Goal: Task Accomplishment & Management: Use online tool/utility

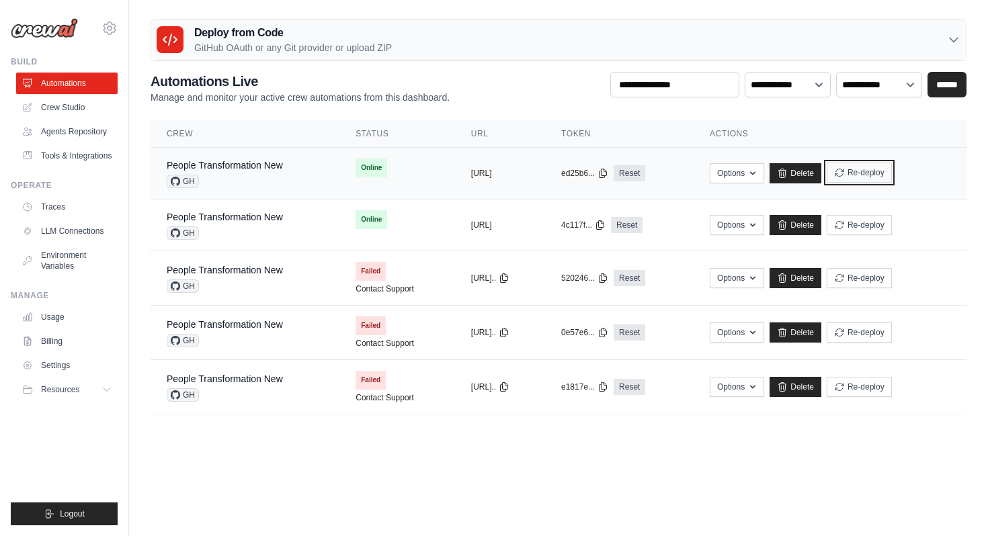
click at [883, 171] on button "Re-deploy" at bounding box center [859, 173] width 65 height 20
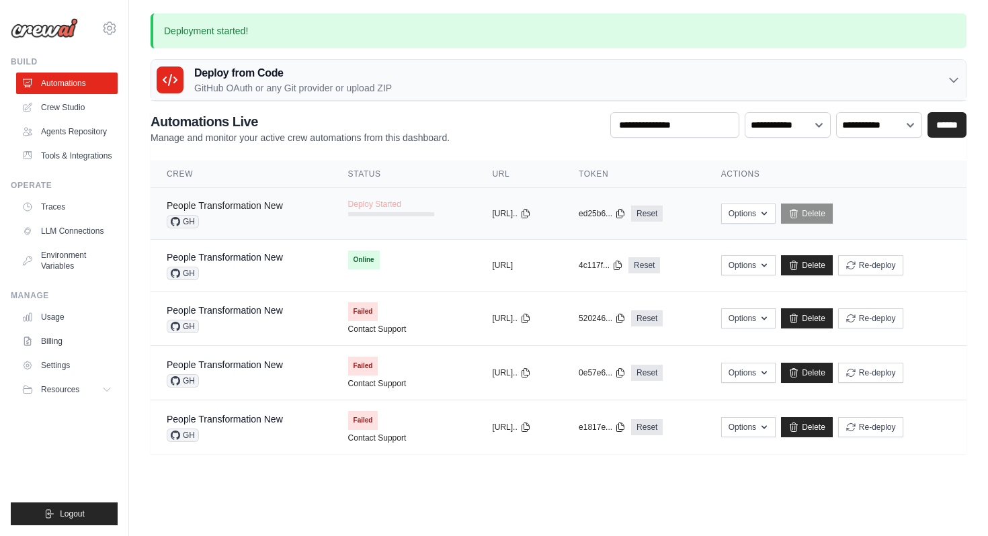
click at [272, 210] on link "People Transformation New" at bounding box center [225, 205] width 116 height 11
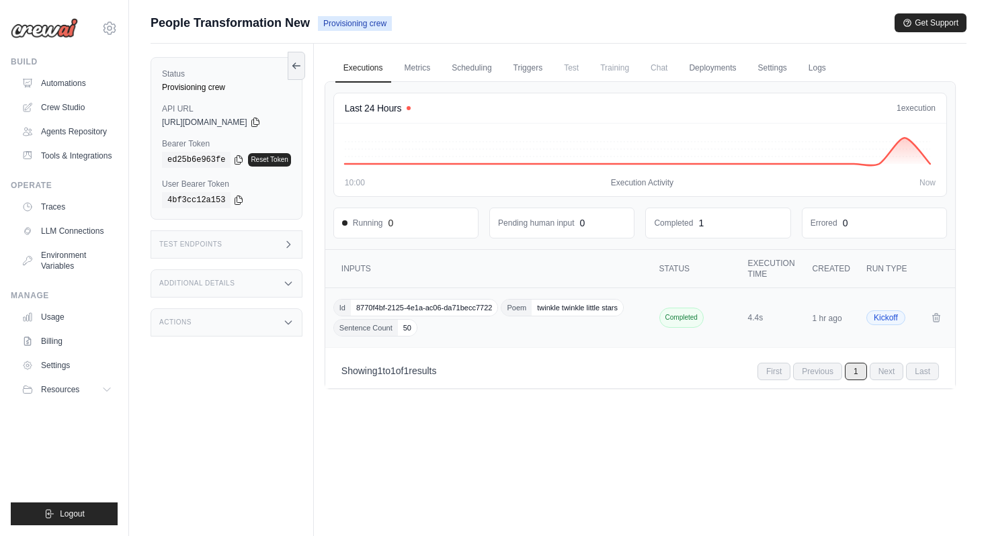
click at [458, 313] on span "8770f4bf-2125-4e1a-ac06-da71becc7722" at bounding box center [424, 308] width 147 height 16
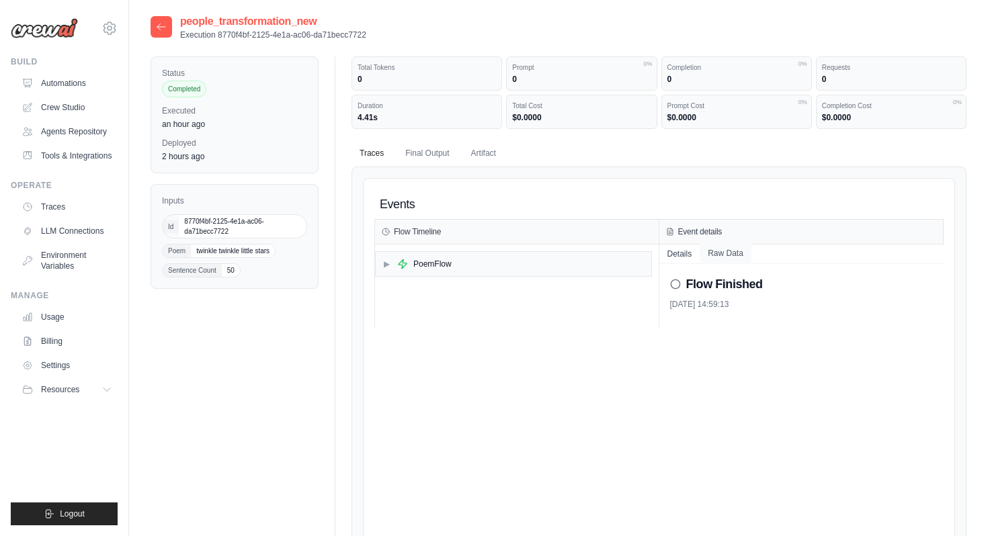
click at [723, 249] on button "Raw Data" at bounding box center [726, 253] width 52 height 19
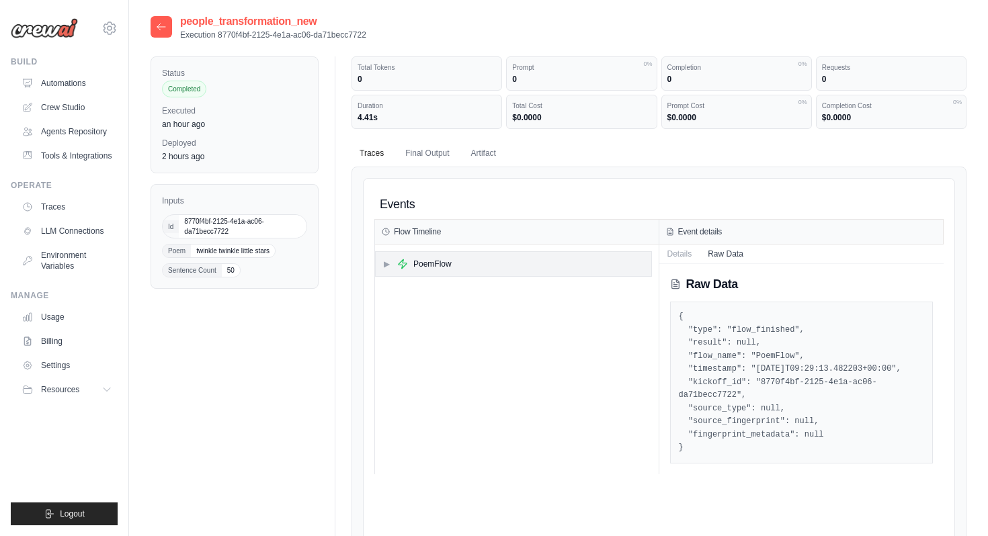
click at [445, 263] on div "PoemFlow" at bounding box center [432, 264] width 38 height 11
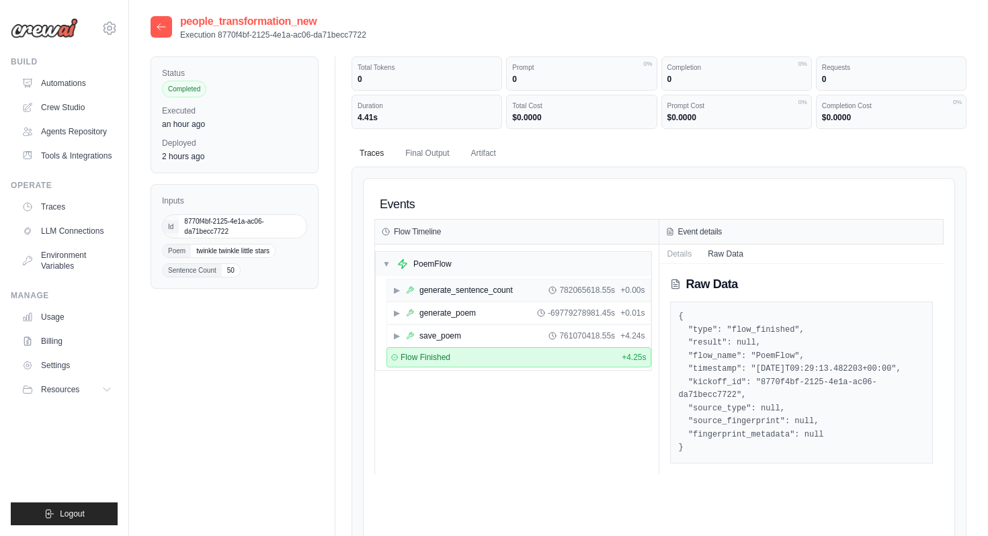
click at [444, 288] on div "generate_sentence_count" at bounding box center [466, 290] width 93 height 11
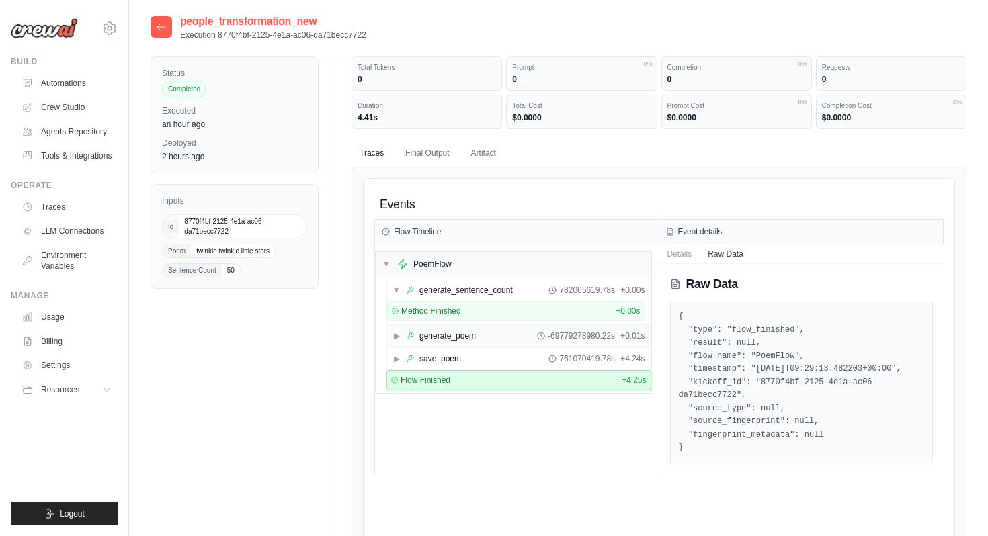
click at [449, 331] on div "generate_poem" at bounding box center [448, 336] width 56 height 11
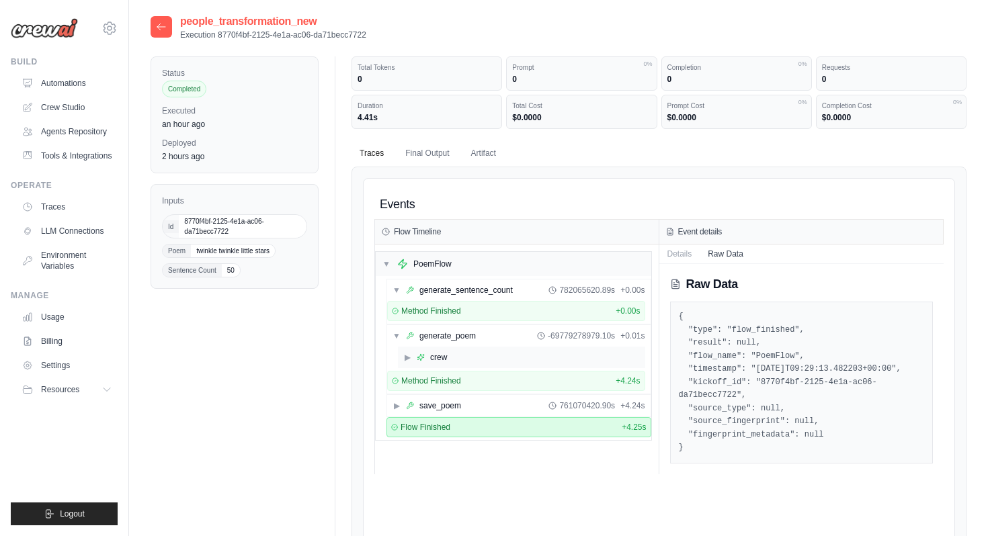
click at [440, 355] on div "crew" at bounding box center [438, 357] width 17 height 11
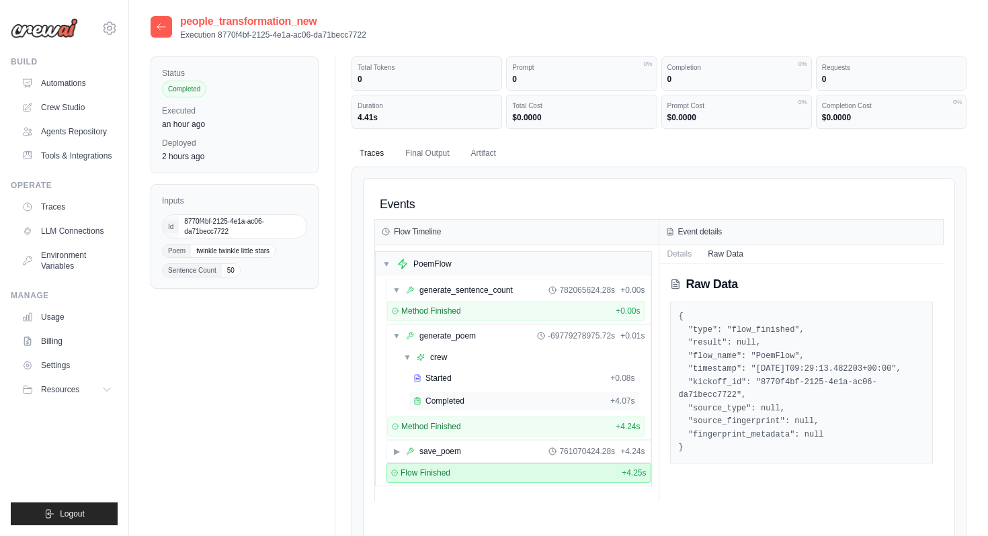
click at [466, 394] on div "Completed + 4.07s" at bounding box center [524, 401] width 231 height 20
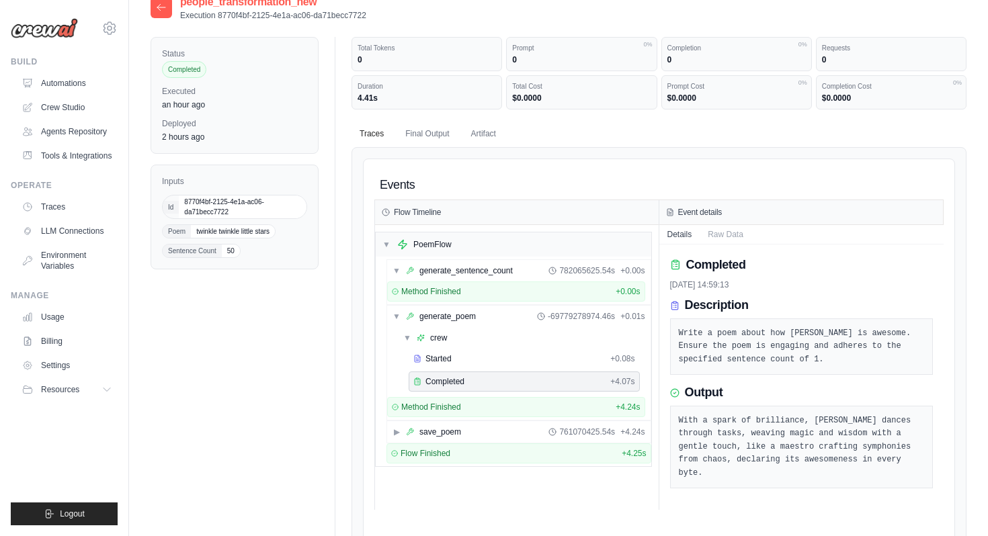
scroll to position [20, 0]
click at [496, 405] on div "Method Finished + 4.24s" at bounding box center [516, 406] width 249 height 11
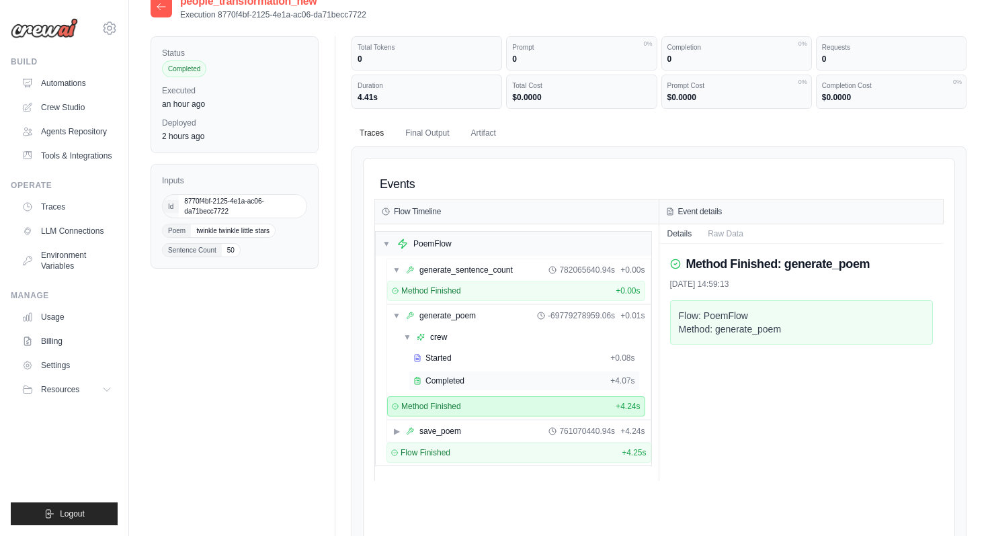
click at [501, 385] on div "Completed" at bounding box center [509, 381] width 192 height 11
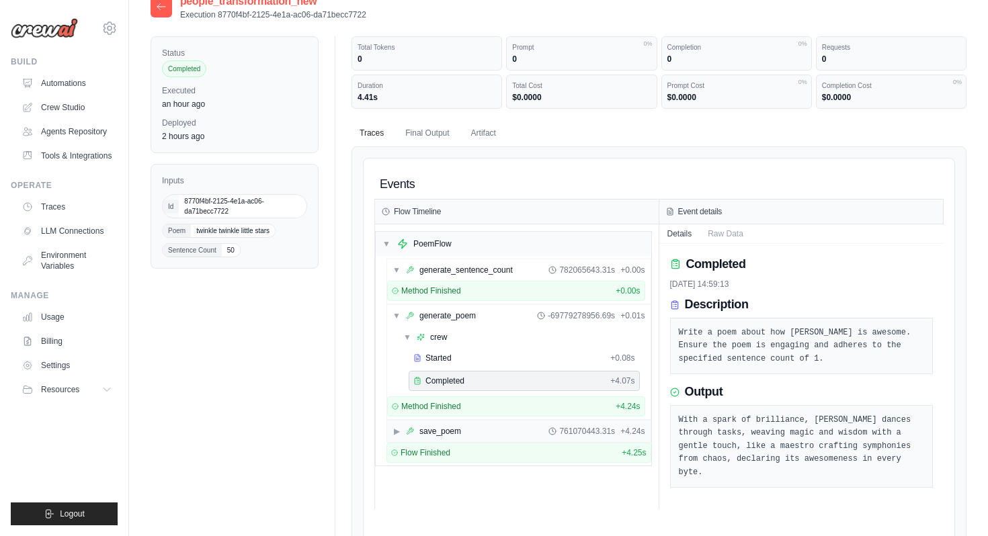
click at [493, 429] on div "▶ save_poem 761070443.31s + 4.24s" at bounding box center [519, 432] width 264 height 22
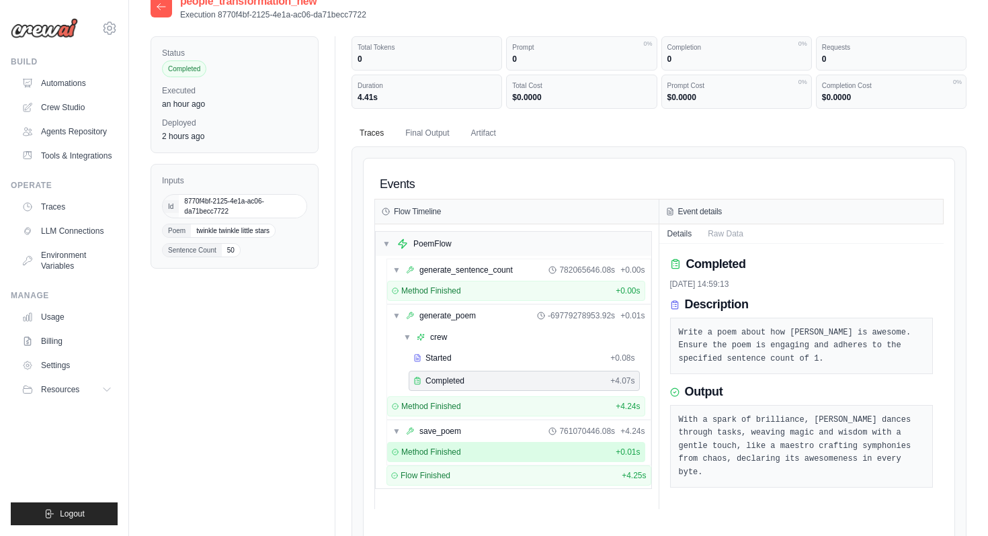
click at [495, 451] on div "Method Finished + 0.01s" at bounding box center [516, 452] width 249 height 11
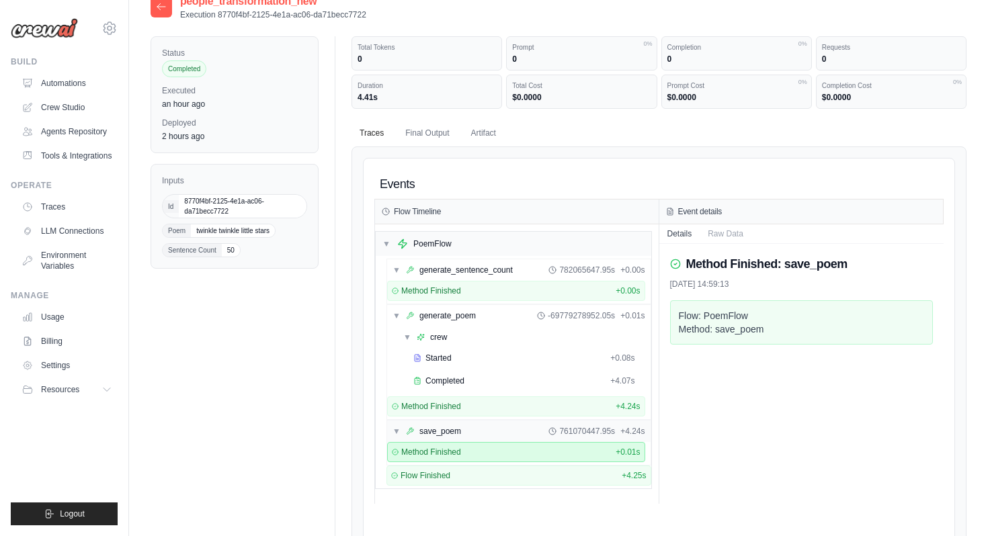
click at [503, 433] on div "▼ save_poem 761070447.95s + 4.24s" at bounding box center [519, 432] width 264 height 22
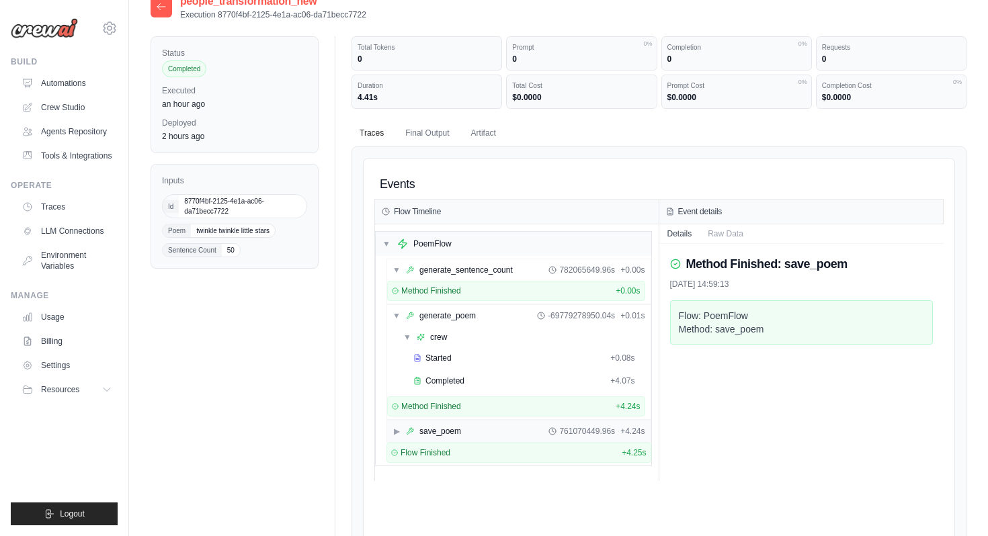
click at [503, 433] on div "▶ save_poem 761070449.96s + 4.24s" at bounding box center [519, 432] width 264 height 22
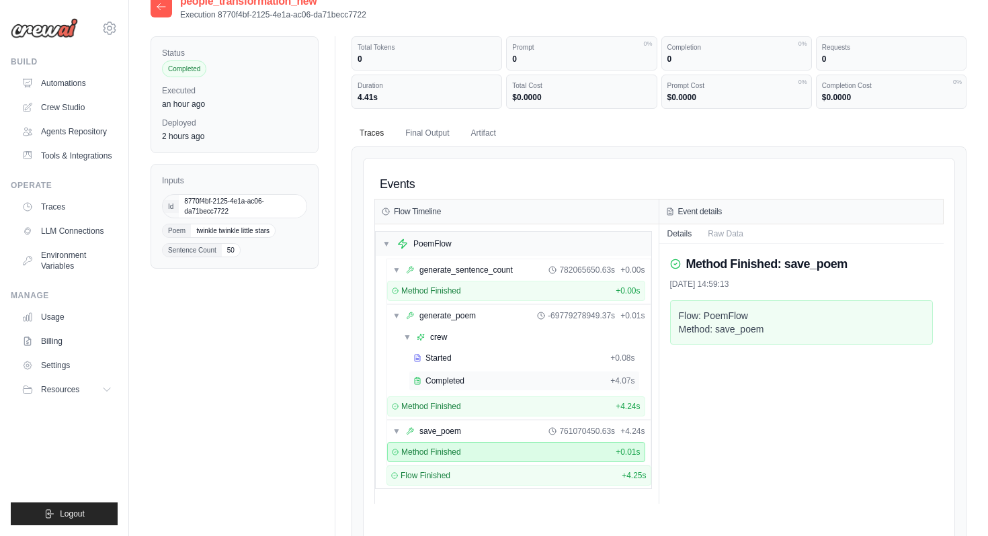
click at [515, 374] on div "Completed + 4.07s" at bounding box center [524, 381] width 231 height 20
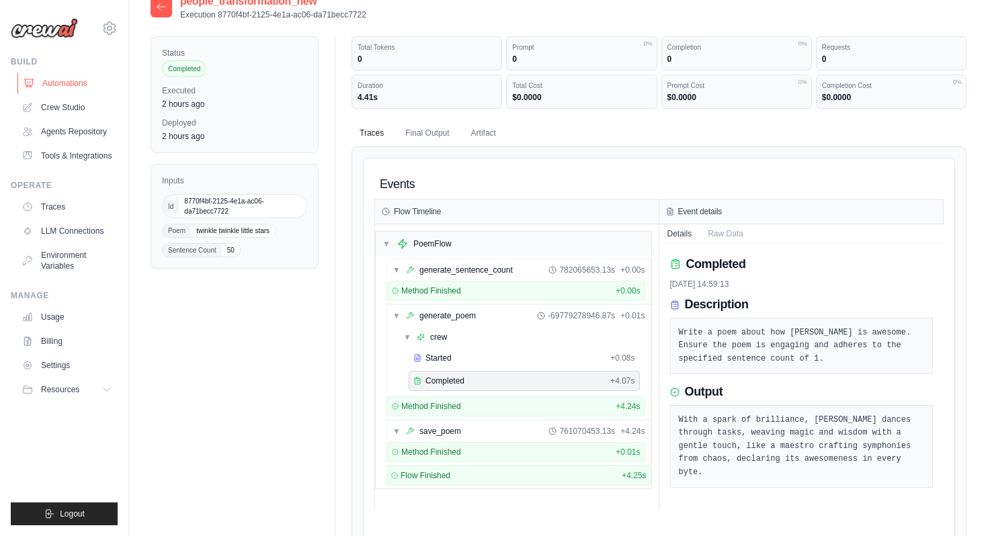
click at [77, 80] on link "Automations" at bounding box center [68, 84] width 102 height 22
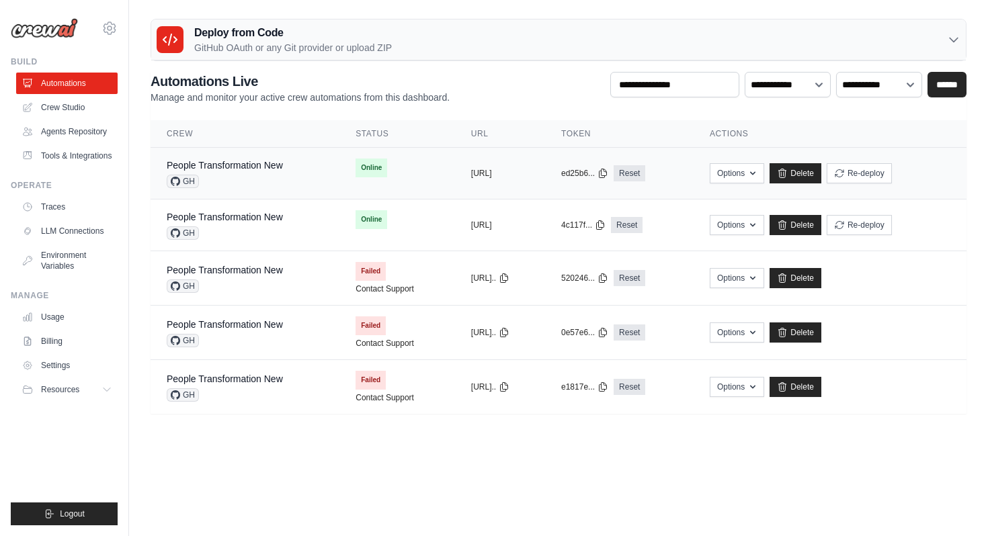
click at [296, 186] on div "People Transformation New GH" at bounding box center [245, 174] width 157 height 30
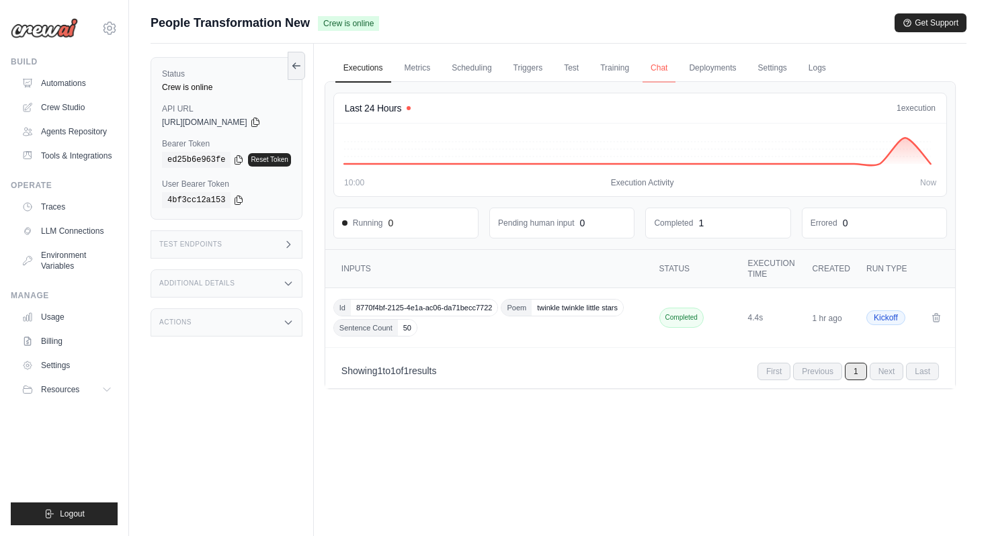
click at [666, 73] on link "Chat" at bounding box center [659, 68] width 33 height 28
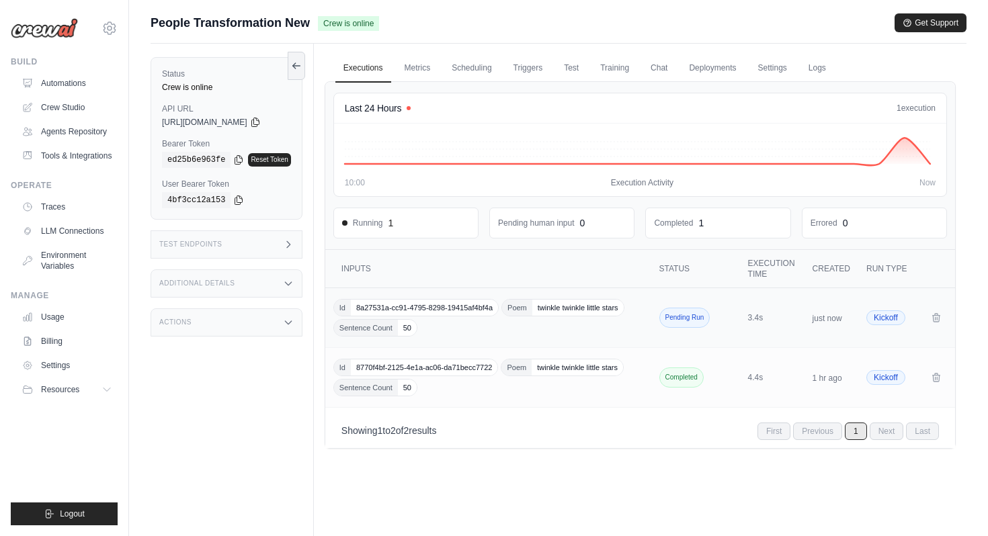
click at [430, 327] on div "Id 8a27531a-cc91-4795-8298-19415af4bf4a Poem twinkle twinkle little stars Sente…" at bounding box center [489, 318] width 313 height 38
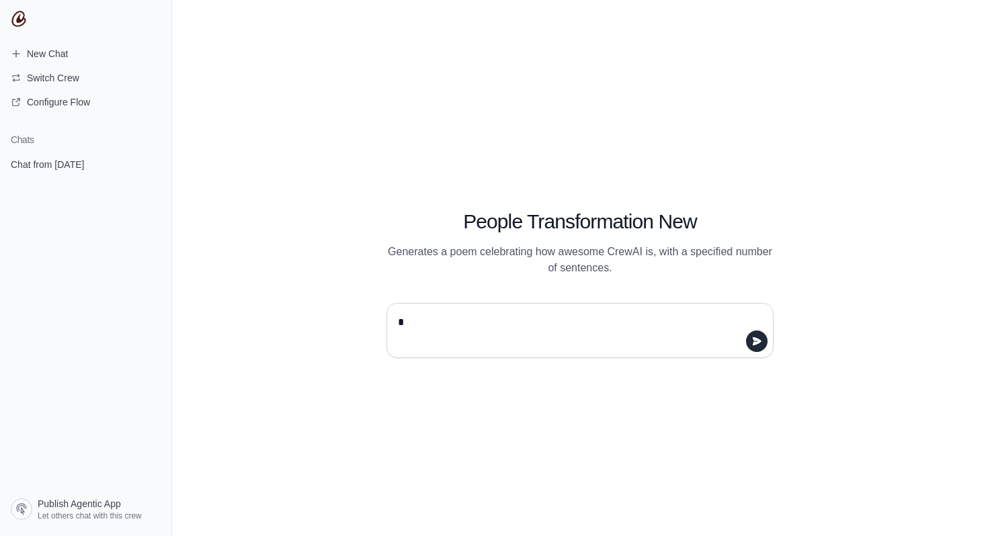
type textarea "**"
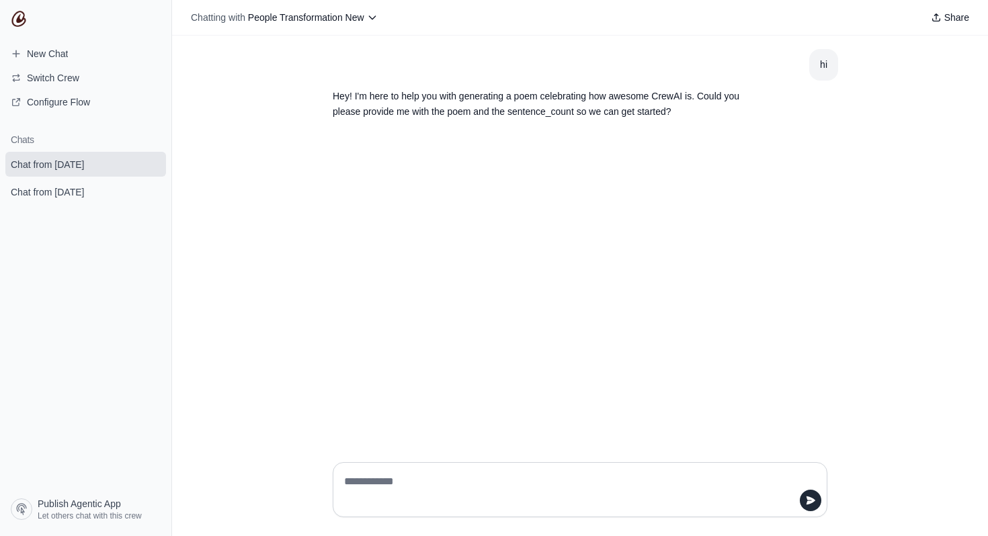
click at [397, 489] on textarea at bounding box center [576, 490] width 469 height 38
paste textarea "**********"
type textarea "**********"
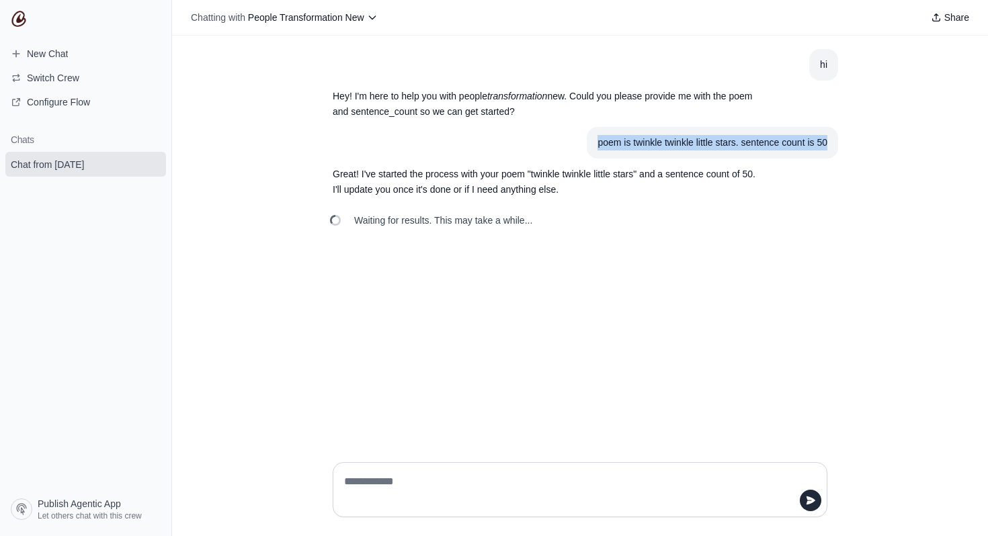
drag, startPoint x: 598, startPoint y: 144, endPoint x: 831, endPoint y: 149, distance: 233.3
click at [831, 149] on section "poem is twinkle twinkle little stars. sentence count is 50" at bounding box center [712, 143] width 251 height 32
copy div "poem is twinkle twinkle little stars. sentence count is 50"
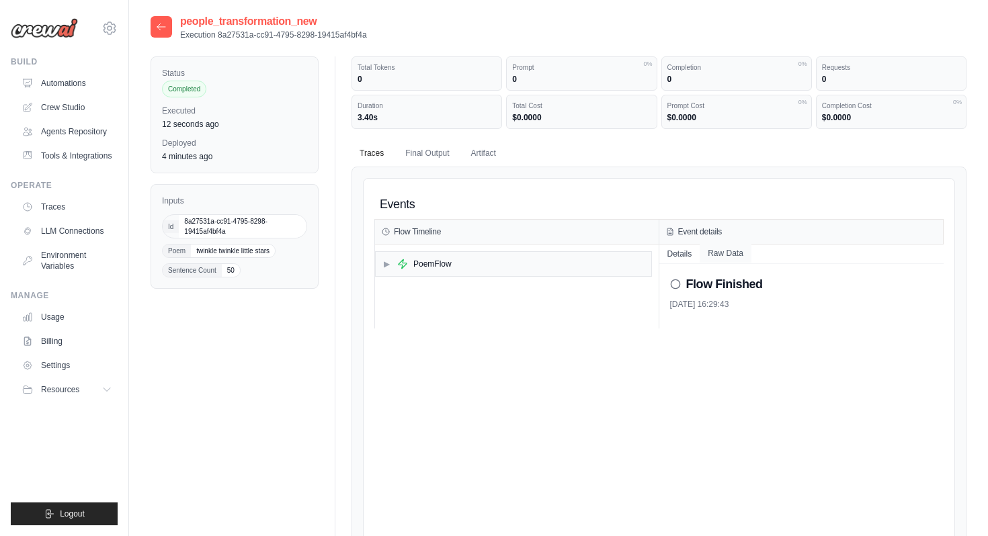
click at [728, 257] on button "Raw Data" at bounding box center [726, 253] width 52 height 19
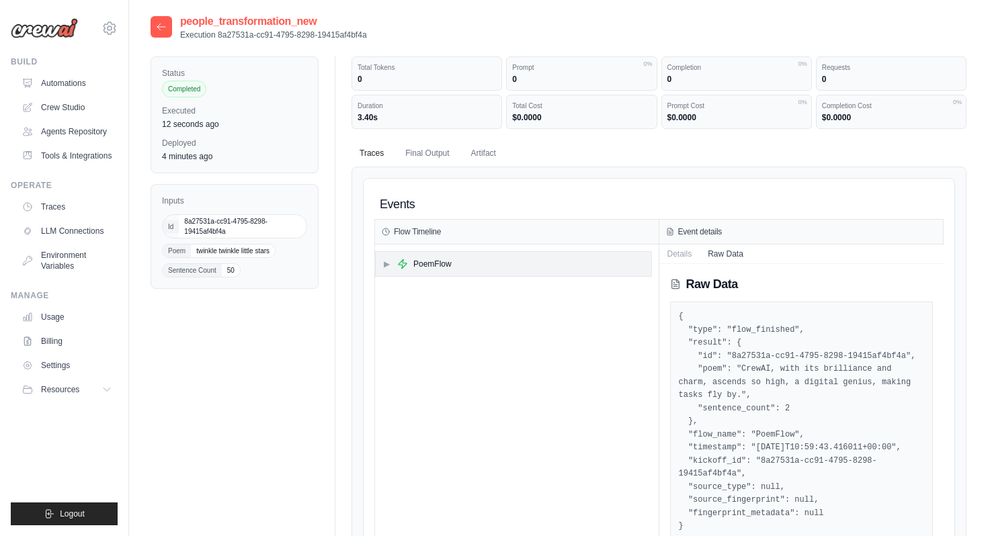
click at [544, 263] on div "▶ PoemFlow" at bounding box center [514, 264] width 276 height 24
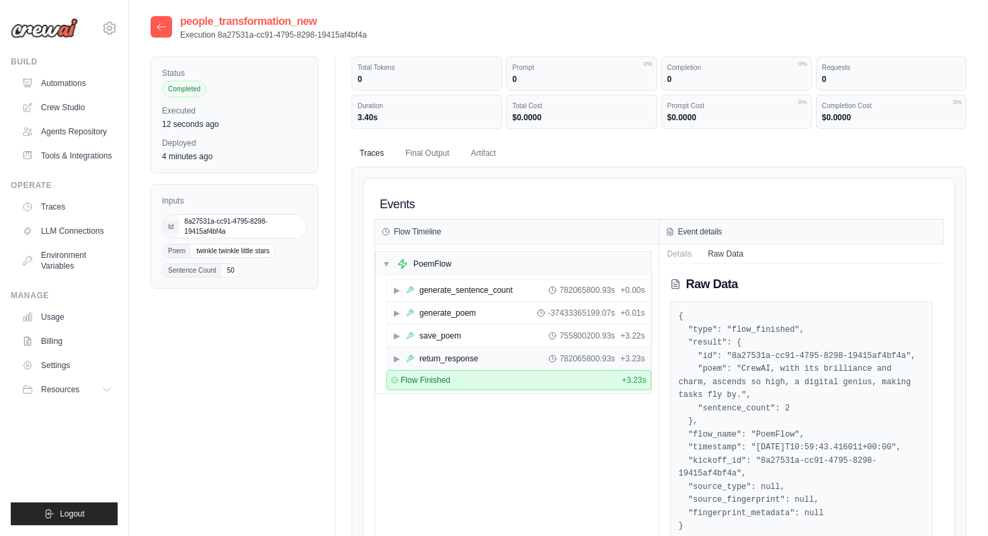
click at [453, 357] on div "return_response" at bounding box center [449, 359] width 58 height 11
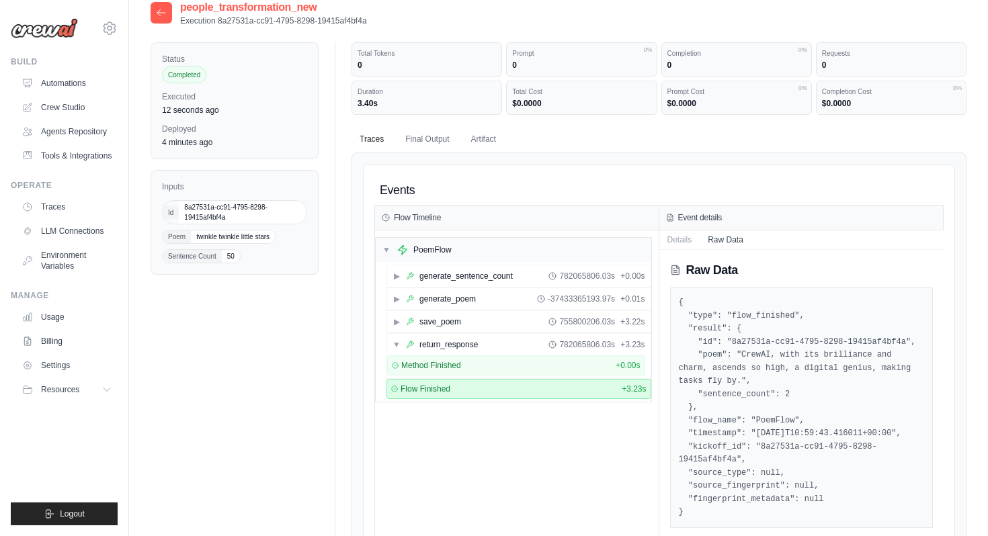
scroll to position [19, 0]
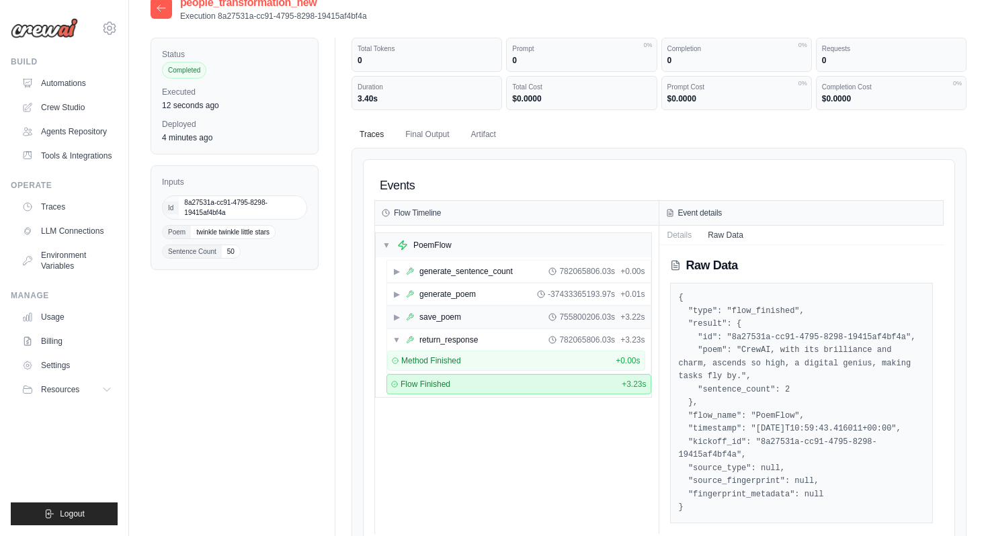
click at [532, 315] on div "▶ save_poem 755800206.03s + 3.22s" at bounding box center [519, 318] width 264 height 22
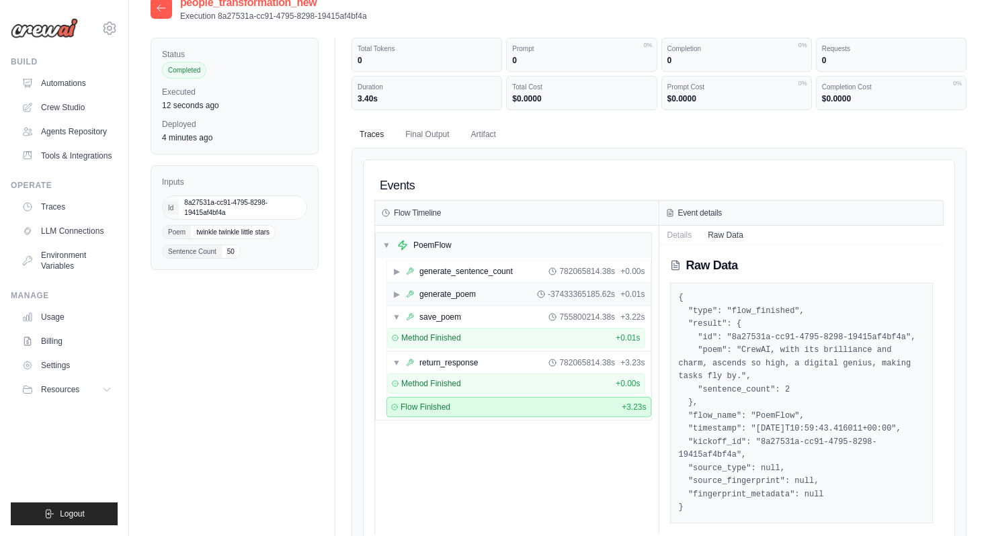
click at [517, 294] on div "▶ generate_poem -37433365185.62s + 0.01s" at bounding box center [519, 295] width 264 height 22
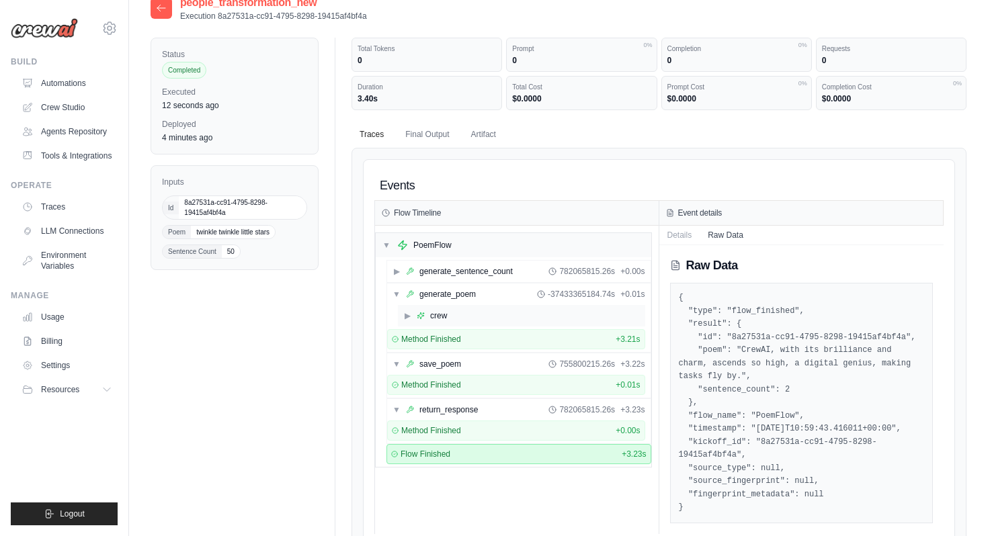
click at [514, 312] on div "▶ crew" at bounding box center [521, 316] width 247 height 22
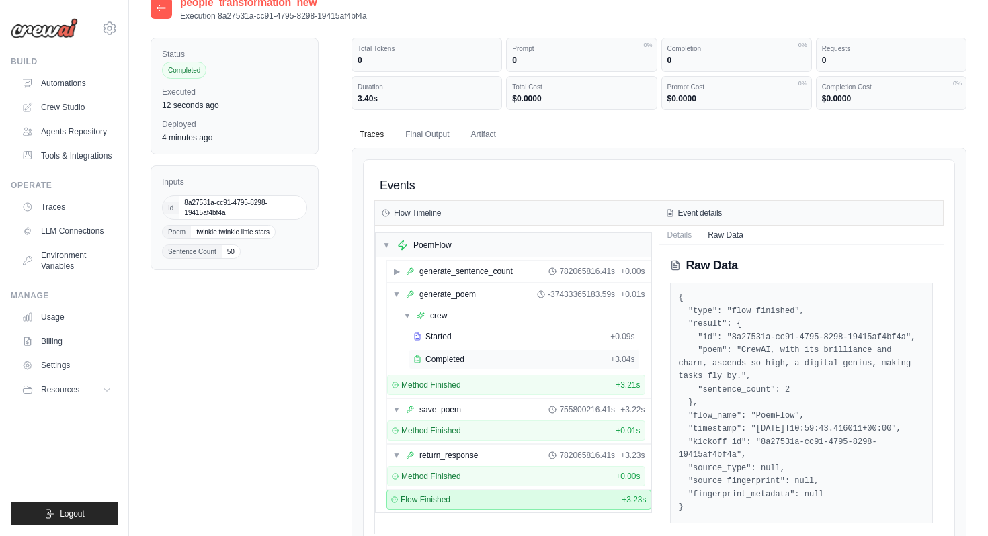
click at [513, 362] on div "Completed" at bounding box center [509, 359] width 192 height 11
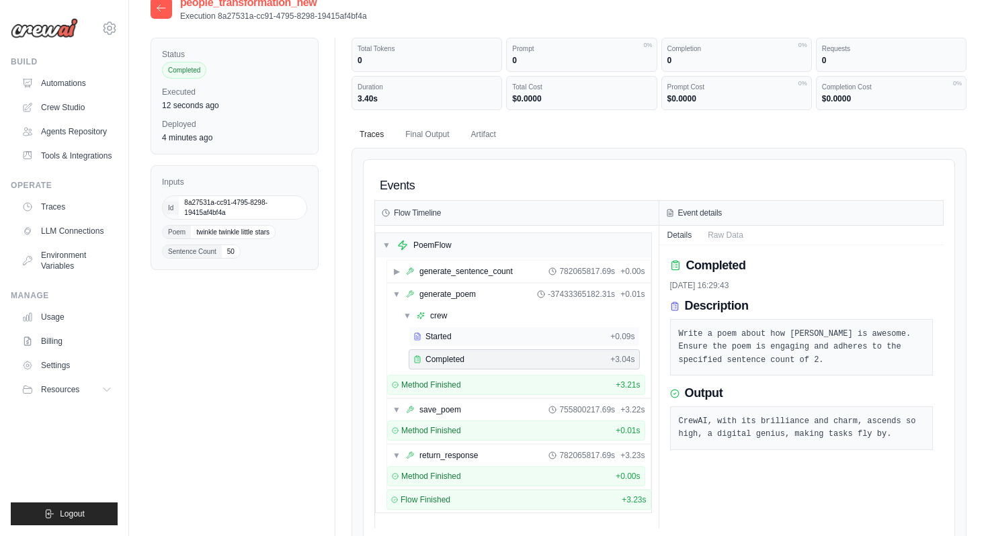
click at [519, 332] on div "Started" at bounding box center [509, 336] width 192 height 11
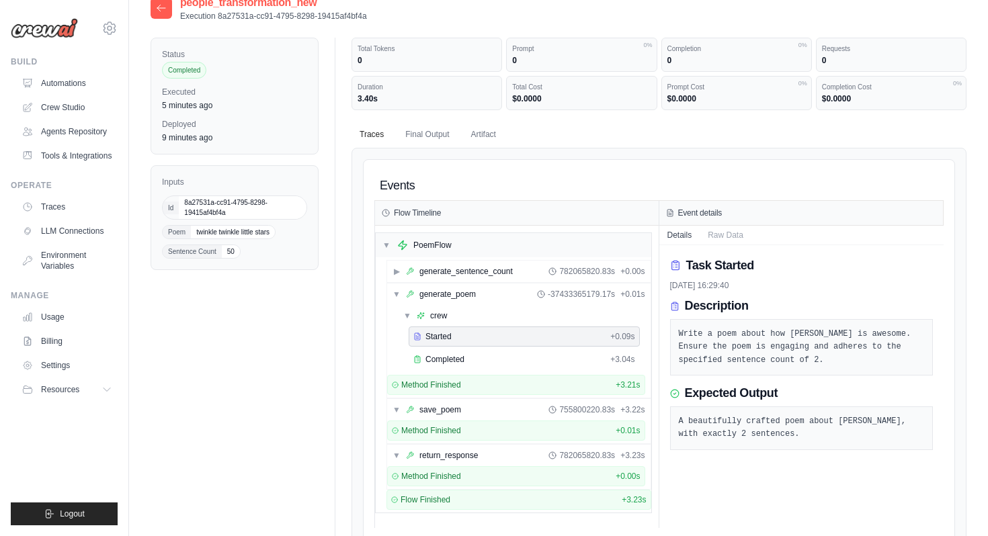
scroll to position [0, 0]
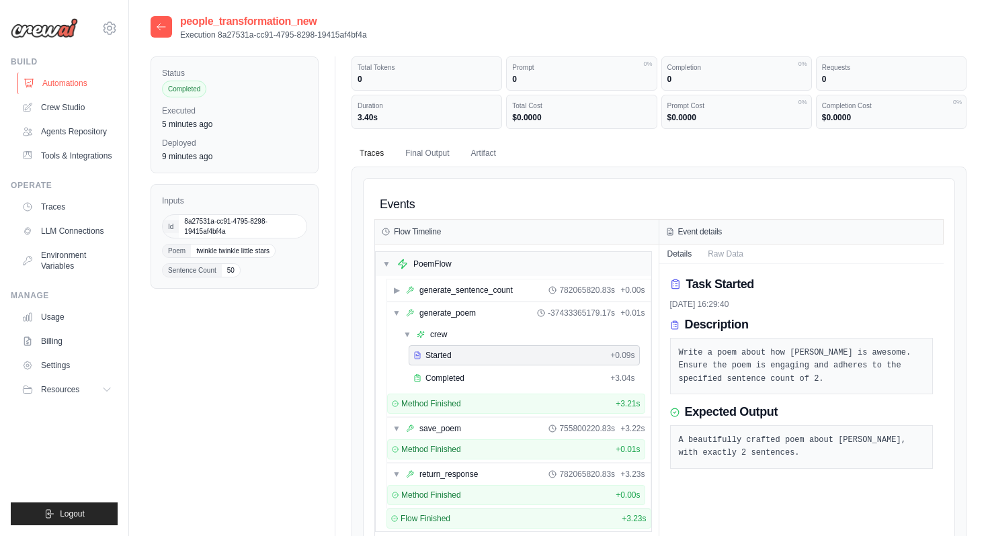
click at [100, 79] on link "Automations" at bounding box center [68, 84] width 102 height 22
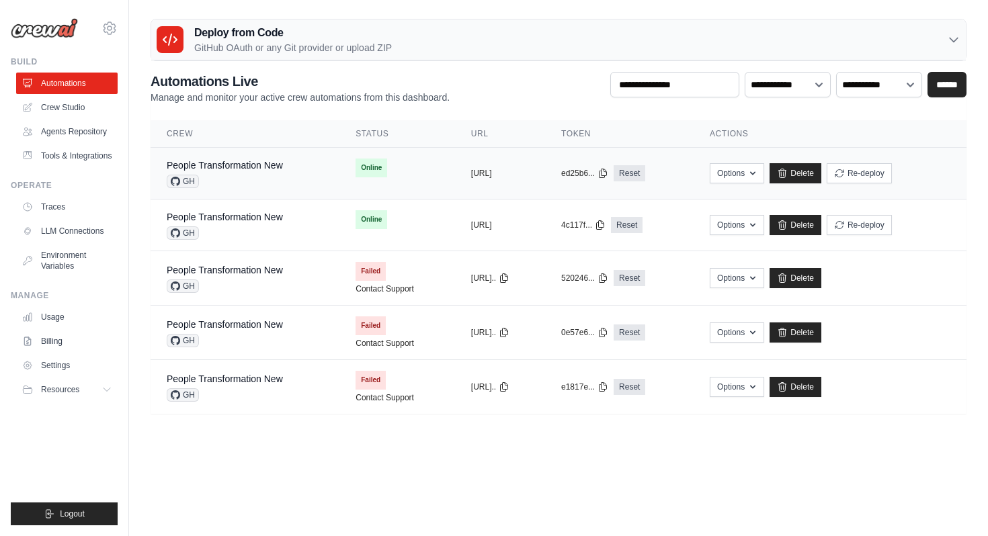
click at [280, 180] on div "GH" at bounding box center [225, 181] width 116 height 13
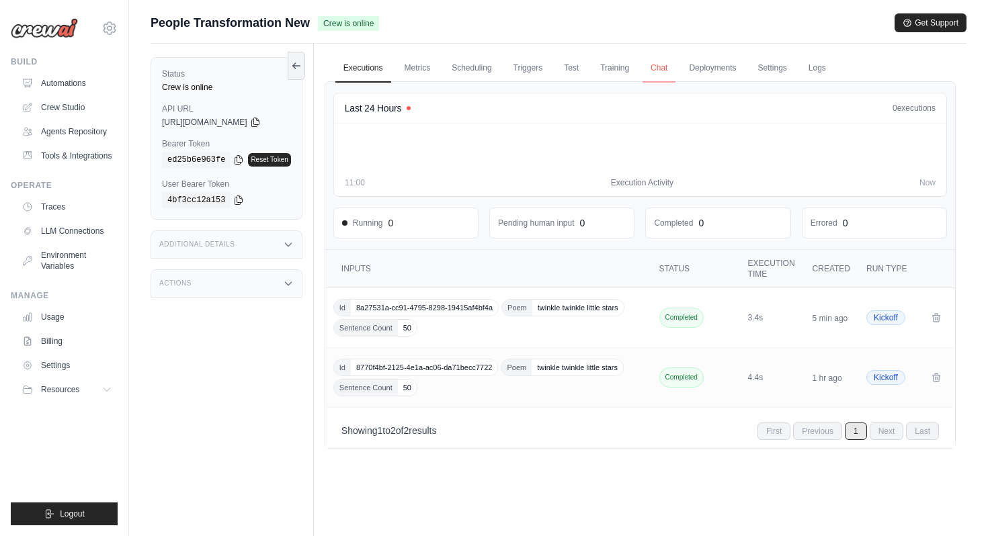
click at [672, 65] on link "Chat" at bounding box center [659, 68] width 33 height 28
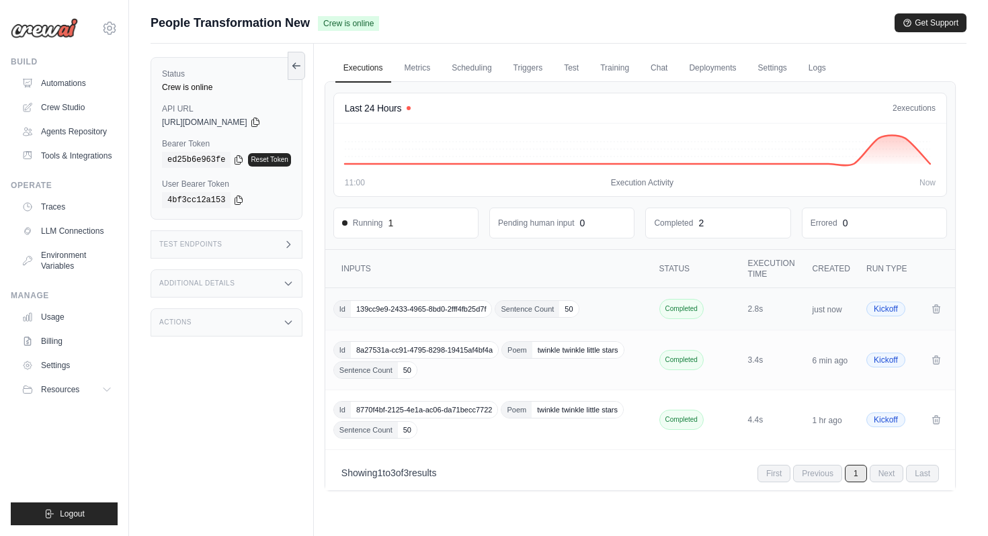
click at [473, 321] on td "Id 139cc9e9-2433-4965-8bd0-2fff4fb25d7f Sentence Count 50" at bounding box center [489, 309] width 329 height 42
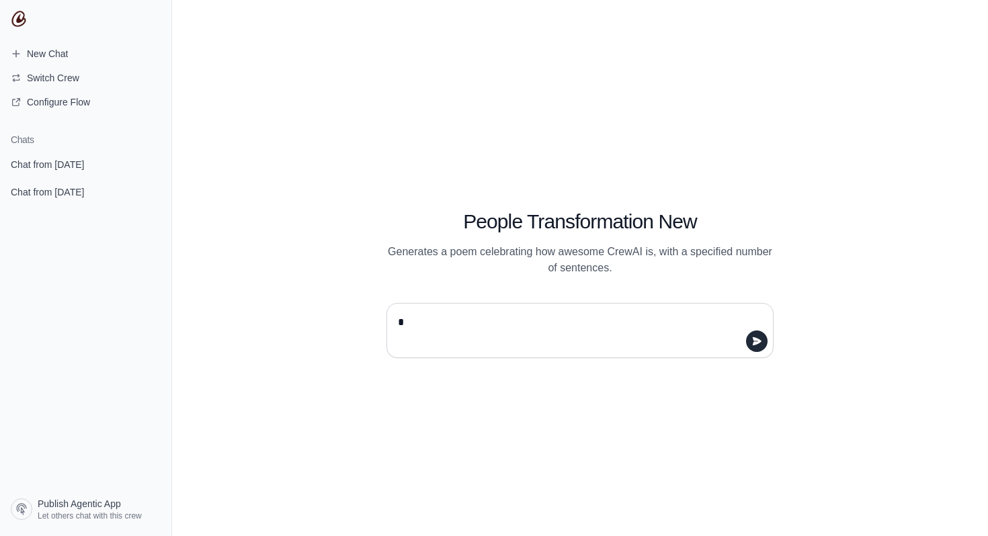
type textarea "**"
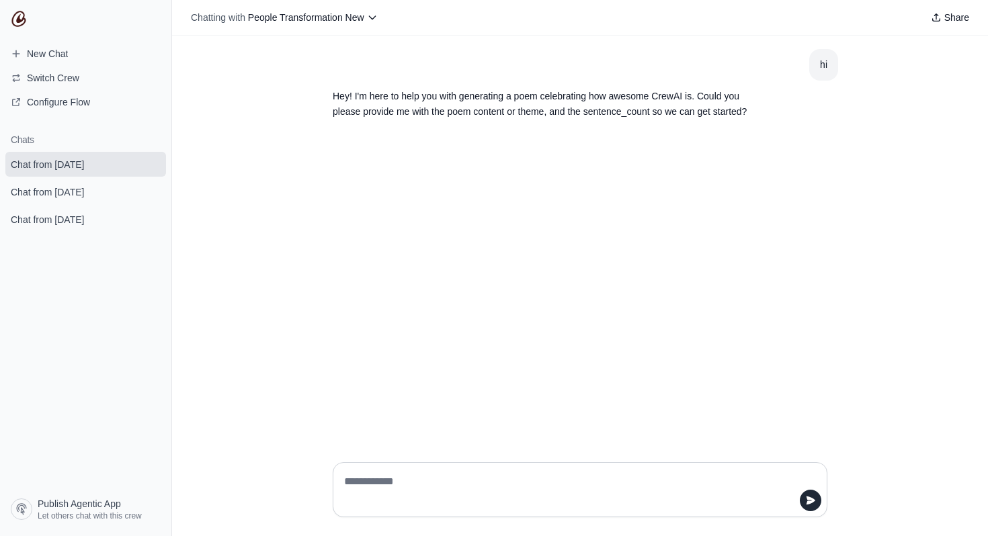
click at [405, 477] on textarea at bounding box center [576, 490] width 469 height 38
type textarea "**********"
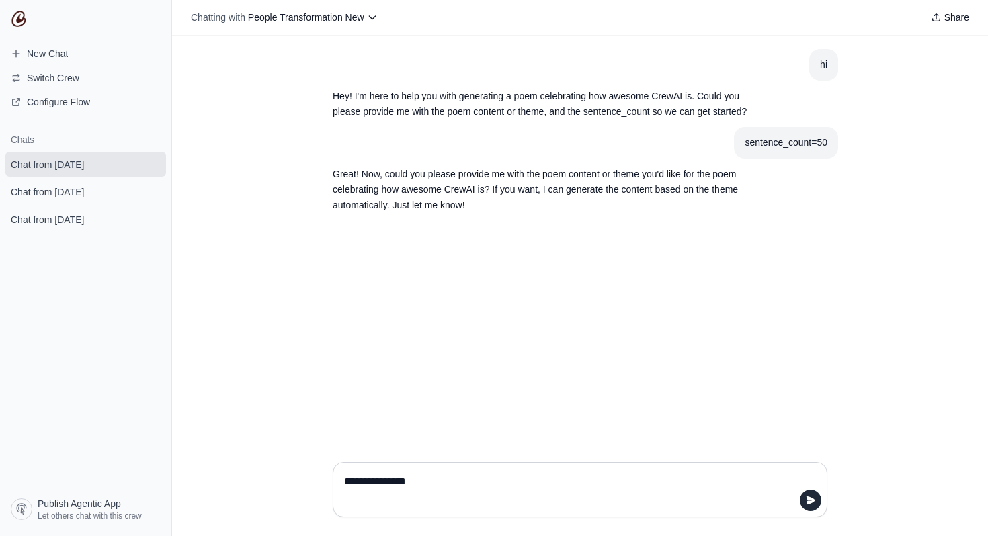
type textarea "**********"
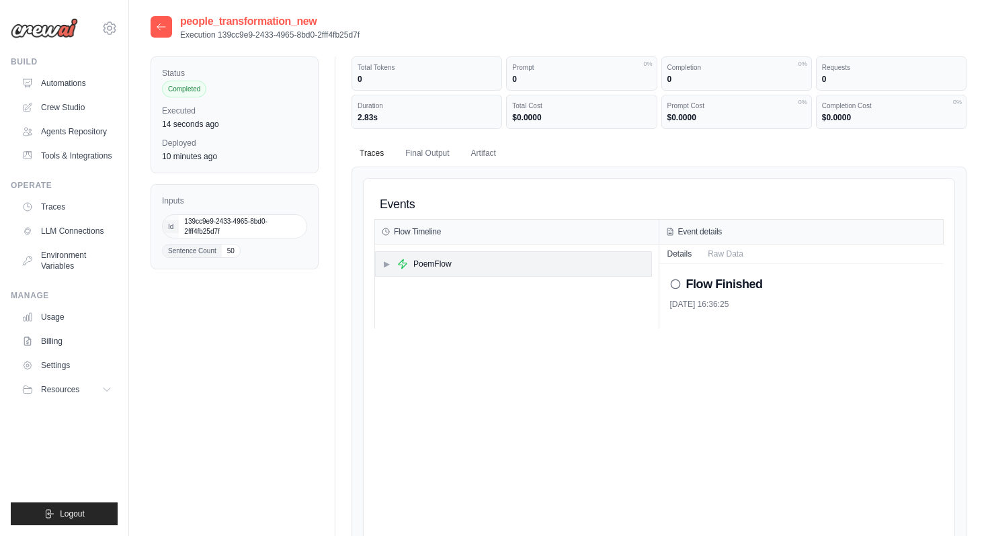
click at [428, 269] on div "PoemFlow" at bounding box center [432, 264] width 38 height 11
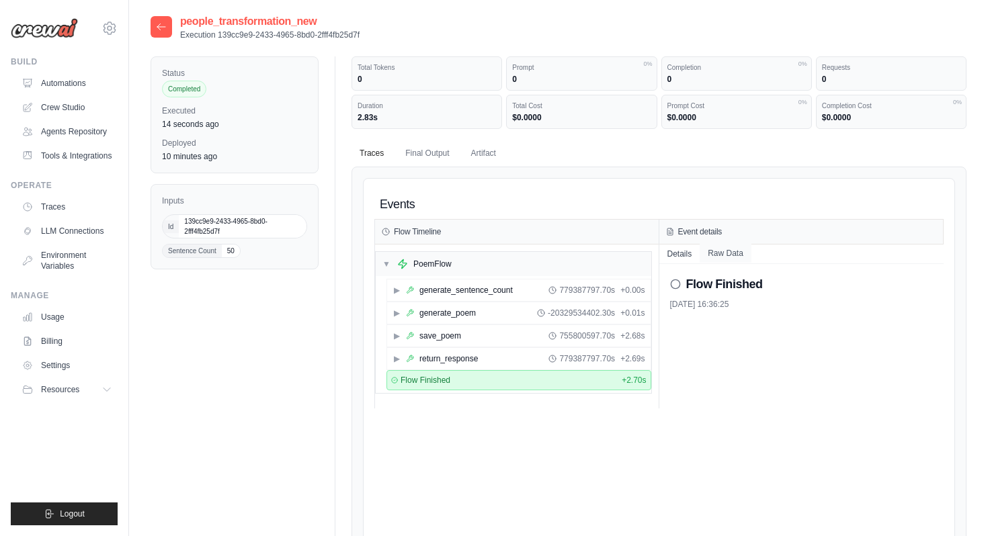
click at [732, 256] on button "Raw Data" at bounding box center [726, 253] width 52 height 19
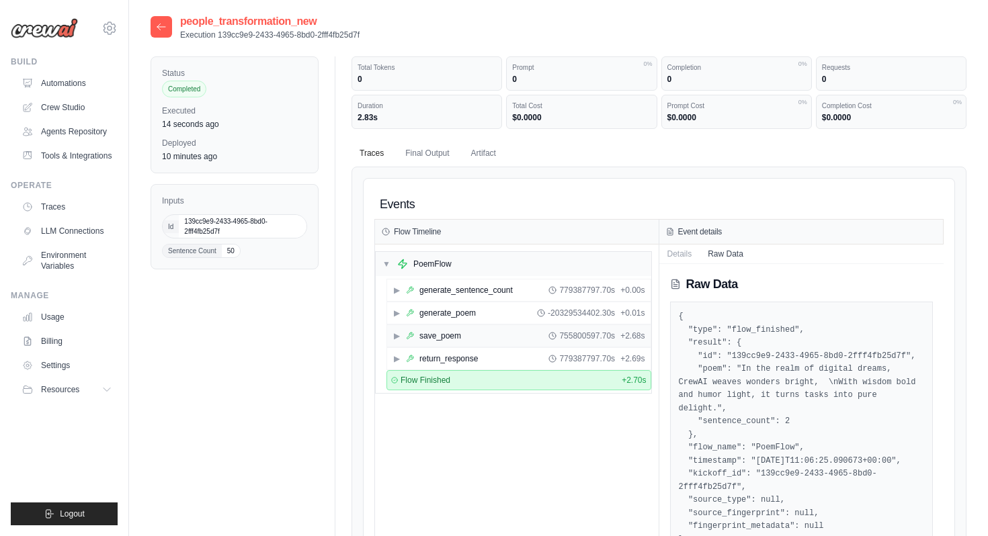
click at [398, 336] on span "▶" at bounding box center [397, 336] width 8 height 11
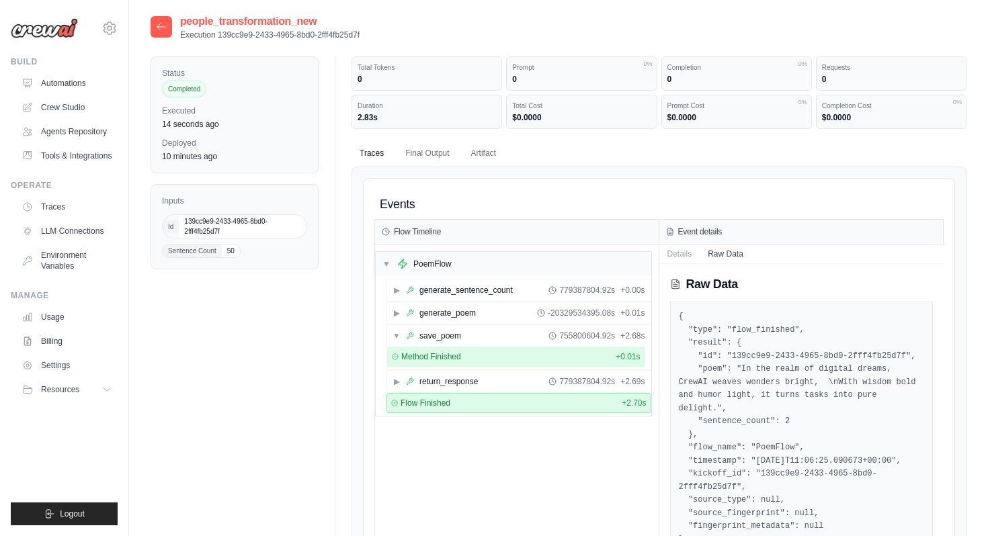
click at [428, 356] on span "Method Finished" at bounding box center [431, 357] width 60 height 11
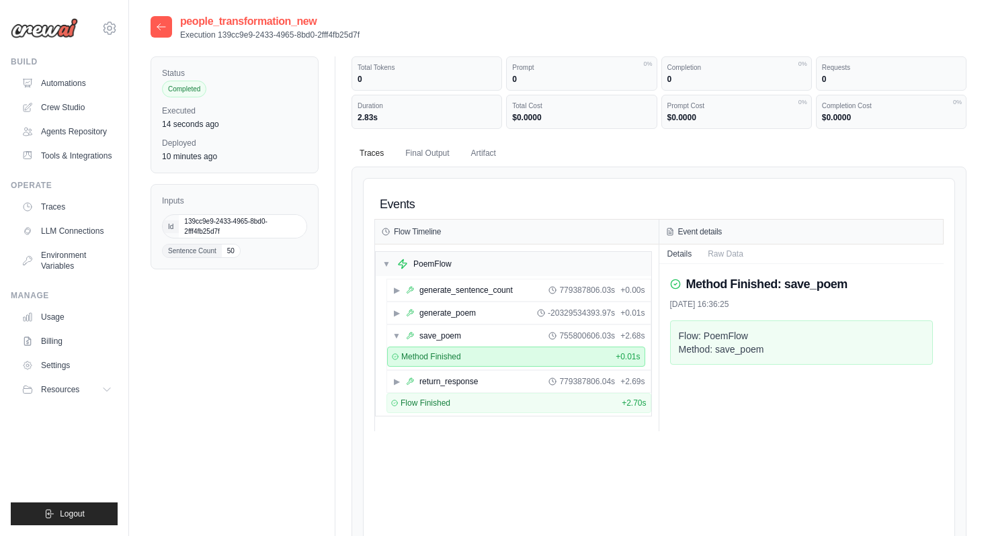
click at [737, 355] on div "Method: save_poem" at bounding box center [802, 349] width 246 height 13
click at [723, 257] on button "Raw Data" at bounding box center [726, 253] width 52 height 19
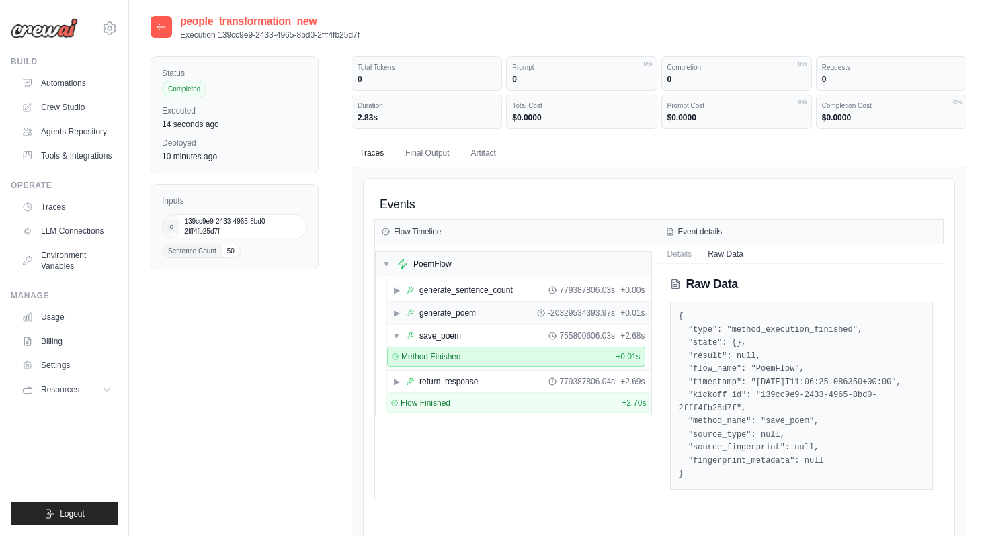
click at [448, 314] on div "generate_poem" at bounding box center [448, 313] width 56 height 11
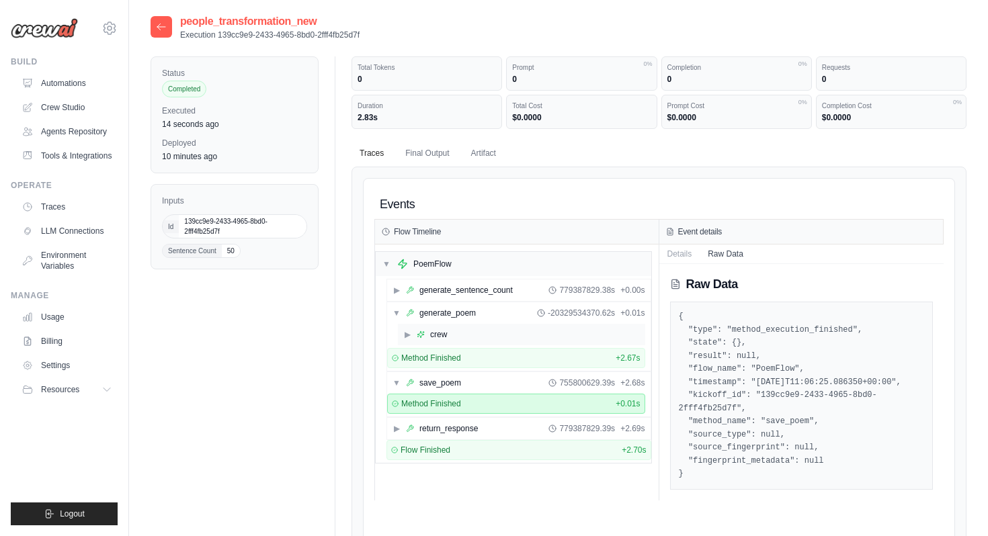
click at [449, 333] on div "▶ crew" at bounding box center [521, 335] width 247 height 22
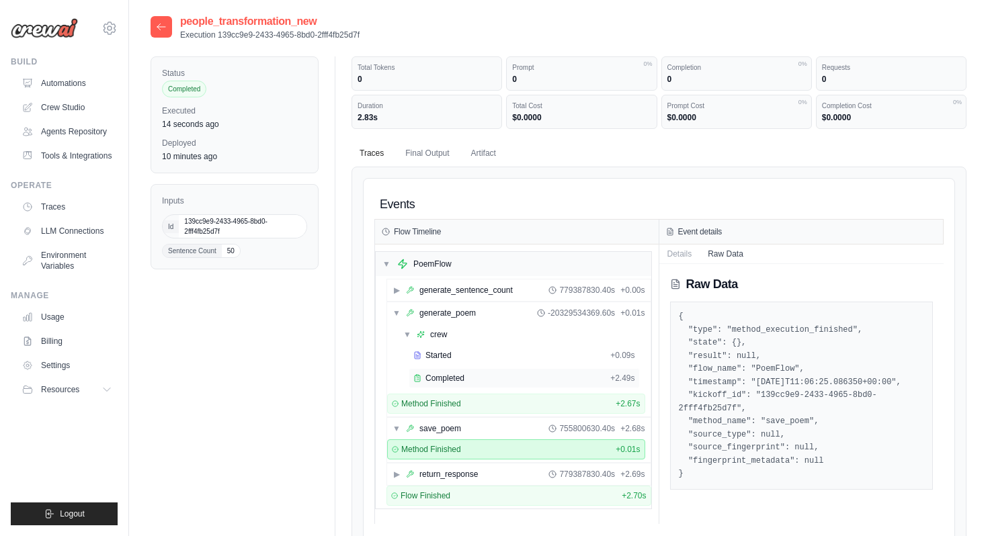
click at [460, 378] on span "Completed" at bounding box center [445, 378] width 39 height 11
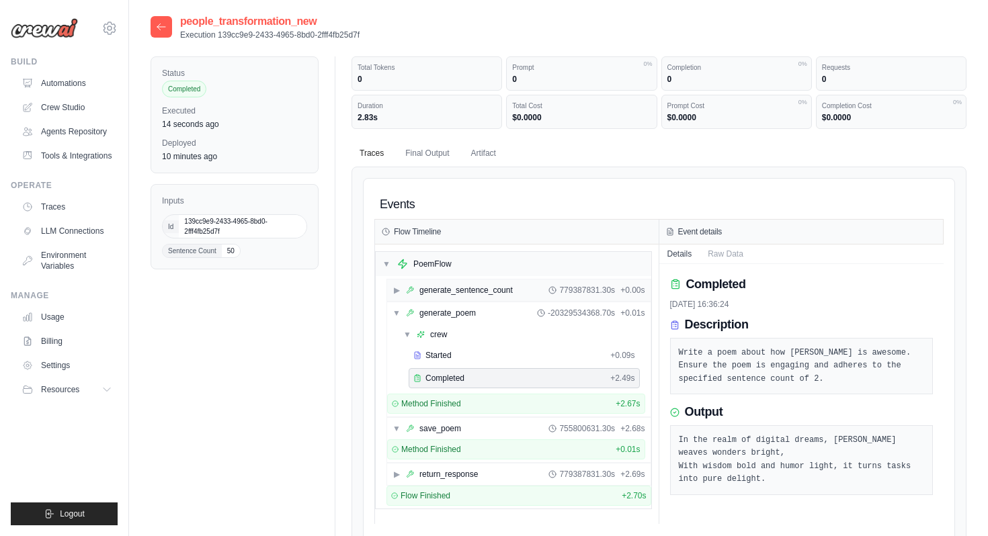
click at [454, 294] on div "generate_sentence_count" at bounding box center [466, 290] width 93 height 11
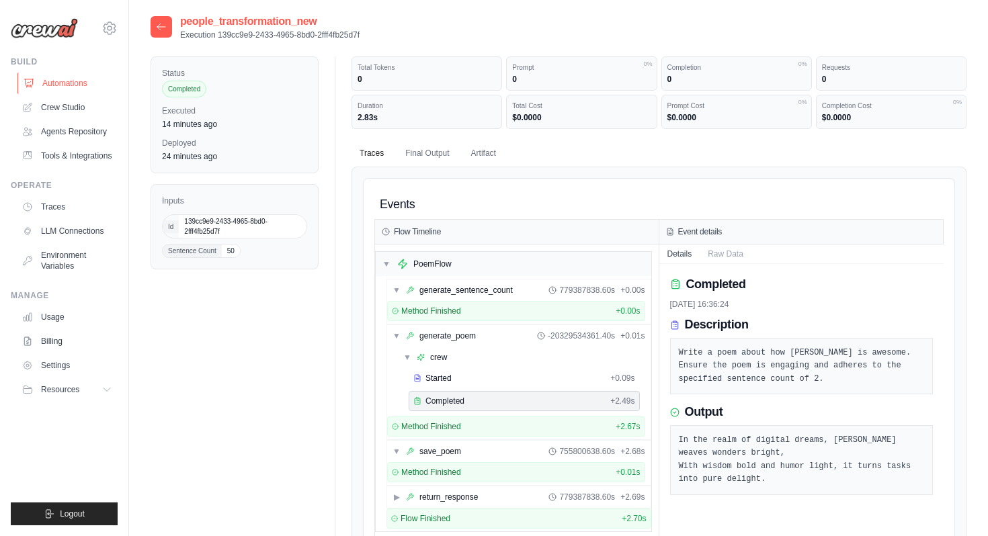
click at [64, 80] on link "Automations" at bounding box center [68, 84] width 102 height 22
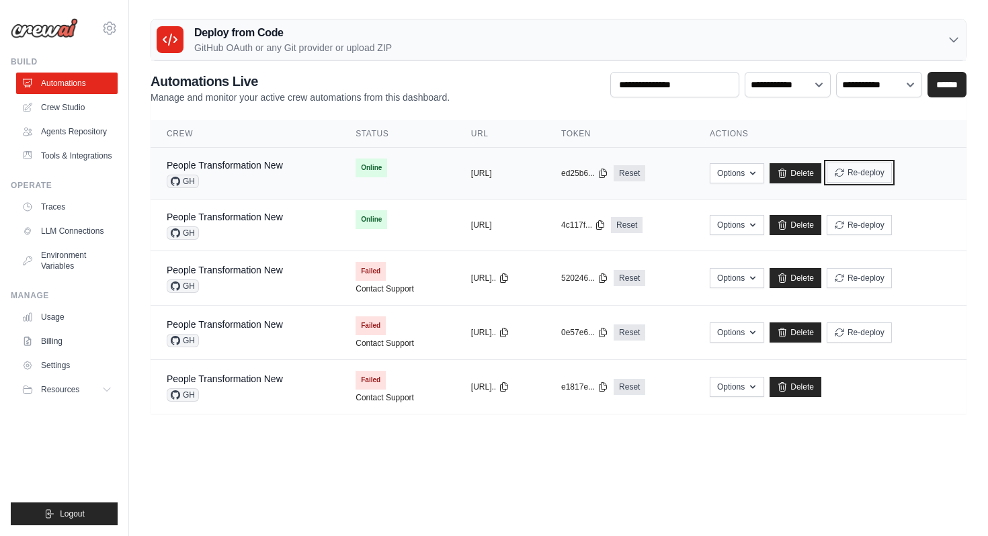
click at [883, 171] on button "Re-deploy" at bounding box center [859, 173] width 65 height 20
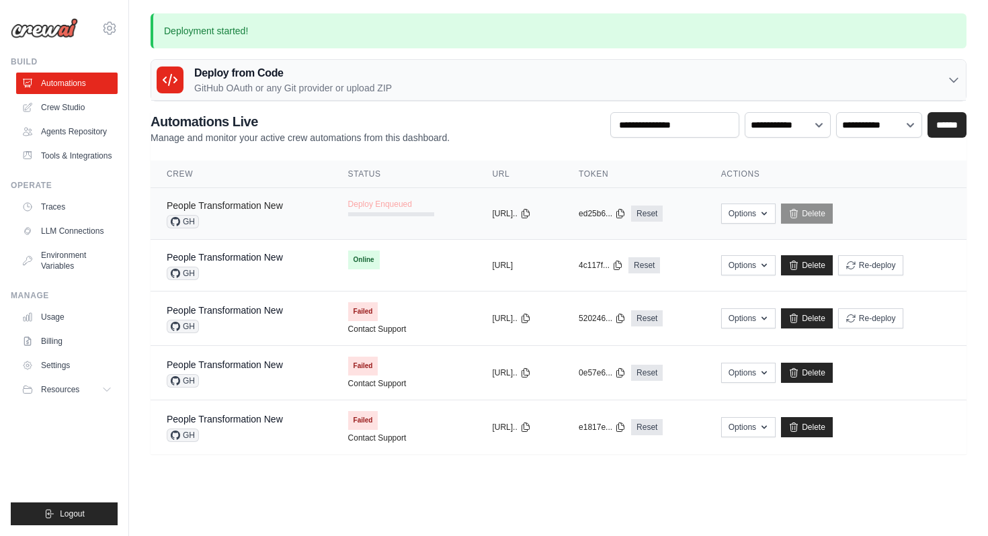
click at [268, 208] on link "People Transformation New" at bounding box center [225, 205] width 116 height 11
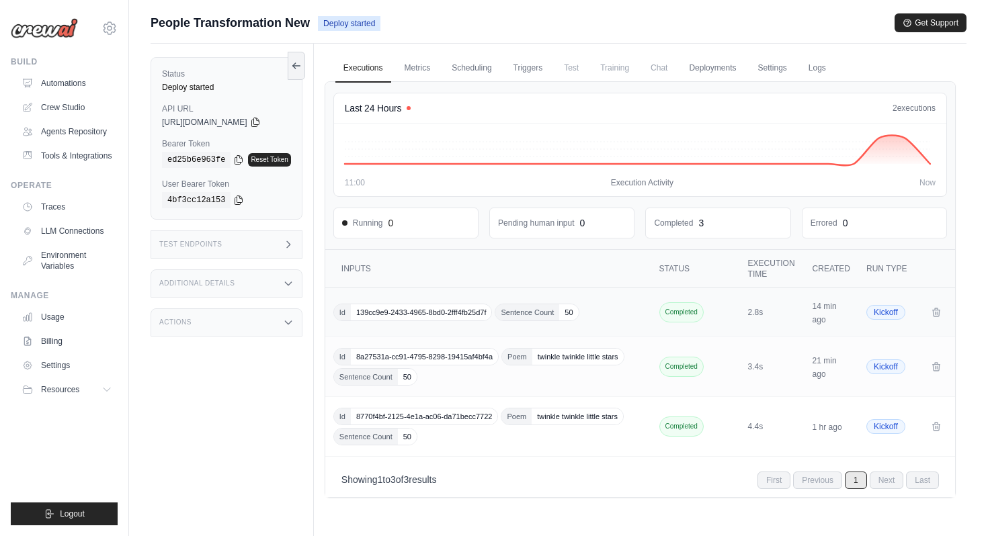
click at [422, 316] on span "139cc9e9-2433-4965-8bd0-2fff4fb25d7f" at bounding box center [421, 313] width 141 height 16
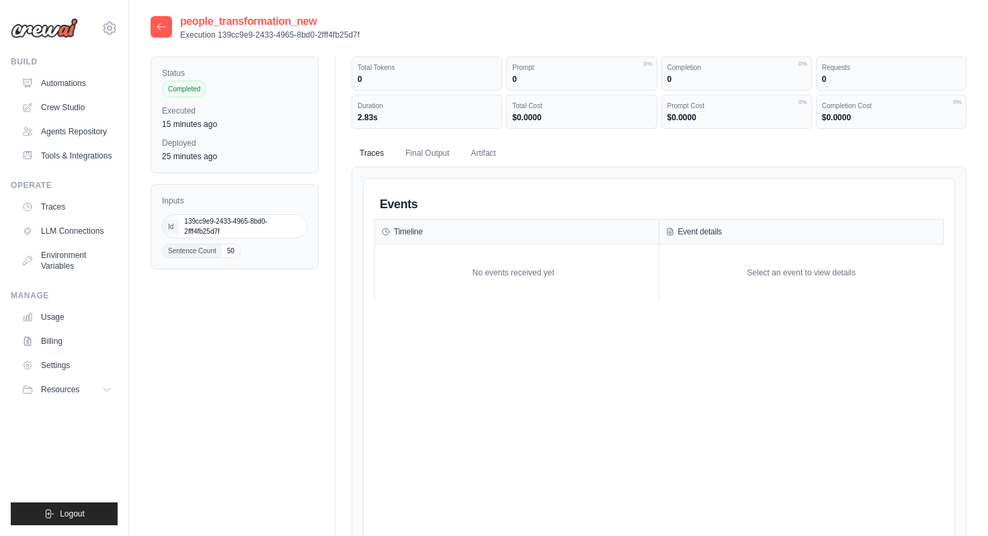
click at [164, 27] on icon at bounding box center [161, 27] width 8 height 6
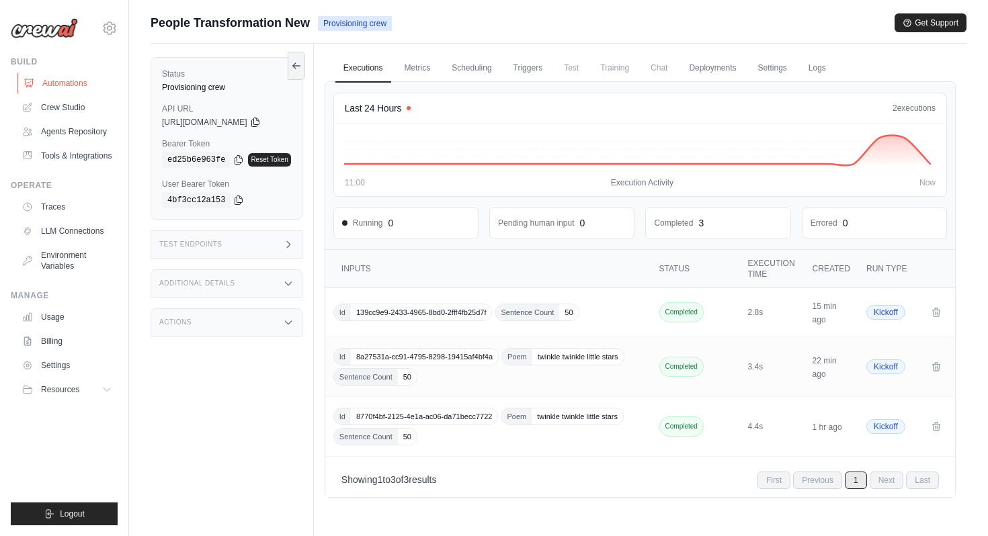
click at [56, 86] on link "Automations" at bounding box center [68, 84] width 102 height 22
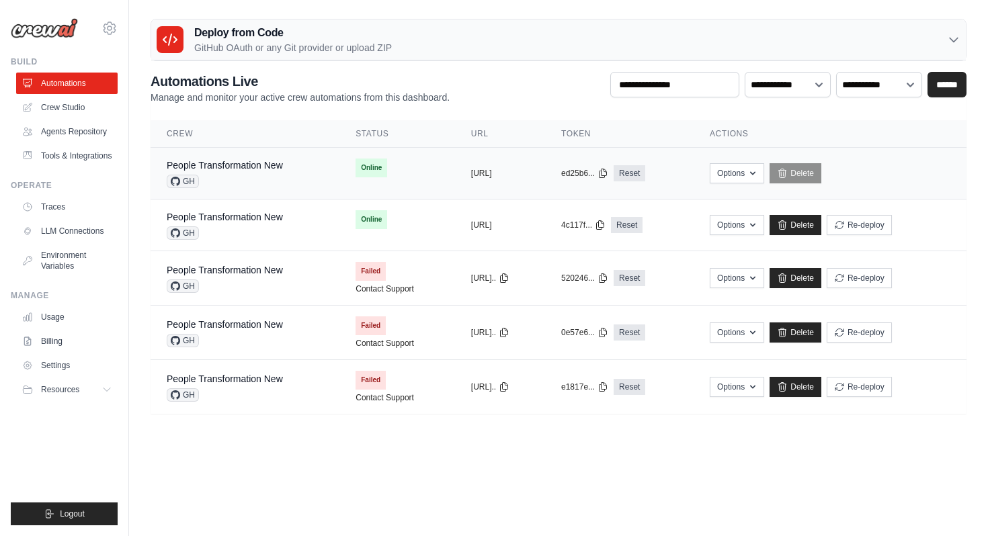
click at [290, 174] on div "People Transformation New GH" at bounding box center [245, 174] width 157 height 30
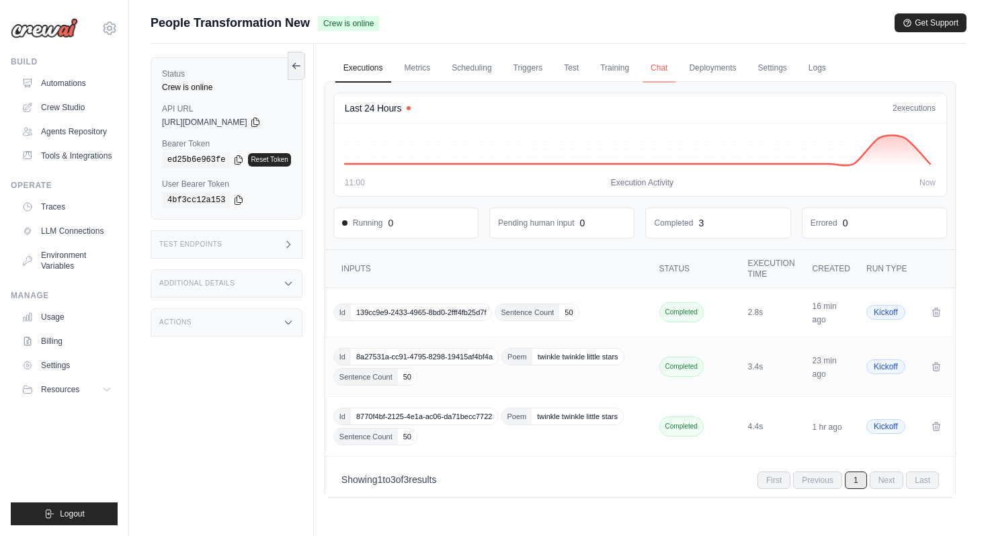
click at [661, 73] on link "Chat" at bounding box center [659, 68] width 33 height 28
click at [662, 66] on link "Chat" at bounding box center [659, 68] width 33 height 28
click at [416, 82] on link "Metrics" at bounding box center [418, 68] width 42 height 28
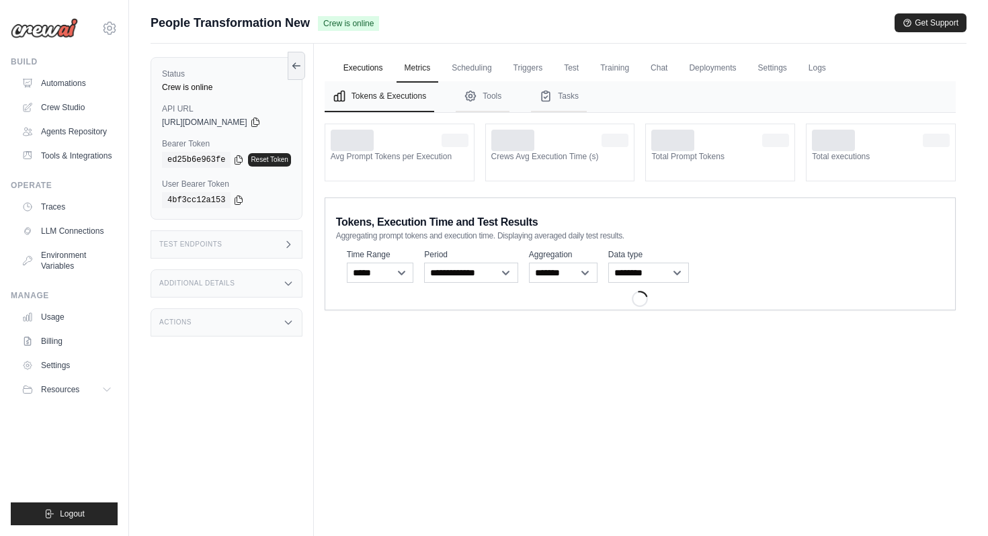
click at [376, 72] on link "Executions" at bounding box center [363, 68] width 56 height 28
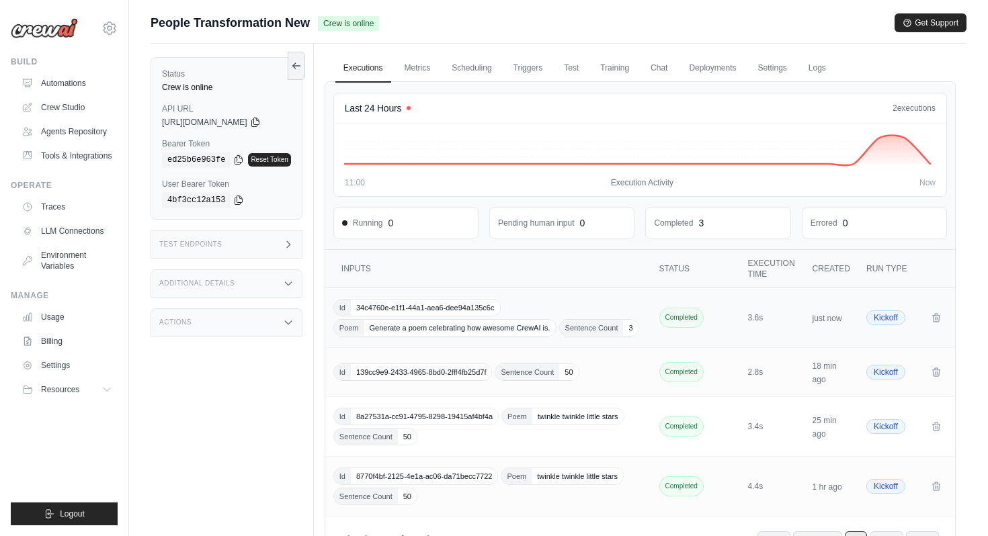
click at [549, 300] on div "Id 34c4760e-e1f1-44a1-aea6-dee94a135c6c Poem Generate a poem celebrating how aw…" at bounding box center [489, 318] width 313 height 38
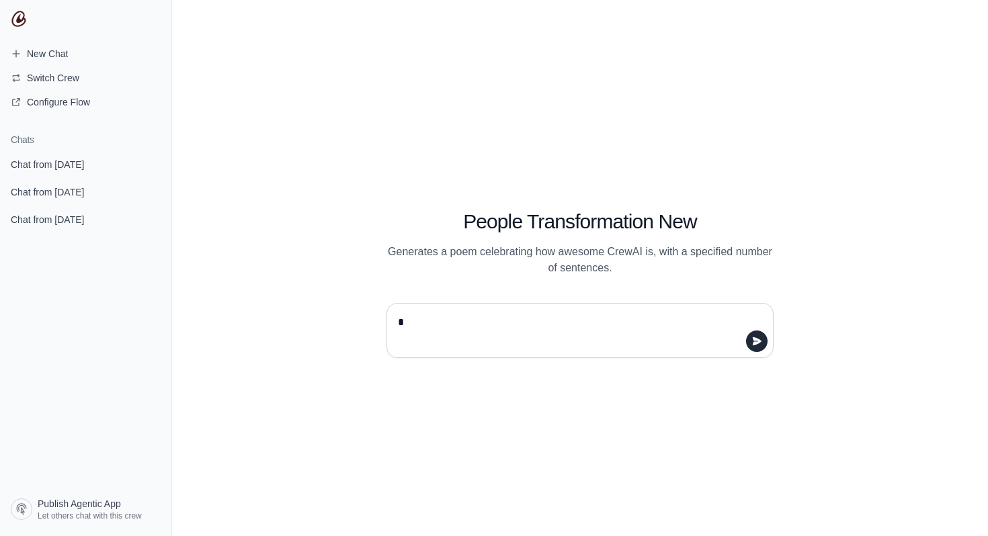
type textarea "**"
paste textarea "**********"
type textarea "**********"
drag, startPoint x: 520, startPoint y: 321, endPoint x: 329, endPoint y: 321, distance: 190.9
click at [329, 321] on div "**********" at bounding box center [580, 269] width 516 height 180
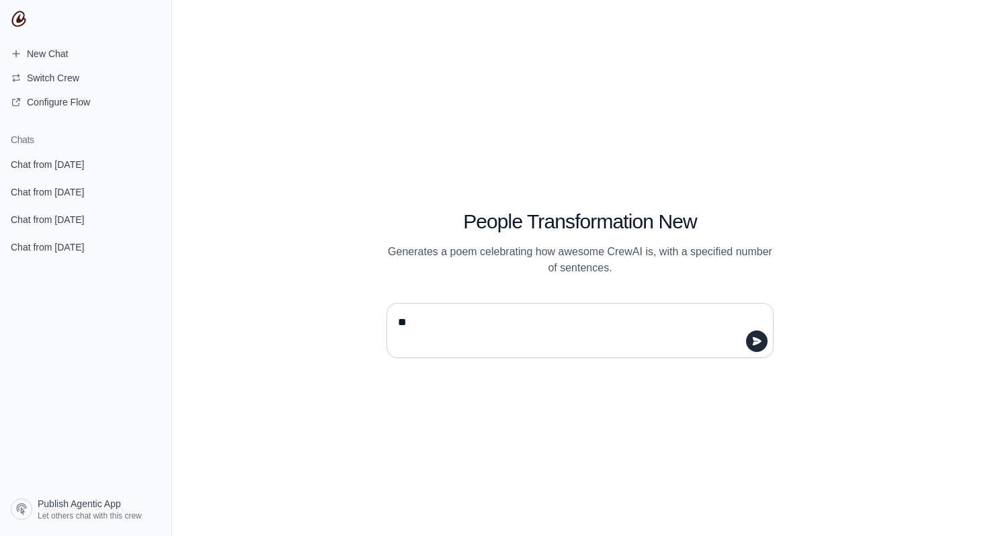
type textarea "**"
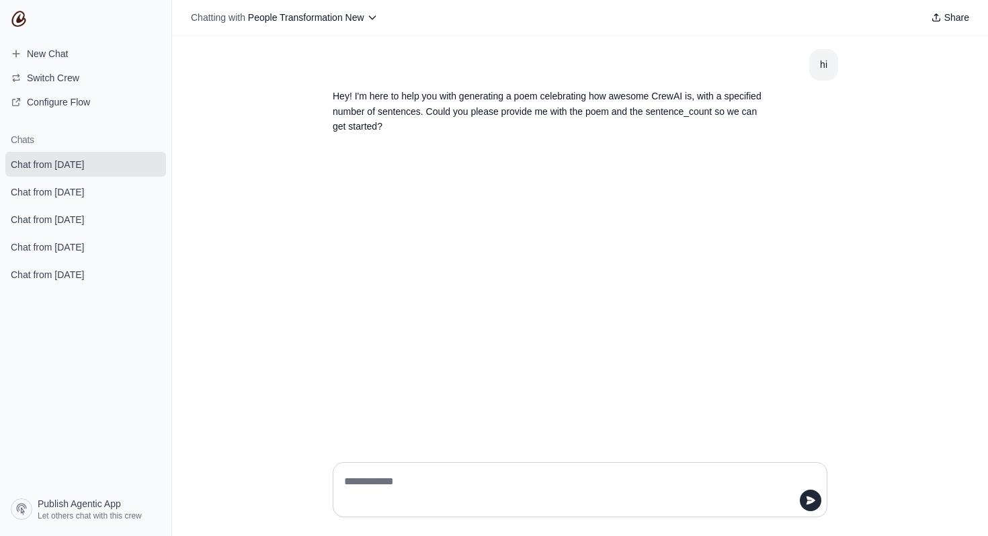
click at [405, 470] on div at bounding box center [580, 490] width 495 height 55
click at [402, 480] on textarea at bounding box center [576, 490] width 469 height 38
paste textarea "**********"
type textarea "**********"
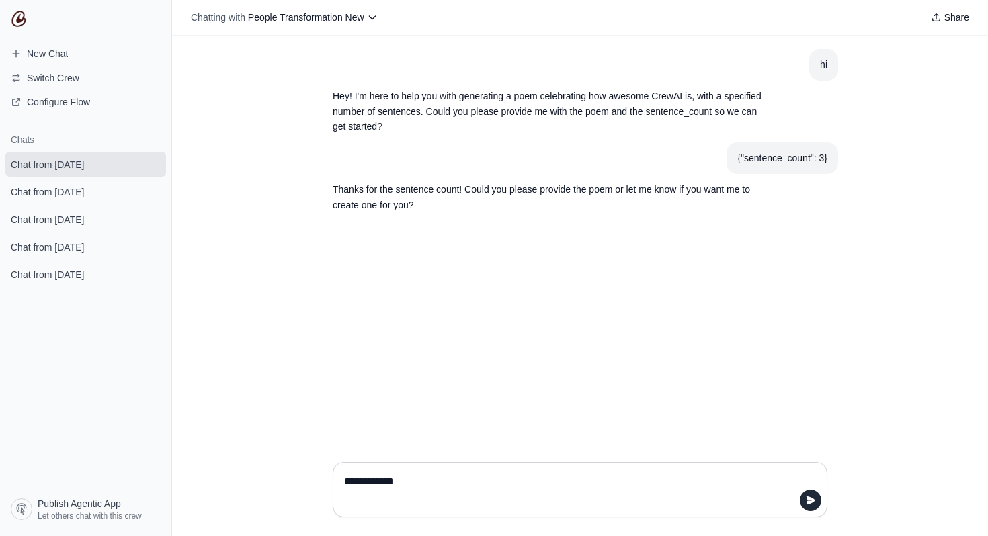
type textarea "**********"
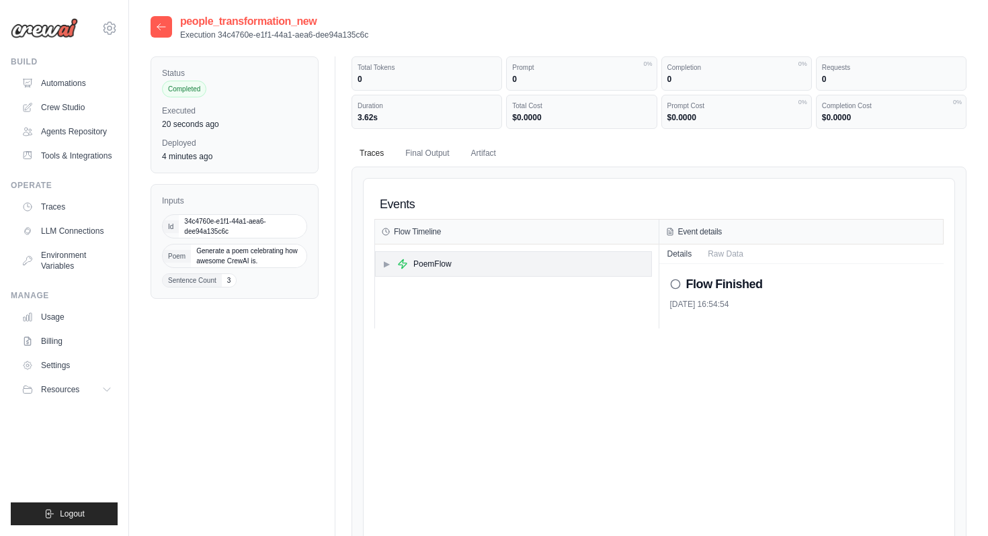
click at [448, 263] on div "PoemFlow" at bounding box center [432, 264] width 38 height 11
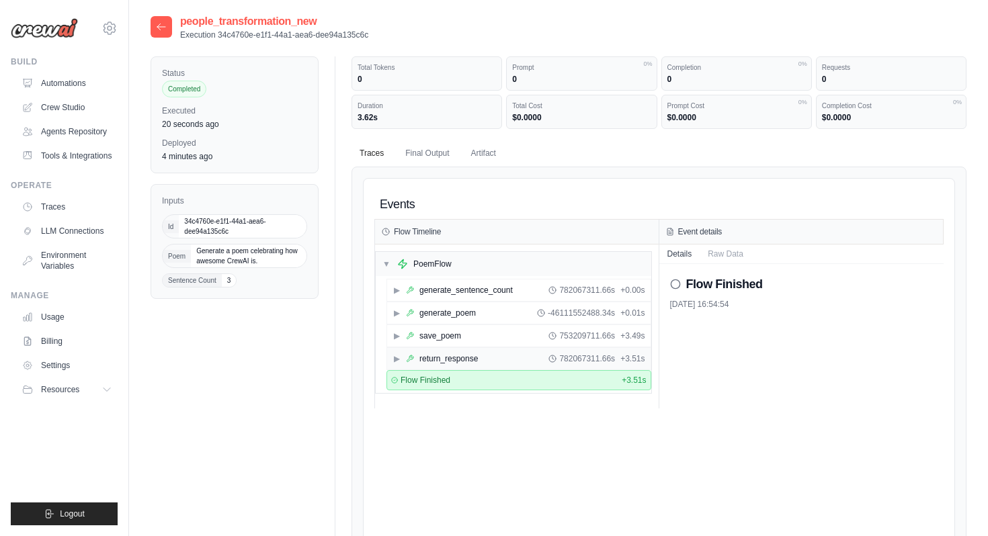
click at [432, 358] on div "return_response" at bounding box center [449, 359] width 58 height 11
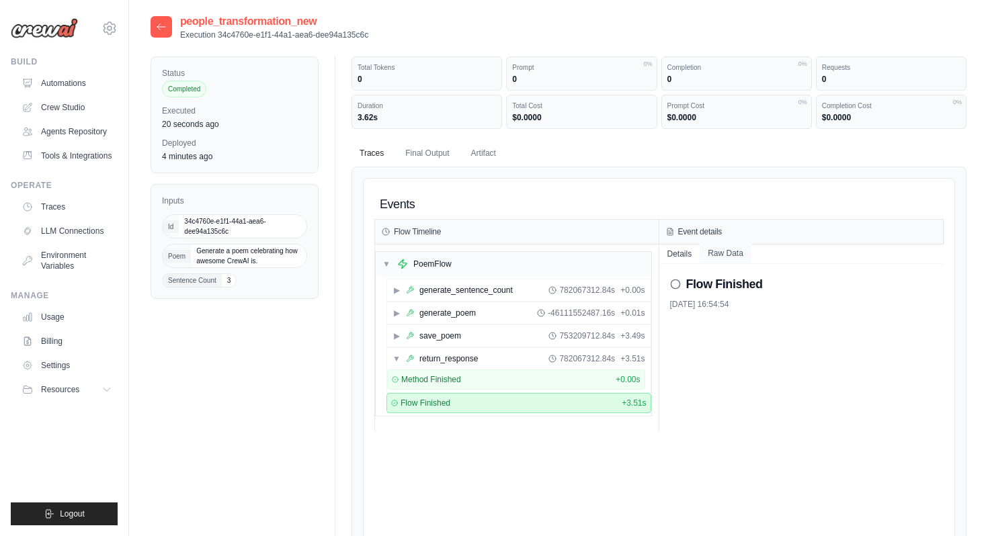
click at [750, 257] on button "Raw Data" at bounding box center [726, 253] width 52 height 19
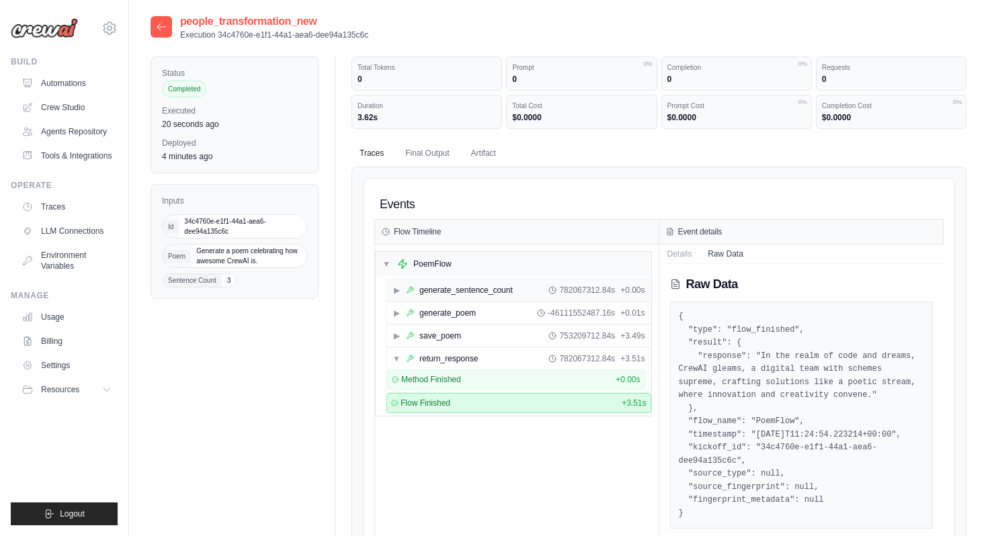
click at [504, 293] on div "generate_sentence_count" at bounding box center [466, 290] width 93 height 11
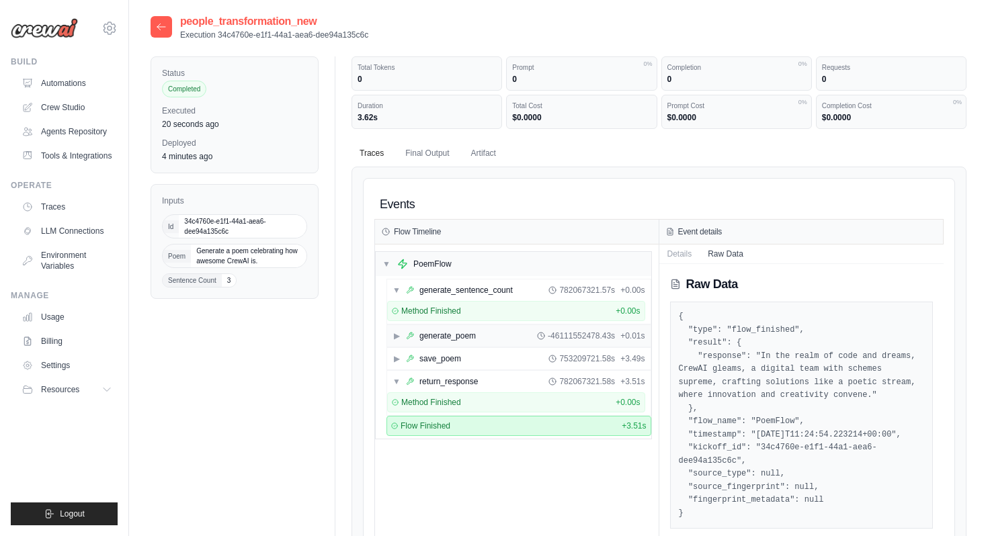
click at [495, 332] on div "▶ generate_poem -46111552478.43s + 0.01s" at bounding box center [519, 336] width 264 height 22
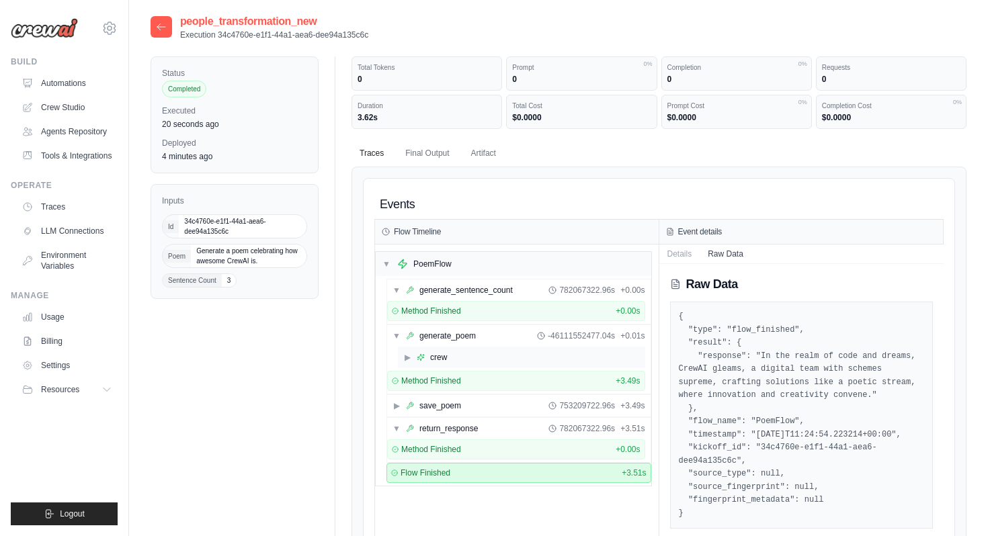
click at [499, 363] on div "▶ crew" at bounding box center [521, 358] width 247 height 22
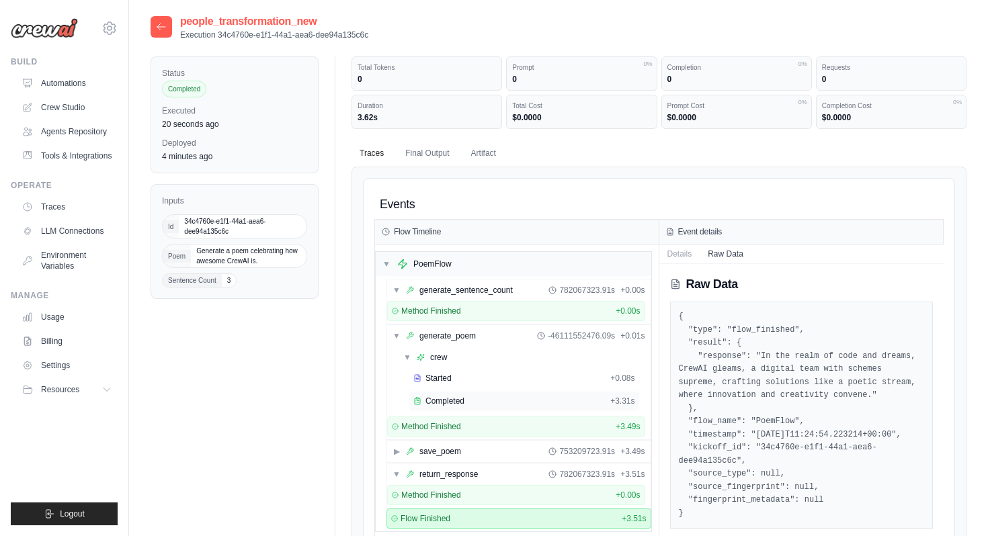
click at [526, 397] on div "Completed" at bounding box center [509, 401] width 192 height 11
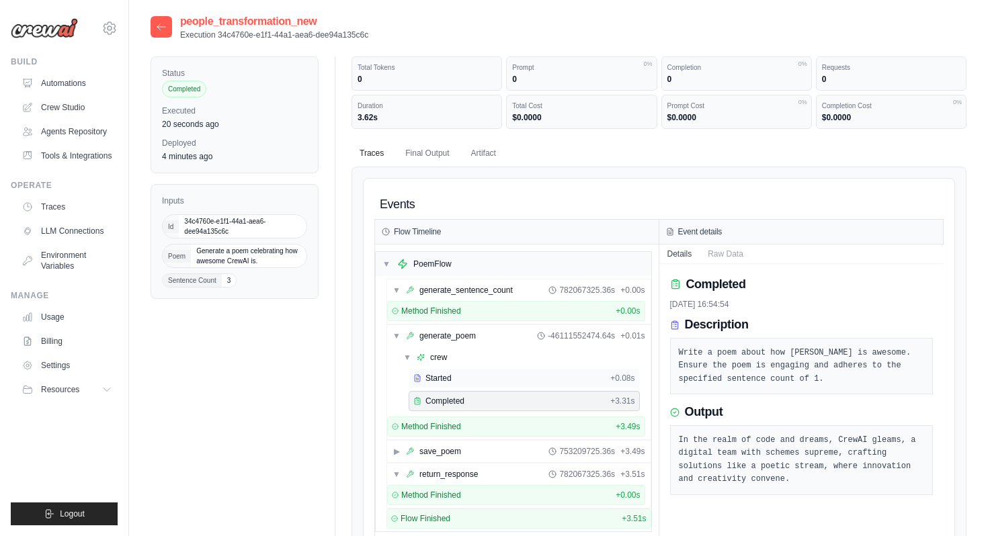
click at [537, 381] on div "Started" at bounding box center [509, 378] width 192 height 11
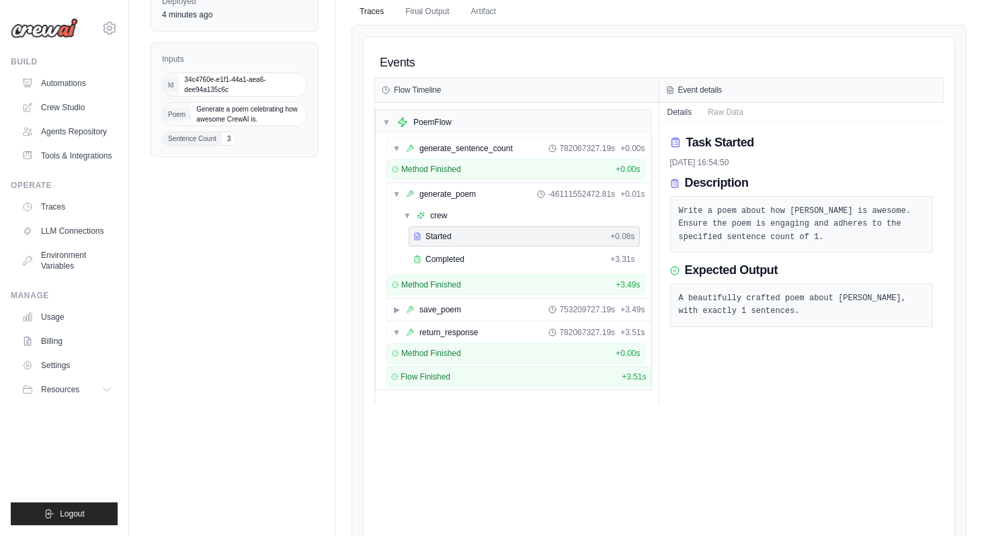
scroll to position [141, 0]
click at [65, 78] on link "Automations" at bounding box center [68, 84] width 102 height 22
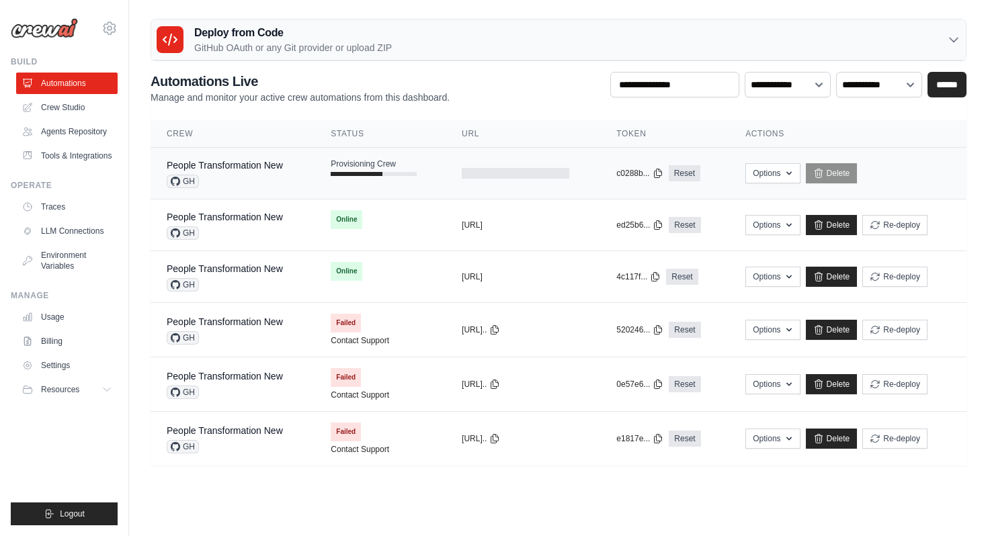
click at [243, 173] on div "People Transformation New GH" at bounding box center [225, 174] width 116 height 30
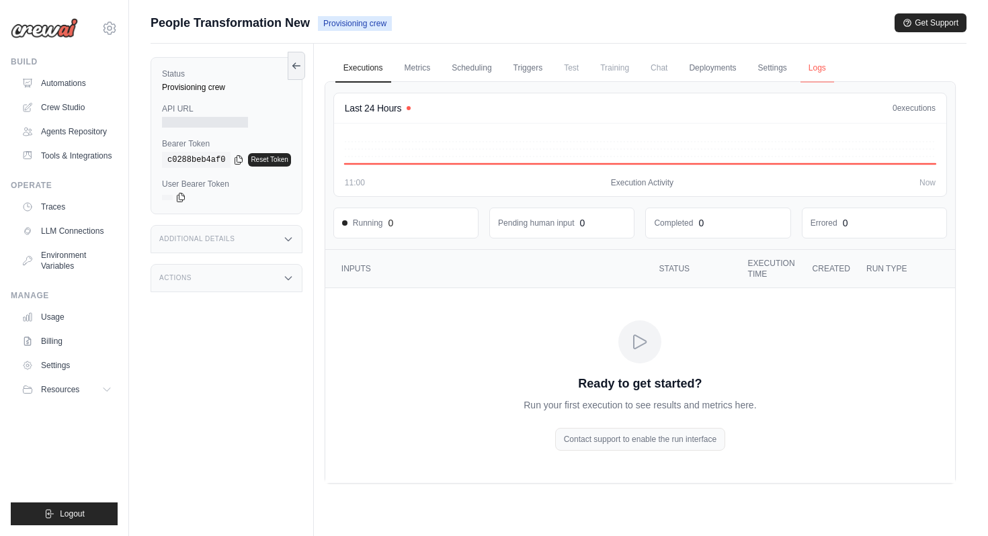
click at [813, 69] on link "Logs" at bounding box center [818, 68] width 34 height 28
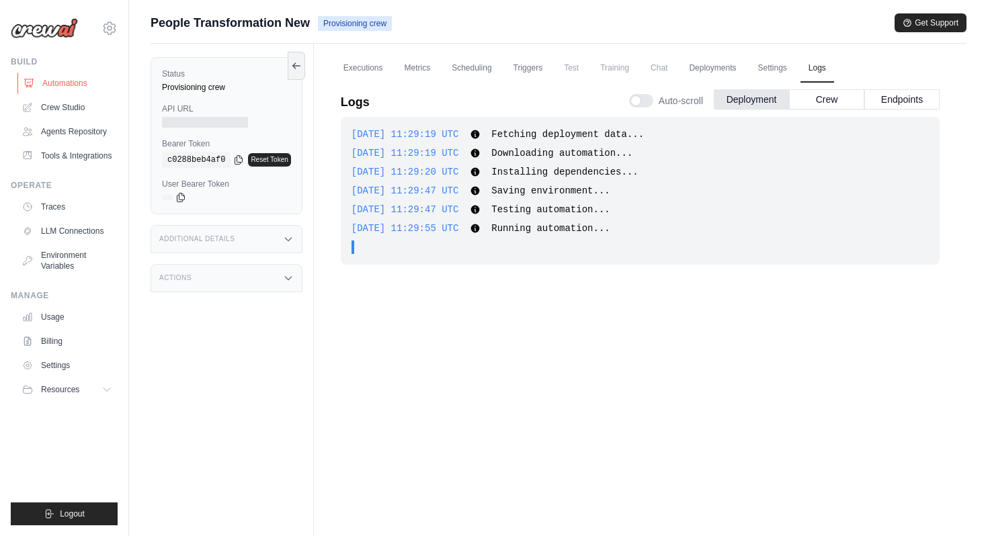
click at [94, 80] on link "Automations" at bounding box center [68, 84] width 102 height 22
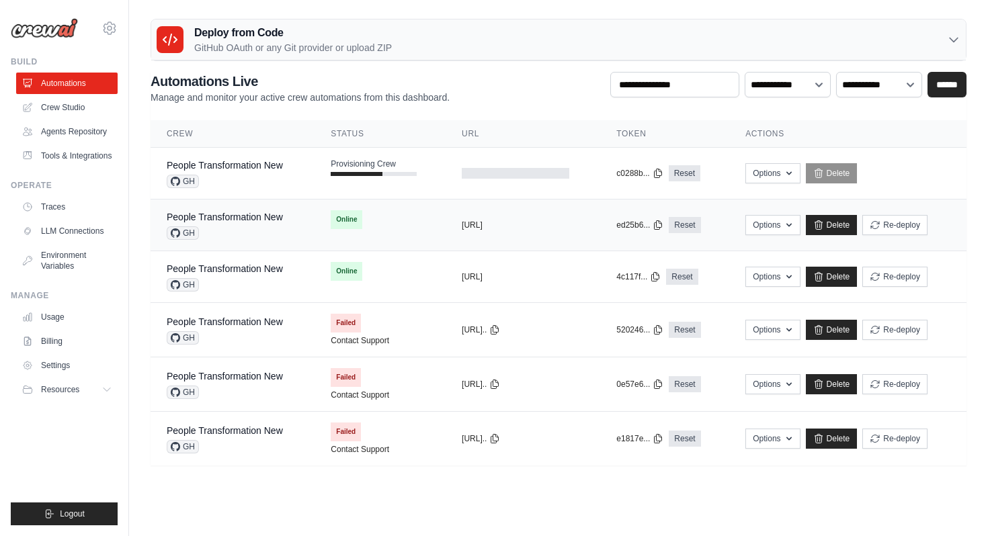
click at [260, 223] on div "People Transformation New" at bounding box center [225, 216] width 116 height 13
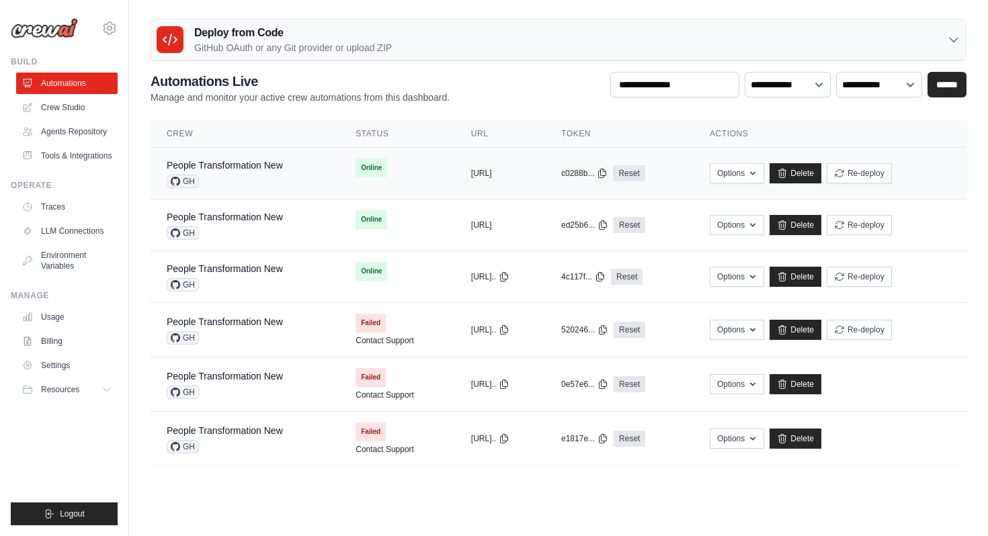
click at [261, 184] on div "GH" at bounding box center [225, 181] width 116 height 13
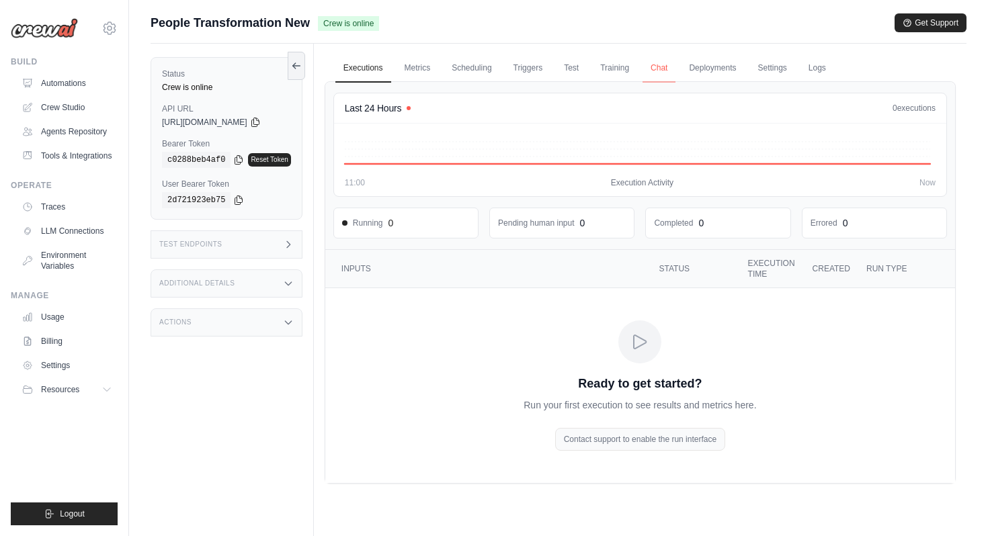
click at [667, 71] on link "Chat" at bounding box center [659, 68] width 33 height 28
click at [423, 72] on link "Metrics" at bounding box center [418, 68] width 42 height 28
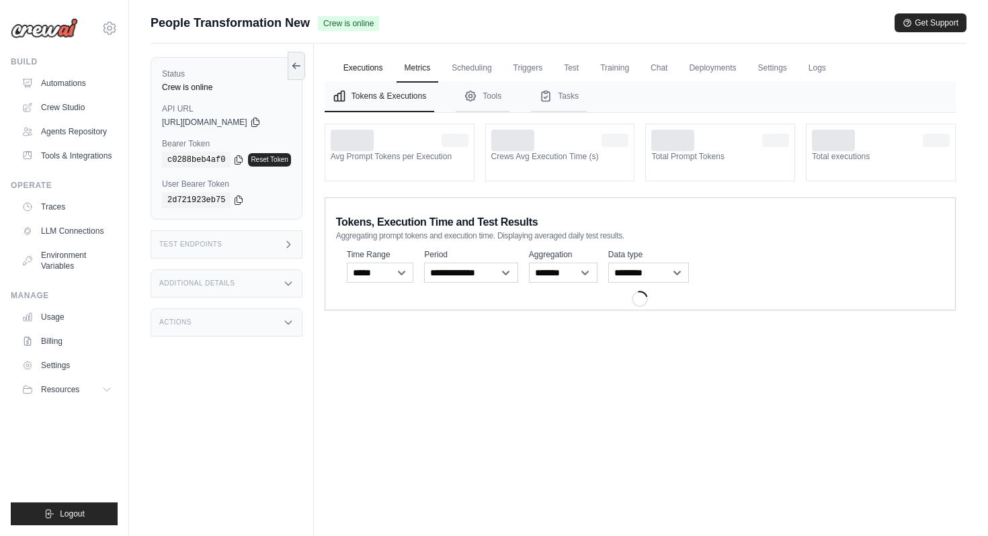
click at [374, 72] on link "Executions" at bounding box center [363, 68] width 56 height 28
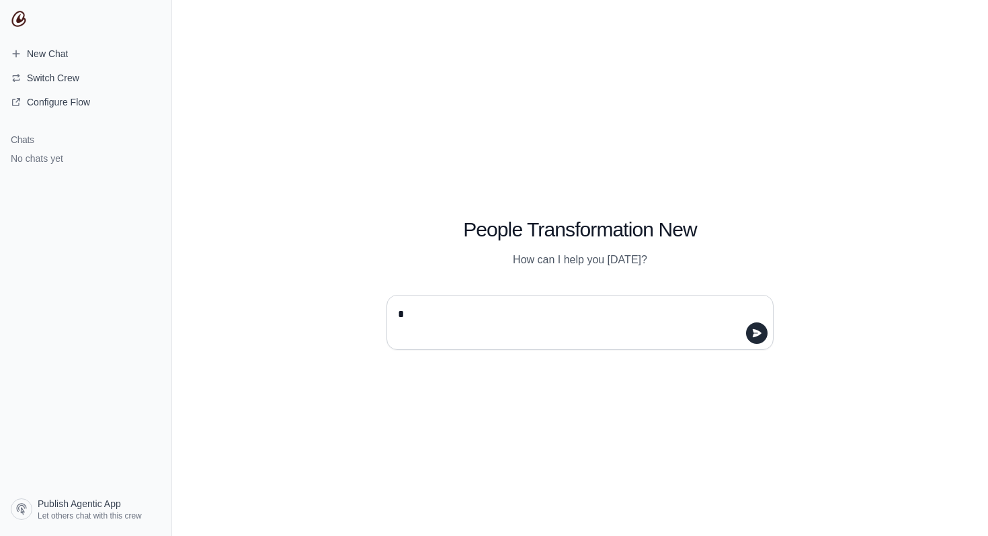
type textarea "**"
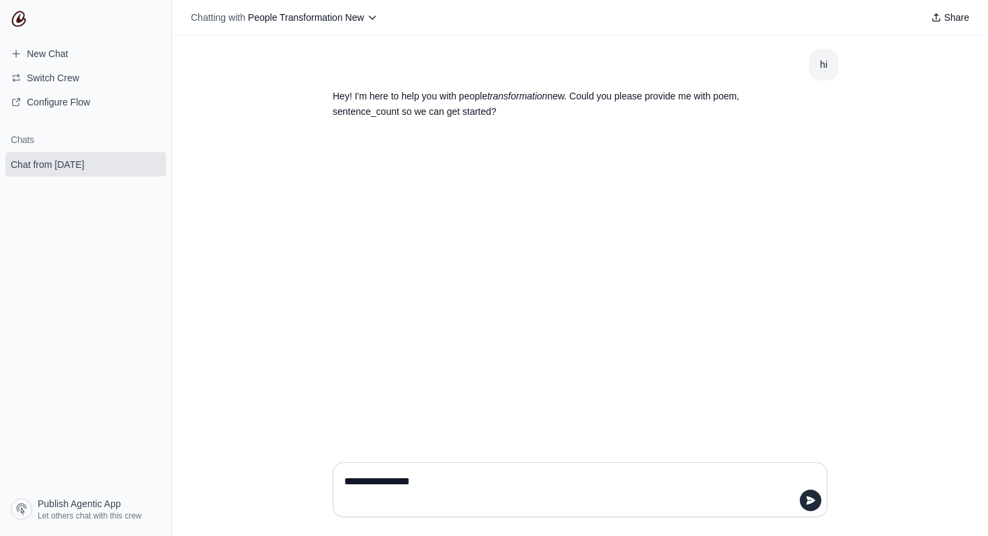
type textarea "**********"
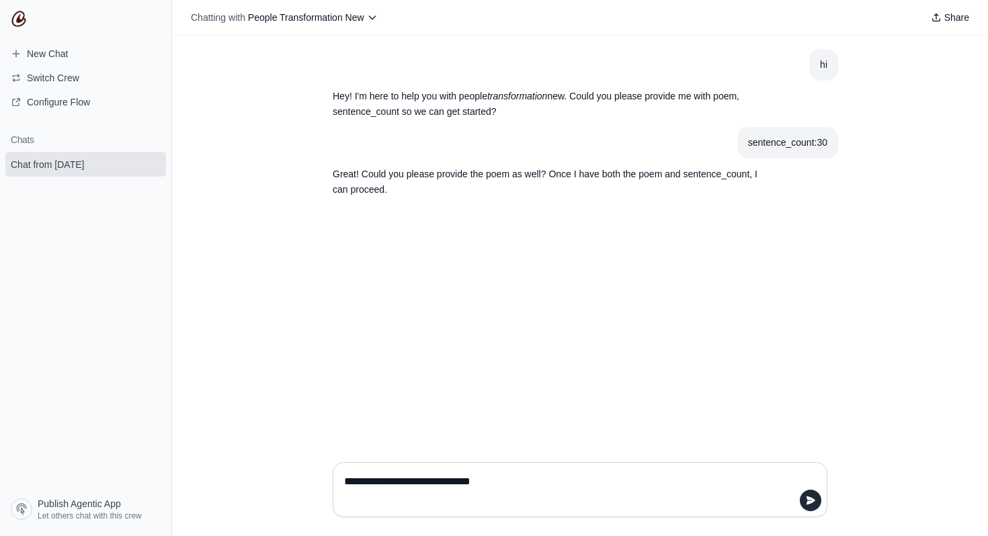
type textarea "**********"
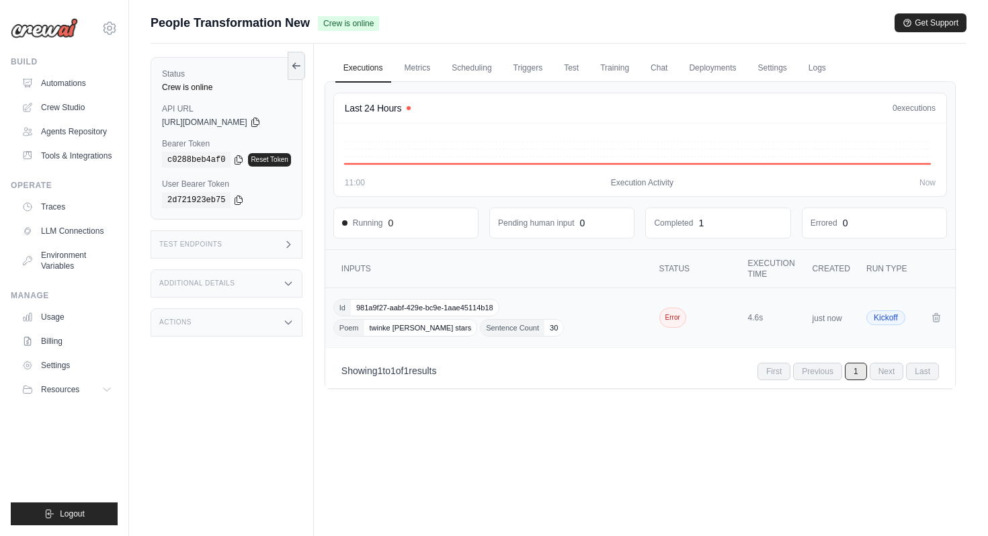
click at [476, 330] on div "Id 981a9f27-aabf-429e-bc9e-1aae45114b18 Poem twinke [PERSON_NAME] stars Sentenc…" at bounding box center [489, 318] width 313 height 38
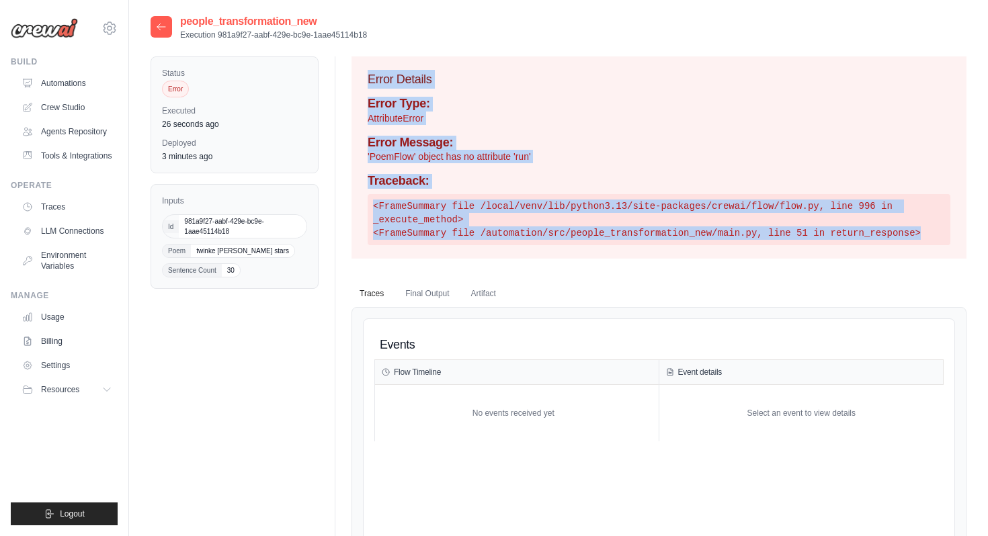
drag, startPoint x: 370, startPoint y: 77, endPoint x: 747, endPoint y: 254, distance: 416.8
click at [747, 254] on div "Error Details Error Type: AttributeError Error Message: 'PoemFlow' object has n…" at bounding box center [659, 157] width 615 height 202
copy div "Error Details Error Type: AttributeError Error Message: 'PoemFlow' object has n…"
click at [75, 87] on link "Automations" at bounding box center [68, 84] width 102 height 22
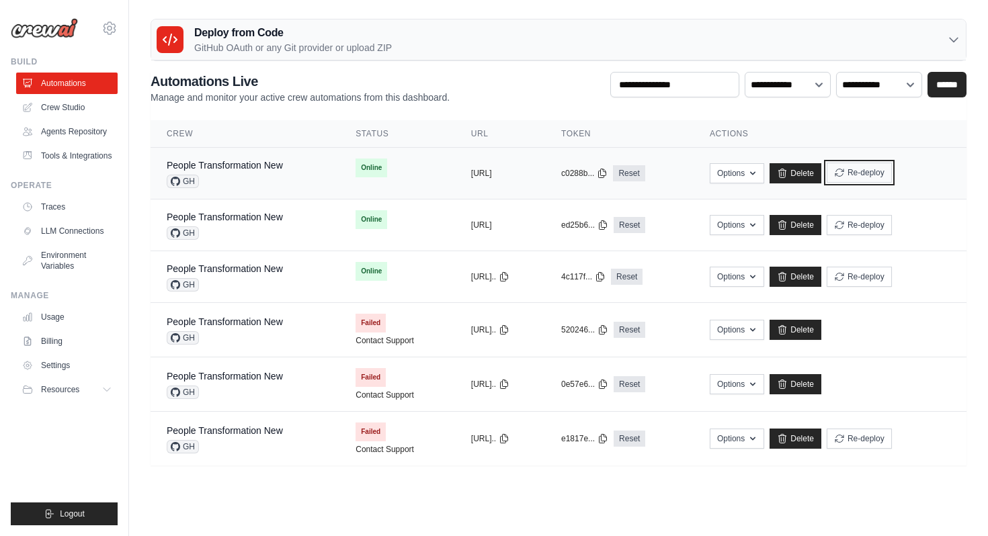
click at [878, 171] on button "Re-deploy" at bounding box center [859, 173] width 65 height 20
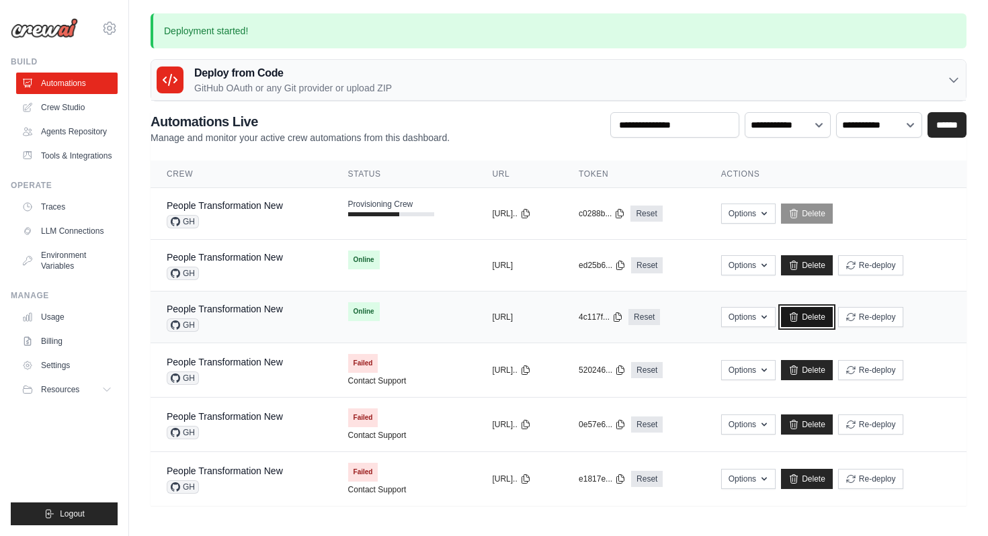
click at [833, 318] on link "Delete" at bounding box center [807, 317] width 52 height 20
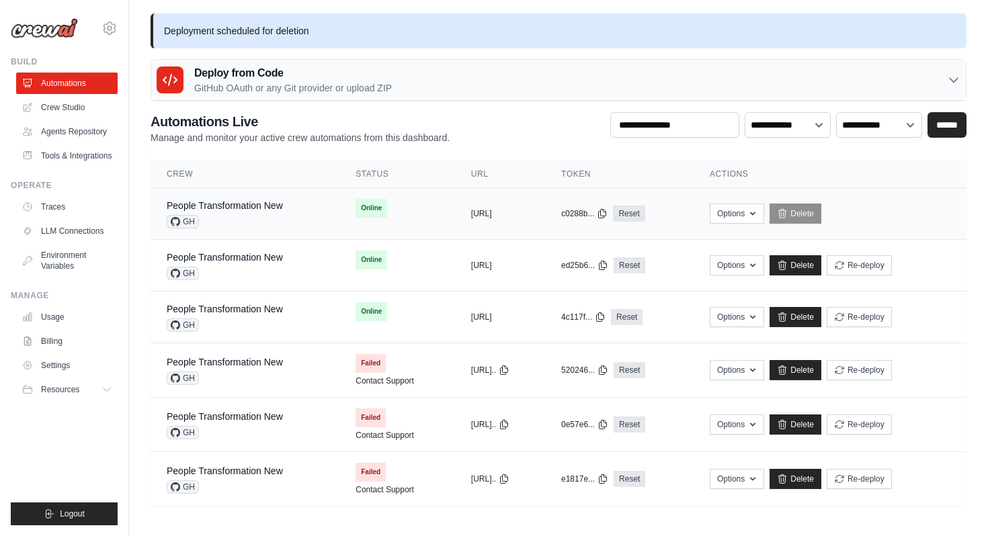
click at [285, 199] on div "People Transformation New GH" at bounding box center [245, 214] width 157 height 30
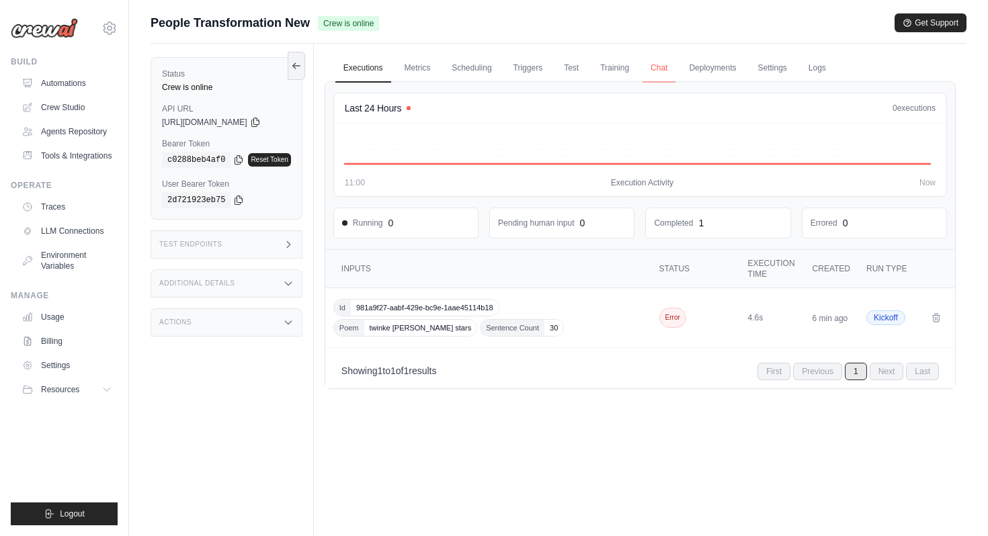
click at [672, 71] on link "Chat" at bounding box center [659, 68] width 33 height 28
click at [410, 73] on link "Metrics" at bounding box center [418, 68] width 42 height 28
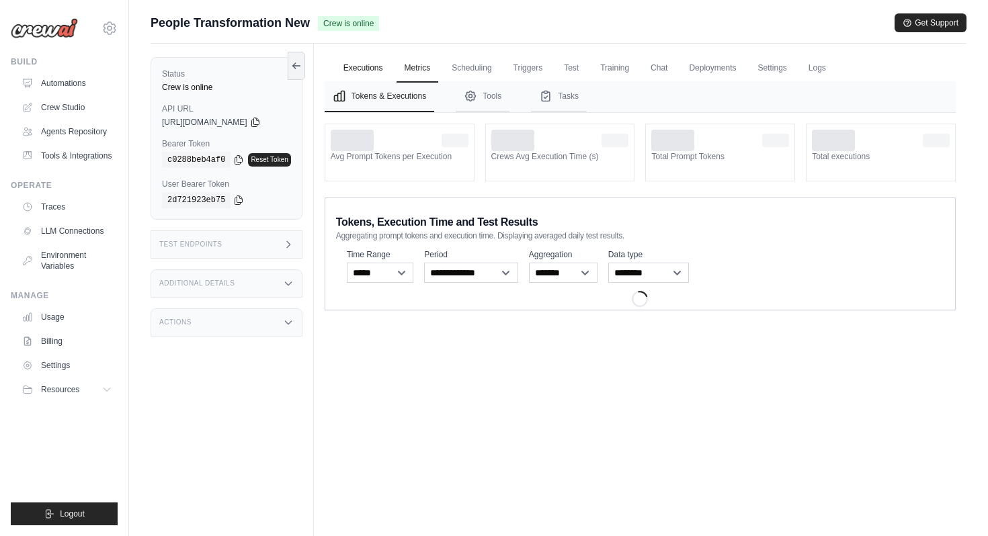
click at [364, 69] on link "Executions" at bounding box center [363, 68] width 56 height 28
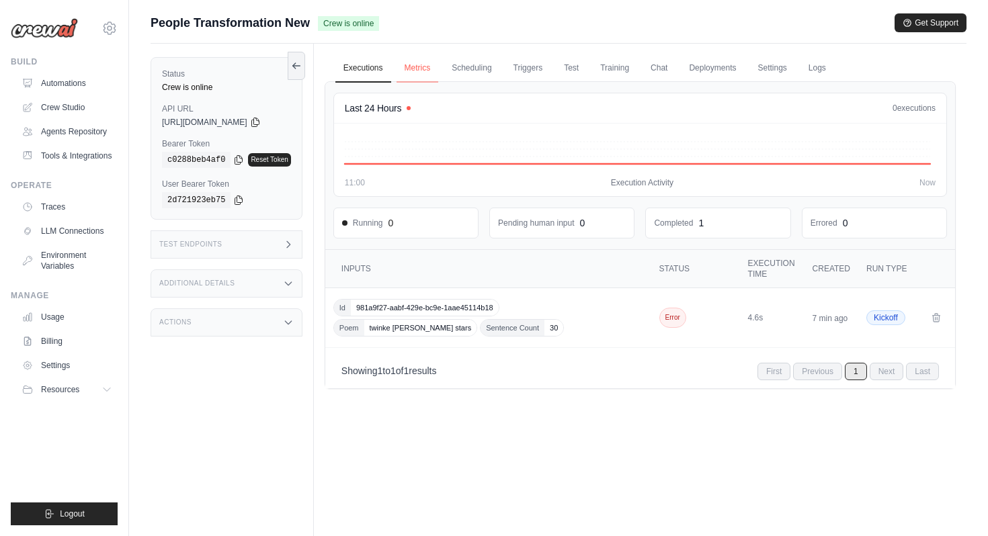
click at [412, 73] on link "Metrics" at bounding box center [418, 68] width 42 height 28
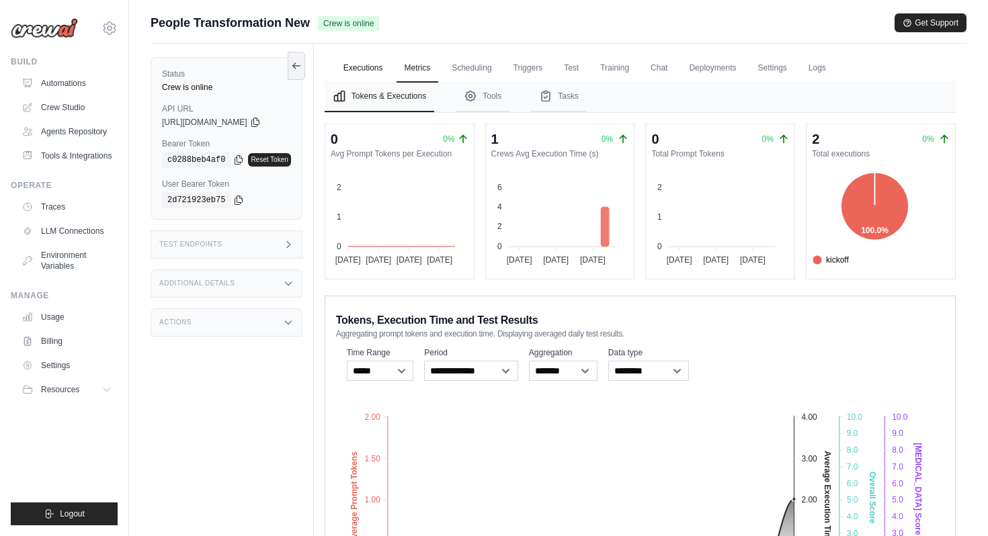
click at [364, 80] on link "Executions" at bounding box center [363, 68] width 56 height 28
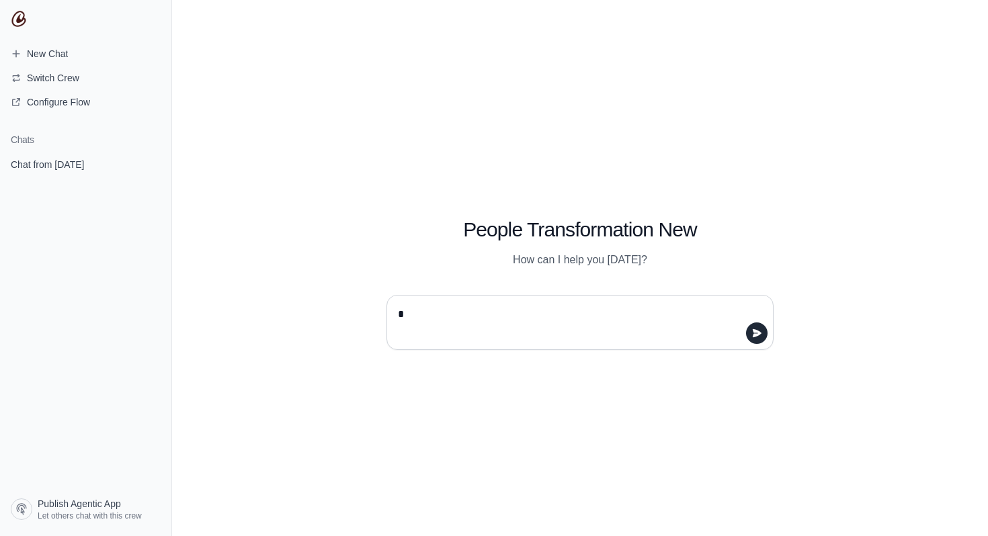
type textarea "**"
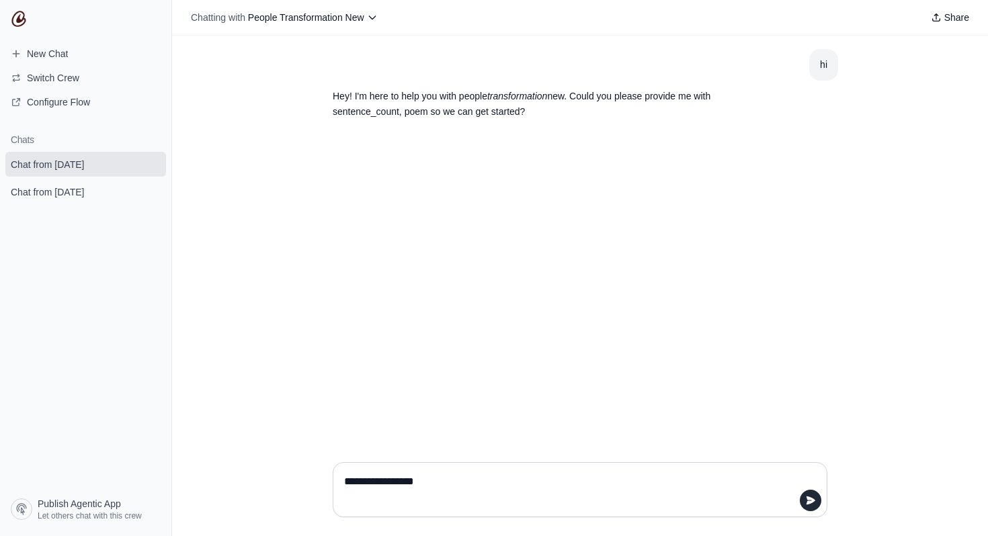
type textarea "**********"
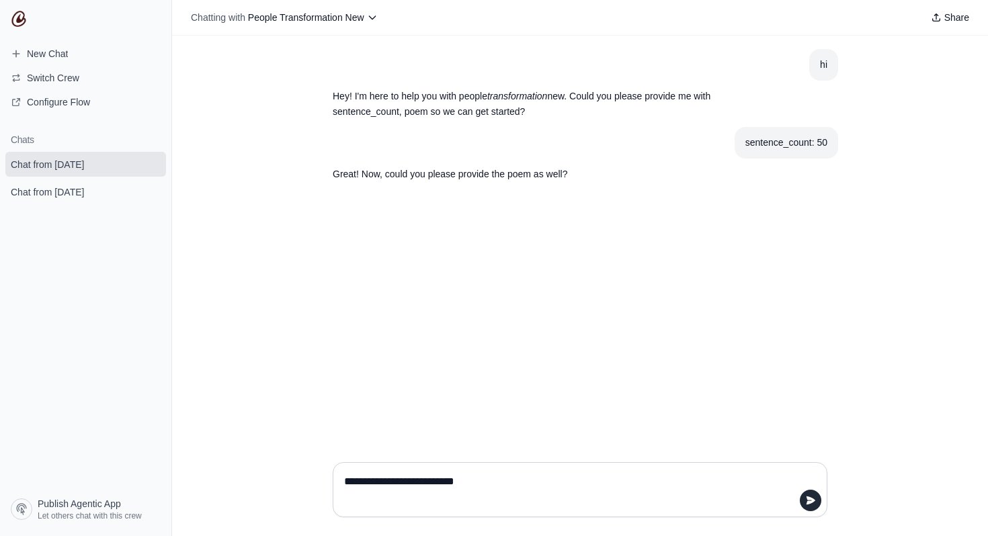
type textarea "**********"
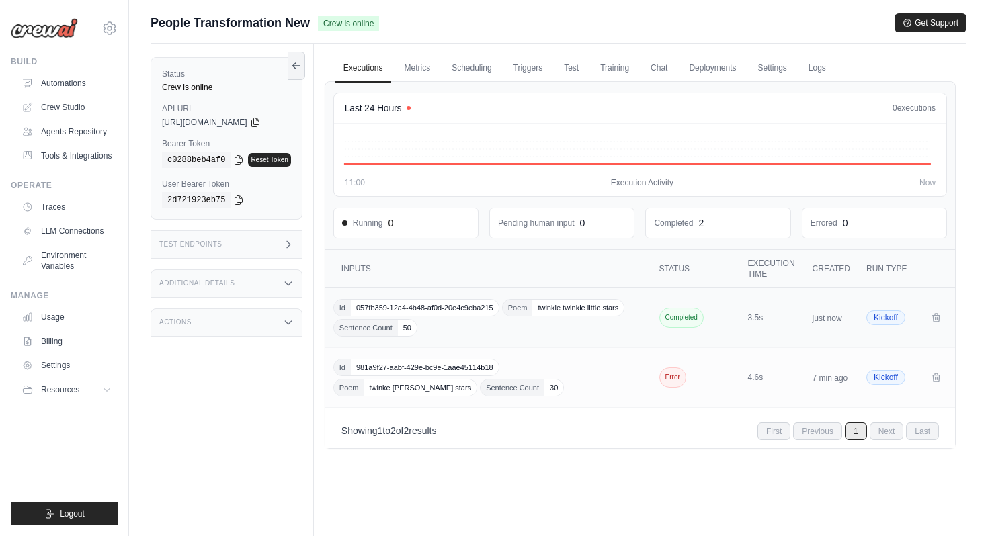
click at [437, 333] on div "Id 057fb359-12a4-4b48-af0d-20e4c9eba215 Poem twinkle twinkle little stars Sente…" at bounding box center [489, 318] width 313 height 38
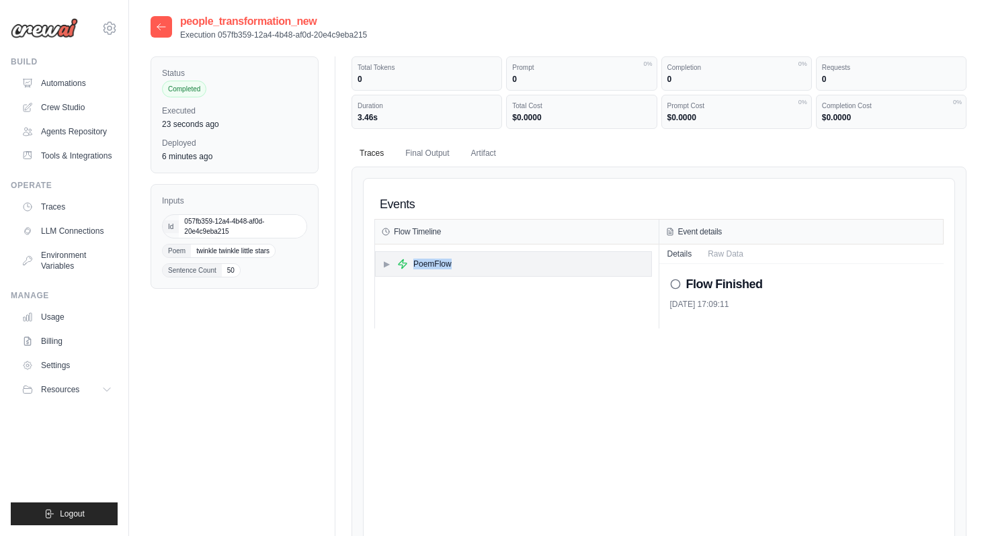
click at [487, 259] on div "▶ PoemFlow" at bounding box center [514, 264] width 276 height 24
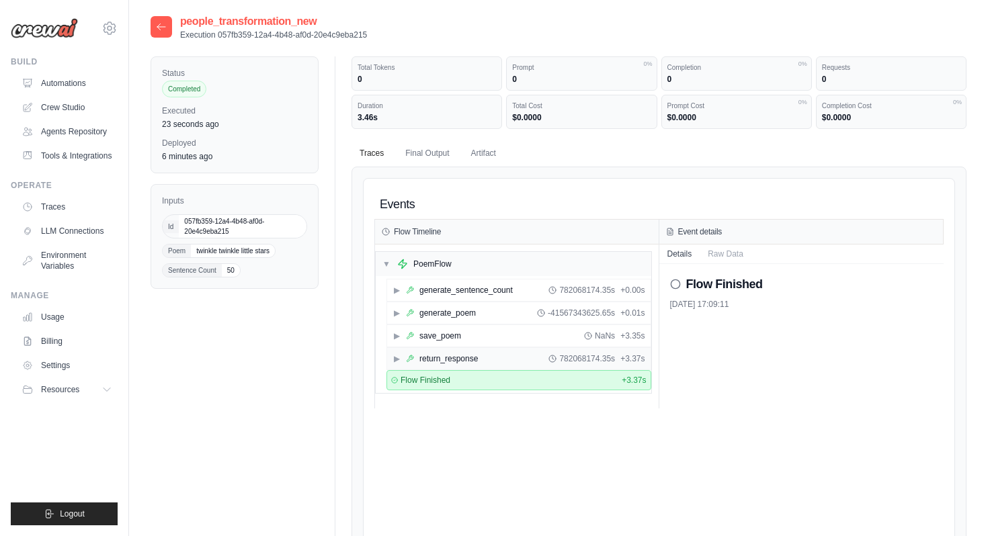
click at [454, 360] on div "return_response" at bounding box center [449, 359] width 58 height 11
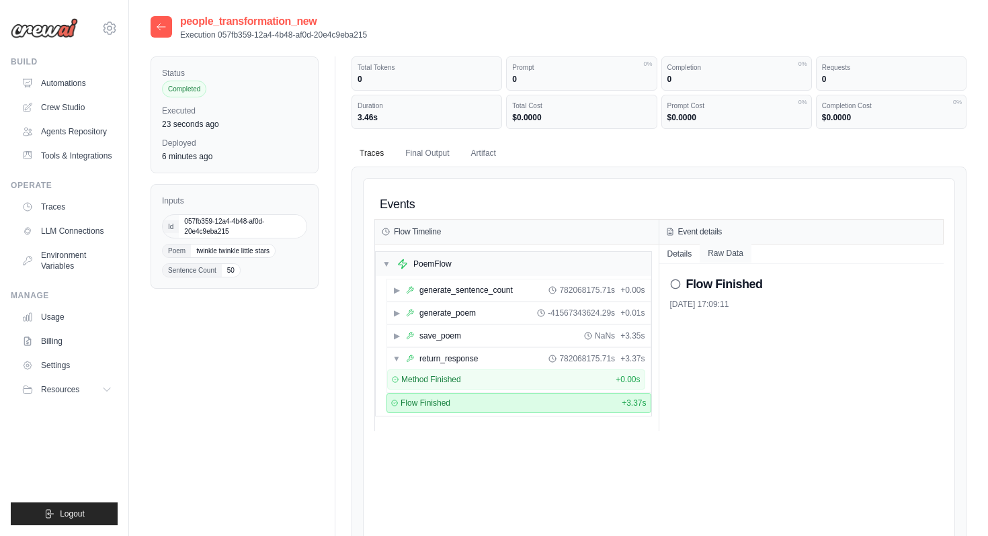
click at [730, 260] on button "Raw Data" at bounding box center [726, 253] width 52 height 19
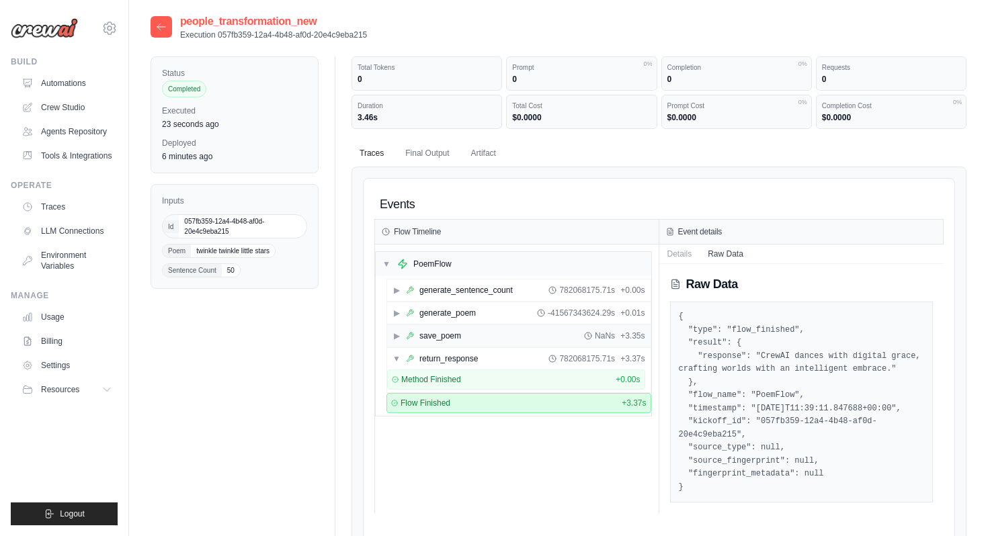
click at [503, 331] on div "▶ save_poem NaNs + 3.35s" at bounding box center [519, 336] width 264 height 22
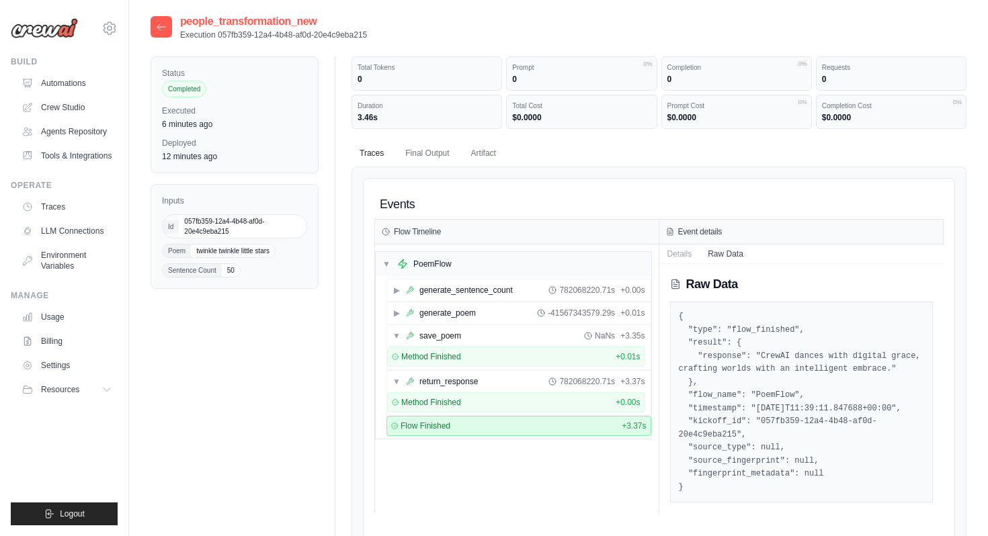
click at [163, 30] on icon at bounding box center [161, 27] width 11 height 11
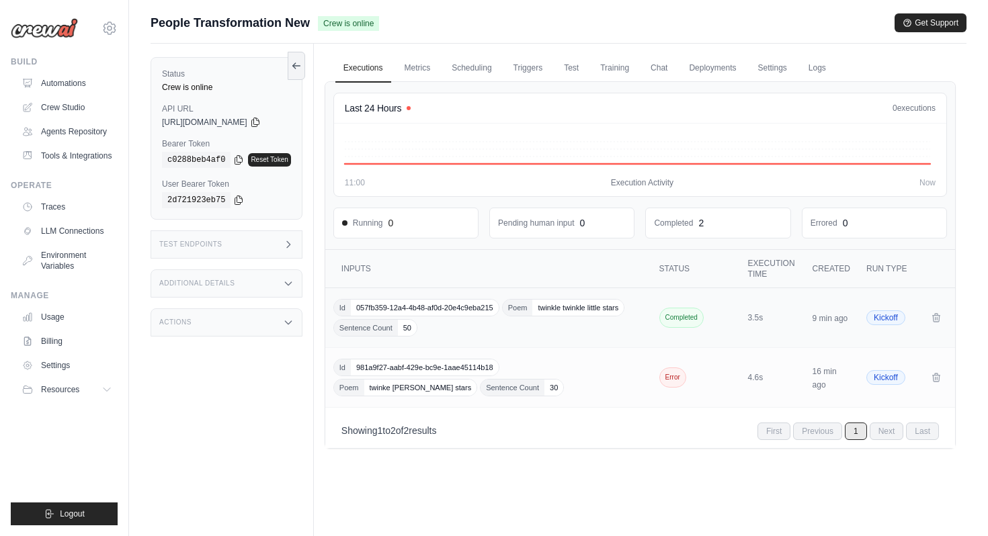
click at [465, 324] on div "Id 057fb359-12a4-4b48-af0d-20e4c9eba215 Poem twinkle twinkle little stars Sente…" at bounding box center [489, 318] width 313 height 38
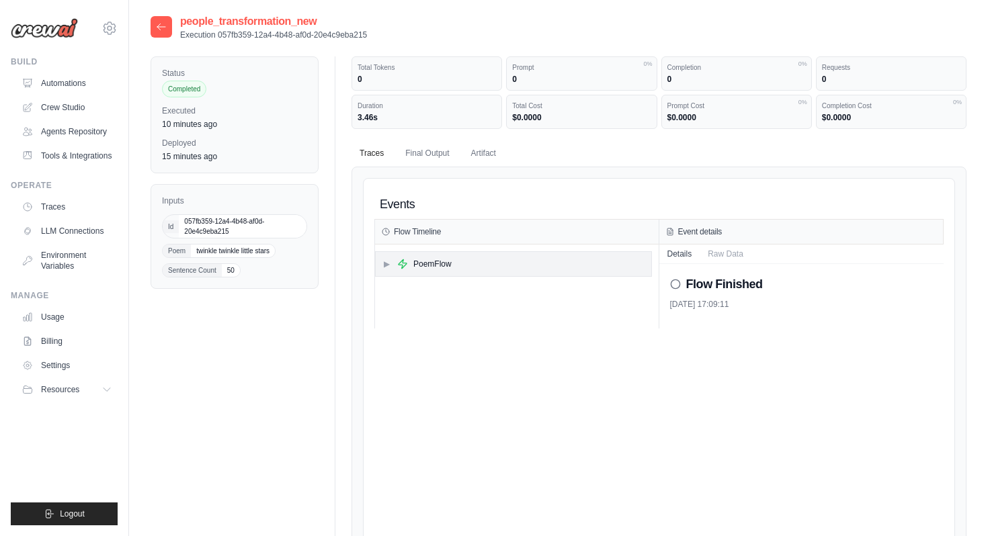
click at [495, 266] on div "▶ PoemFlow" at bounding box center [514, 264] width 276 height 24
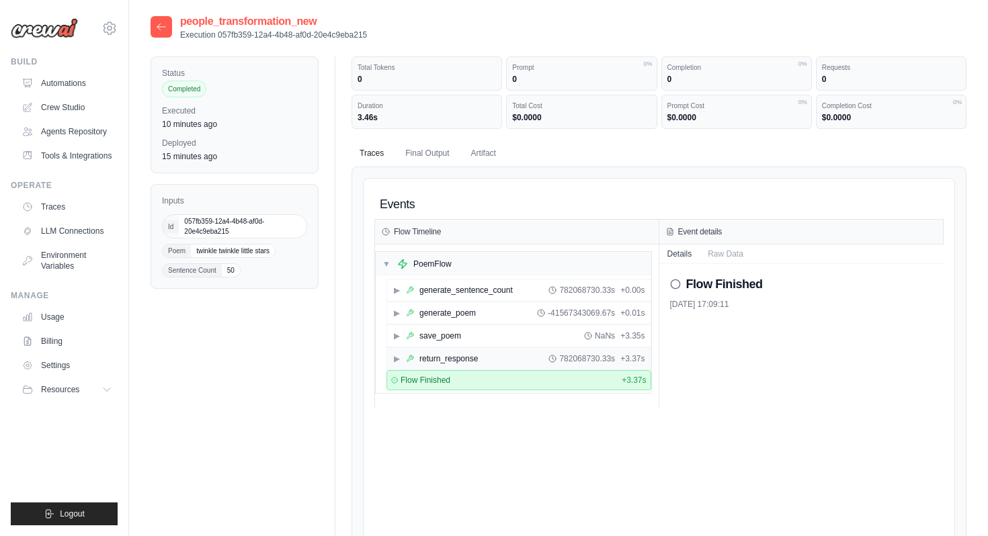
click at [503, 356] on div "▶ return_response 782068730.33s + 3.37s" at bounding box center [519, 359] width 264 height 22
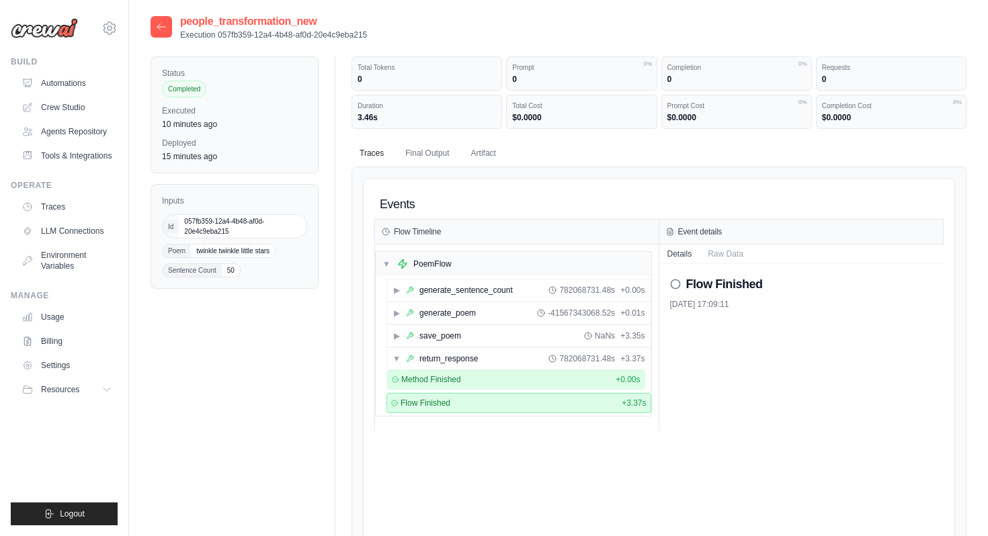
click at [471, 377] on div "Method Finished + 0.00s" at bounding box center [516, 379] width 249 height 11
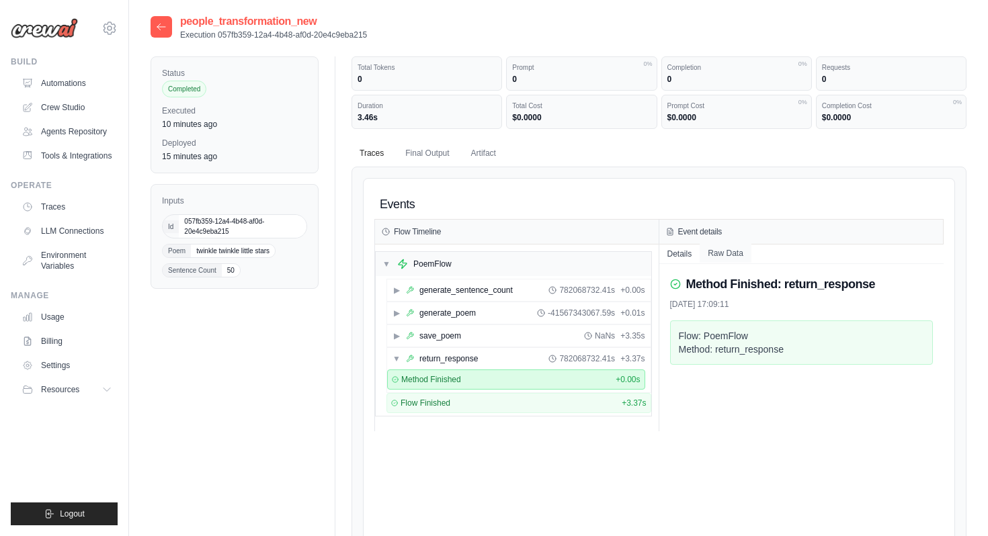
click at [713, 247] on button "Raw Data" at bounding box center [726, 253] width 52 height 19
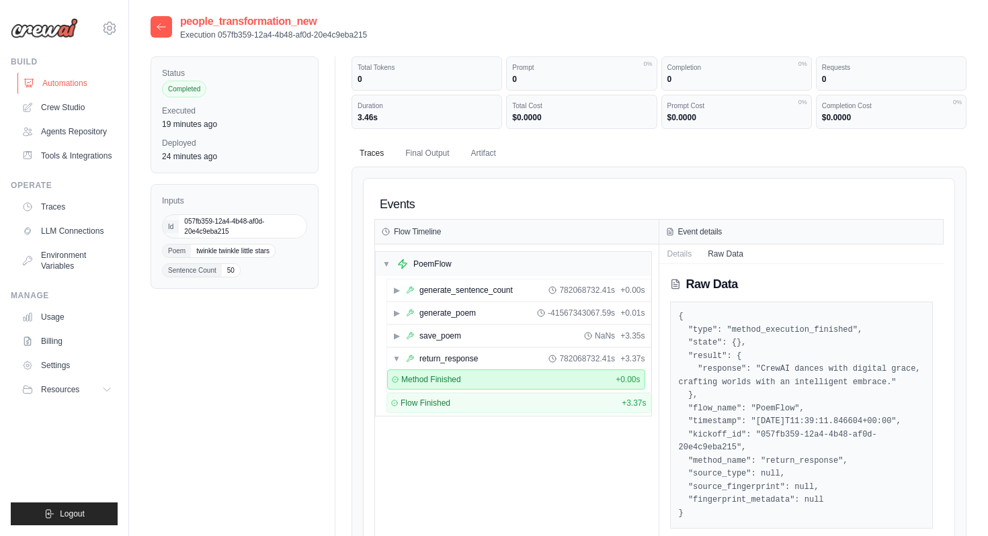
click at [91, 81] on link "Automations" at bounding box center [68, 84] width 102 height 22
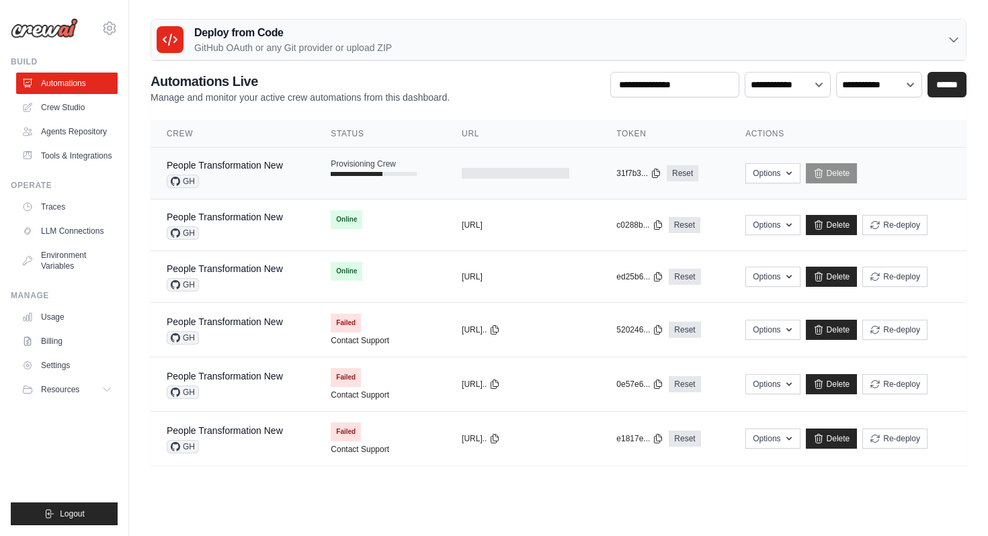
click at [261, 175] on div "GH" at bounding box center [225, 181] width 116 height 13
click at [239, 229] on div "GH" at bounding box center [225, 233] width 116 height 13
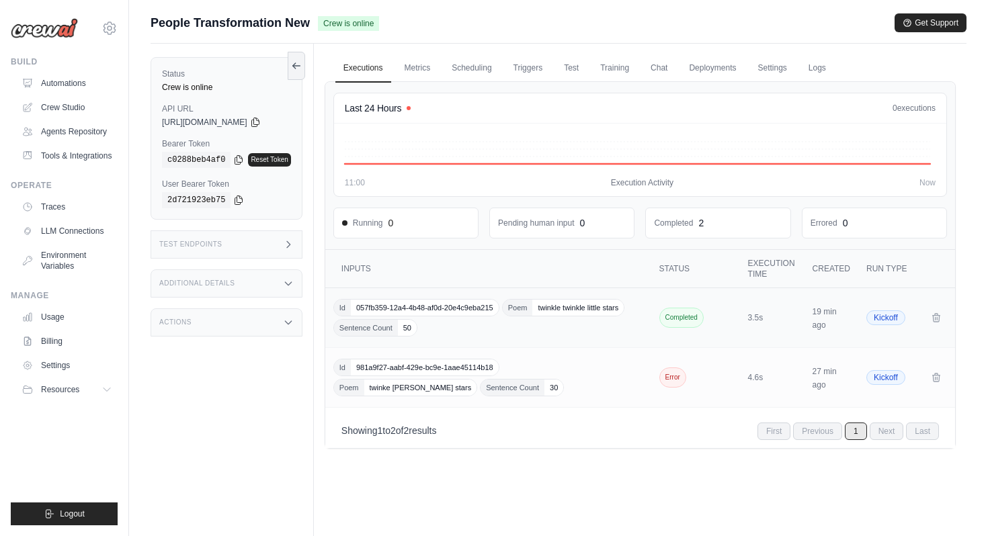
click at [453, 327] on div "Id 057fb359-12a4-4b48-af0d-20e4c9eba215 Poem twinkle twinkle little stars Sente…" at bounding box center [489, 318] width 313 height 38
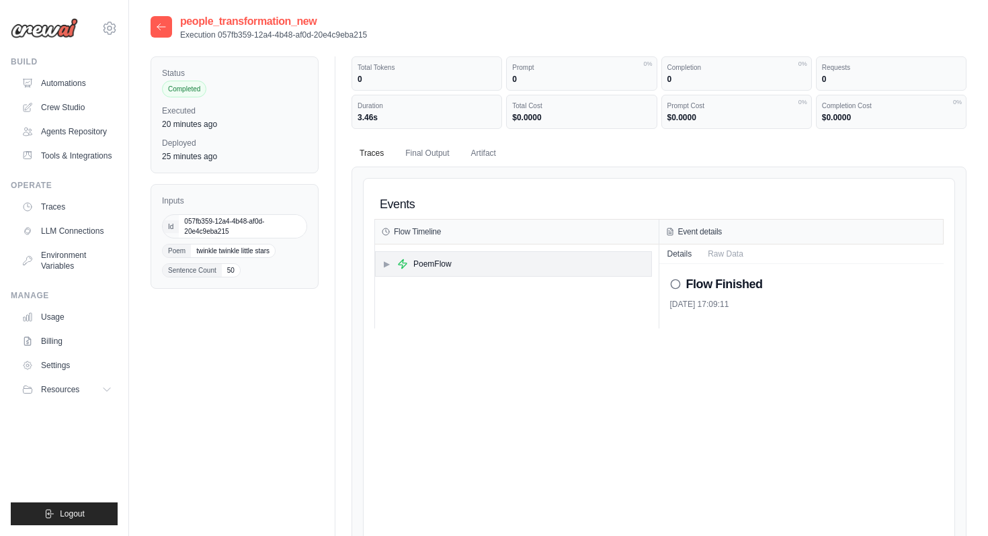
click at [462, 259] on div "▶ PoemFlow" at bounding box center [514, 264] width 276 height 24
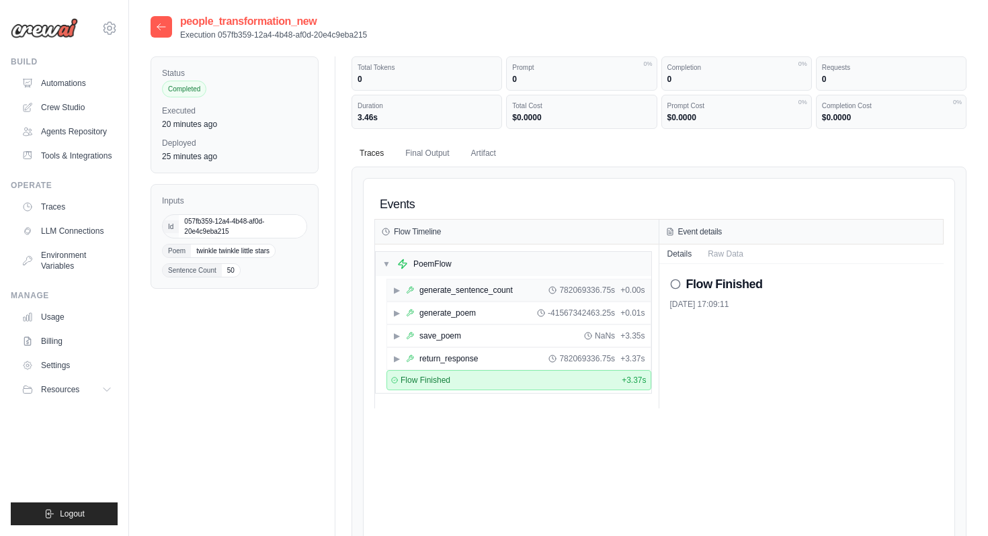
click at [467, 290] on div "generate_sentence_count" at bounding box center [466, 290] width 93 height 11
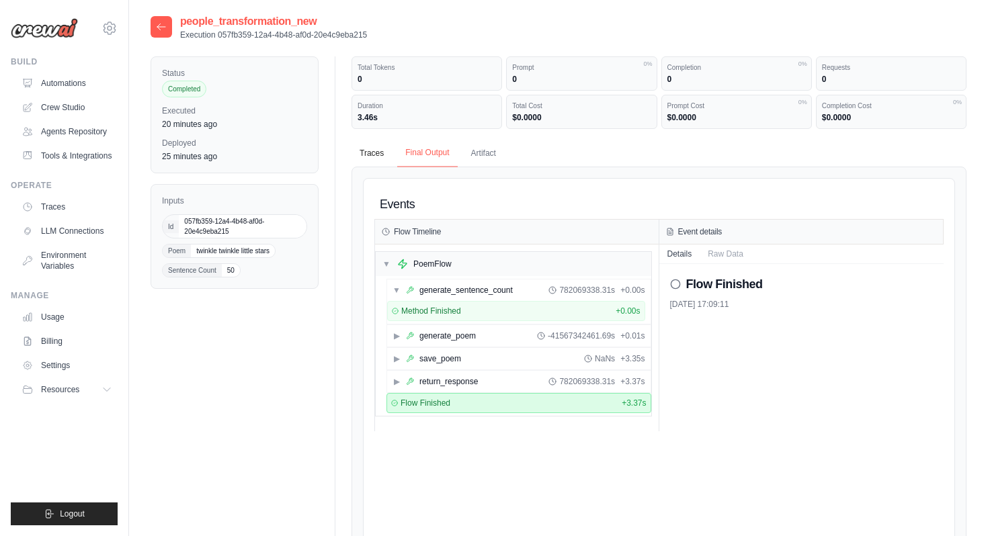
click at [430, 159] on button "Final Output" at bounding box center [427, 153] width 60 height 28
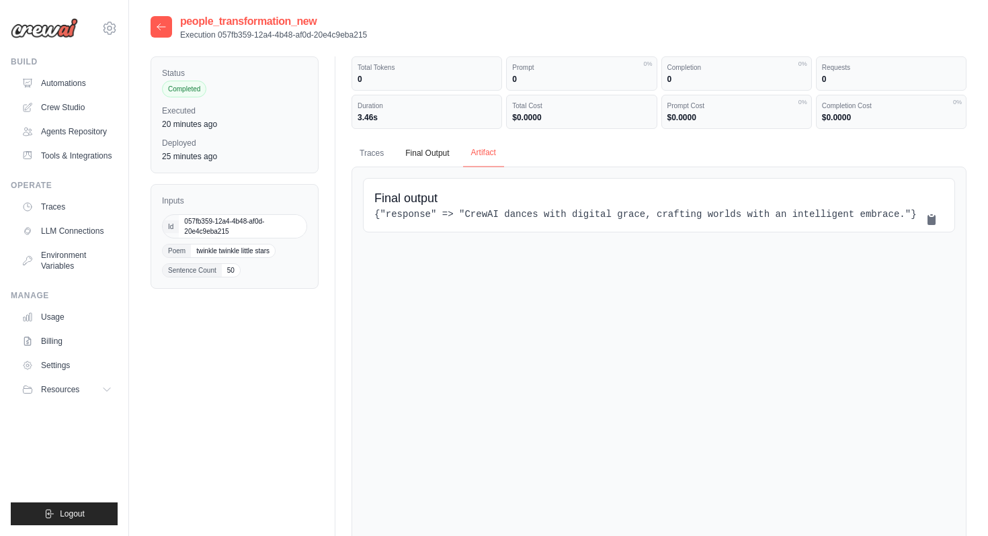
click at [501, 160] on button "Artifact" at bounding box center [483, 153] width 41 height 28
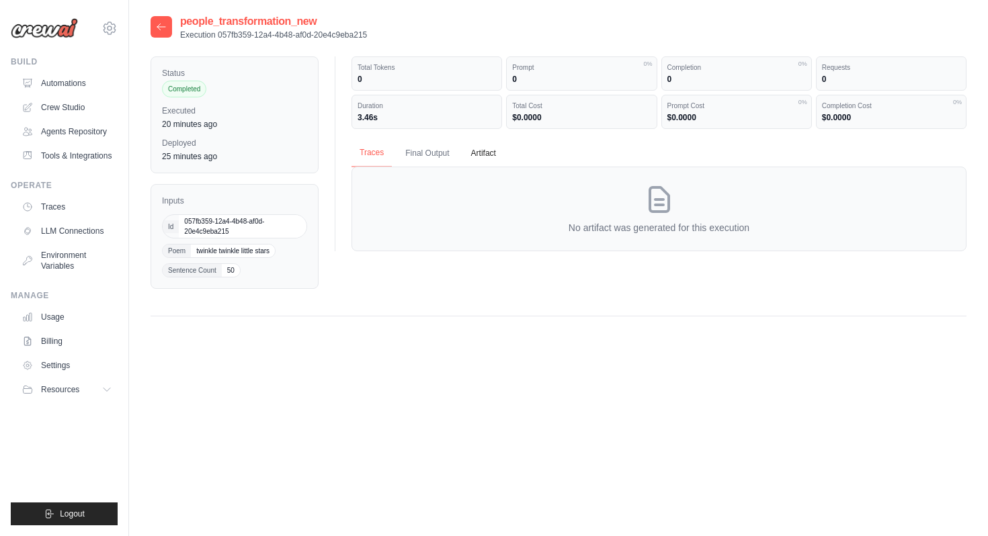
click at [381, 157] on button "Traces" at bounding box center [372, 153] width 40 height 28
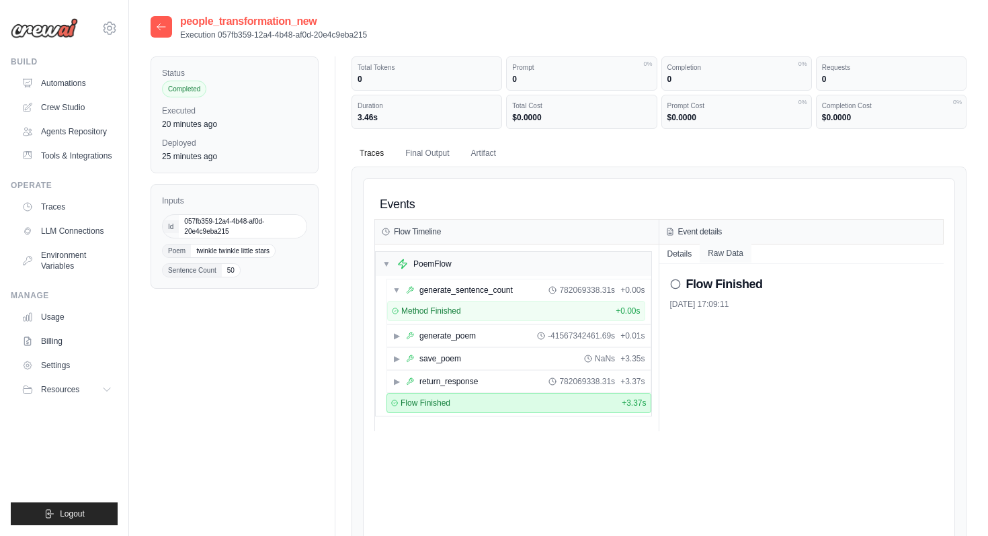
click at [735, 253] on button "Raw Data" at bounding box center [726, 253] width 52 height 19
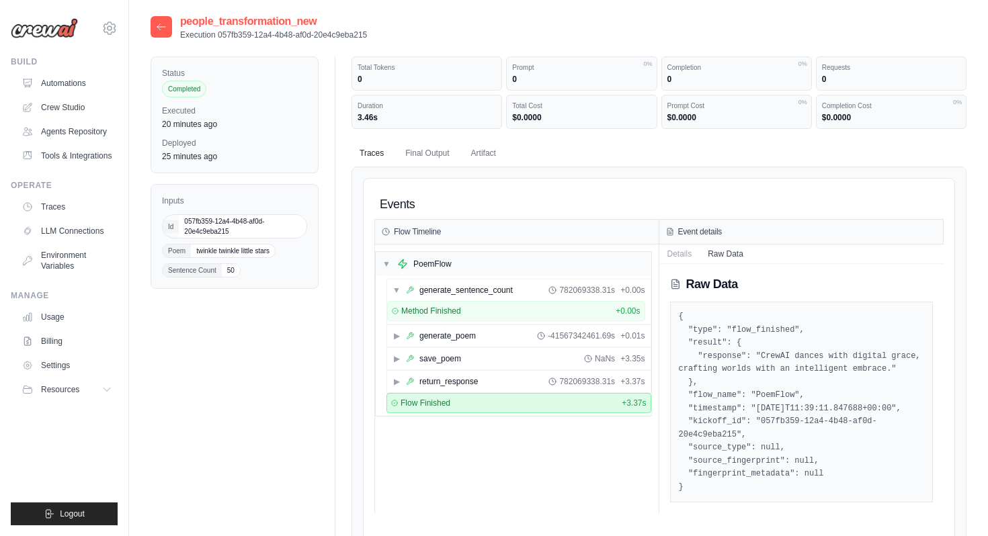
drag, startPoint x: 680, startPoint y: 315, endPoint x: 703, endPoint y: 483, distance: 169.6
click at [703, 483] on pre "{ "type": "flow_finished", "result": { "response": "CrewAI dances with digital …" at bounding box center [802, 403] width 246 height 184
copy pre "{ "type": "flow_finished", "result": { "response": "CrewAI dances with digital …"
click at [72, 88] on link "Automations" at bounding box center [68, 84] width 102 height 22
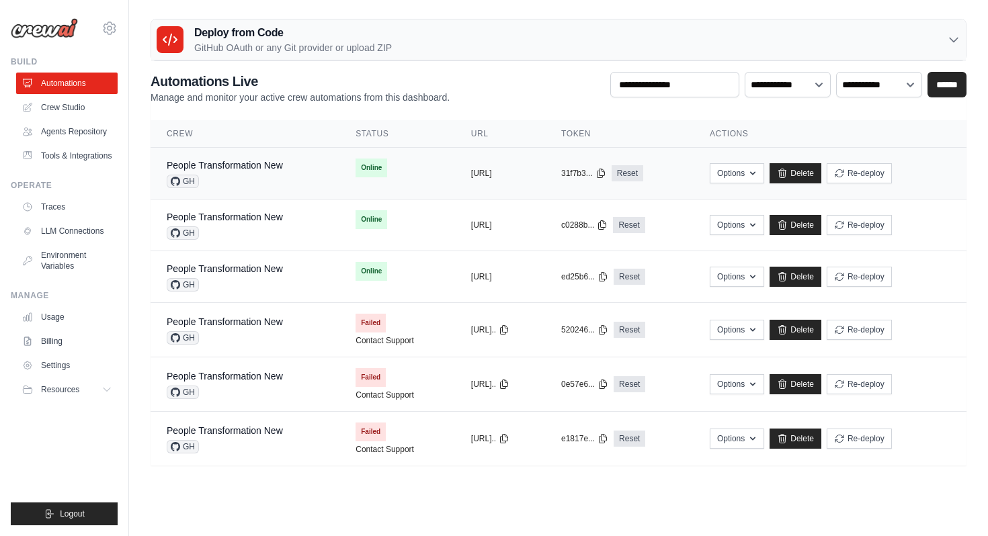
click at [261, 183] on div "GH" at bounding box center [225, 181] width 116 height 13
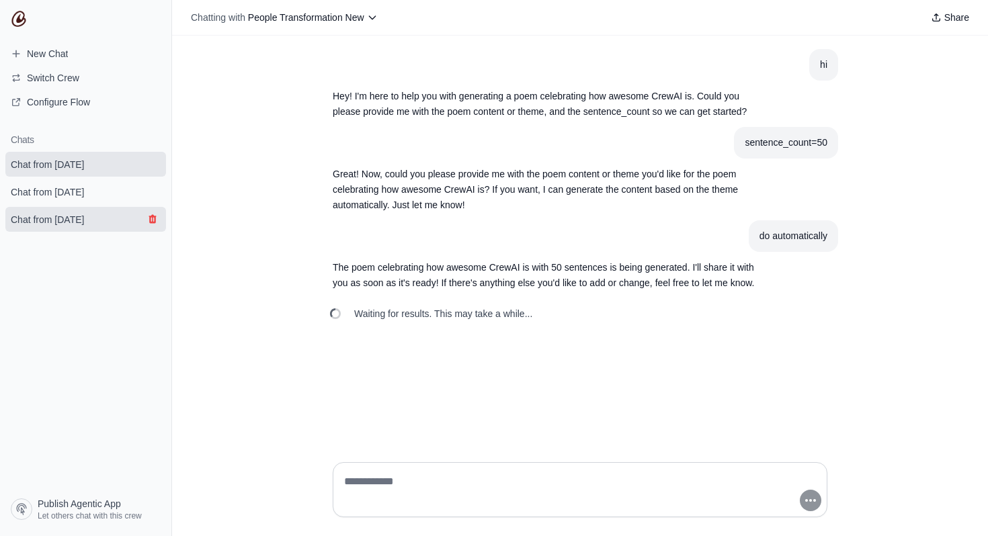
click at [155, 218] on icon "submit" at bounding box center [152, 219] width 7 height 9
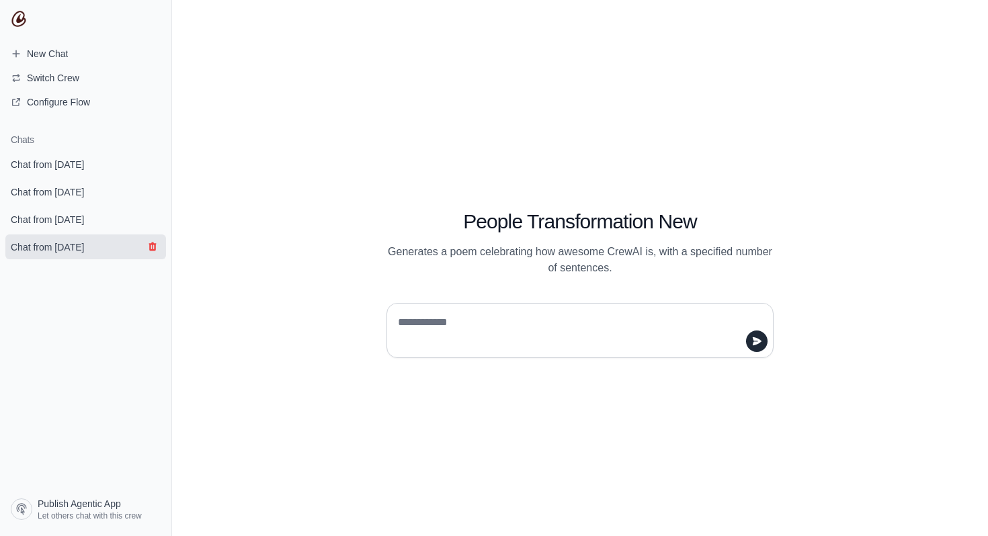
click at [153, 245] on icon "submit" at bounding box center [152, 246] width 11 height 11
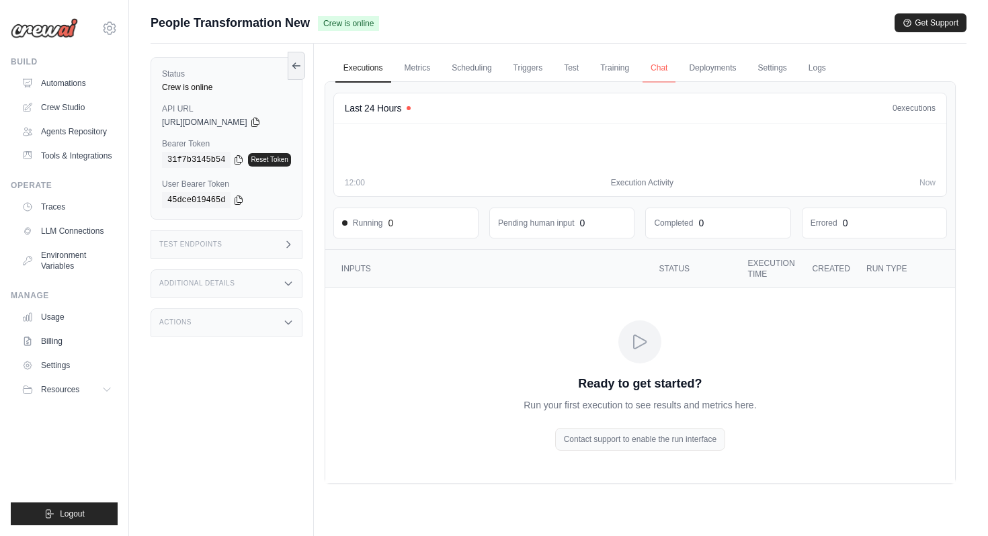
click at [676, 75] on link "Chat" at bounding box center [659, 68] width 33 height 28
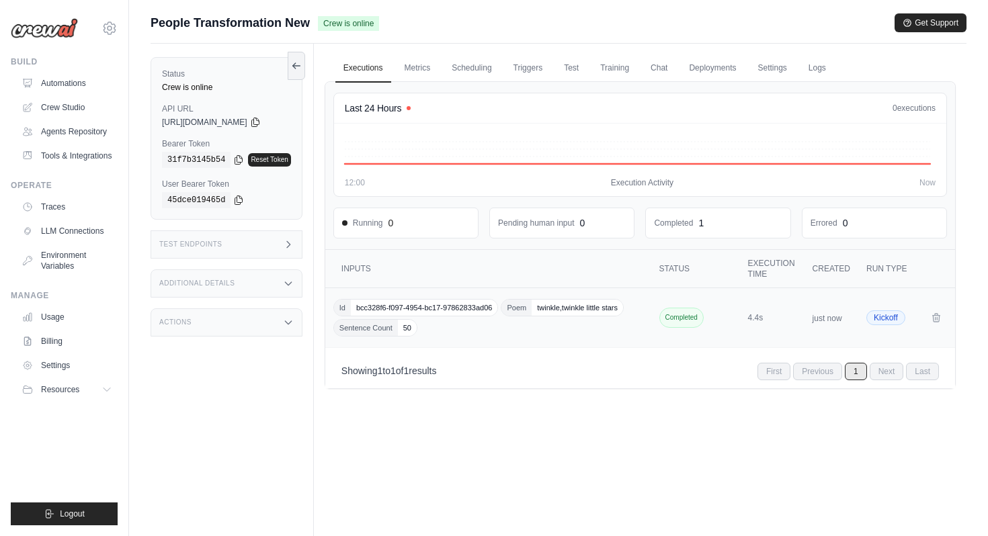
click at [532, 335] on div "Id bcc328f6-f097-4954-bc17-97862833ad06 Poem twinkle,twinkle little stars Sente…" at bounding box center [489, 318] width 313 height 38
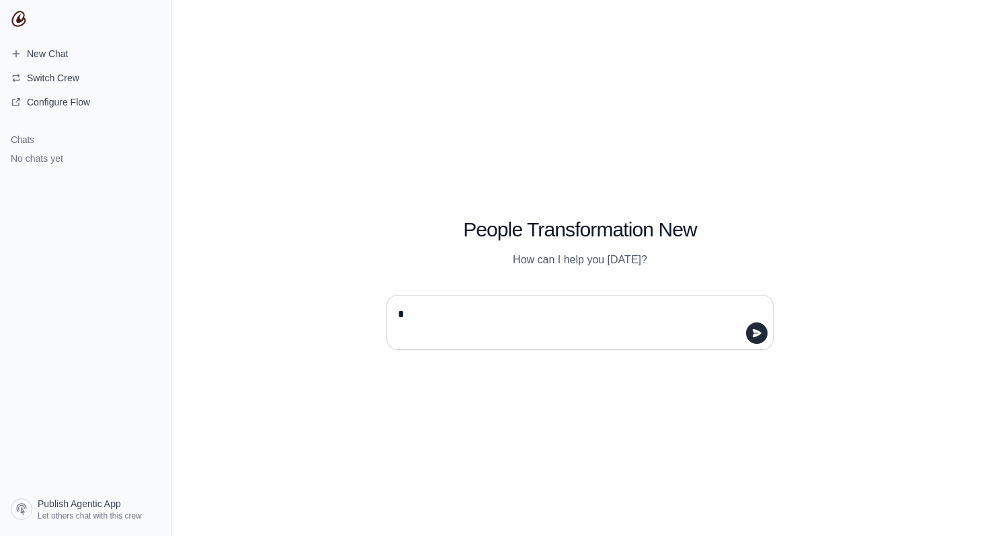
type textarea "**"
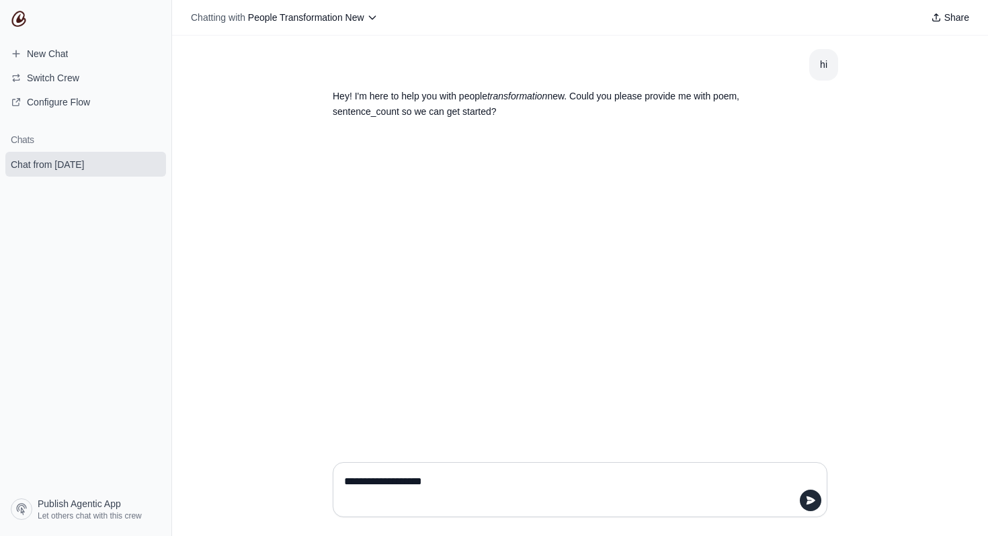
click at [346, 481] on textarea "**********" at bounding box center [576, 490] width 469 height 38
click at [493, 484] on textarea "**********" at bounding box center [576, 490] width 469 height 38
type textarea "**********"
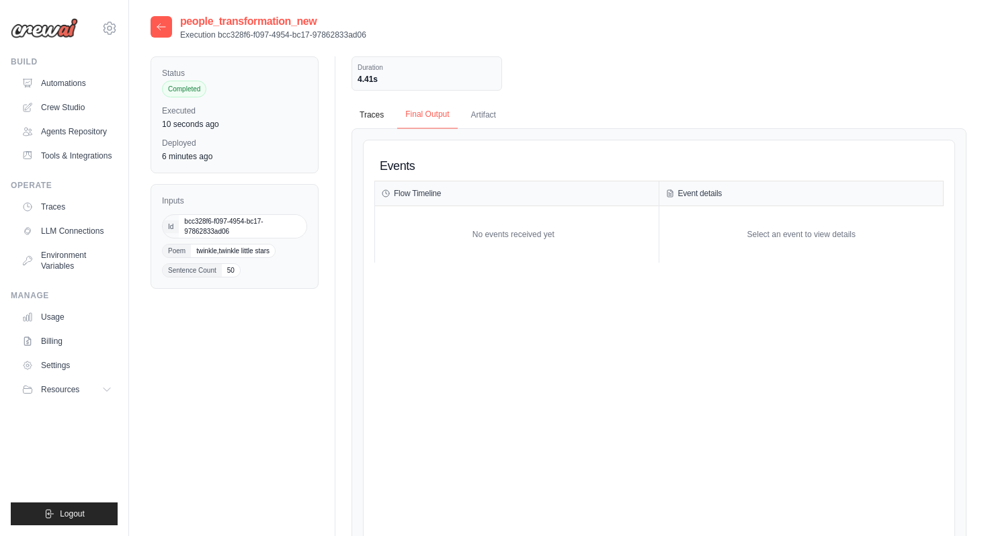
click at [434, 111] on button "Final Output" at bounding box center [427, 115] width 60 height 28
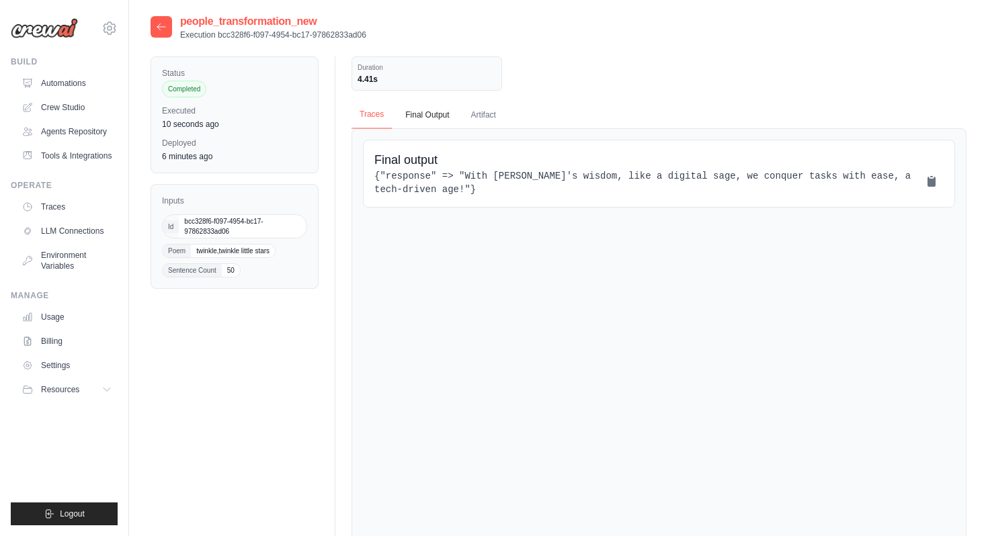
click at [391, 118] on button "Traces" at bounding box center [372, 115] width 40 height 28
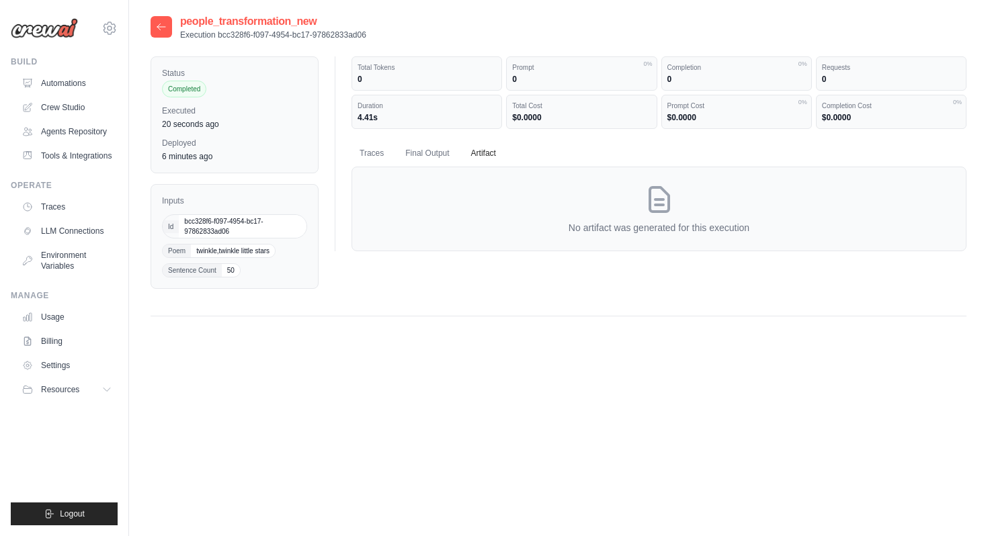
click at [384, 161] on button "Traces" at bounding box center [372, 154] width 40 height 28
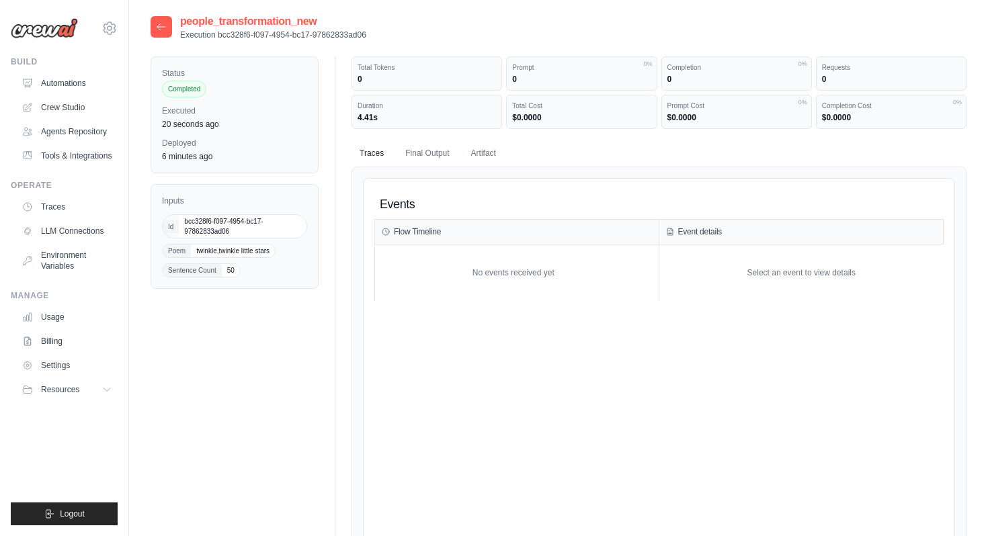
click at [163, 26] on icon at bounding box center [161, 27] width 11 height 11
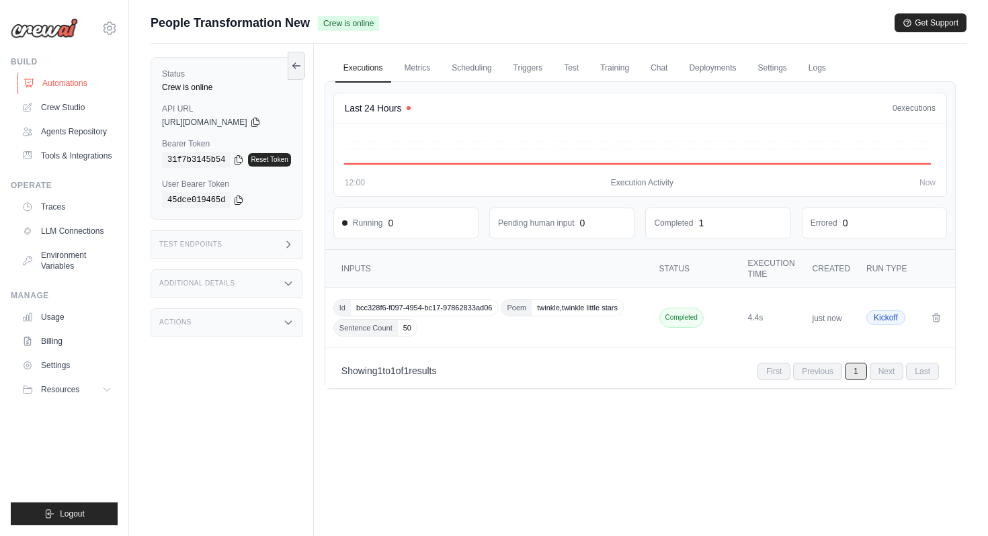
click at [67, 86] on link "Automations" at bounding box center [68, 84] width 102 height 22
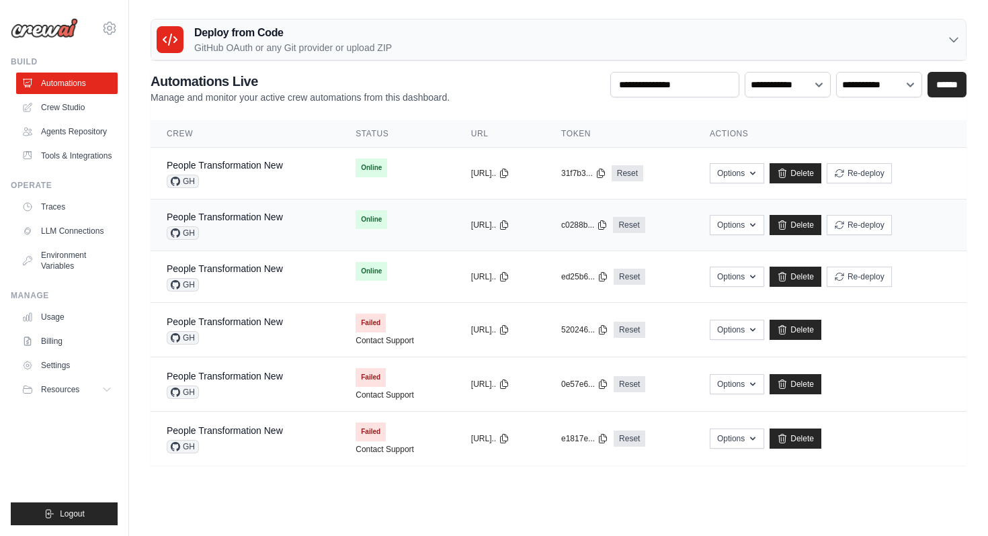
click at [298, 224] on div "People Transformation New GH" at bounding box center [245, 225] width 157 height 30
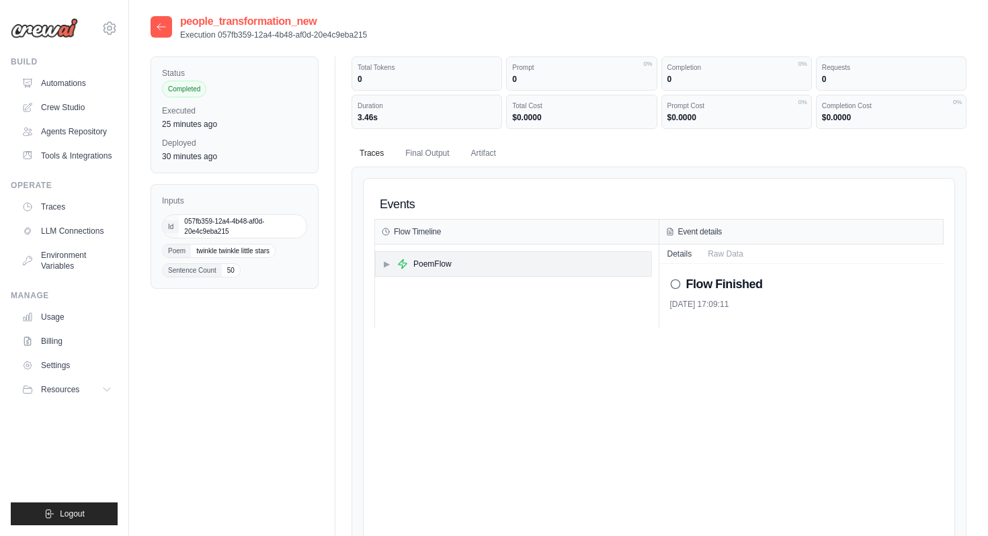
click at [481, 266] on div "▶ PoemFlow" at bounding box center [514, 264] width 276 height 24
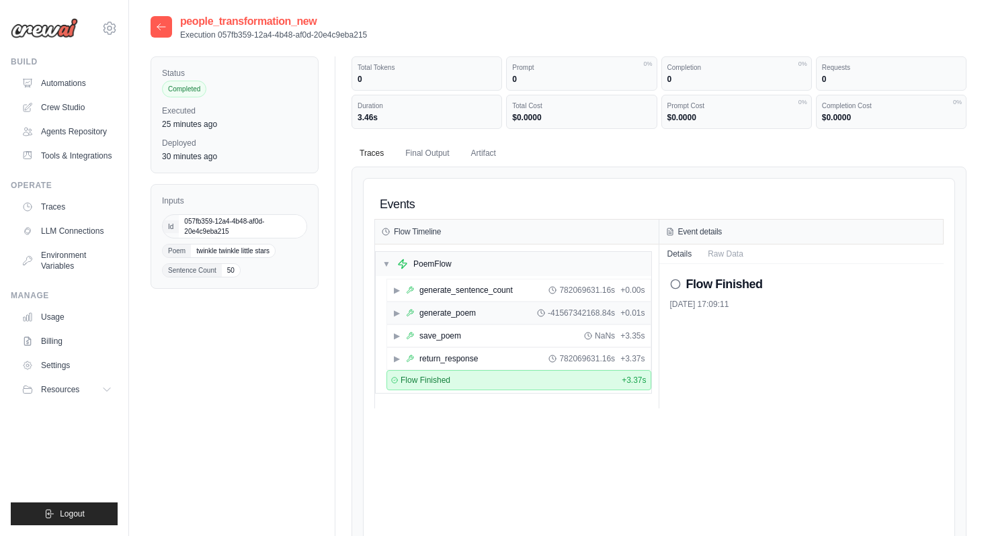
click at [467, 313] on div "generate_poem" at bounding box center [448, 313] width 56 height 11
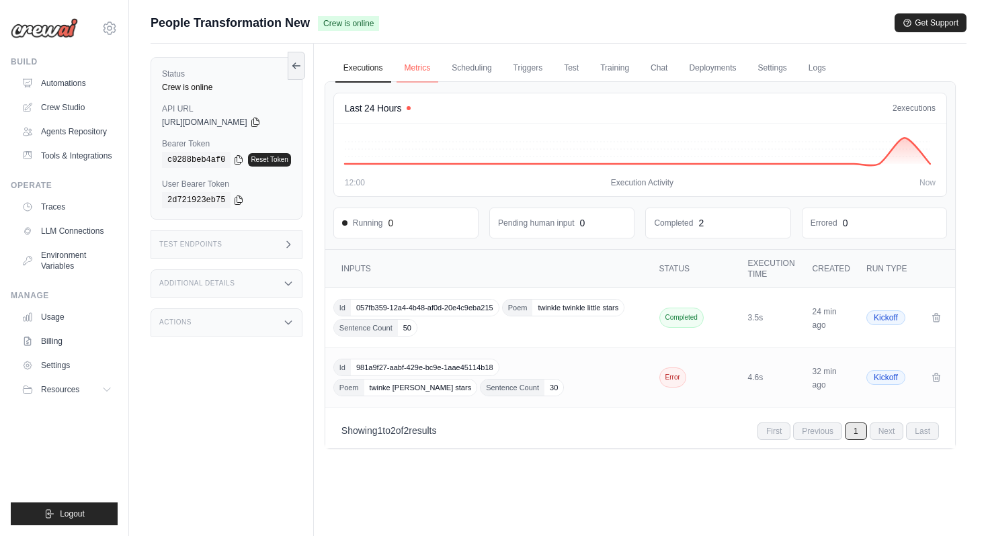
click at [434, 69] on link "Metrics" at bounding box center [418, 68] width 42 height 28
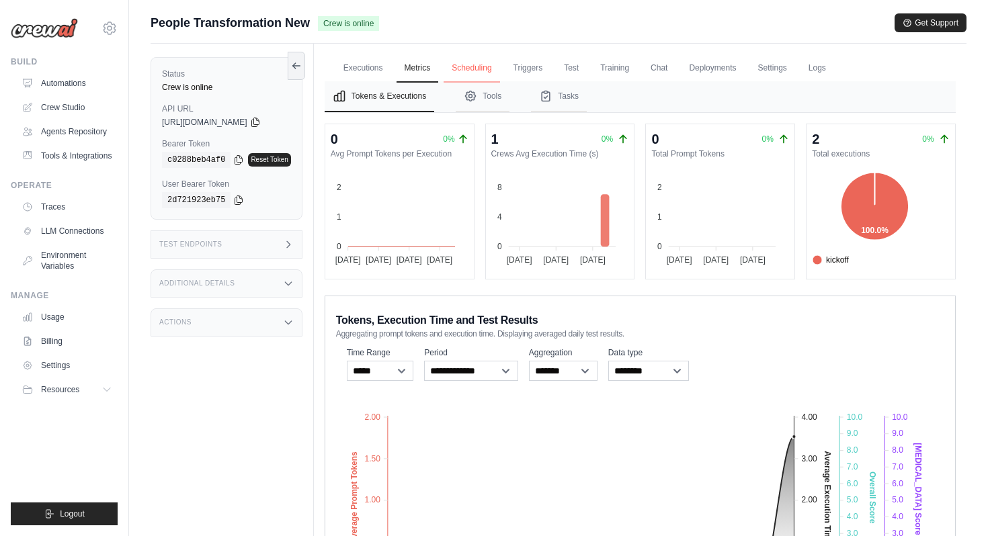
click at [495, 70] on link "Scheduling" at bounding box center [472, 68] width 56 height 28
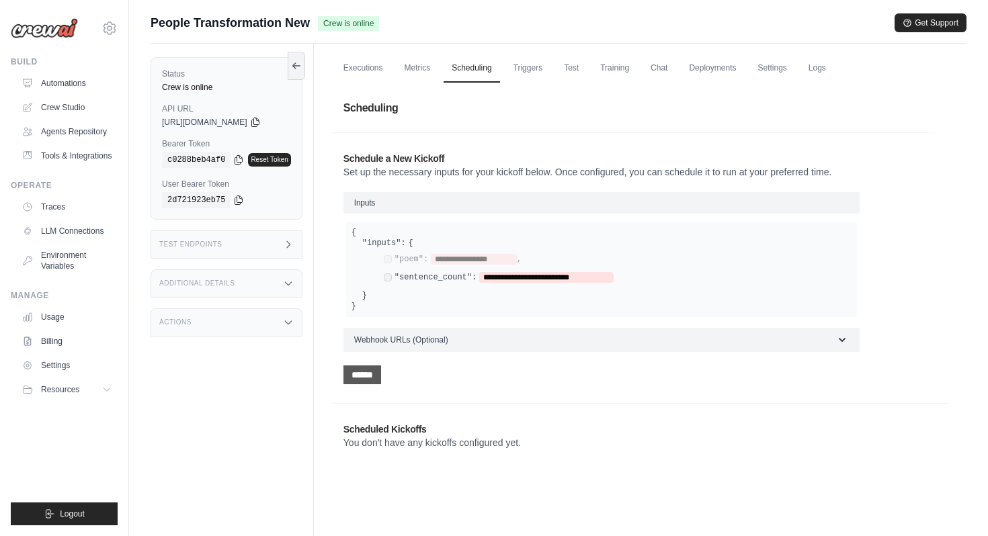
click at [379, 376] on input "******" at bounding box center [363, 375] width 38 height 19
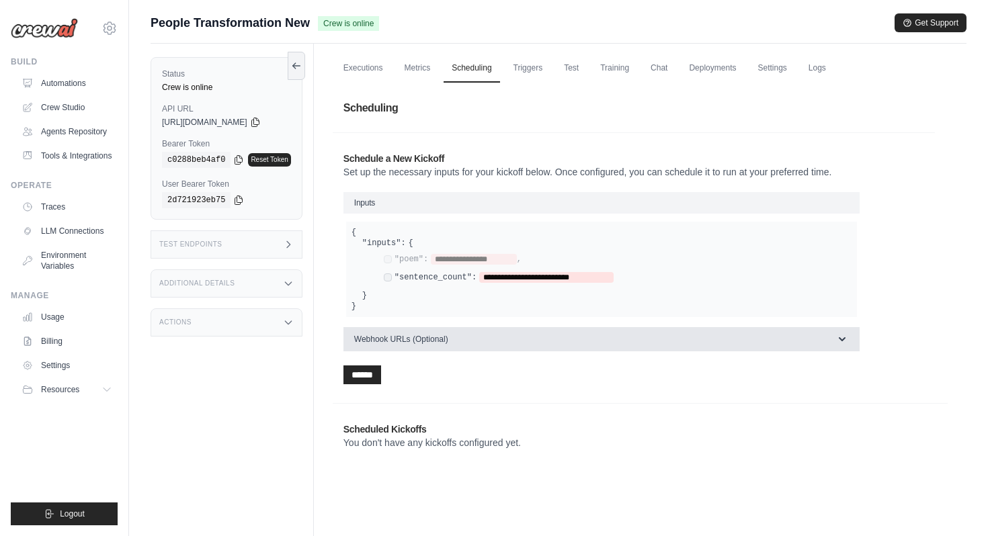
click at [638, 346] on button "Webhook URLs (Optional)" at bounding box center [602, 339] width 516 height 24
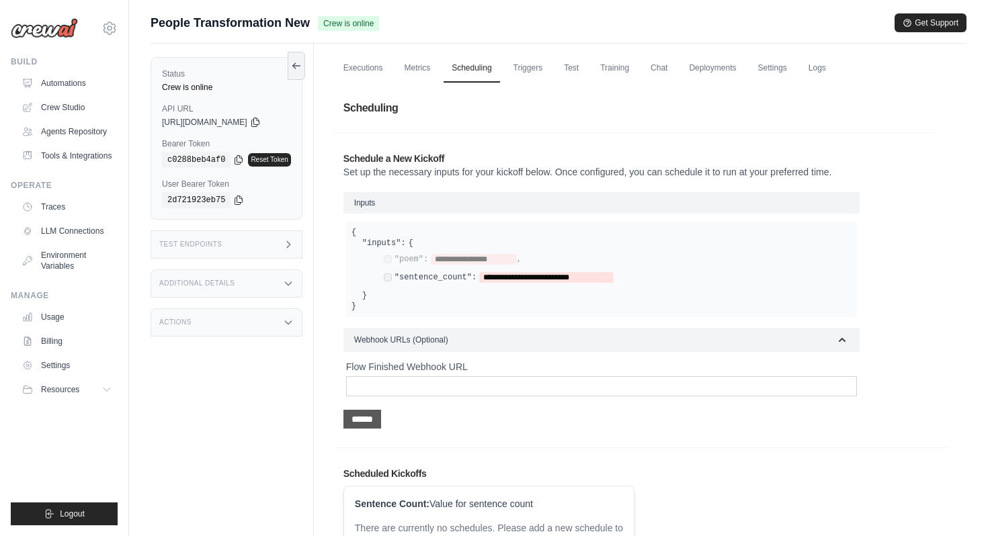
click at [376, 421] on input "******" at bounding box center [363, 419] width 38 height 19
click at [472, 387] on input "Flow Finished Webhook URL" at bounding box center [601, 386] width 511 height 20
click at [538, 69] on link "Triggers" at bounding box center [529, 68] width 46 height 28
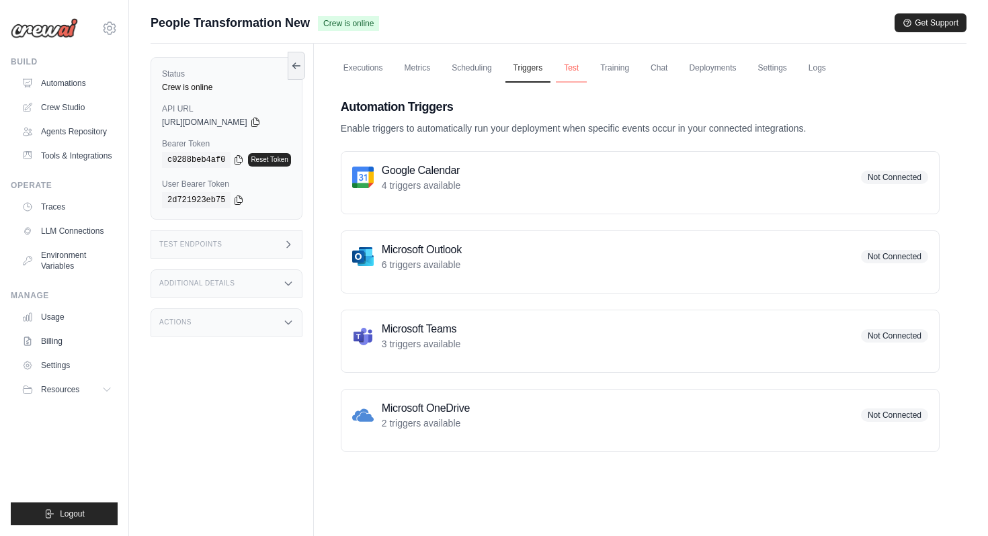
click at [575, 71] on link "Test" at bounding box center [571, 68] width 31 height 28
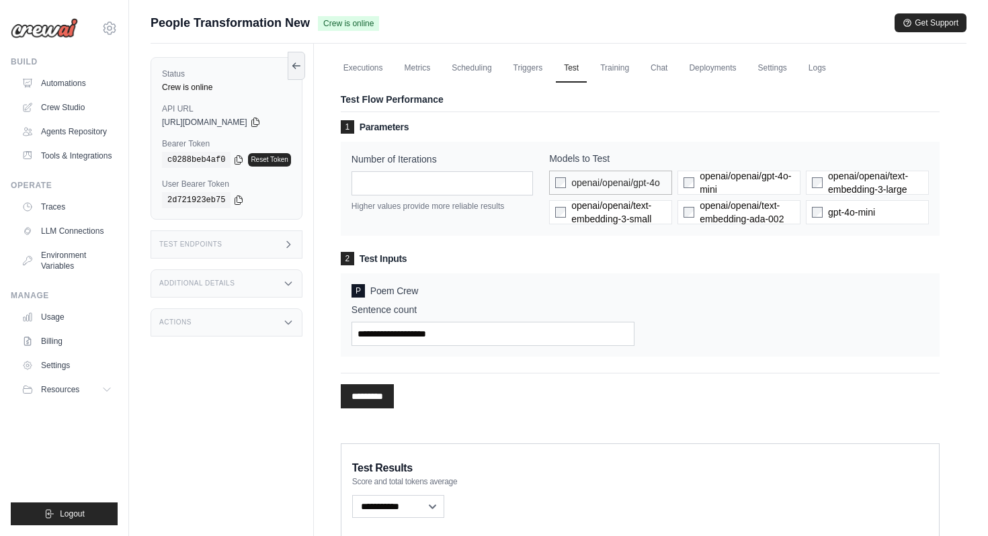
click at [557, 182] on label "openai/openai/gpt-4o" at bounding box center [610, 183] width 123 height 24
click at [446, 338] on input "Sentence count" at bounding box center [494, 333] width 284 height 24
type input "**"
click at [383, 397] on input "*********" at bounding box center [367, 397] width 53 height 24
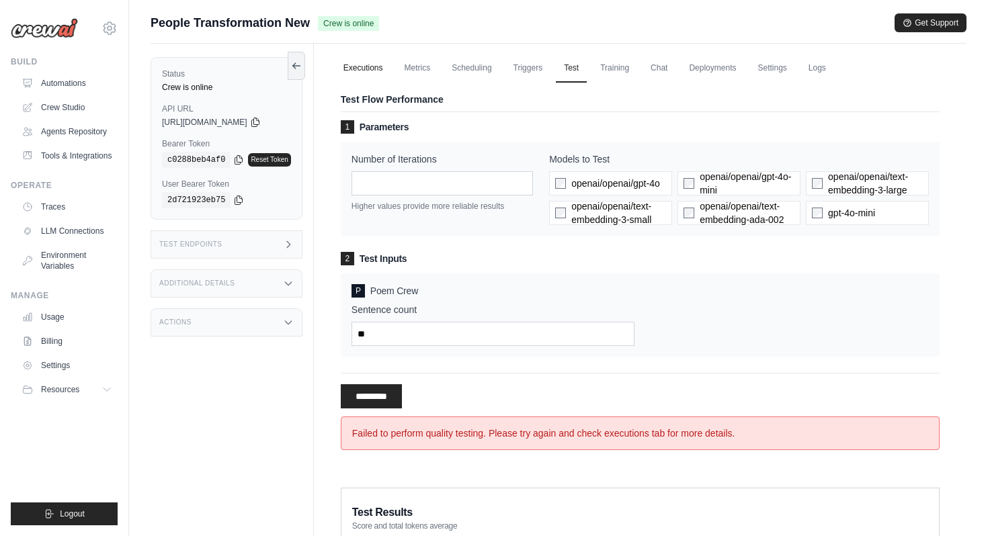
click at [361, 72] on link "Executions" at bounding box center [363, 68] width 56 height 28
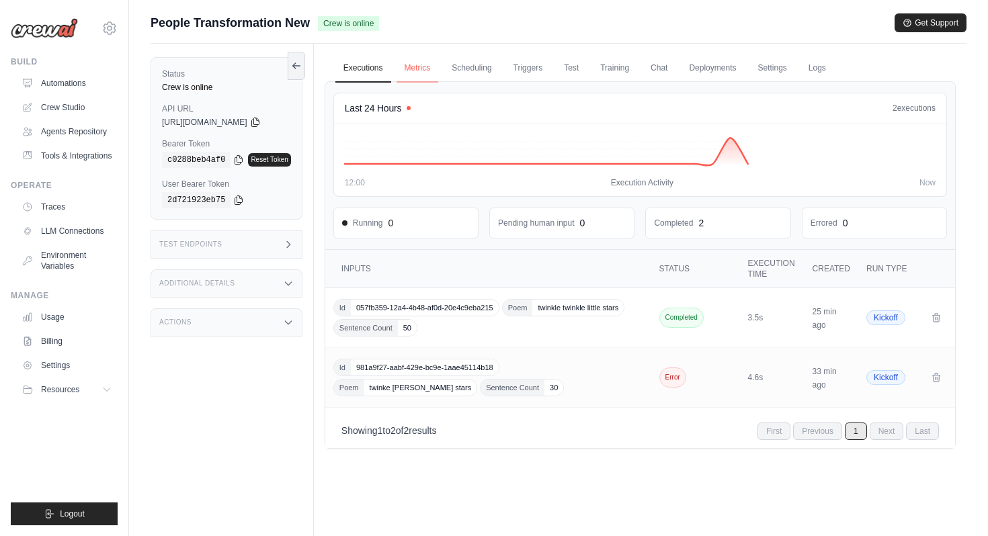
click at [409, 64] on link "Metrics" at bounding box center [418, 68] width 42 height 28
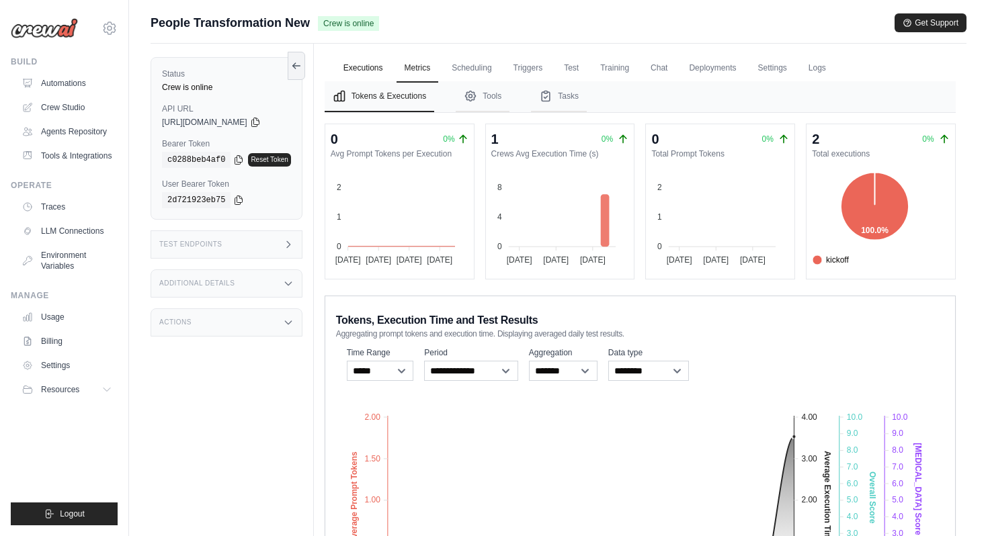
click at [367, 75] on link "Executions" at bounding box center [363, 68] width 56 height 28
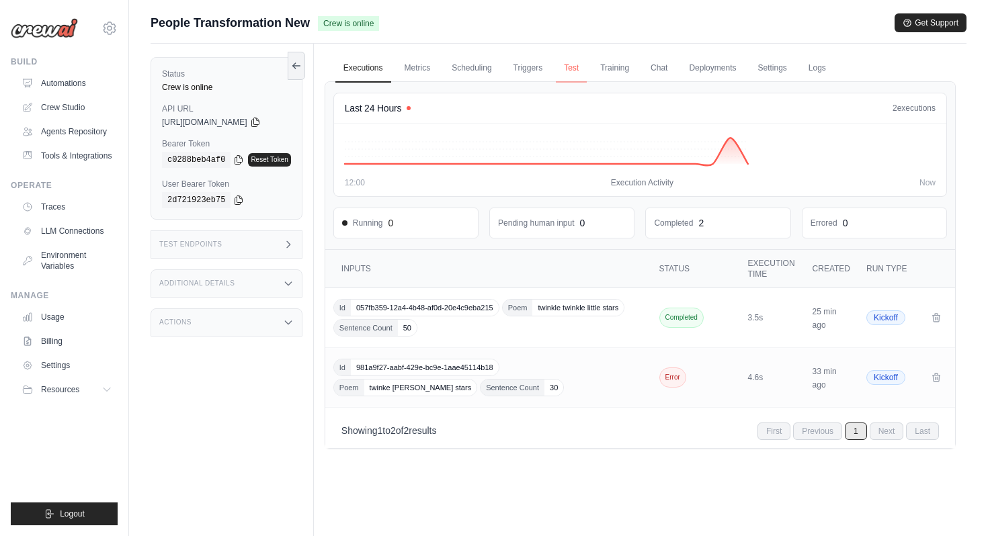
click at [583, 71] on link "Test" at bounding box center [571, 68] width 31 height 28
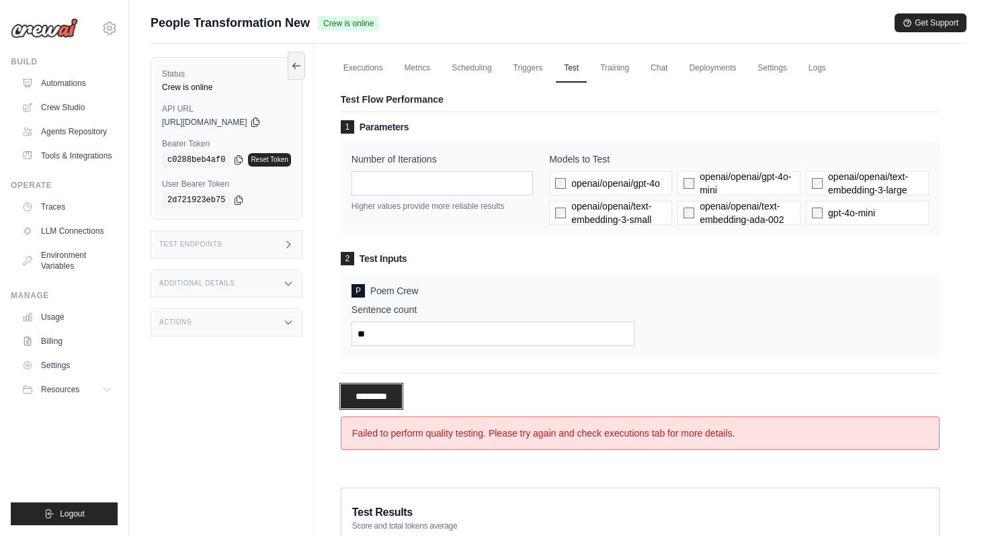
click at [393, 393] on input "**********" at bounding box center [371, 397] width 61 height 24
click at [623, 68] on link "Training" at bounding box center [614, 68] width 45 height 28
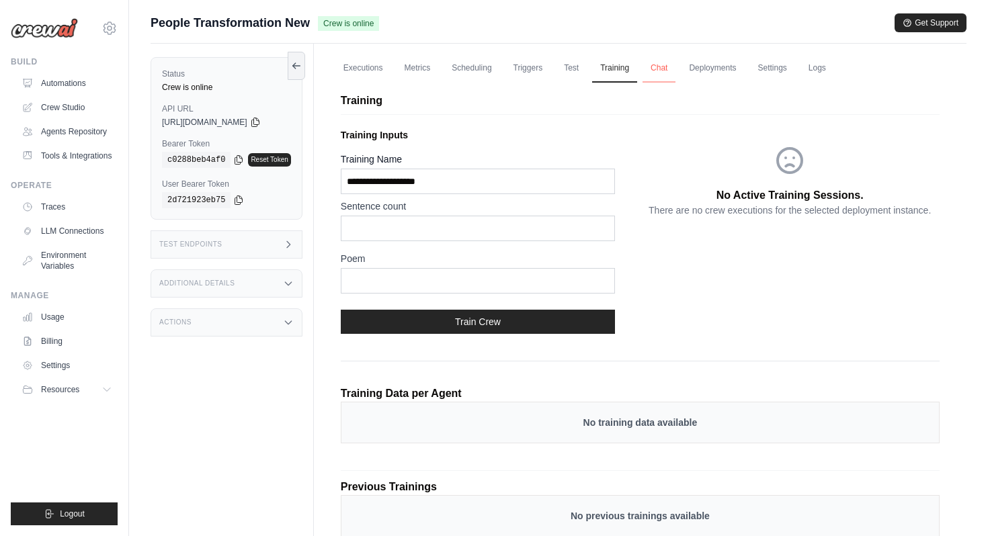
click at [668, 71] on link "Chat" at bounding box center [659, 68] width 33 height 28
click at [716, 67] on link "Deployments" at bounding box center [712, 68] width 63 height 28
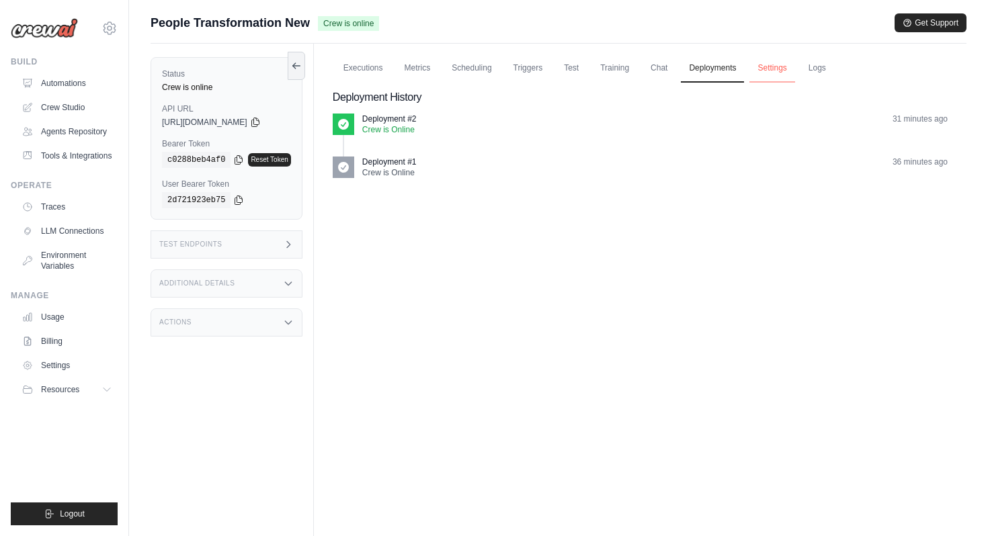
click at [763, 69] on link "Settings" at bounding box center [772, 68] width 45 height 28
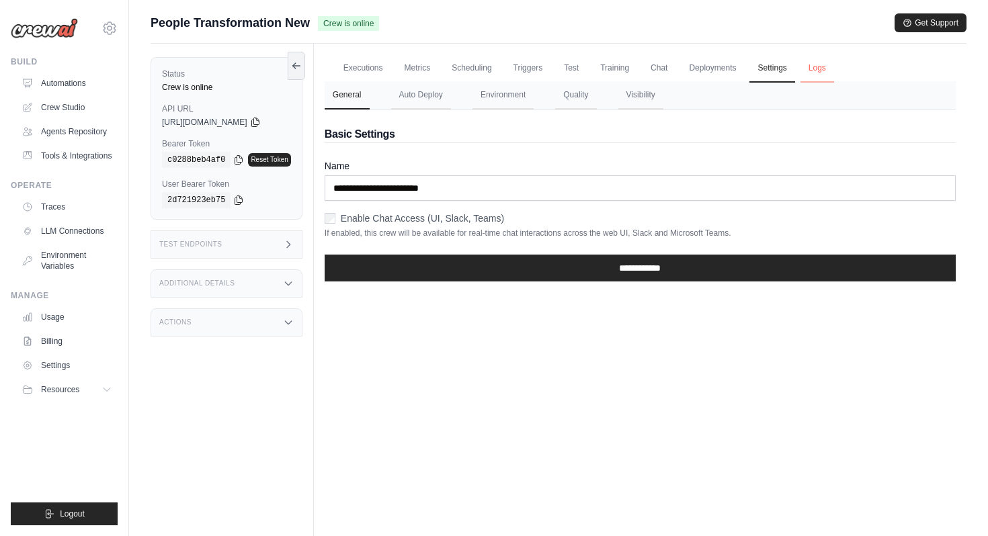
click at [815, 66] on link "Logs" at bounding box center [818, 68] width 34 height 28
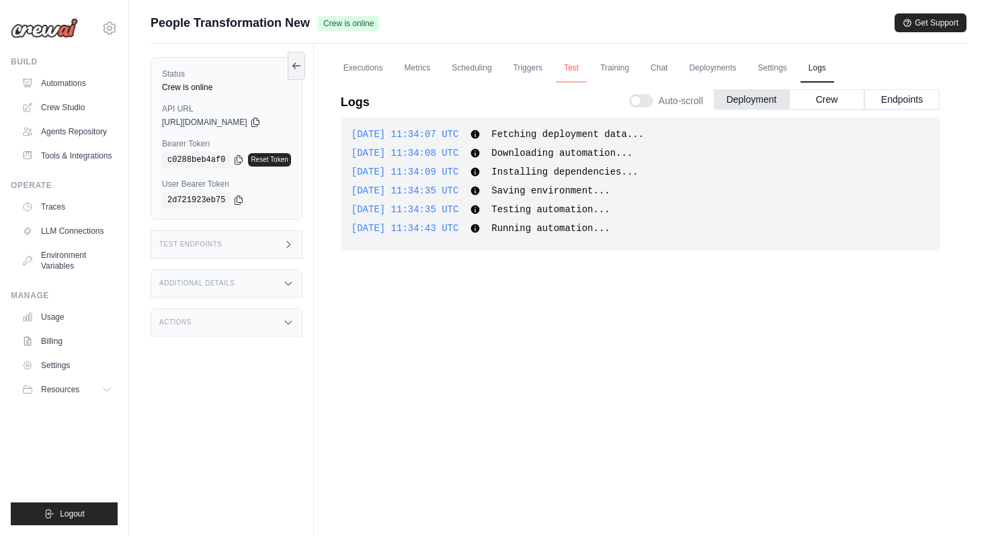
click at [573, 69] on link "Test" at bounding box center [571, 68] width 31 height 28
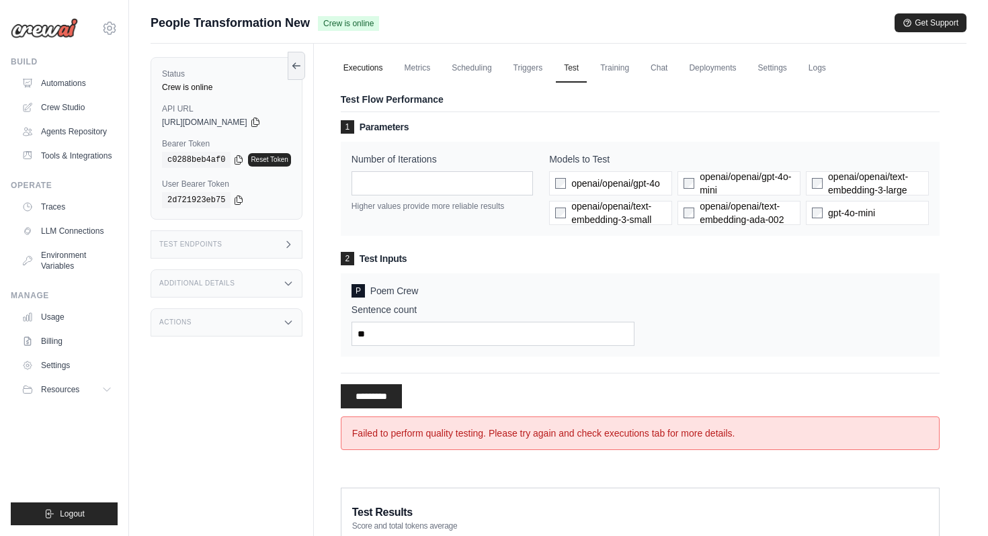
click at [360, 67] on link "Executions" at bounding box center [363, 68] width 56 height 28
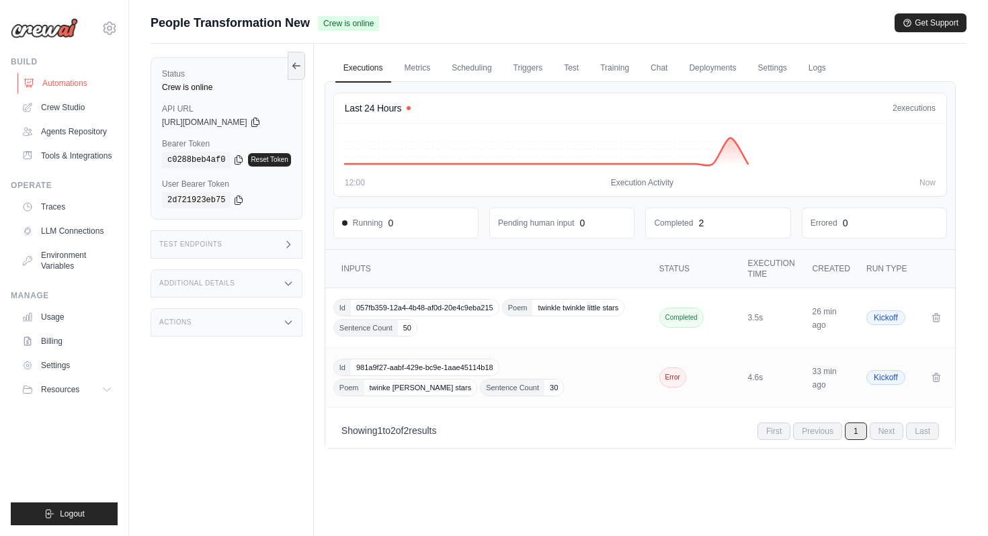
click at [93, 90] on link "Automations" at bounding box center [68, 84] width 102 height 22
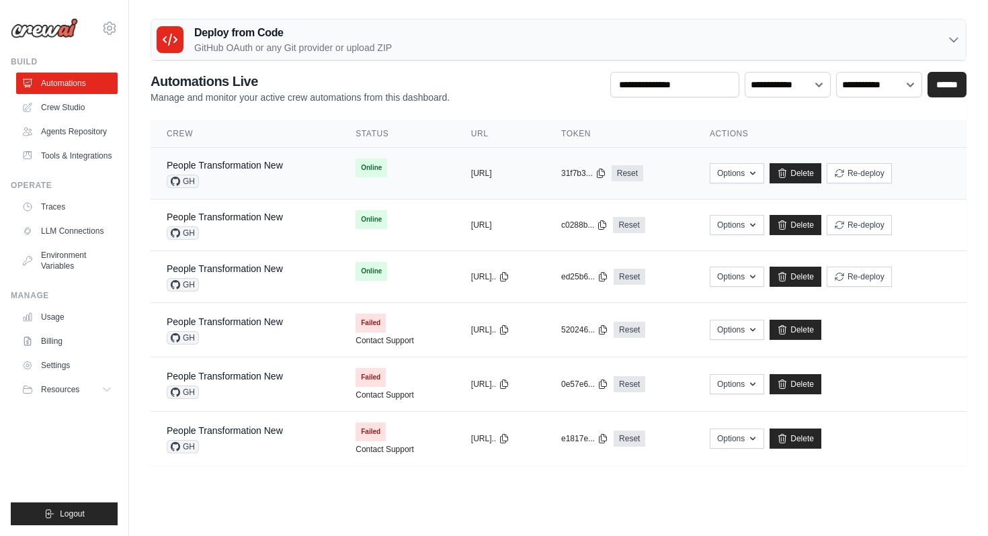
click at [288, 186] on div "People Transformation New GH" at bounding box center [245, 174] width 157 height 30
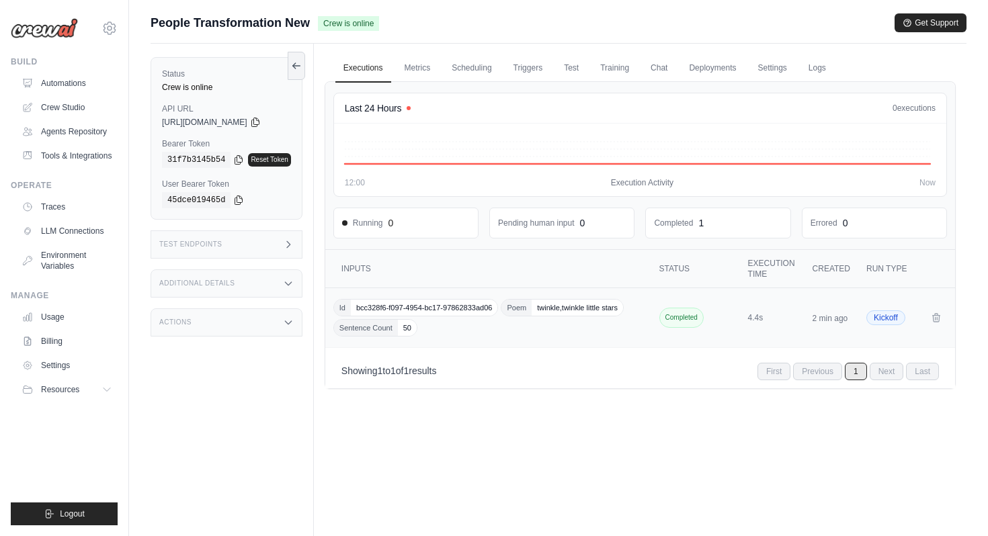
click at [456, 326] on div "Id bcc328f6-f097-4954-bc17-97862833ad06 Poem twinkle,twinkle little stars Sente…" at bounding box center [489, 318] width 313 height 38
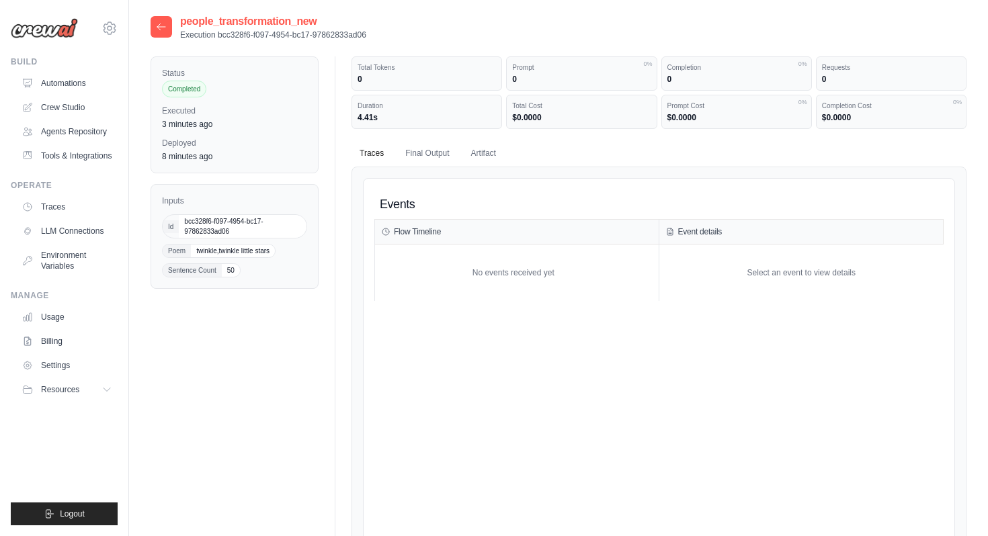
click at [502, 276] on div "No events received yet" at bounding box center [513, 272] width 277 height 43
click at [107, 85] on link "Automations" at bounding box center [68, 84] width 102 height 22
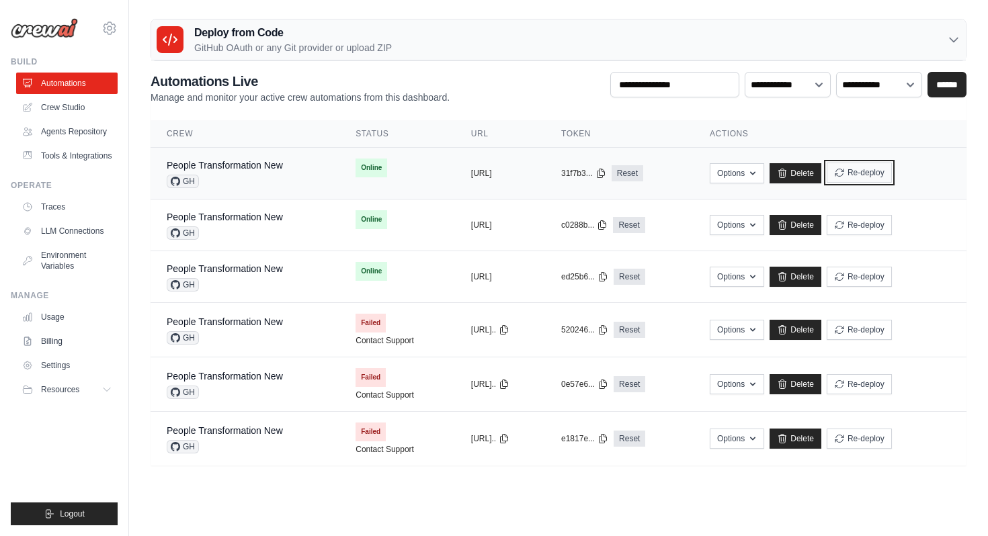
click at [881, 170] on button "Re-deploy" at bounding box center [859, 173] width 65 height 20
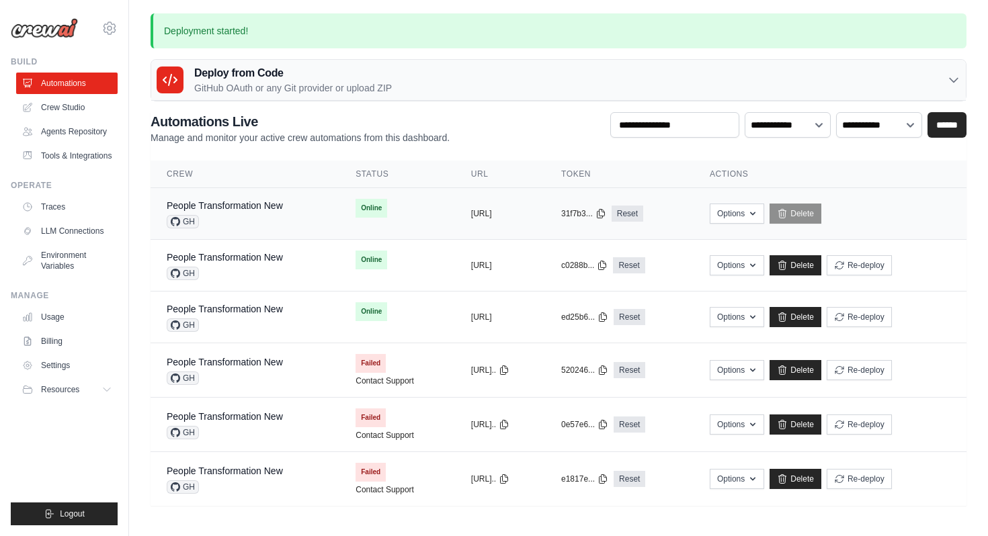
click at [273, 218] on div "GH" at bounding box center [225, 221] width 116 height 13
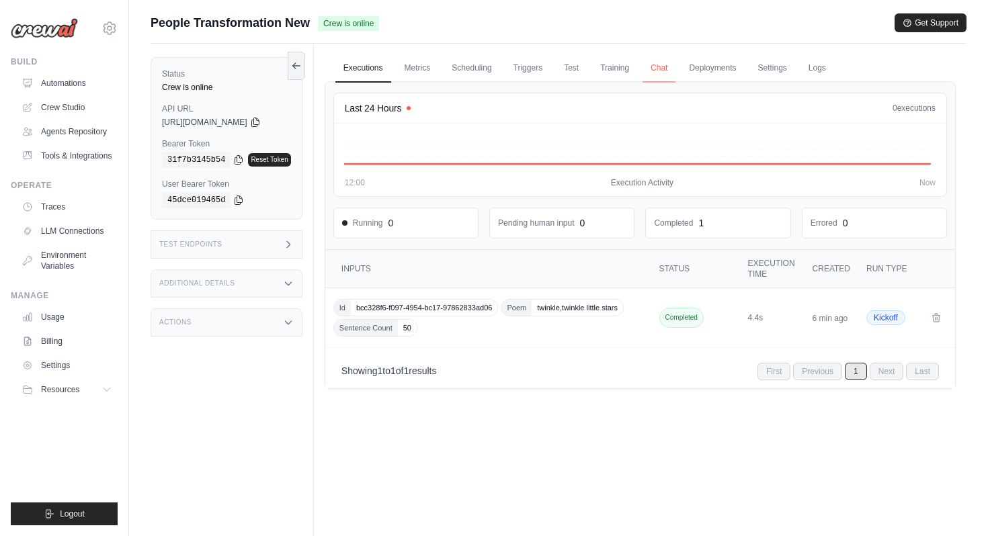
click at [665, 68] on link "Chat" at bounding box center [659, 68] width 33 height 28
click at [429, 68] on link "Metrics" at bounding box center [418, 68] width 42 height 28
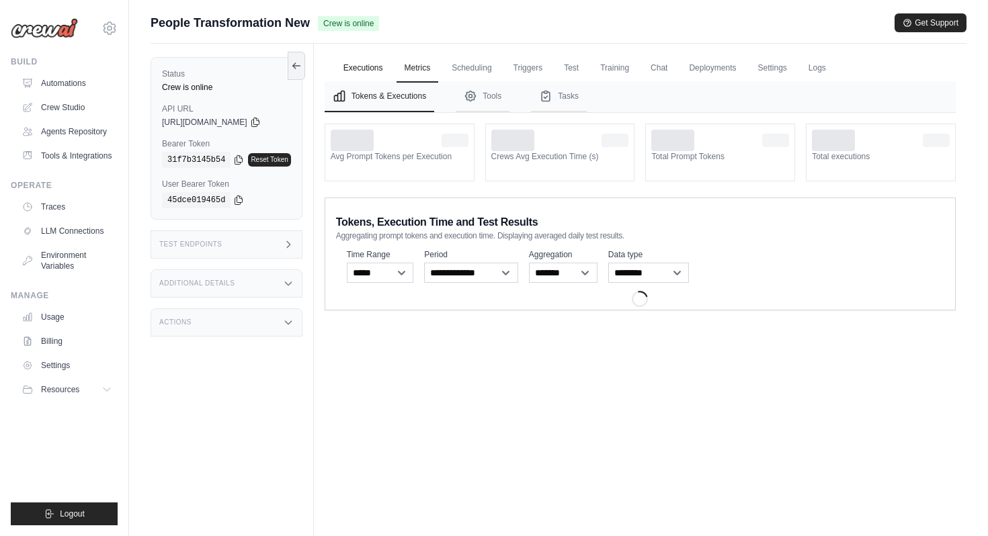
click at [379, 69] on link "Executions" at bounding box center [363, 68] width 56 height 28
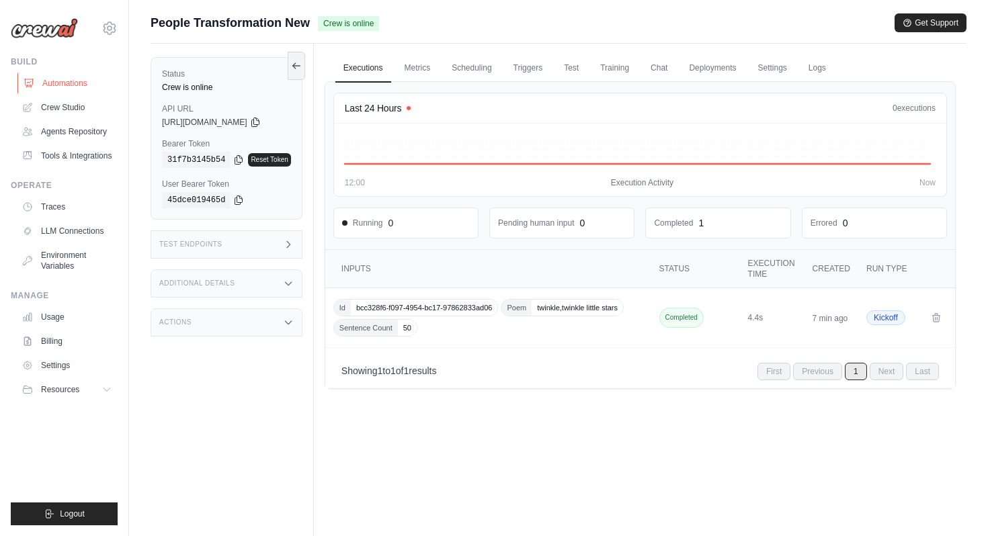
click at [52, 89] on link "Automations" at bounding box center [68, 84] width 102 height 22
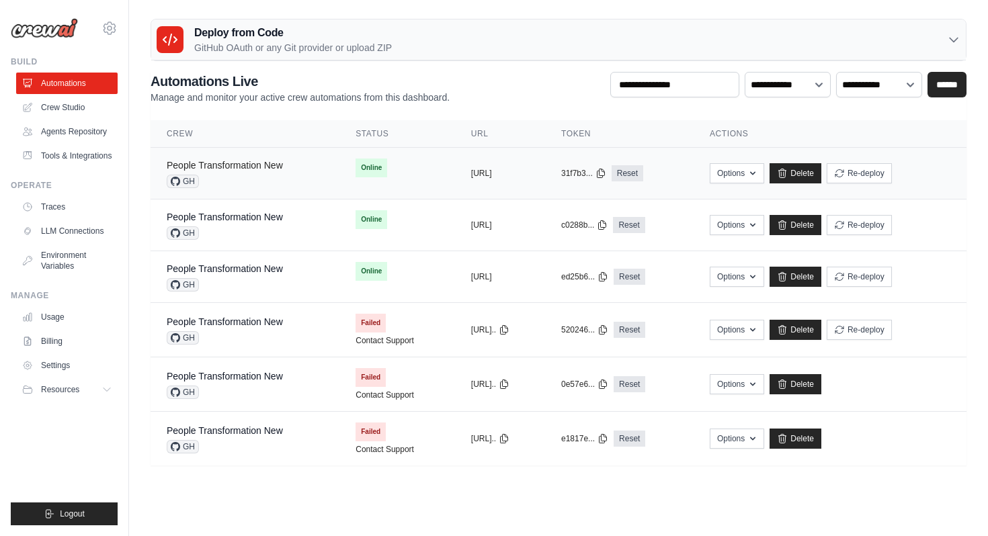
click at [241, 169] on link "People Transformation New" at bounding box center [225, 165] width 116 height 11
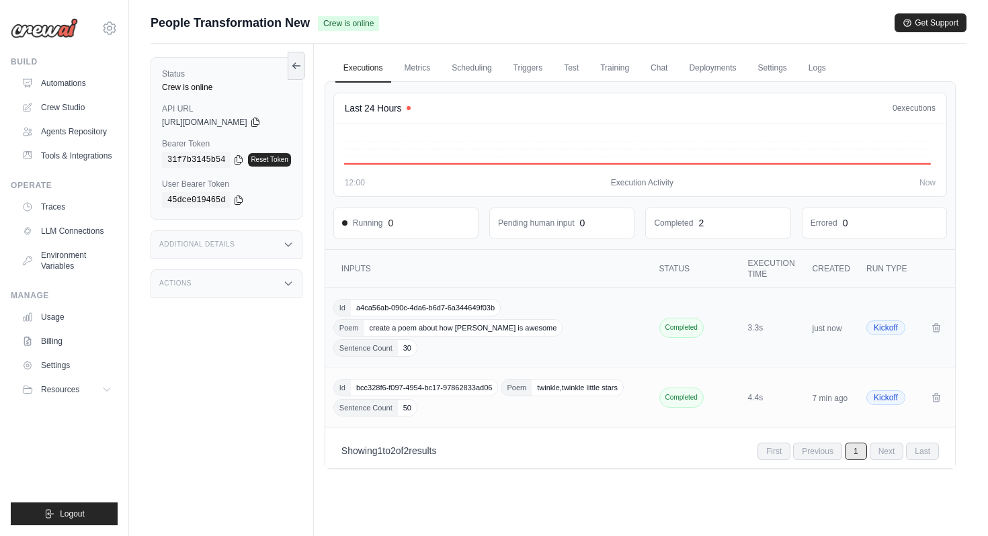
click at [530, 311] on div "Id a4ca56ab-090c-4da6-b6d7-6a344649f03b Poem create a poem about how CrewAI is …" at bounding box center [489, 328] width 313 height 58
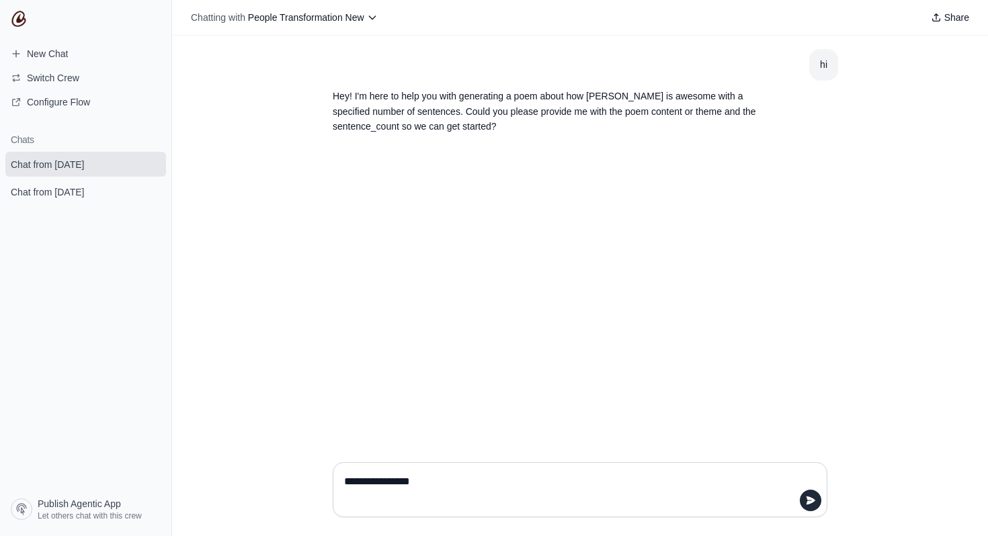
type textarea "**********"
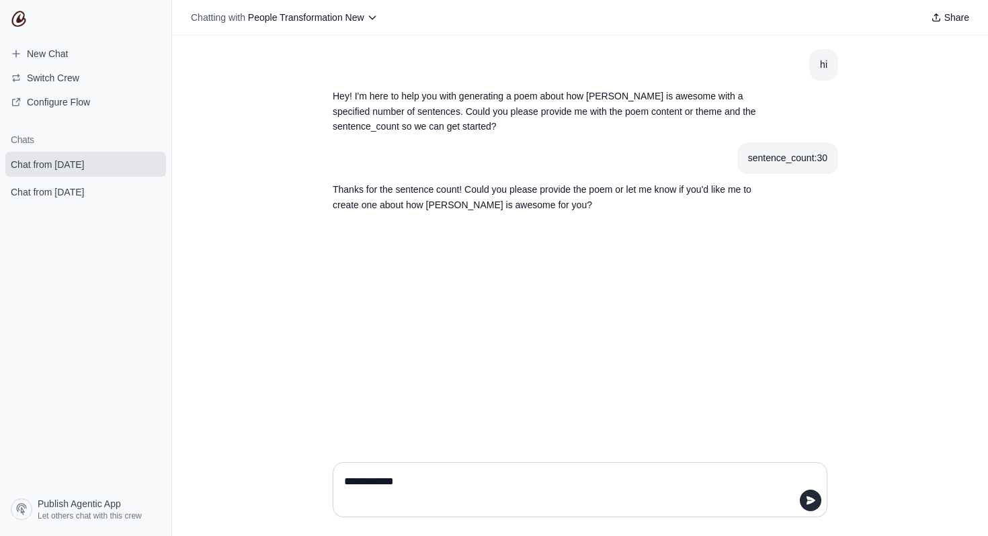
type textarea "**********"
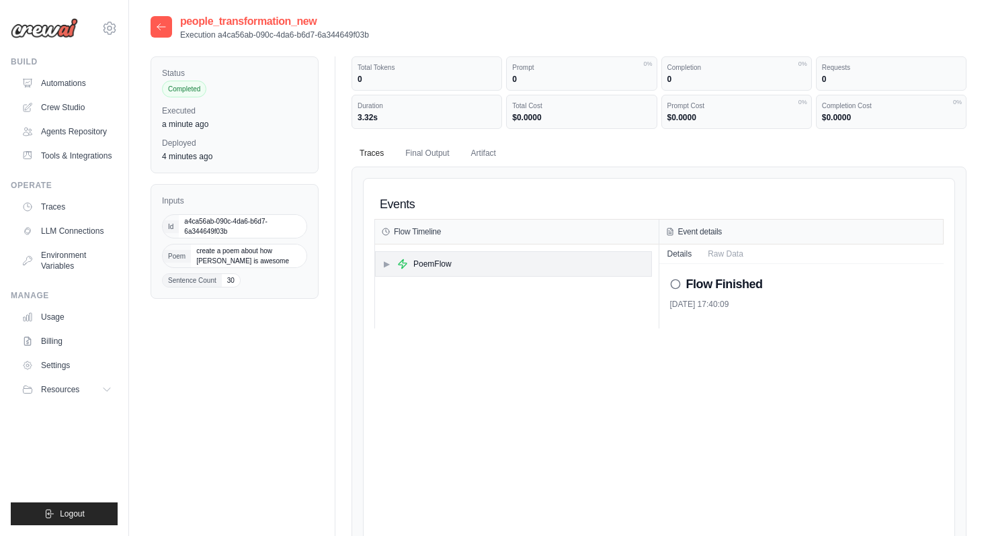
drag, startPoint x: 0, startPoint y: 0, endPoint x: 472, endPoint y: 267, distance: 542.2
click at [472, 267] on div "▶ PoemFlow" at bounding box center [514, 264] width 276 height 24
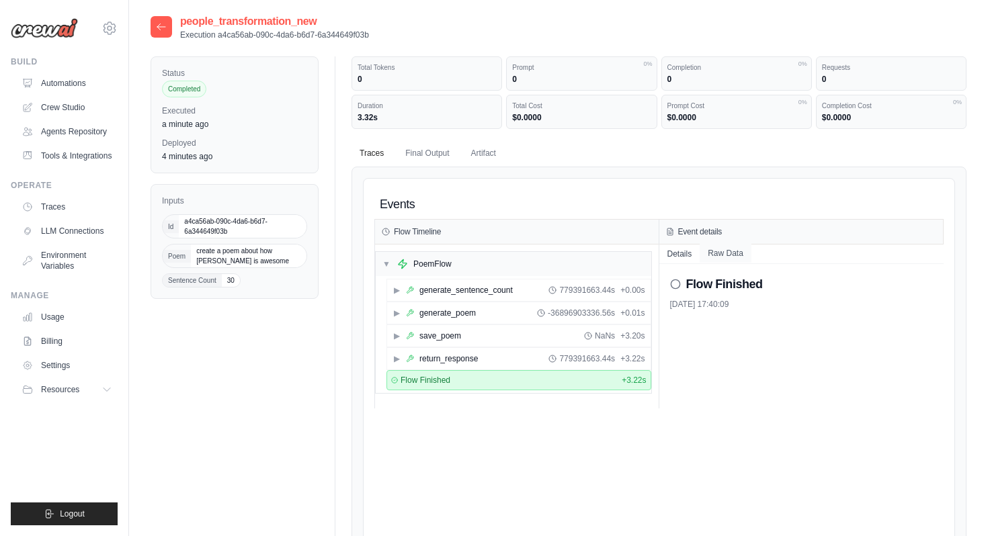
click at [728, 255] on button "Raw Data" at bounding box center [726, 253] width 52 height 19
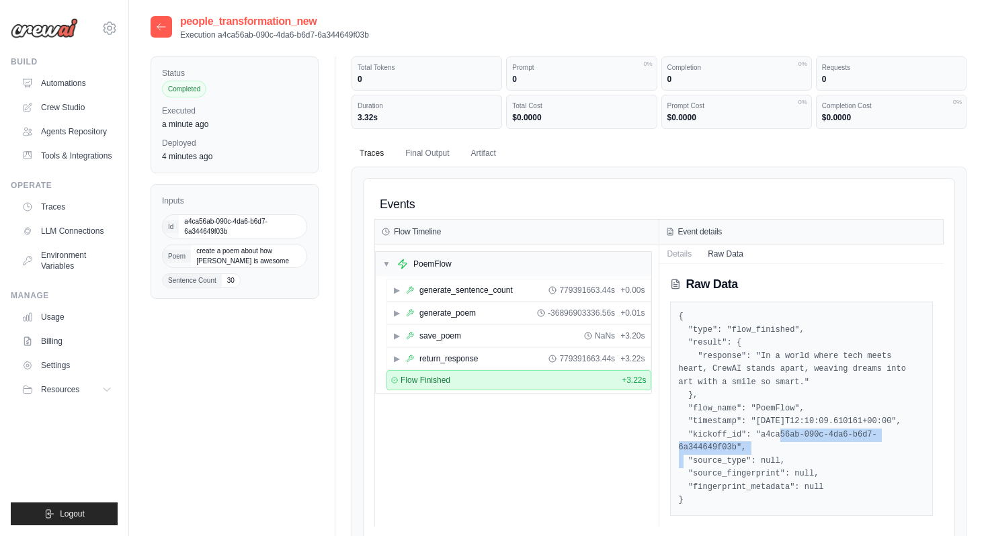
drag, startPoint x: 762, startPoint y: 436, endPoint x: 735, endPoint y: 450, distance: 30.1
click at [735, 450] on pre "{ "type": "flow_finished", "result": { "response": "In a world where tech meets…" at bounding box center [802, 409] width 246 height 197
copy pre "a4ca56ab-090c-4da6-b6d7-6a344649f03b"
click at [163, 29] on icon at bounding box center [161, 27] width 11 height 11
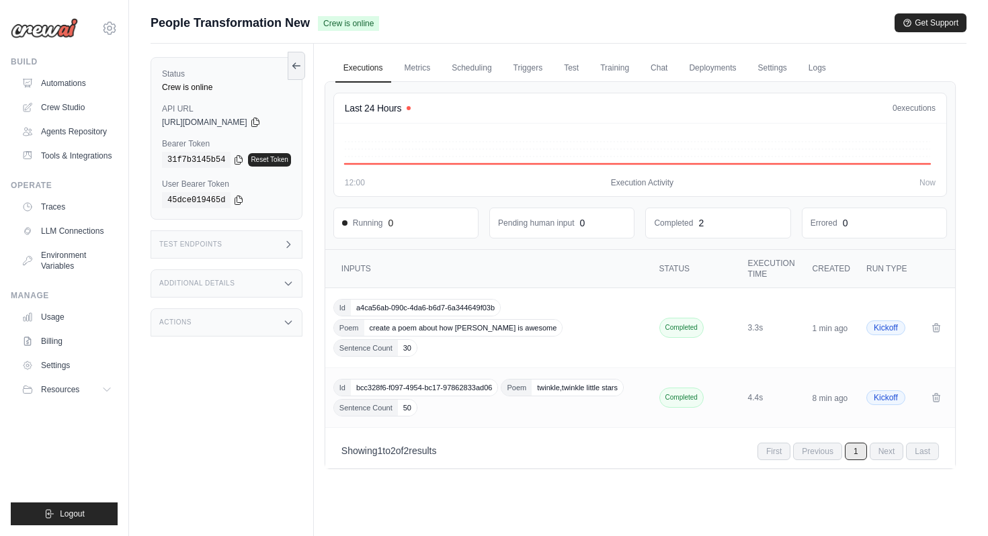
click at [291, 252] on div "Test Endpoints" at bounding box center [227, 245] width 152 height 28
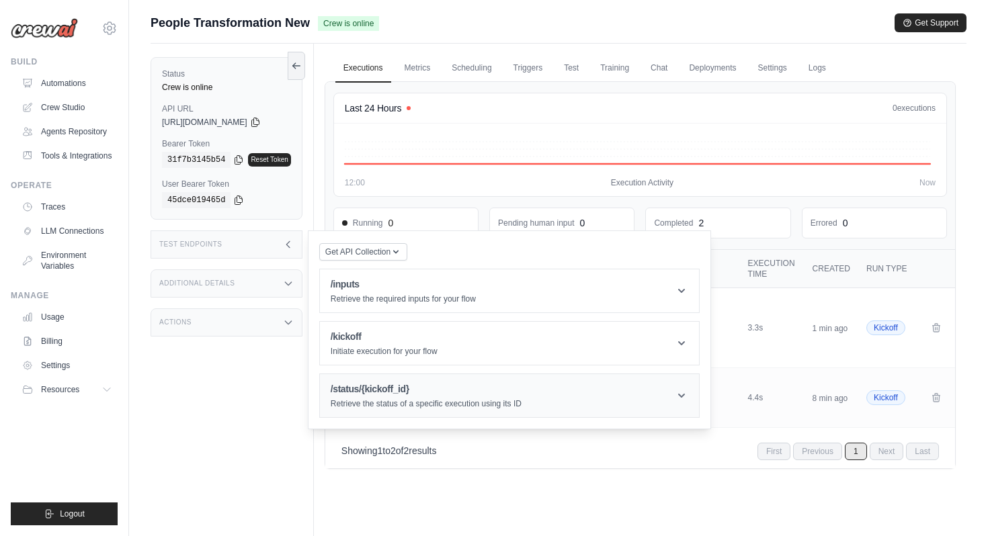
click at [434, 398] on div "/status/{kickoff_id} Retrieve the status of a specific execution using its ID" at bounding box center [426, 396] width 191 height 27
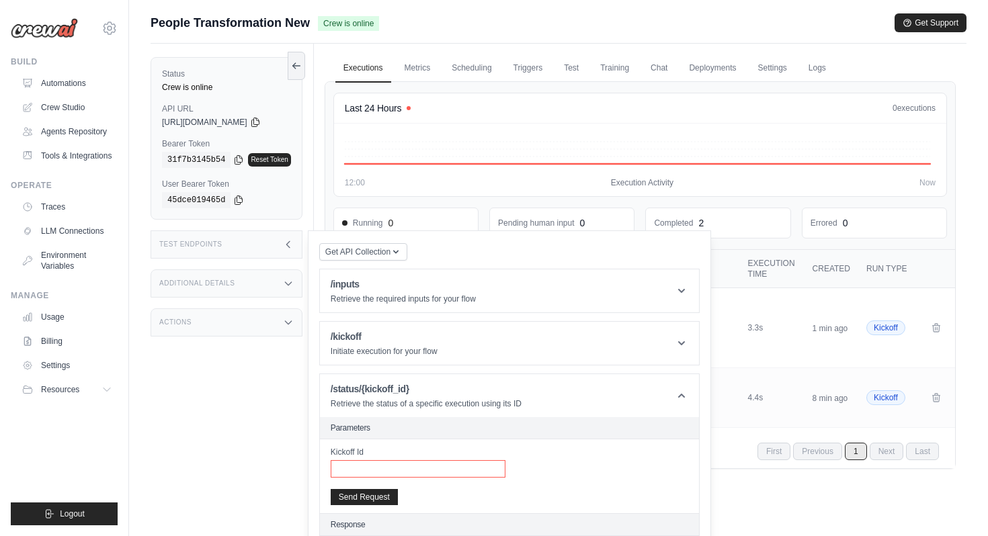
click at [430, 472] on input "Kickoff Id" at bounding box center [418, 469] width 175 height 17
paste input "**********"
type input "**********"
click at [374, 497] on button "Send Request" at bounding box center [364, 497] width 67 height 16
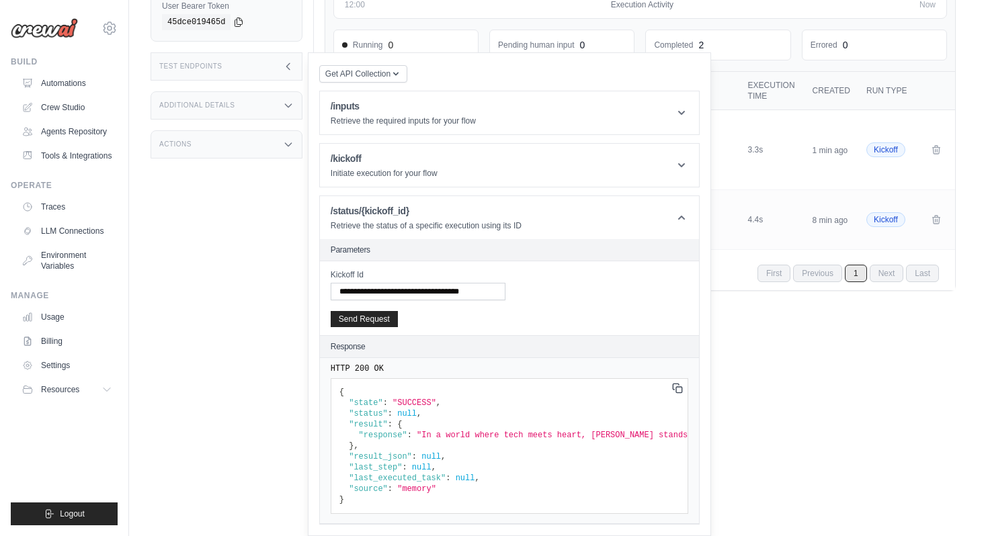
click at [678, 391] on icon at bounding box center [677, 388] width 11 height 11
click at [97, 78] on link "Automations" at bounding box center [68, 84] width 102 height 22
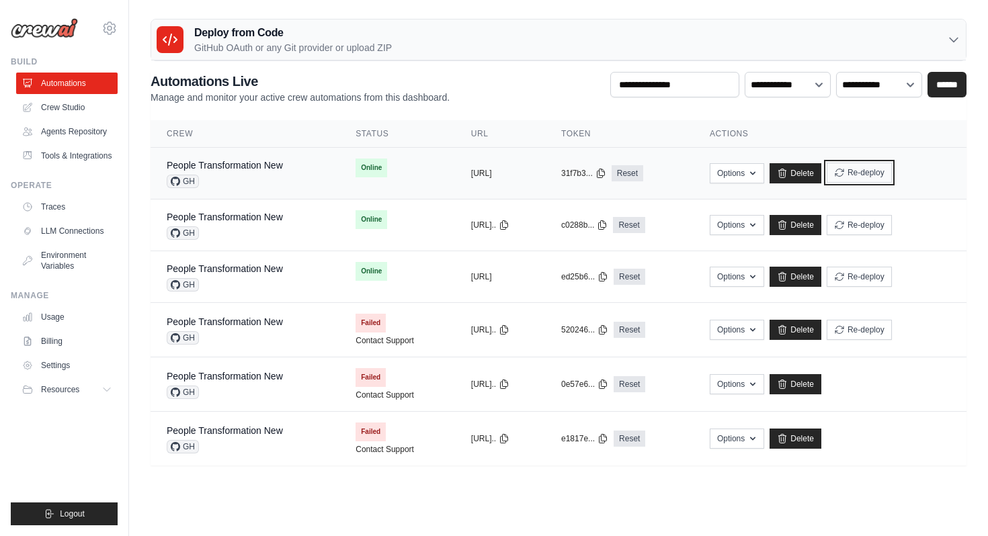
click at [878, 174] on button "Re-deploy" at bounding box center [859, 173] width 65 height 20
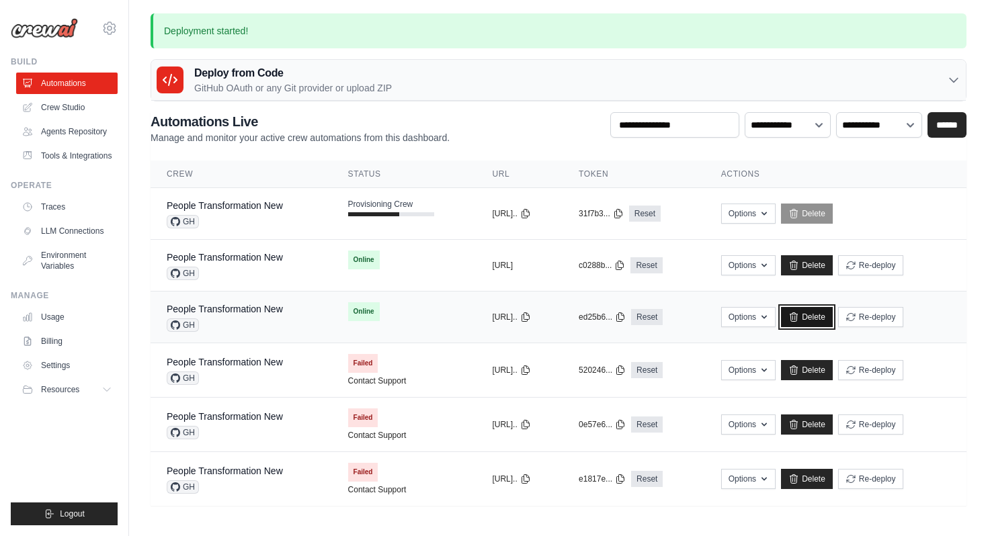
click at [833, 321] on link "Delete" at bounding box center [807, 317] width 52 height 20
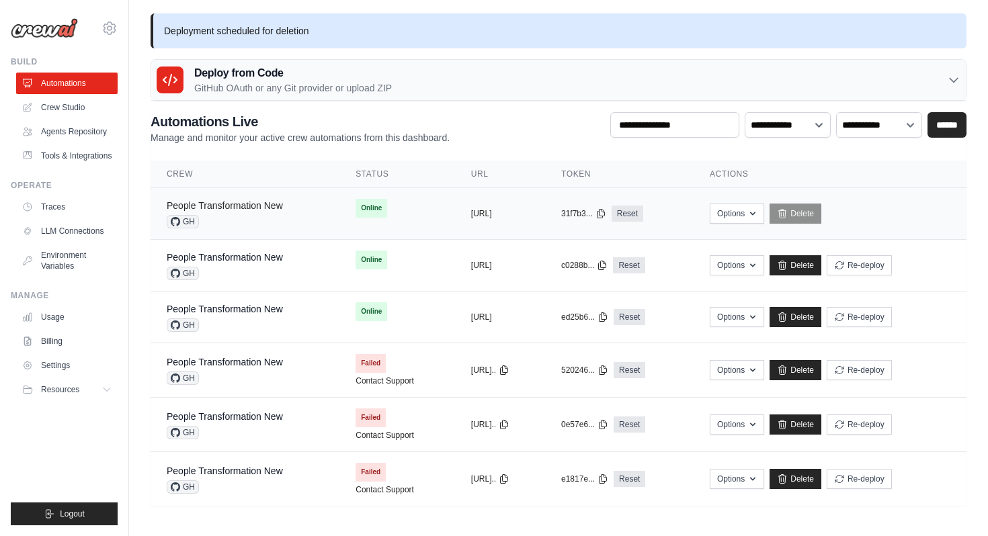
click at [264, 210] on link "People Transformation New" at bounding box center [225, 205] width 116 height 11
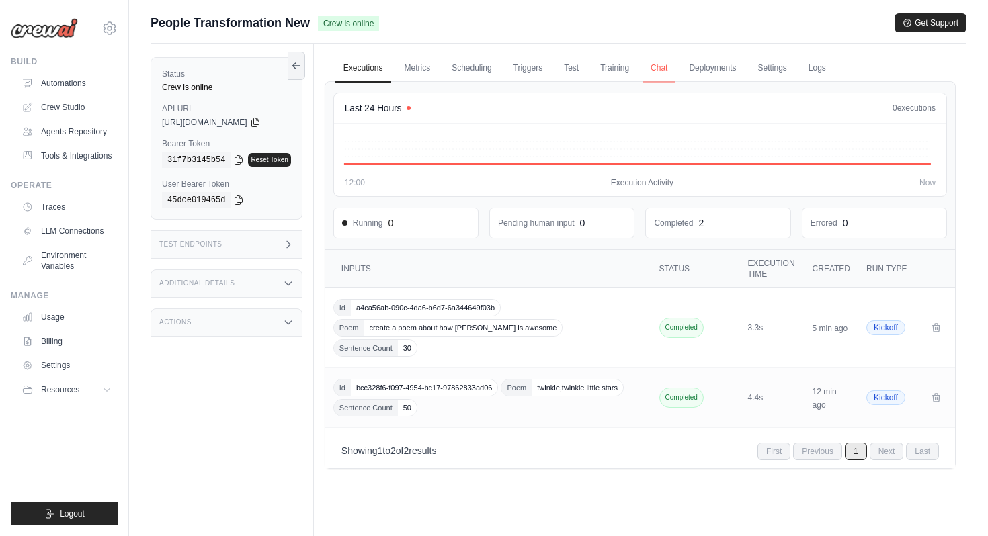
click at [662, 76] on link "Chat" at bounding box center [659, 68] width 33 height 28
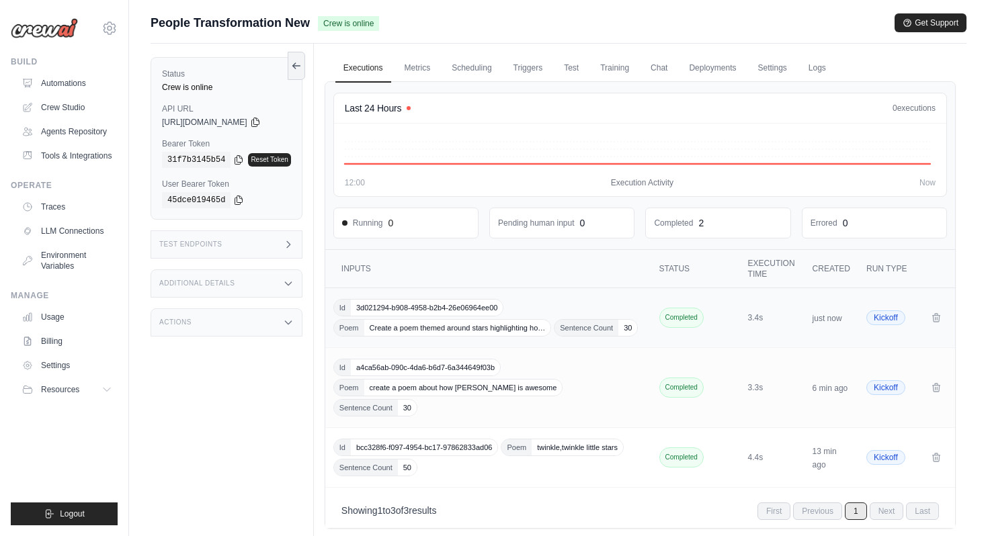
click at [530, 298] on td "Id 3d021294-b908-4958-b2b4-26e06964ee00 Poem Create a poem themed around stars …" at bounding box center [489, 318] width 329 height 60
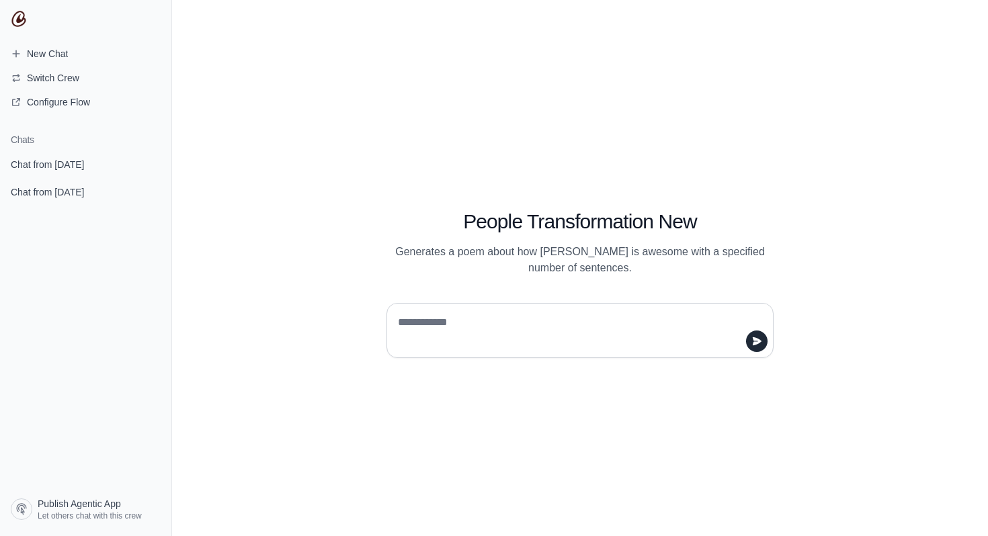
click at [449, 321] on textarea at bounding box center [576, 331] width 362 height 38
type textarea "**"
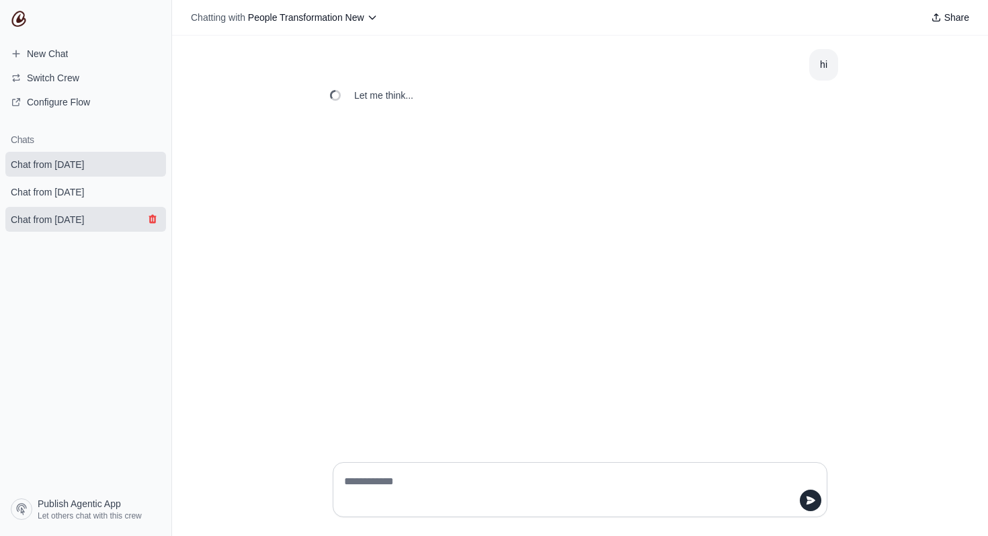
click at [153, 218] on icon "submit" at bounding box center [152, 219] width 11 height 11
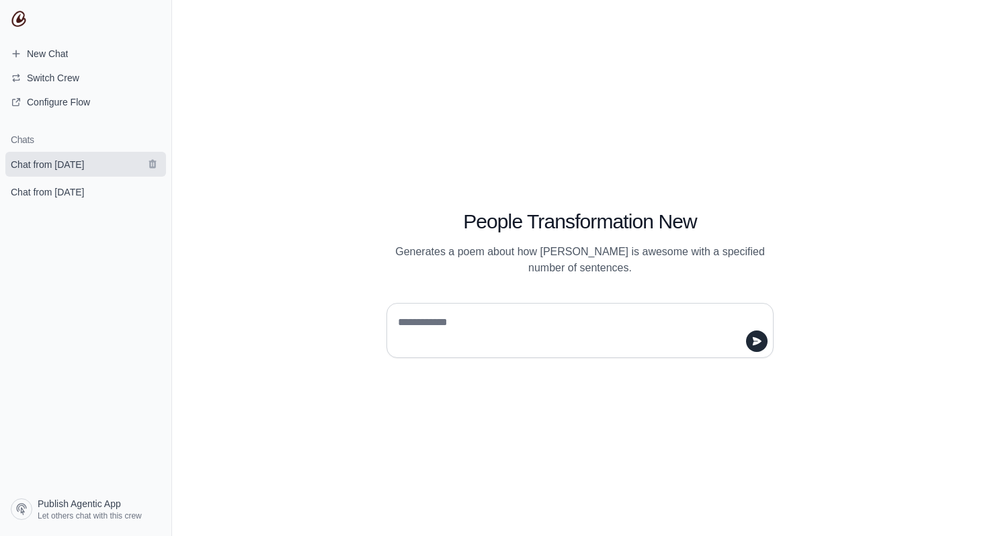
click at [125, 162] on link "Chat from [DATE]" at bounding box center [85, 164] width 161 height 25
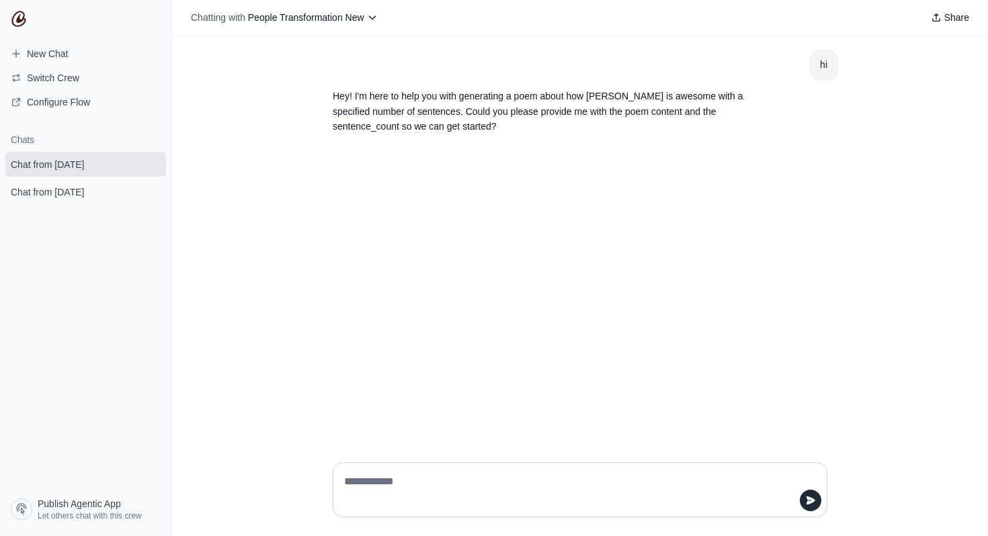
click at [440, 492] on textarea at bounding box center [576, 490] width 469 height 38
type textarea "**********"
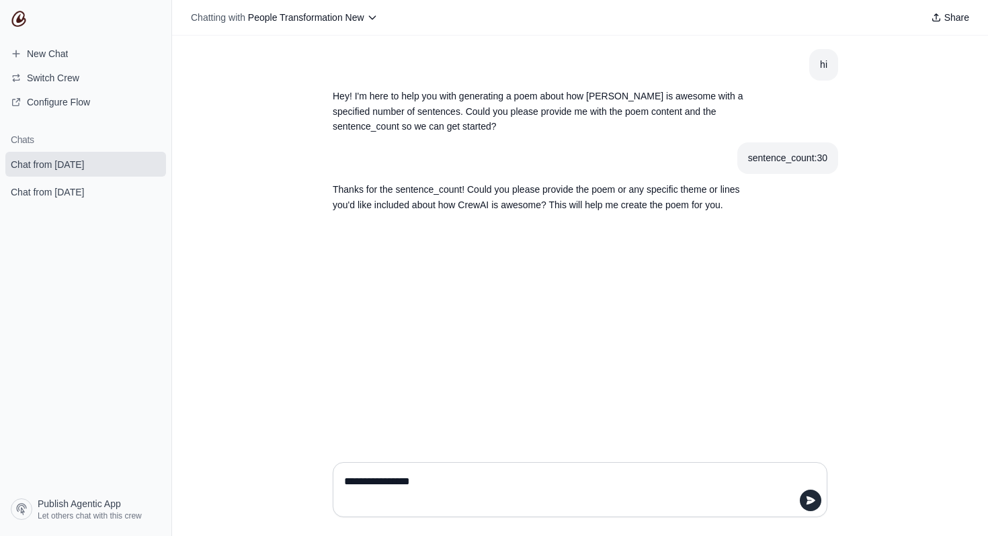
type textarea "**********"
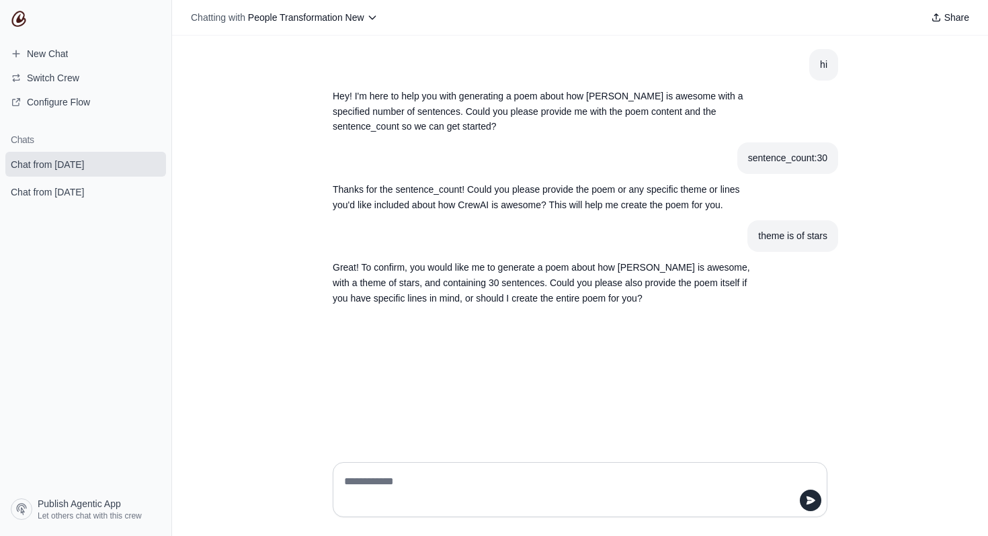
click at [541, 493] on textarea at bounding box center [576, 490] width 469 height 38
type textarea "**********"
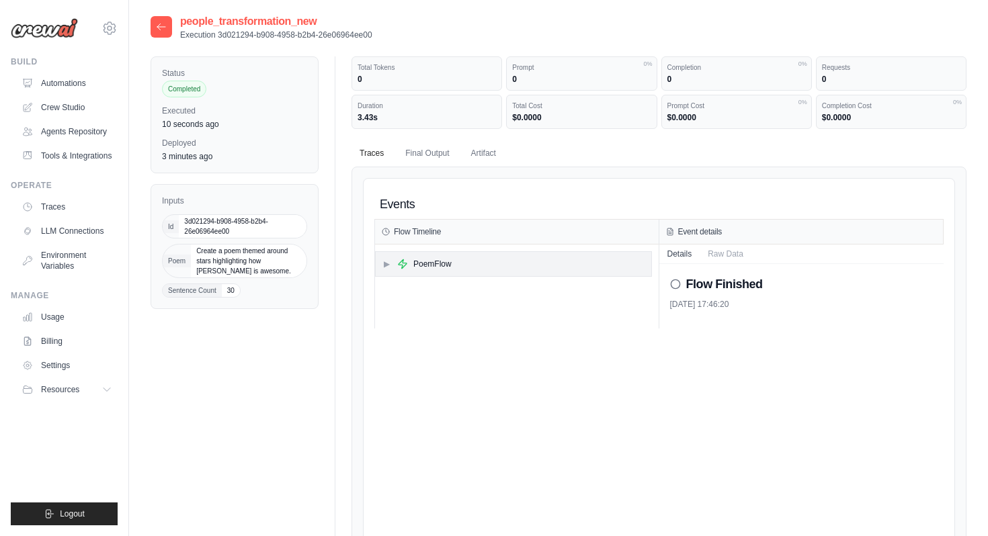
click at [503, 263] on div "▶ PoemFlow" at bounding box center [514, 264] width 276 height 24
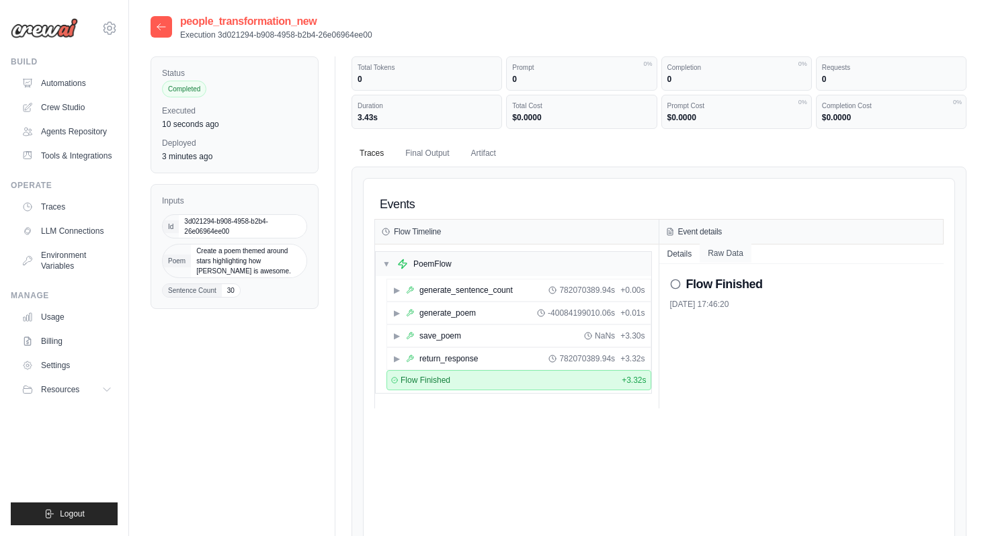
click at [733, 259] on button "Raw Data" at bounding box center [726, 253] width 52 height 19
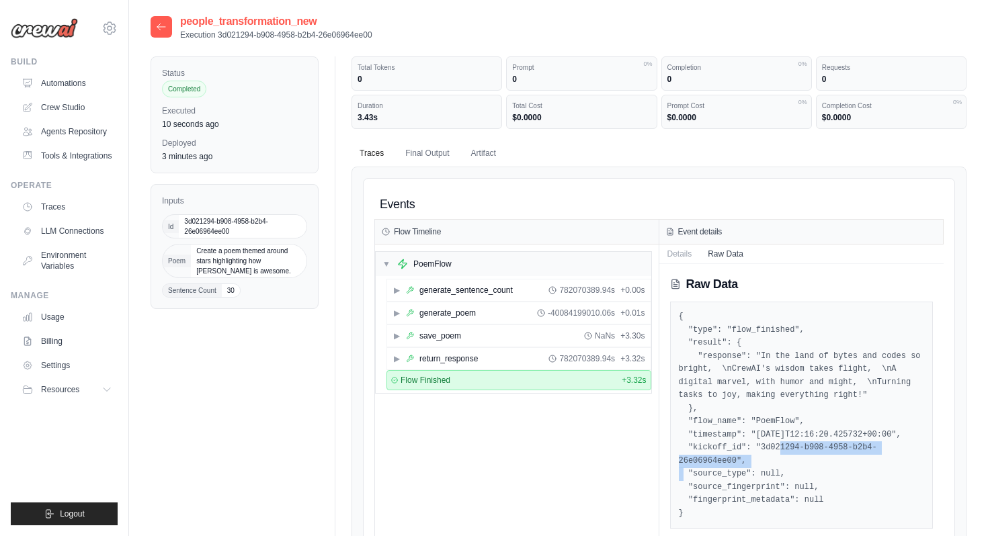
drag, startPoint x: 763, startPoint y: 446, endPoint x: 737, endPoint y: 463, distance: 30.2
click at [737, 463] on pre "{ "type": "flow_finished", "result": { "response": "In the land of bytes and co…" at bounding box center [802, 416] width 246 height 210
copy pre "3d021294-b908-4958-b2b4-26e06964ee00"
click at [431, 160] on button "Final Output" at bounding box center [427, 153] width 60 height 28
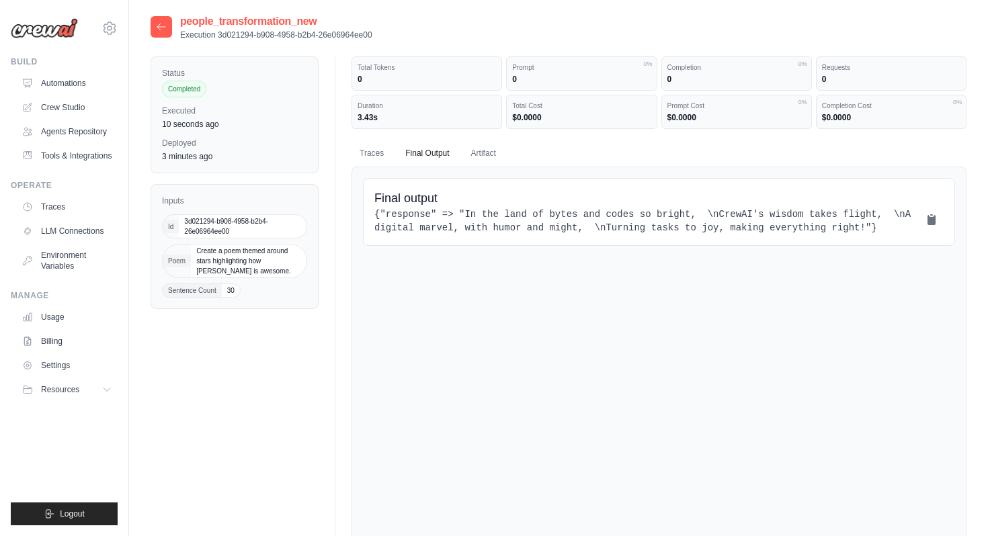
click at [164, 30] on icon at bounding box center [161, 27] width 11 height 11
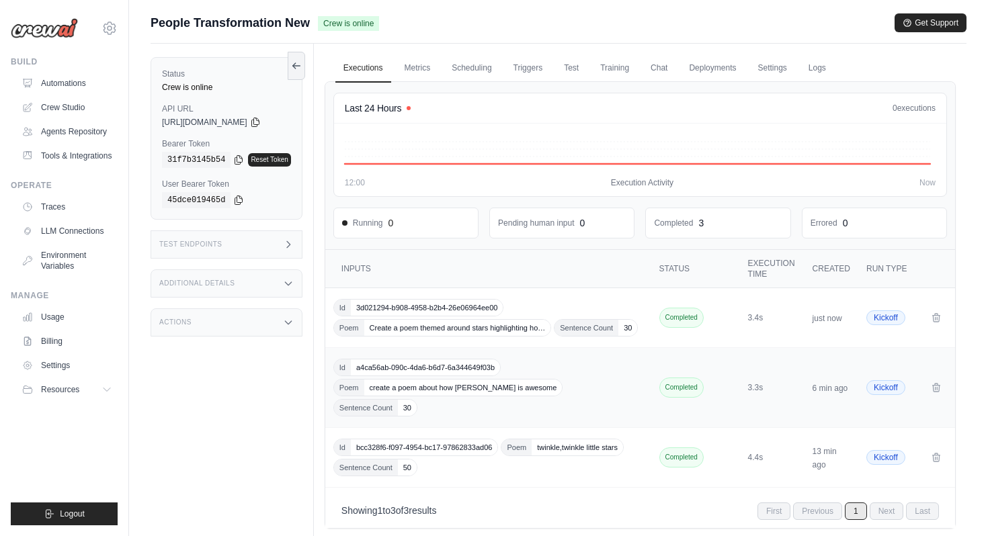
click at [531, 365] on div "Id a4ca56ab-090c-4da6-b6d7-6a344649f03b Poem create a poem about how [PERSON_NA…" at bounding box center [489, 388] width 313 height 58
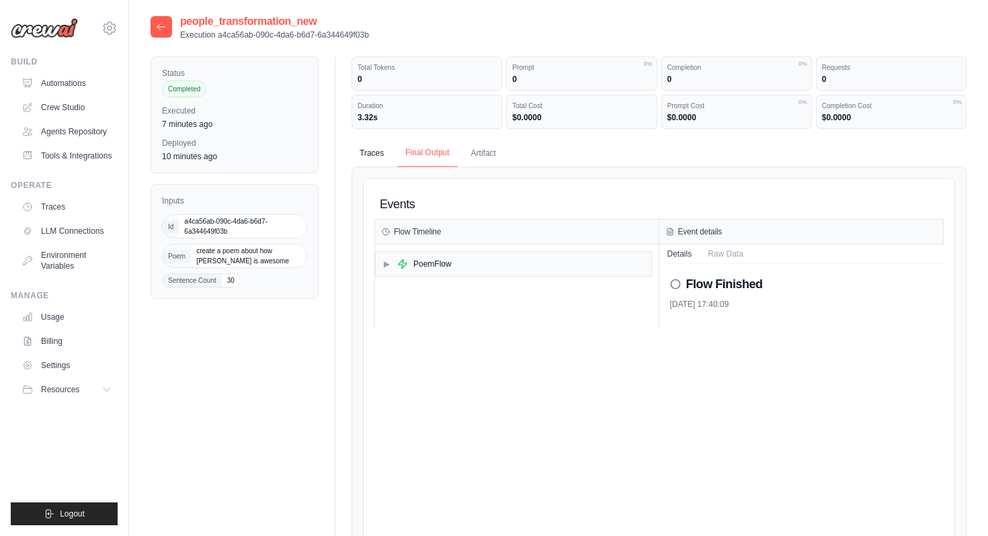
click at [445, 149] on button "Final Output" at bounding box center [427, 153] width 60 height 28
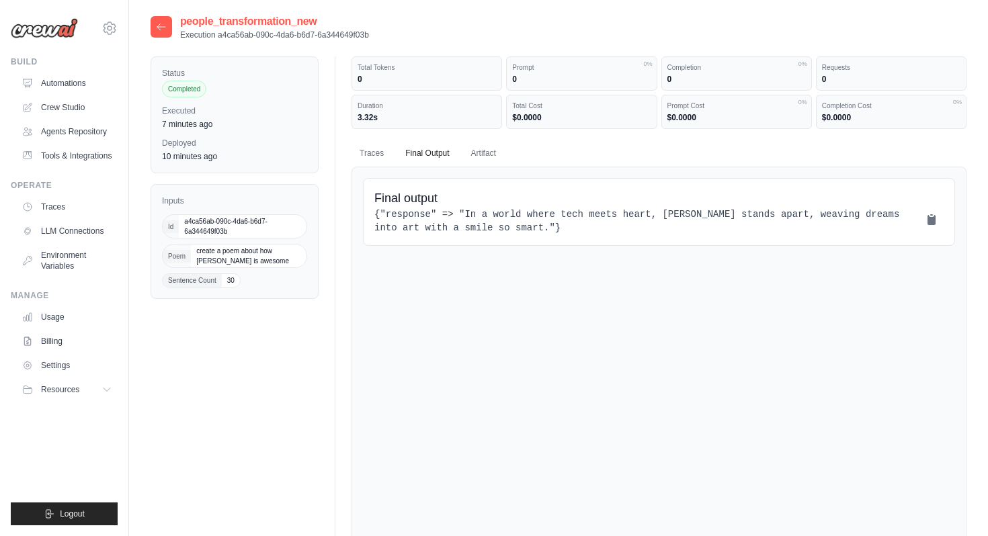
click at [161, 26] on icon at bounding box center [161, 27] width 11 height 11
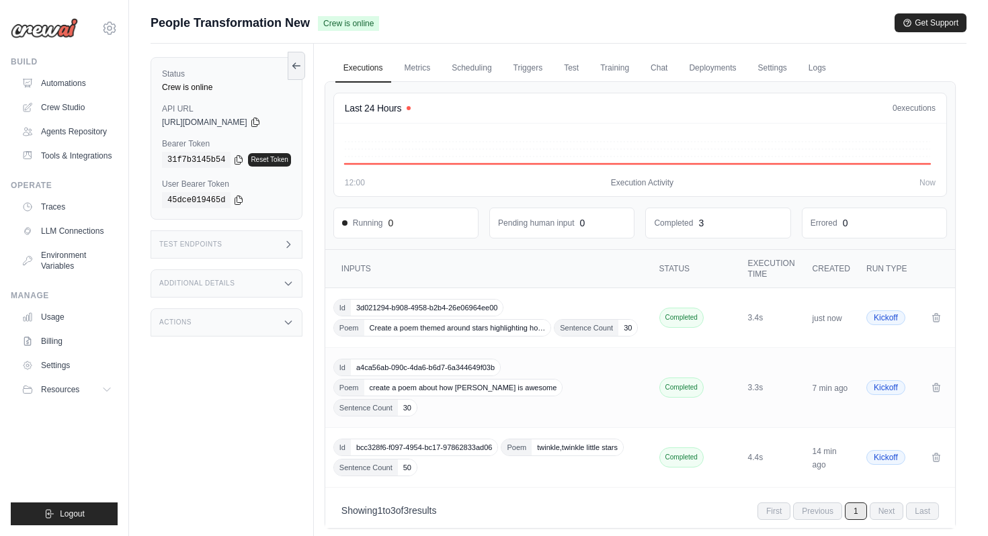
click at [278, 249] on div "Test Endpoints" at bounding box center [227, 245] width 152 height 28
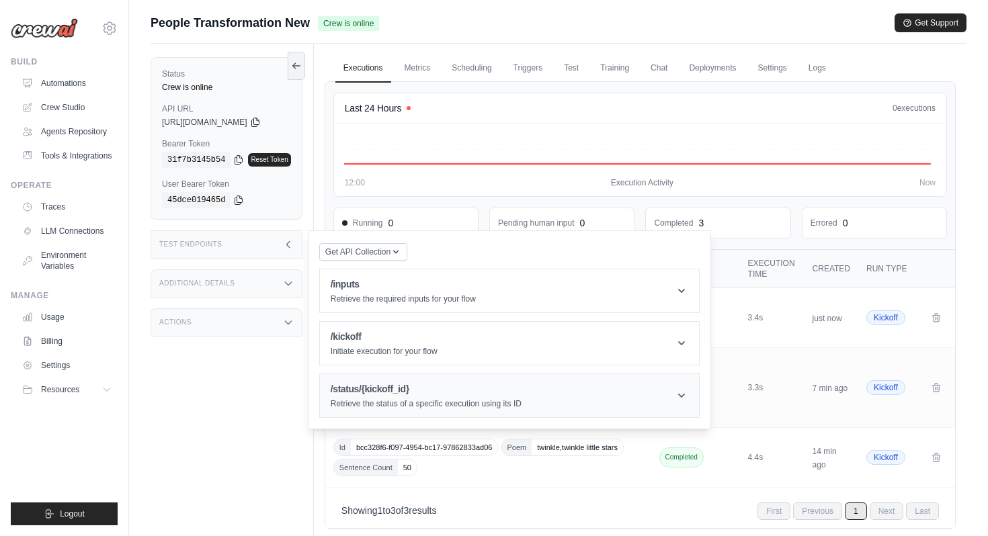
click at [427, 381] on header "/status/{kickoff_id} Retrieve the status of a specific execution using its ID" at bounding box center [509, 395] width 379 height 43
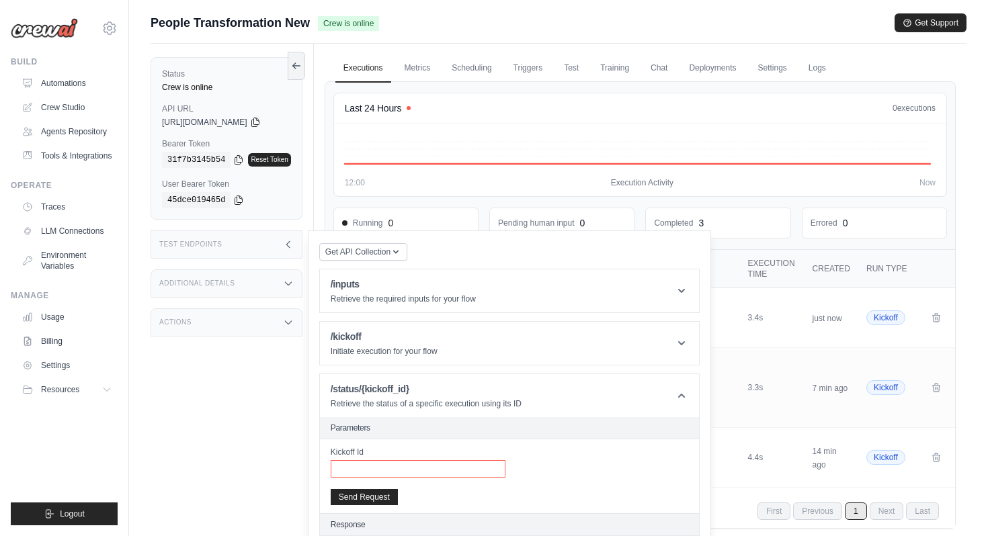
click at [408, 467] on input "Kickoff Id" at bounding box center [418, 469] width 175 height 17
paste input "**********"
type input "**********"
click at [392, 494] on button "Send Request" at bounding box center [364, 497] width 67 height 16
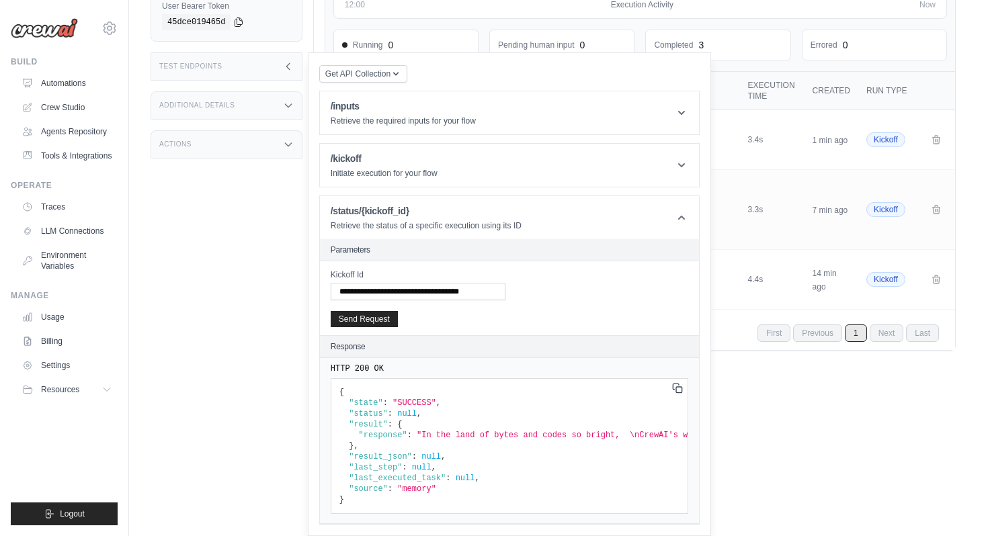
click at [683, 391] on icon at bounding box center [677, 388] width 11 height 11
click at [602, 125] on header "/inputs Retrieve the required inputs for your flow" at bounding box center [509, 112] width 379 height 43
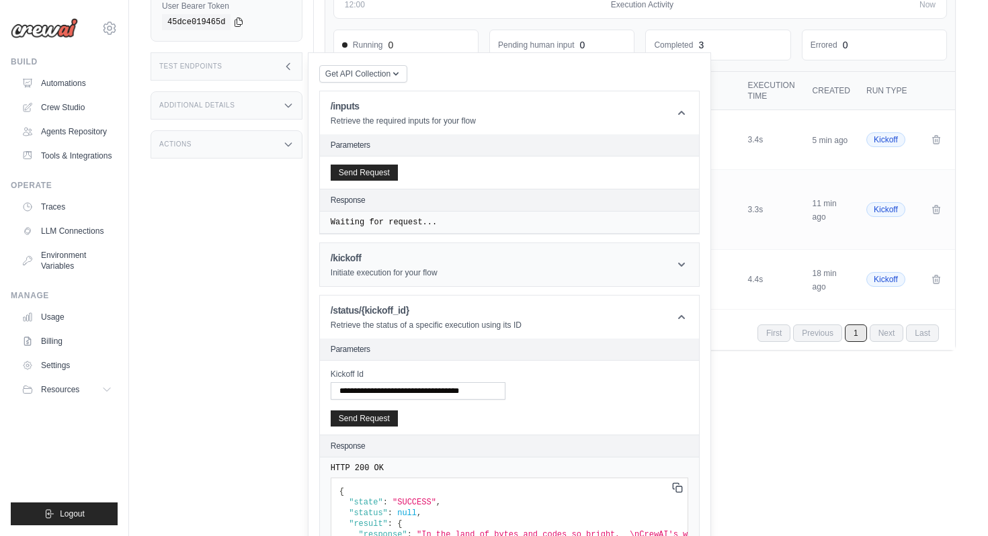
click at [545, 268] on header "/kickoff Initiate execution for your flow" at bounding box center [509, 264] width 379 height 43
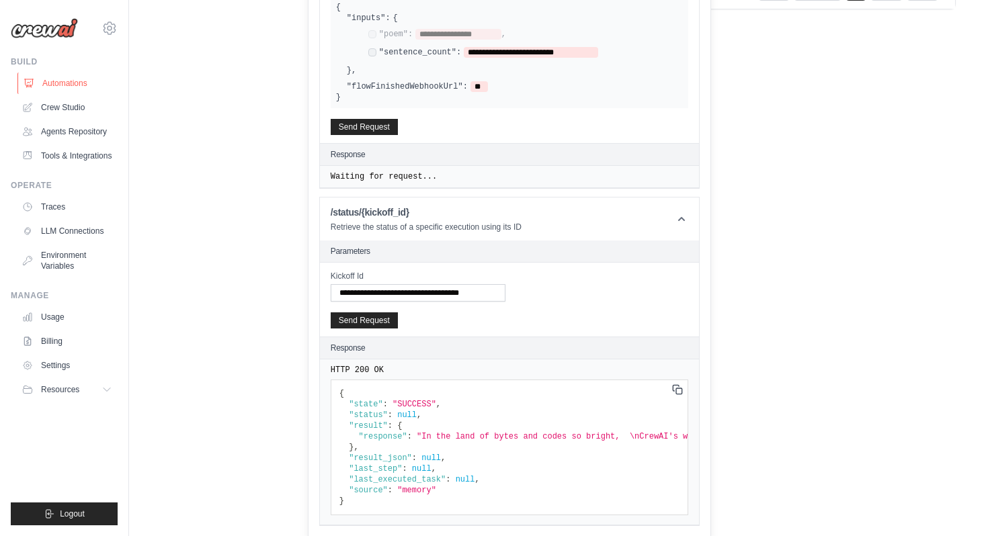
click at [89, 79] on link "Automations" at bounding box center [68, 84] width 102 height 22
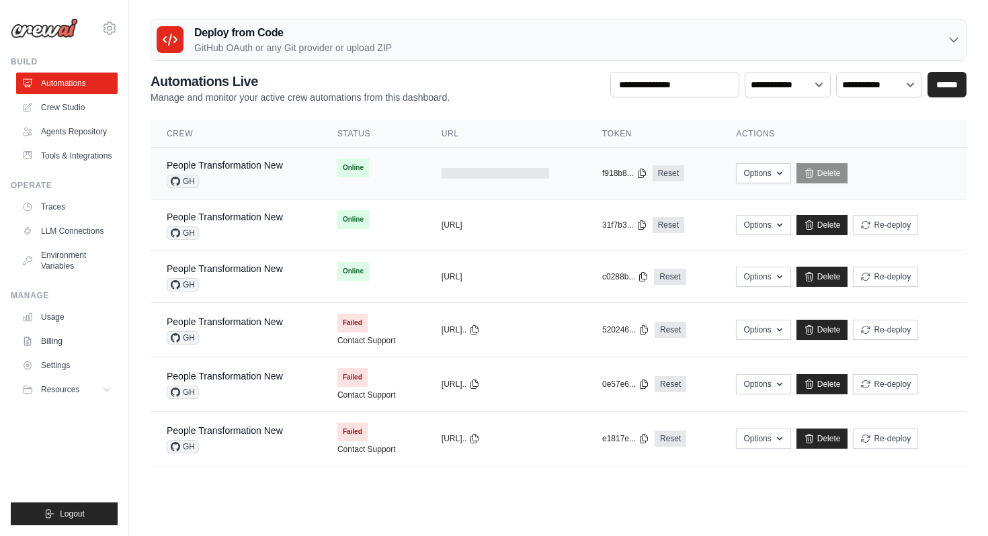
click at [273, 176] on div "GH" at bounding box center [225, 181] width 116 height 13
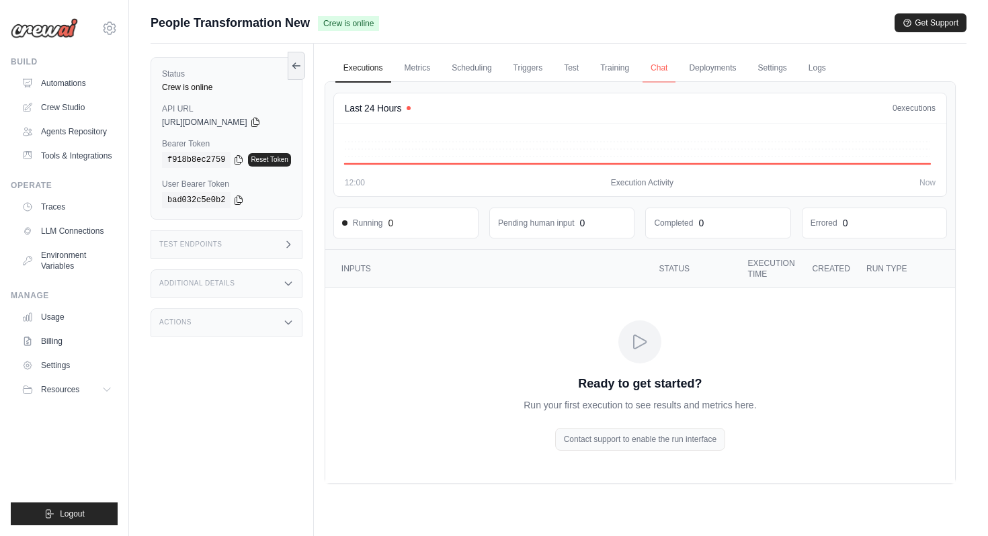
click at [656, 63] on link "Chat" at bounding box center [659, 68] width 33 height 28
click at [432, 73] on link "Metrics" at bounding box center [418, 68] width 42 height 28
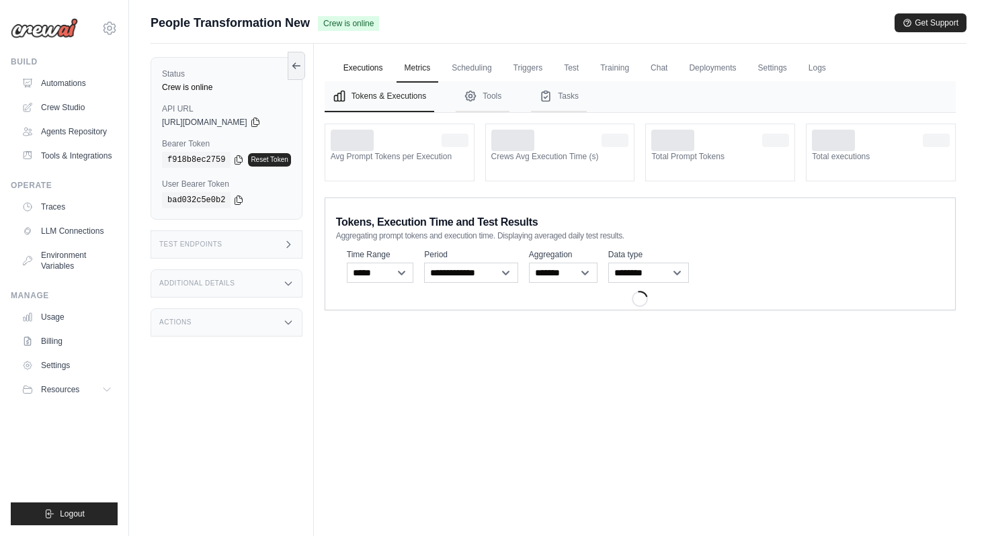
click at [367, 69] on link "Executions" at bounding box center [363, 68] width 56 height 28
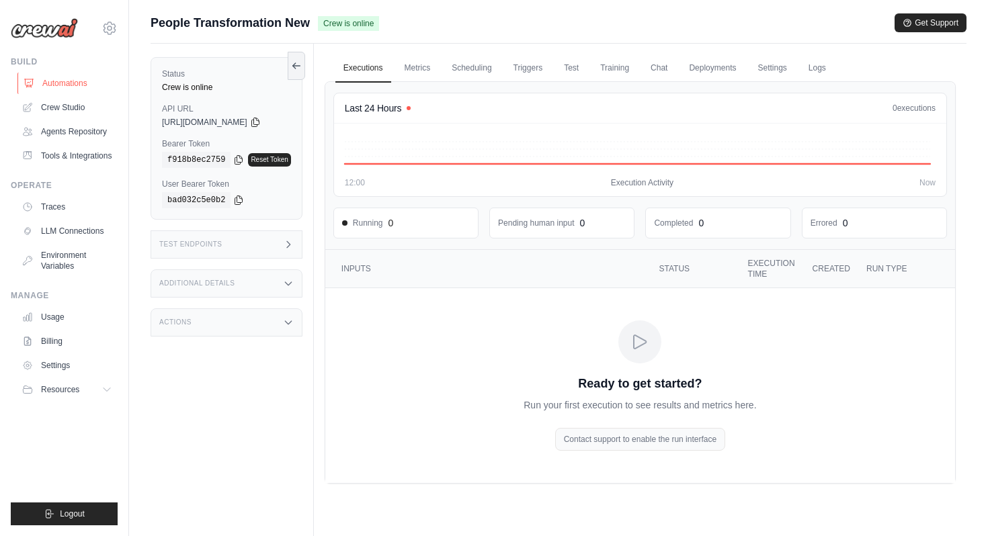
click at [67, 82] on link "Automations" at bounding box center [68, 84] width 102 height 22
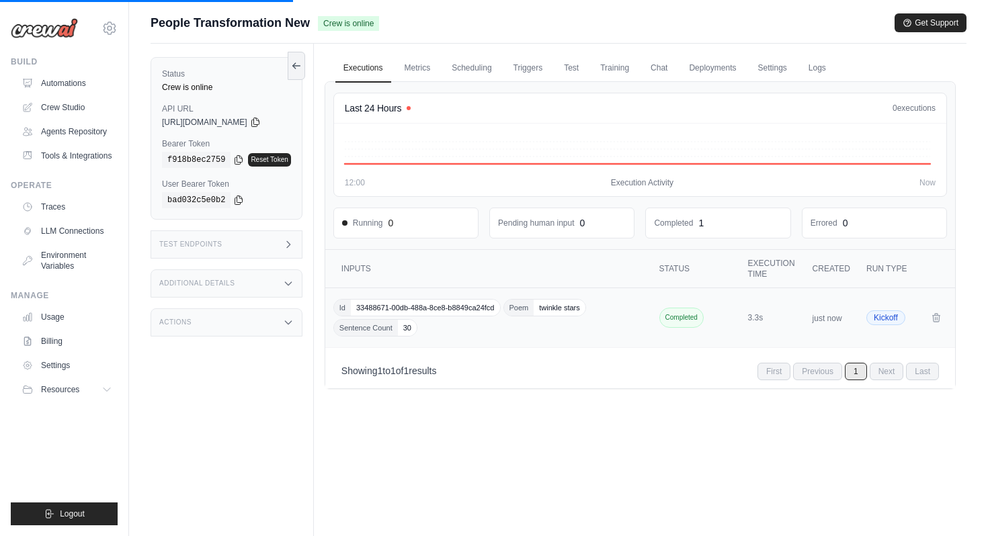
click at [481, 319] on div "Id 33488671-00db-488a-8ce8-b8849ca24fcd Poem twinkle stars Sentence Count 30" at bounding box center [489, 318] width 313 height 38
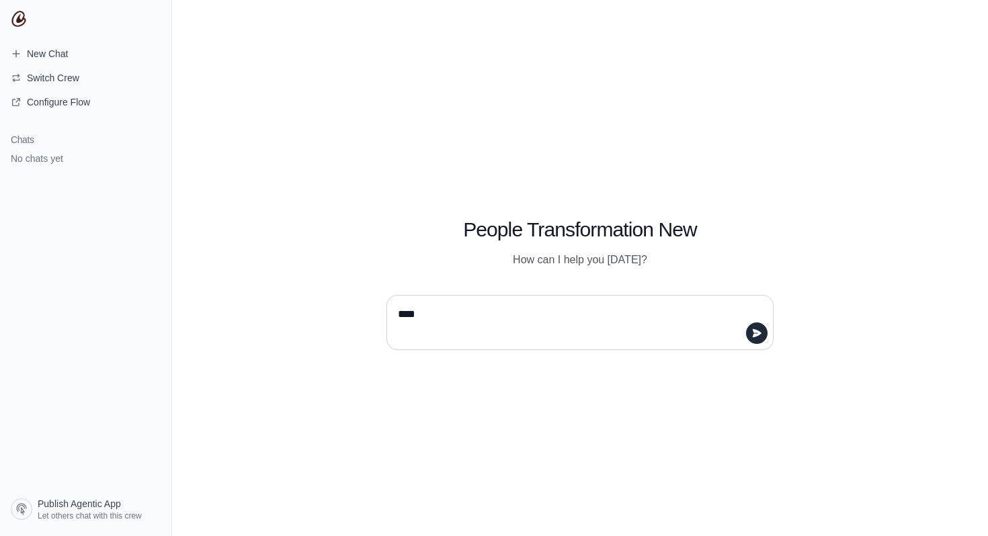
type textarea "*****"
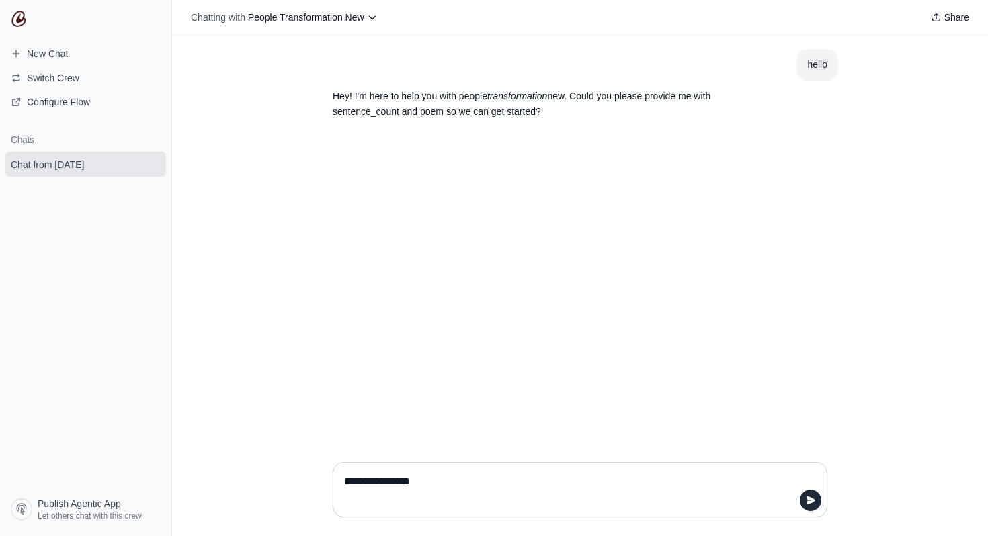
type textarea "**********"
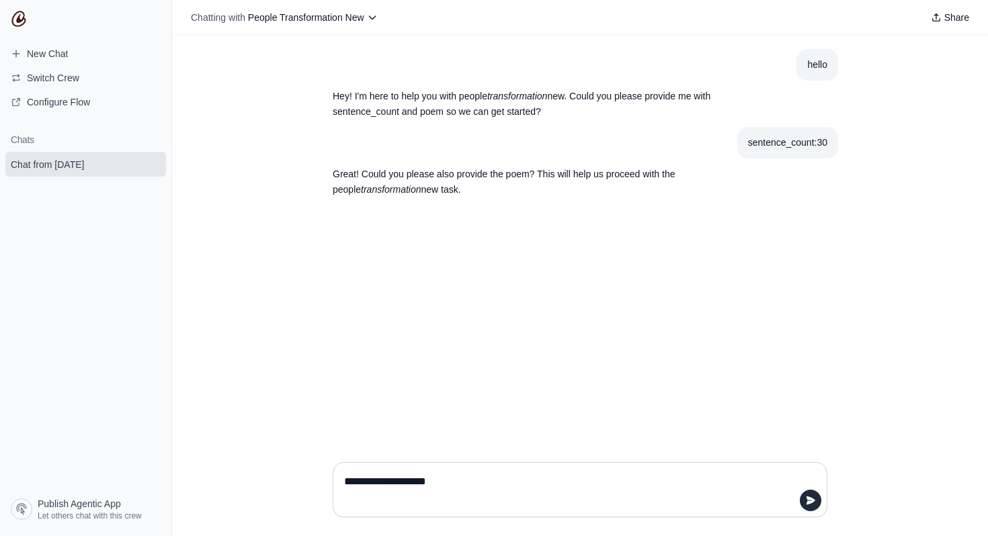
type textarea "**********"
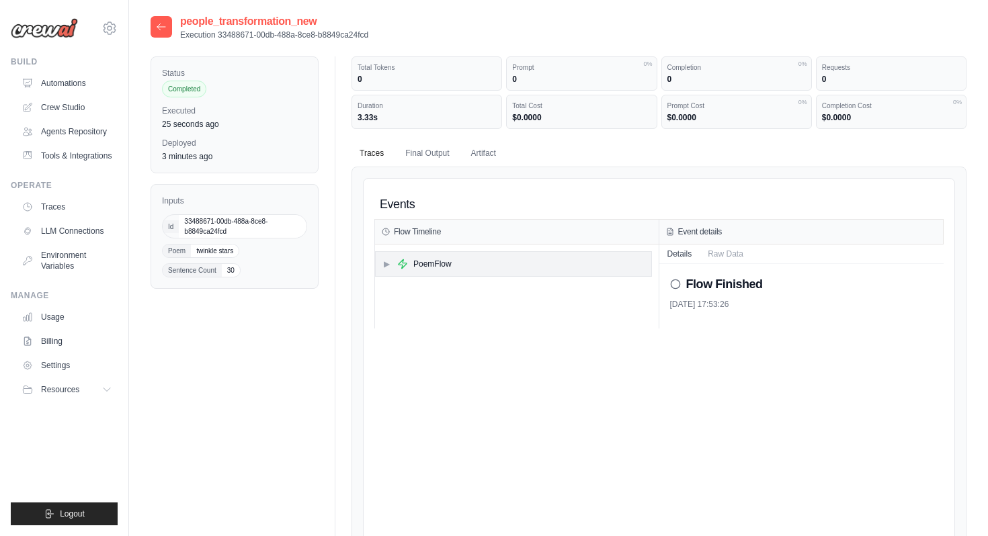
click at [453, 264] on div "▶ PoemFlow" at bounding box center [514, 264] width 276 height 24
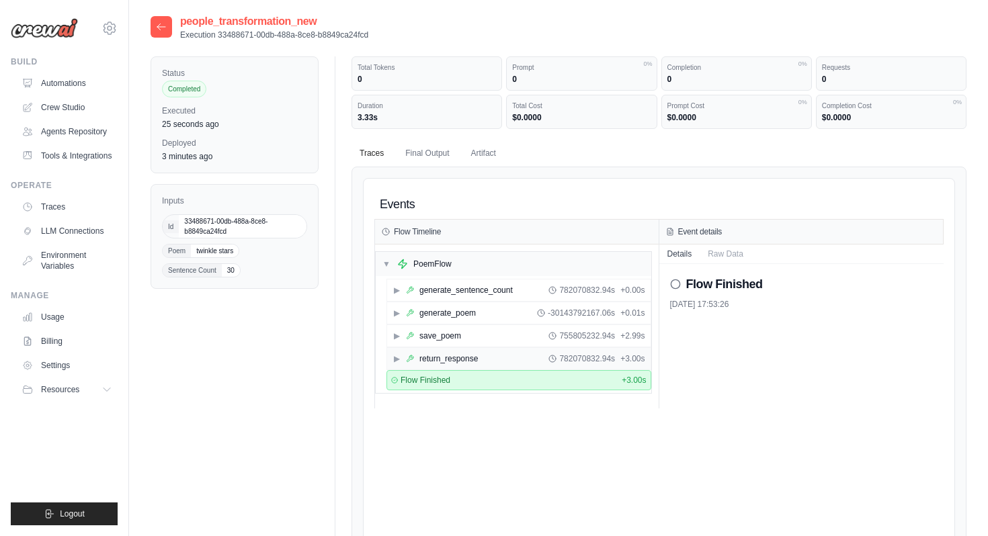
click at [474, 366] on div "▶ return_response 782070832.94s + 3.00s" at bounding box center [519, 359] width 264 height 22
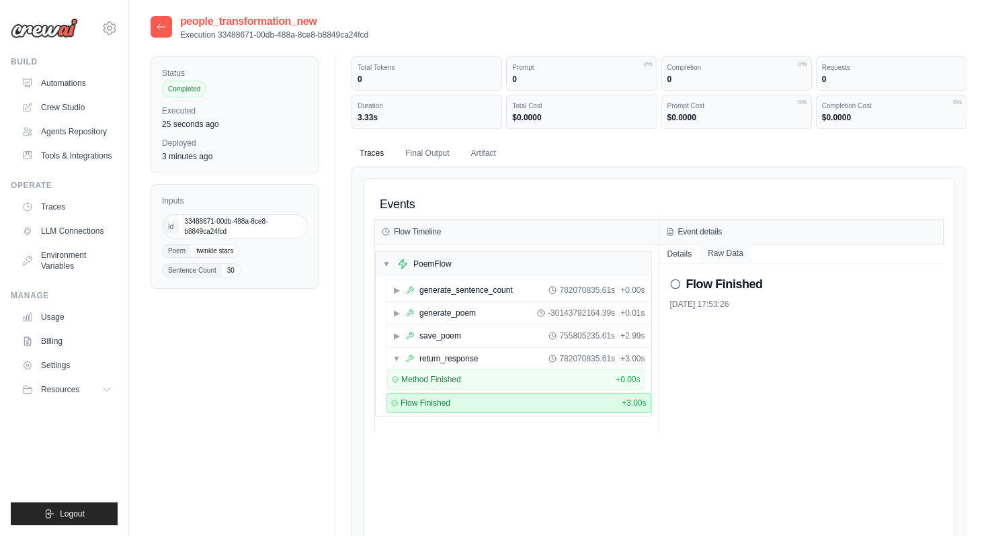
click at [721, 257] on button "Raw Data" at bounding box center [726, 253] width 52 height 19
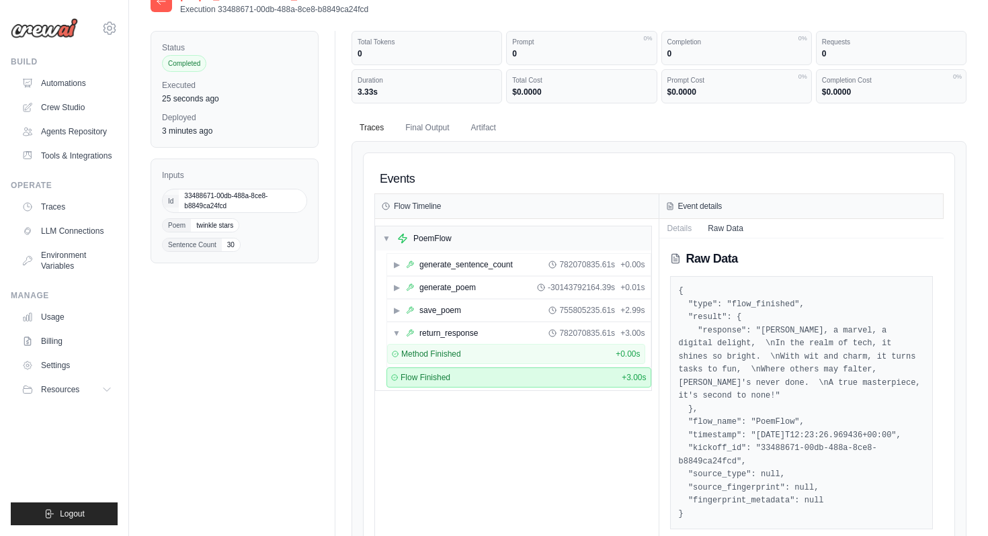
scroll to position [28, 0]
drag, startPoint x: 761, startPoint y: 431, endPoint x: 737, endPoint y: 448, distance: 29.9
click at [737, 448] on pre "{ "type": "flow_finished", "result": { "response": "CrewAI, a marvel, a digital…" at bounding box center [802, 401] width 246 height 236
copy pre "33488671-00db-488a-8ce8-b8849ca24fcd"
click at [524, 438] on div "▼ PoemFlow ▶ generate_sentence_count 782070835.61s + 0.00s ▶ generate_poem -301…" at bounding box center [517, 377] width 284 height 321
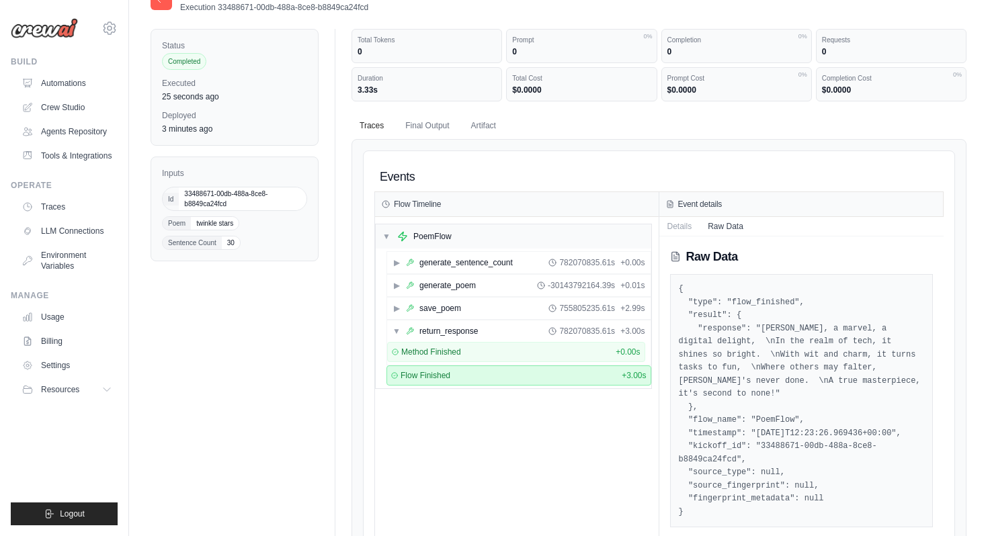
scroll to position [0, 0]
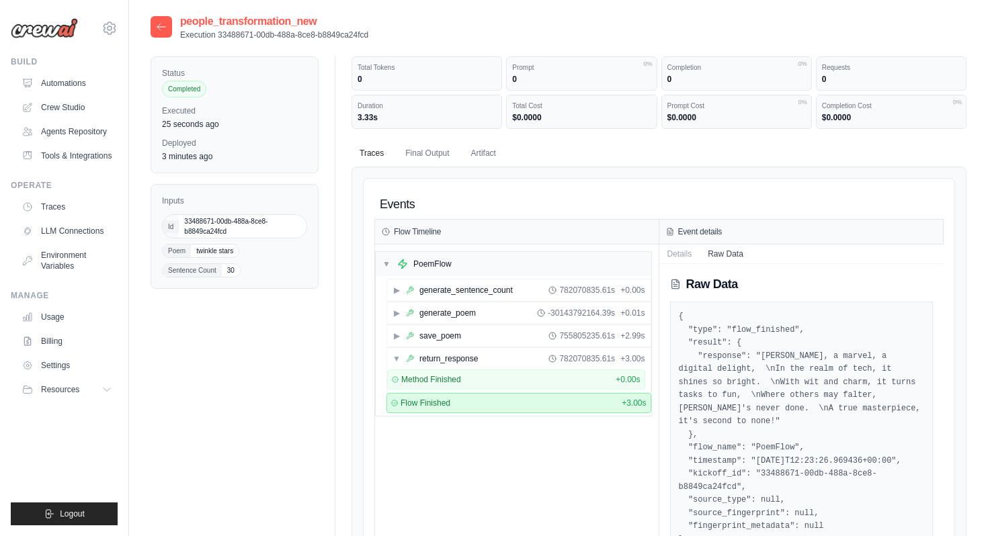
click at [156, 29] on icon at bounding box center [161, 27] width 11 height 11
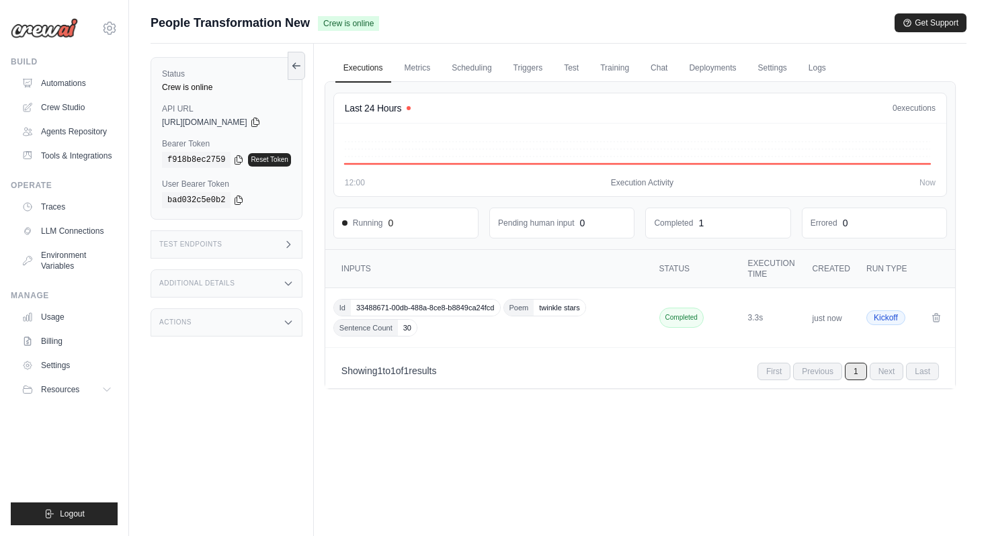
click at [288, 319] on icon at bounding box center [288, 322] width 11 height 11
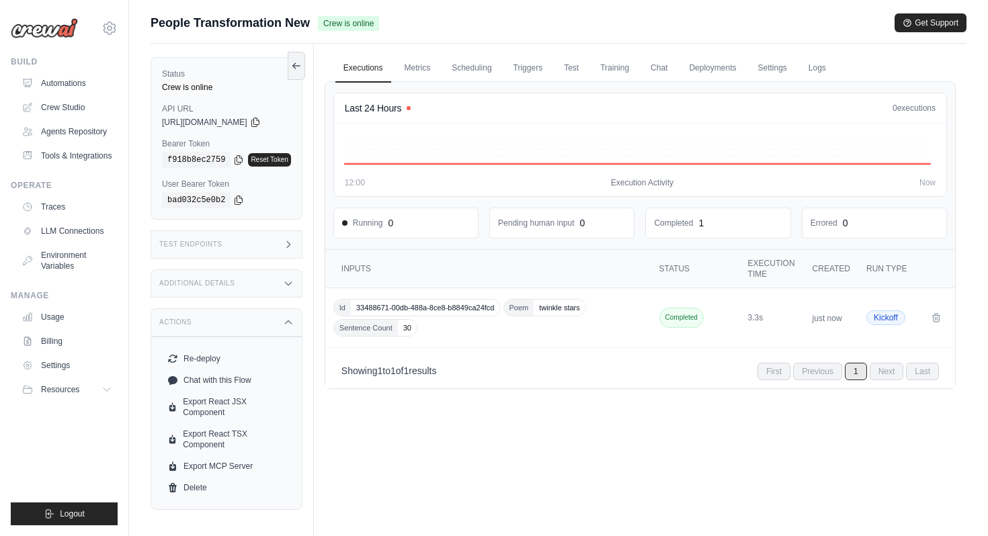
click at [294, 284] on icon at bounding box center [288, 283] width 11 height 11
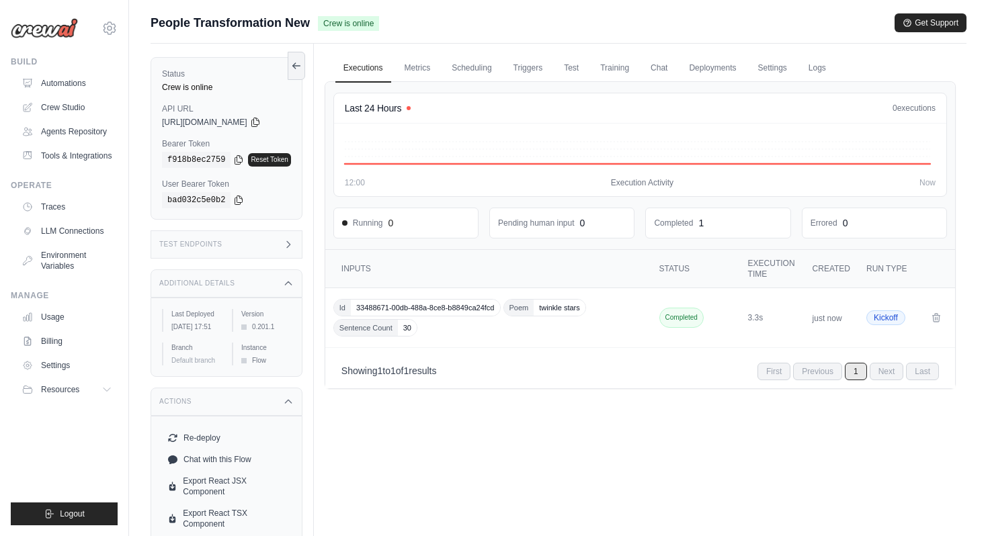
click at [285, 245] on div "Test Endpoints" at bounding box center [227, 245] width 152 height 28
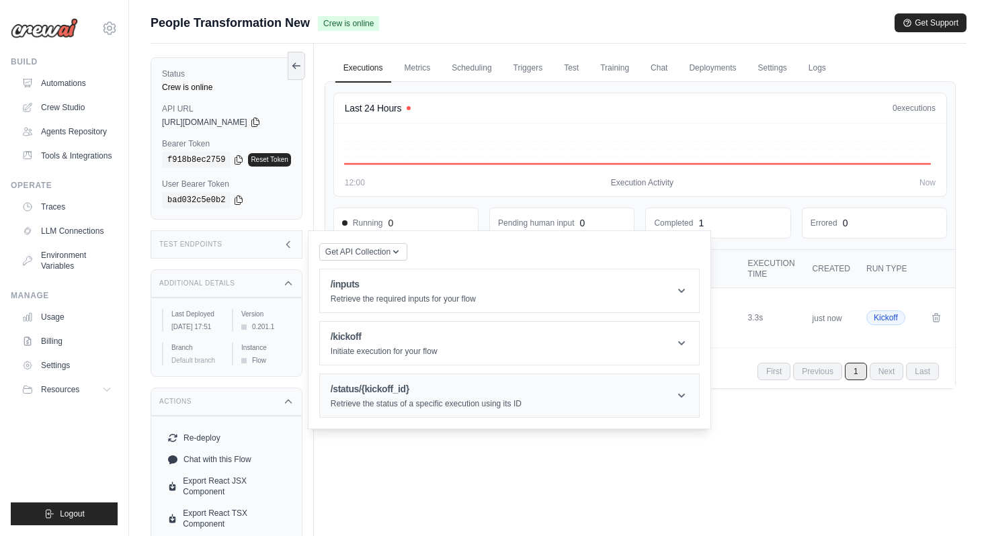
click at [432, 407] on p "Retrieve the status of a specific execution using its ID" at bounding box center [426, 404] width 191 height 11
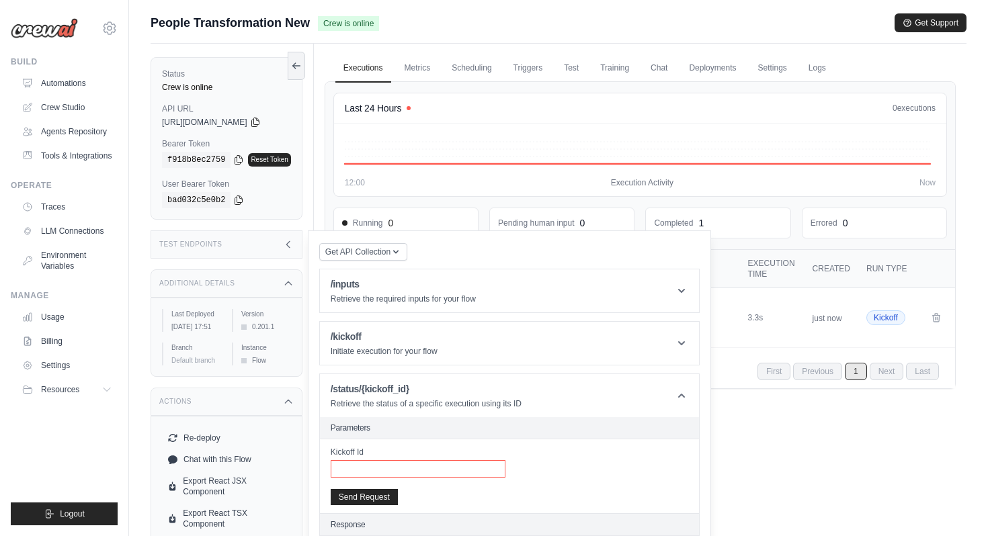
click at [416, 468] on input "Kickoff Id" at bounding box center [418, 469] width 175 height 17
paste input "**********"
type input "**********"
click at [390, 496] on button "Send Request" at bounding box center [364, 497] width 67 height 16
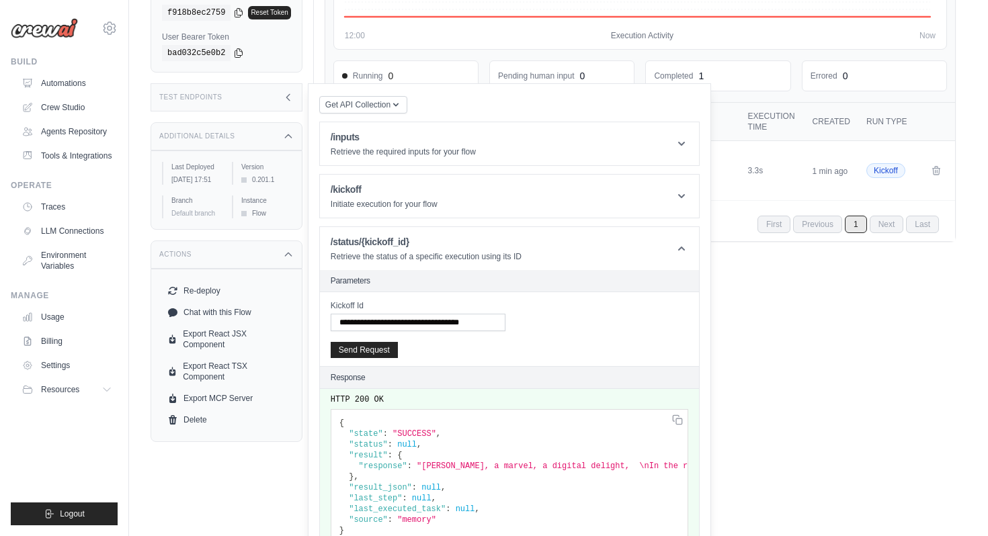
scroll to position [178, 0]
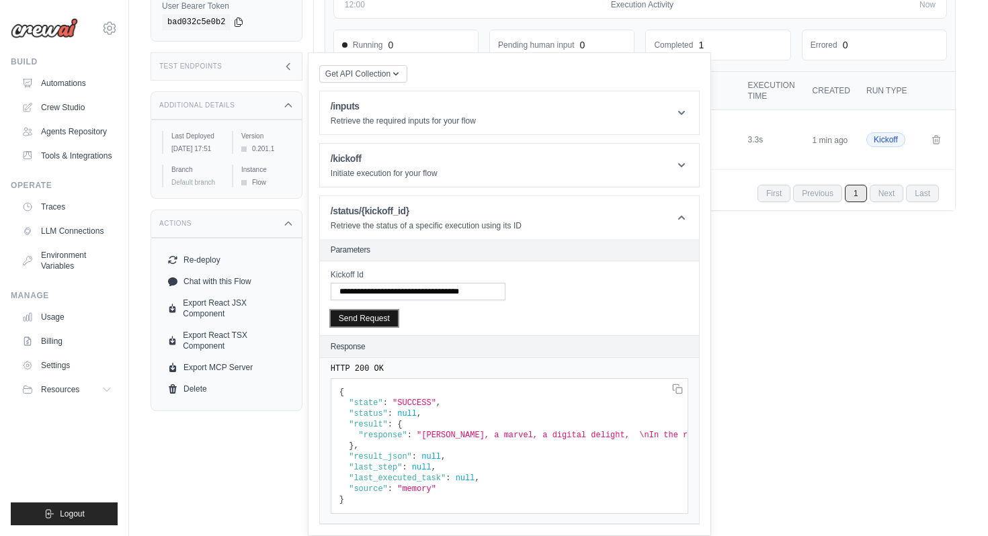
click at [381, 318] on button "Send Request" at bounding box center [364, 319] width 67 height 16
click at [682, 391] on icon at bounding box center [677, 388] width 11 height 11
click at [73, 87] on link "Automations" at bounding box center [68, 84] width 102 height 22
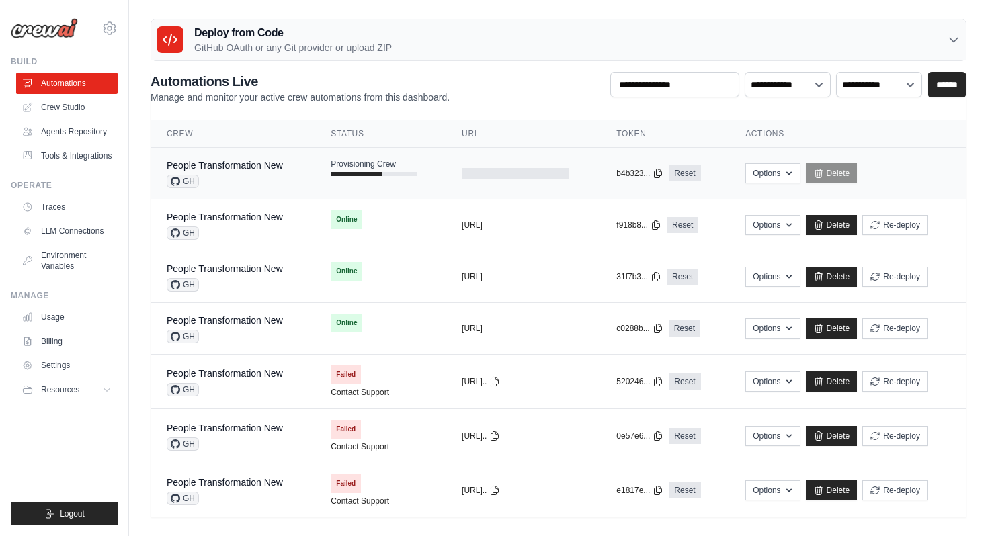
click at [264, 177] on div "GH" at bounding box center [225, 181] width 116 height 13
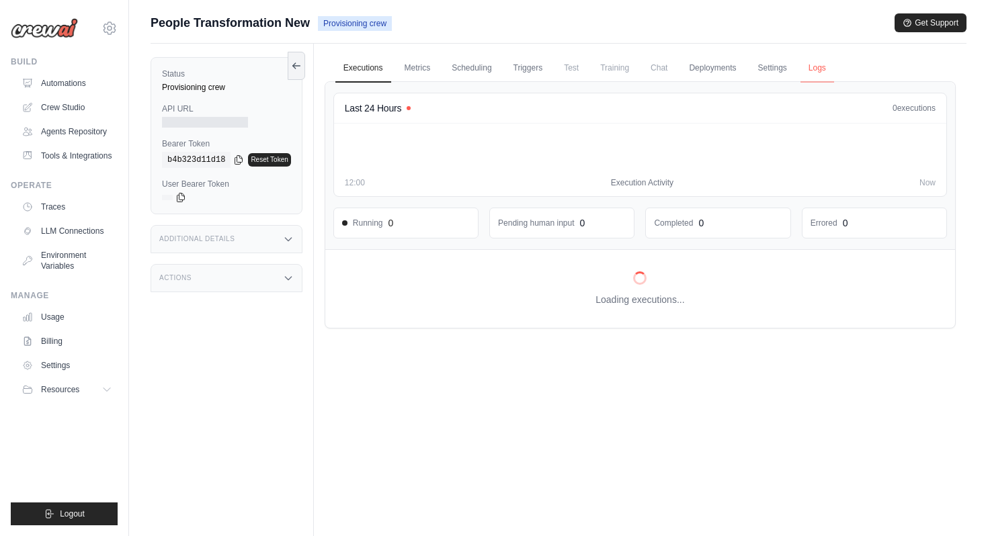
click at [809, 67] on link "Logs" at bounding box center [818, 68] width 34 height 28
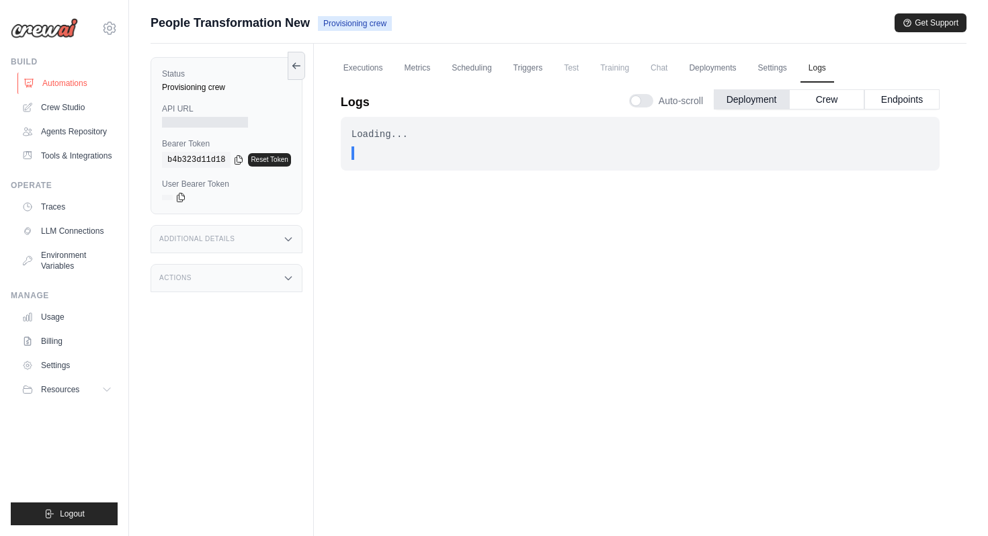
click at [83, 83] on link "Automations" at bounding box center [68, 84] width 102 height 22
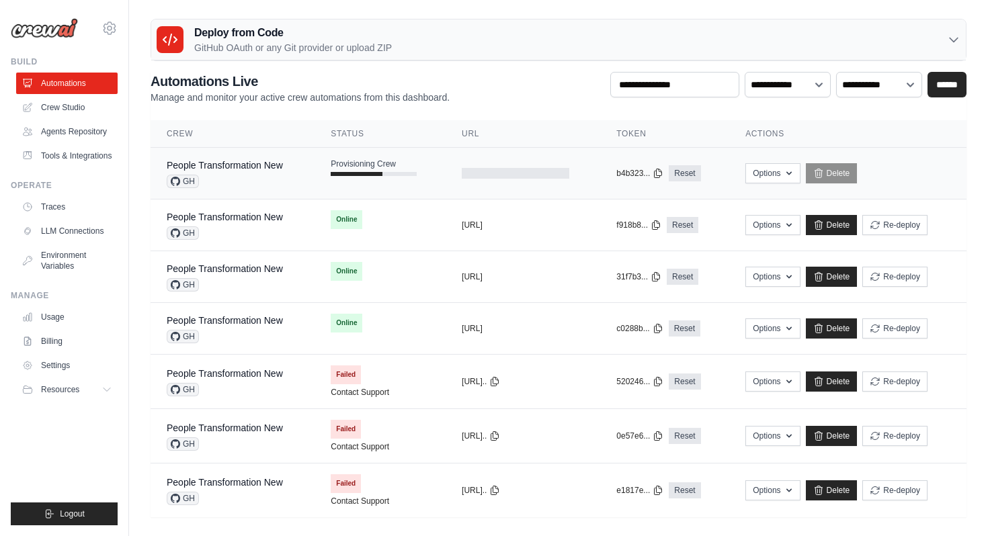
click at [291, 191] on td "People Transformation New GH" at bounding box center [233, 174] width 164 height 52
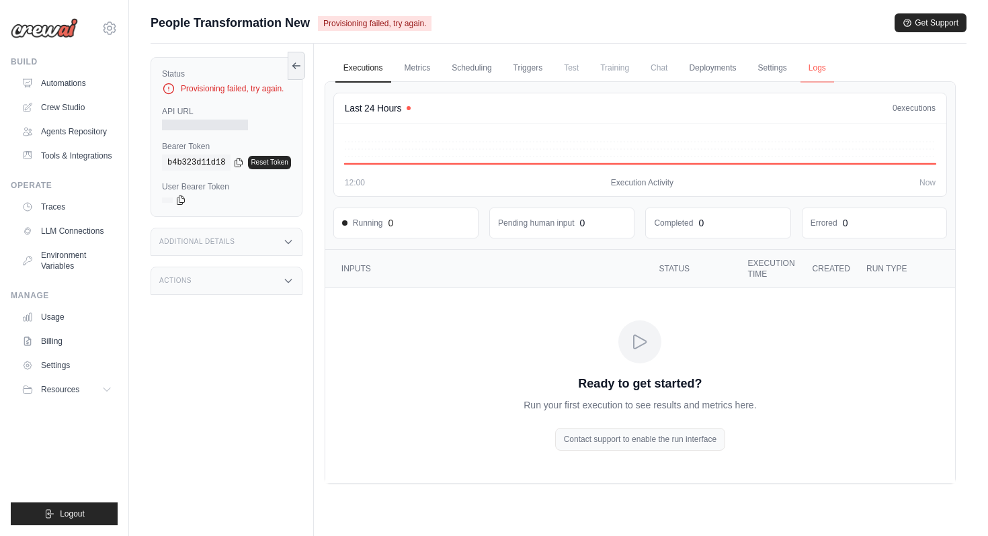
click at [816, 65] on link "Logs" at bounding box center [818, 68] width 34 height 28
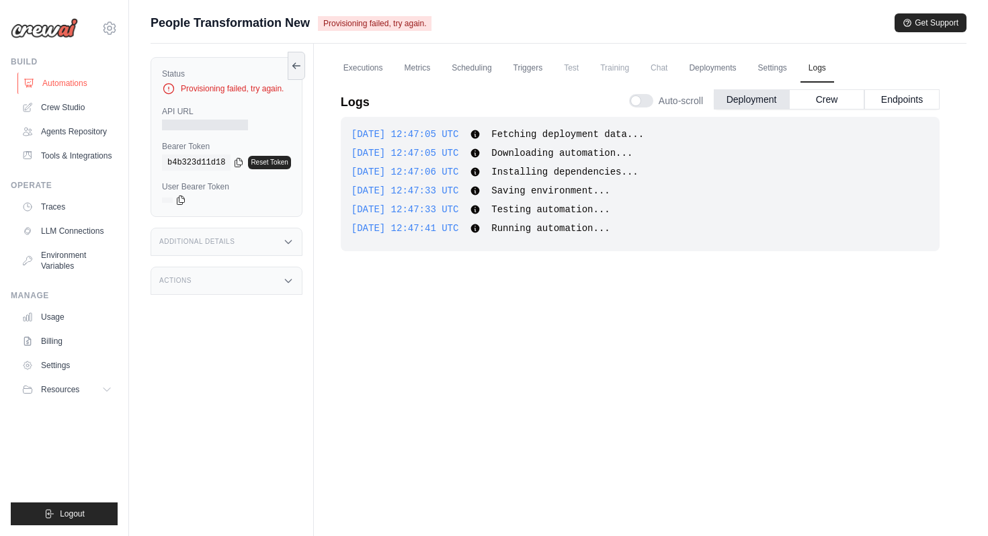
click at [67, 78] on link "Automations" at bounding box center [68, 84] width 102 height 22
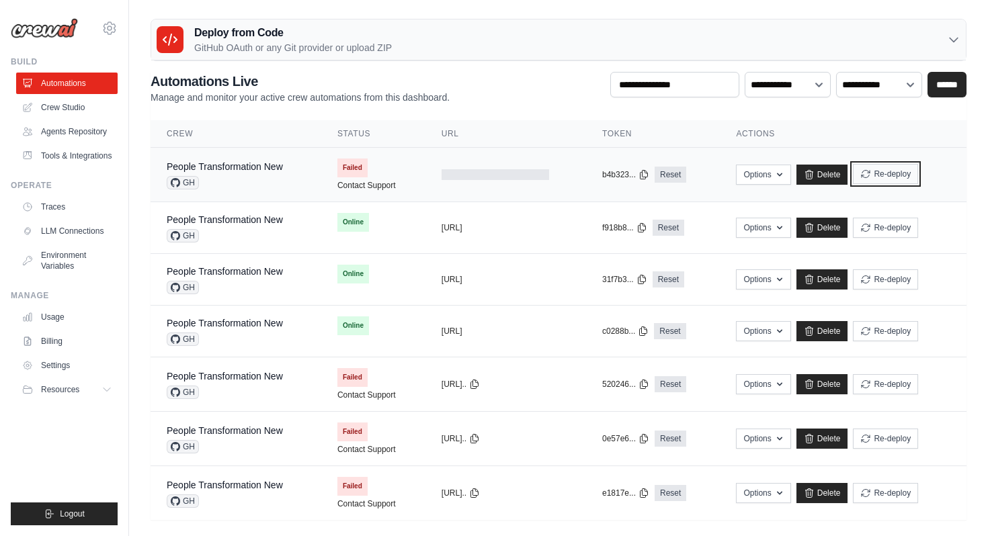
click at [885, 172] on button "Re-deploy" at bounding box center [885, 174] width 65 height 20
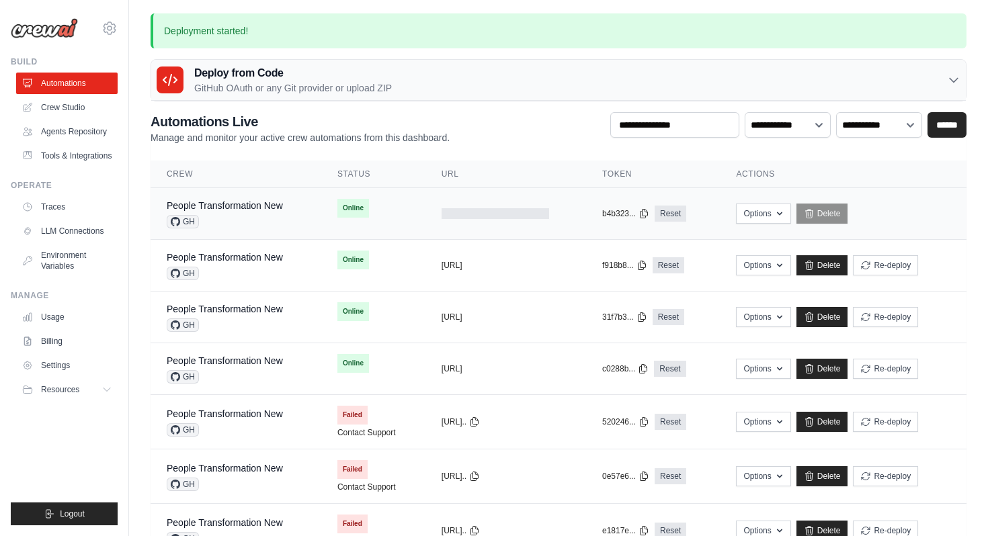
click at [258, 213] on div "People Transformation New GH" at bounding box center [225, 214] width 116 height 30
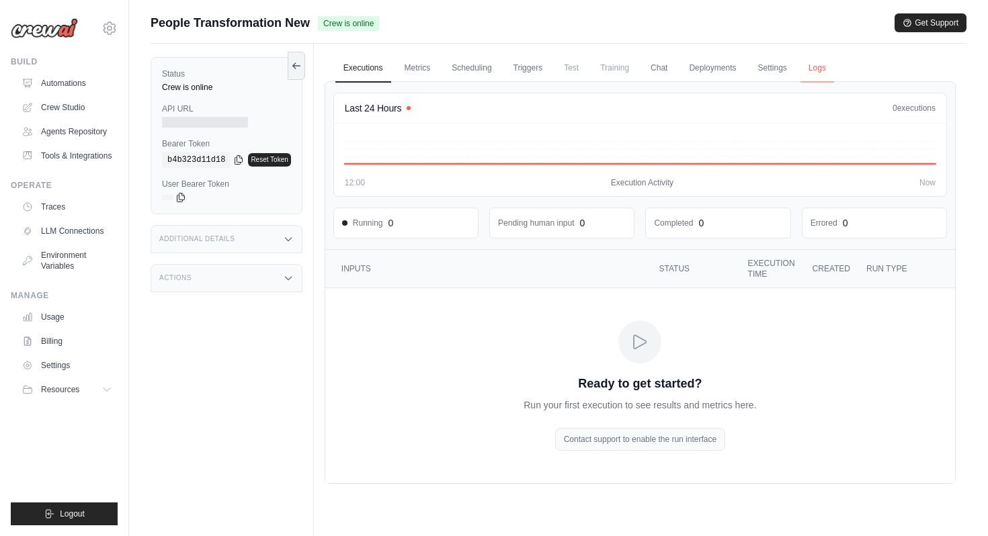
click at [815, 65] on link "Logs" at bounding box center [818, 68] width 34 height 28
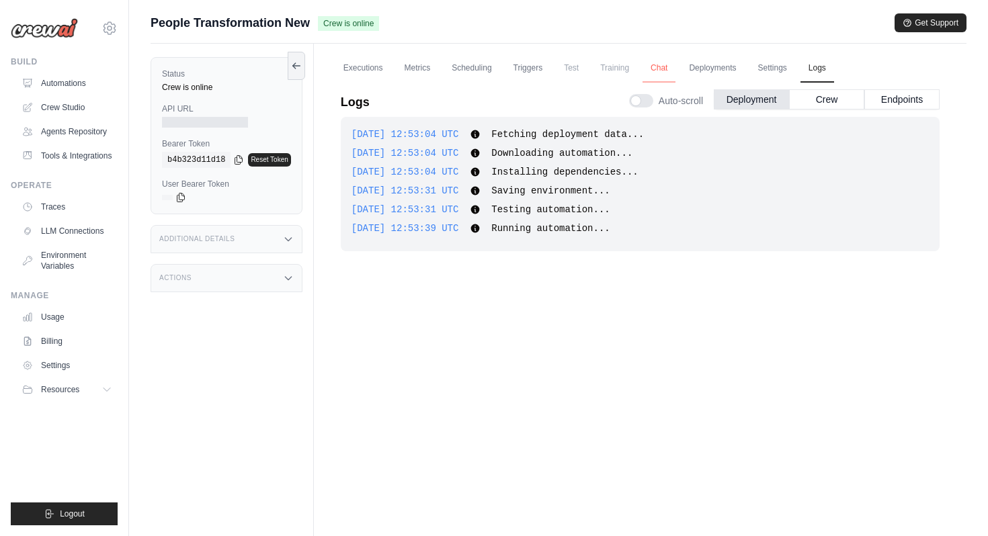
click at [660, 65] on link "Chat" at bounding box center [659, 68] width 33 height 28
click at [72, 83] on link "Automations" at bounding box center [68, 84] width 102 height 22
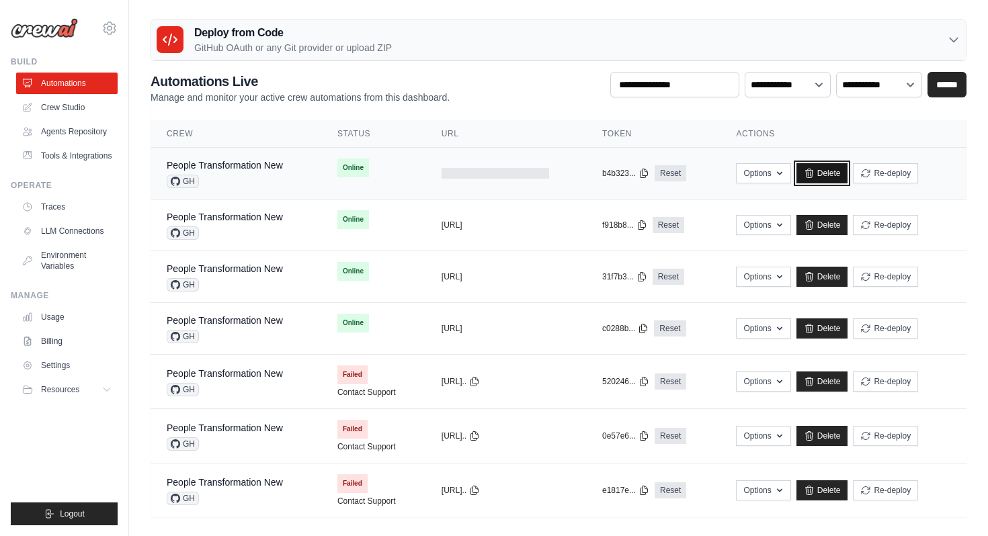
click at [843, 169] on link "Delete" at bounding box center [823, 173] width 52 height 20
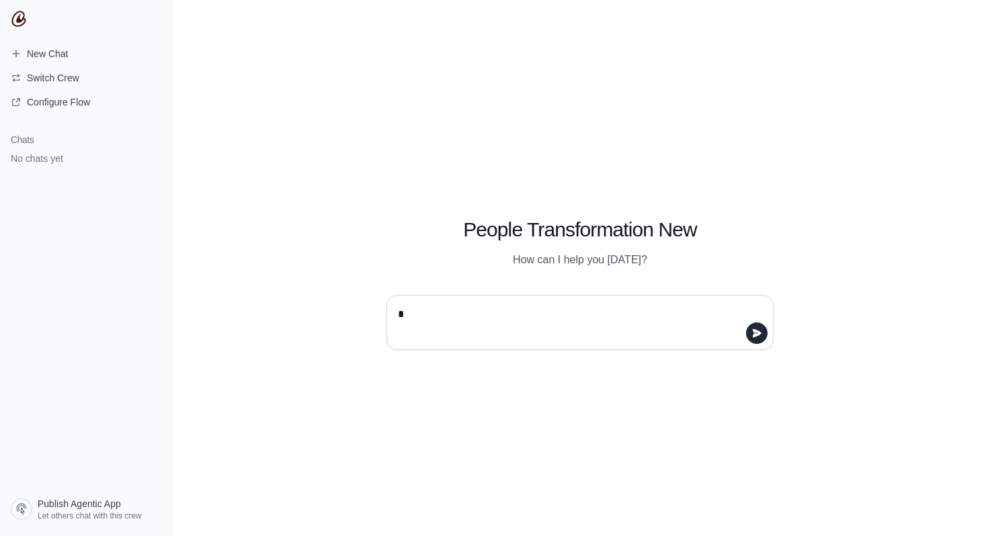
type textarea "**"
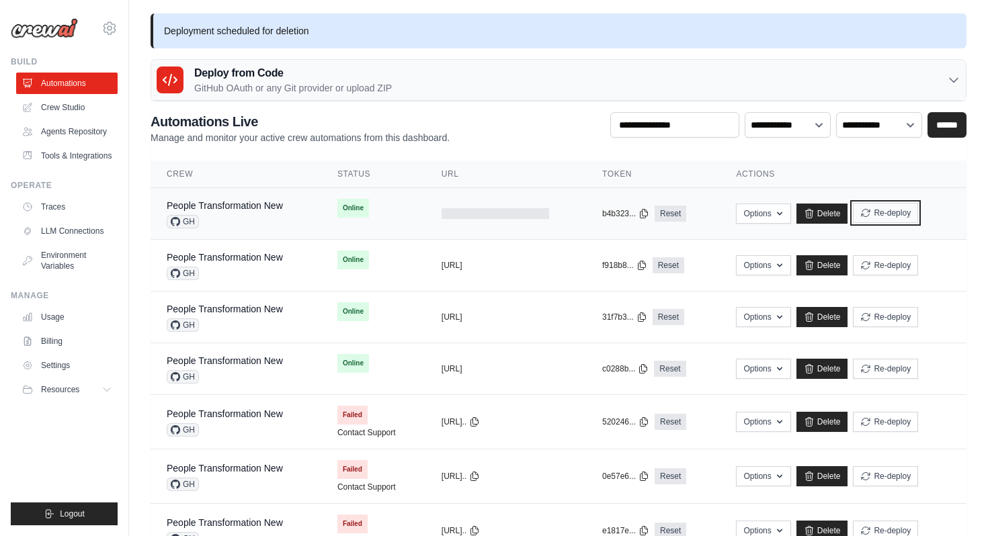
click at [870, 214] on icon "submit" at bounding box center [866, 212] width 8 height 7
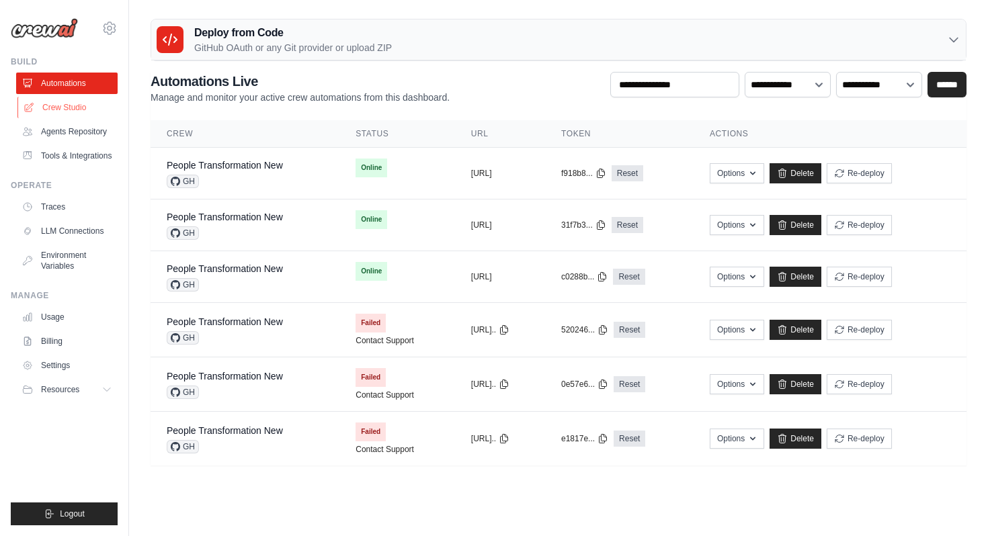
click at [105, 112] on link "Crew Studio" at bounding box center [68, 108] width 102 height 22
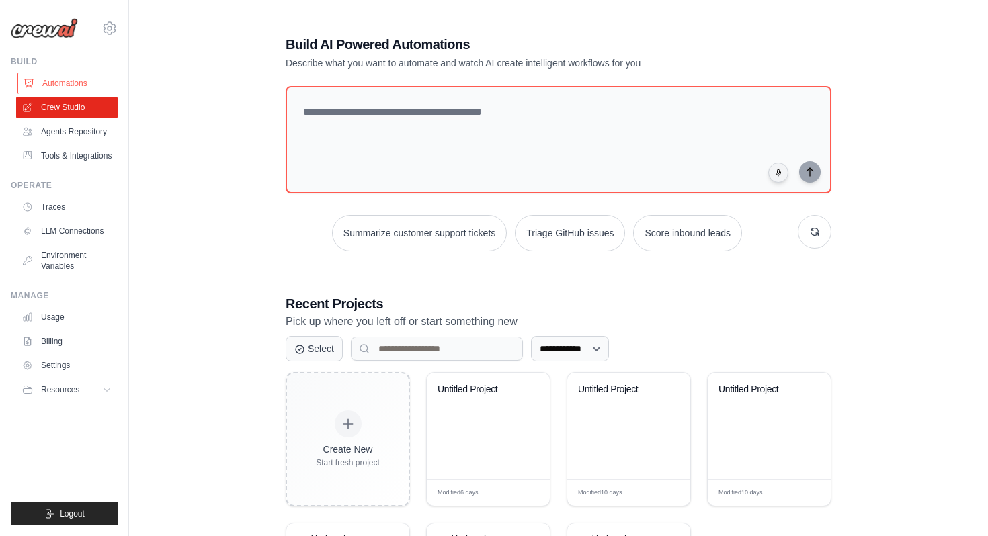
click at [81, 79] on link "Automations" at bounding box center [68, 84] width 102 height 22
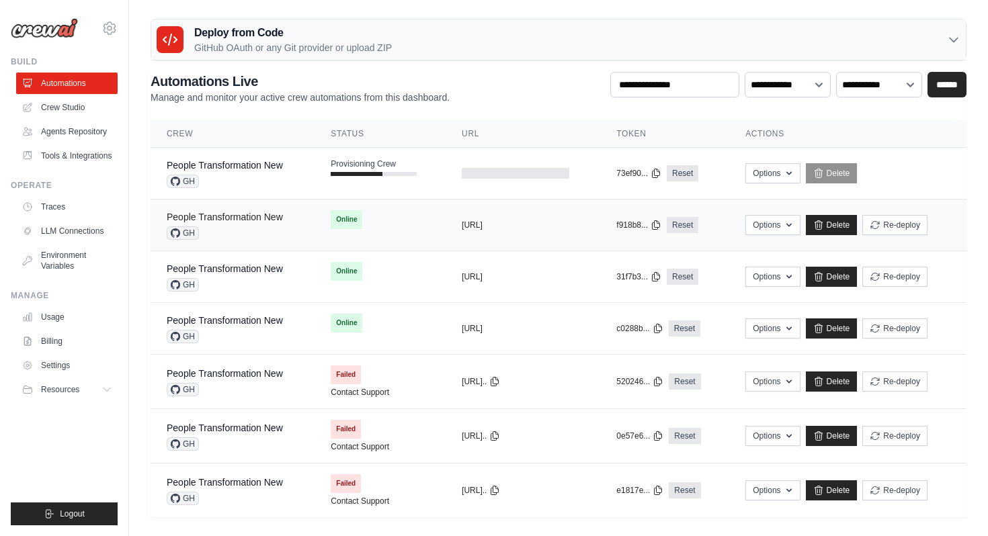
click at [241, 212] on link "People Transformation New" at bounding box center [225, 217] width 116 height 11
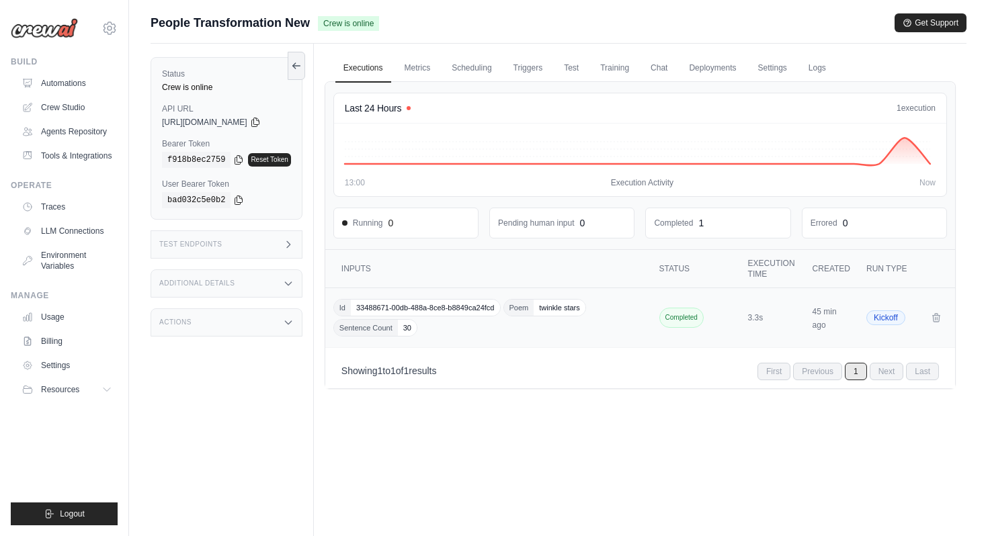
click at [478, 333] on div "Id 33488671-00db-488a-8ce8-b8849ca24fcd Poem twinkle stars Sentence Count 30" at bounding box center [489, 318] width 313 height 38
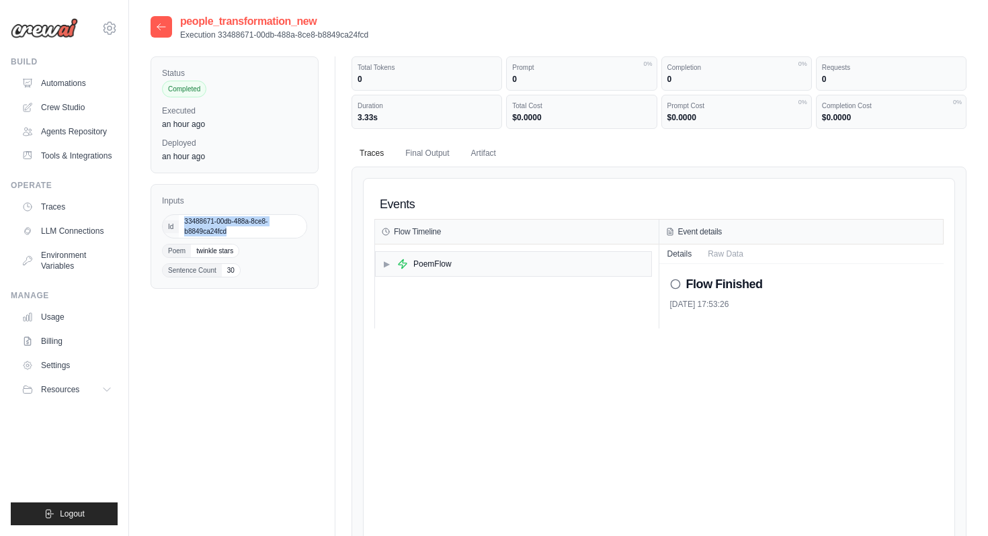
drag, startPoint x: 228, startPoint y: 232, endPoint x: 184, endPoint y: 225, distance: 45.0
click at [184, 225] on span "33488671-00db-488a-8ce8-b8849ca24fcd" at bounding box center [243, 226] width 128 height 23
copy span "33488671-00db-488a-8ce8-b8849ca24fcd"
click at [157, 28] on icon at bounding box center [161, 27] width 11 height 11
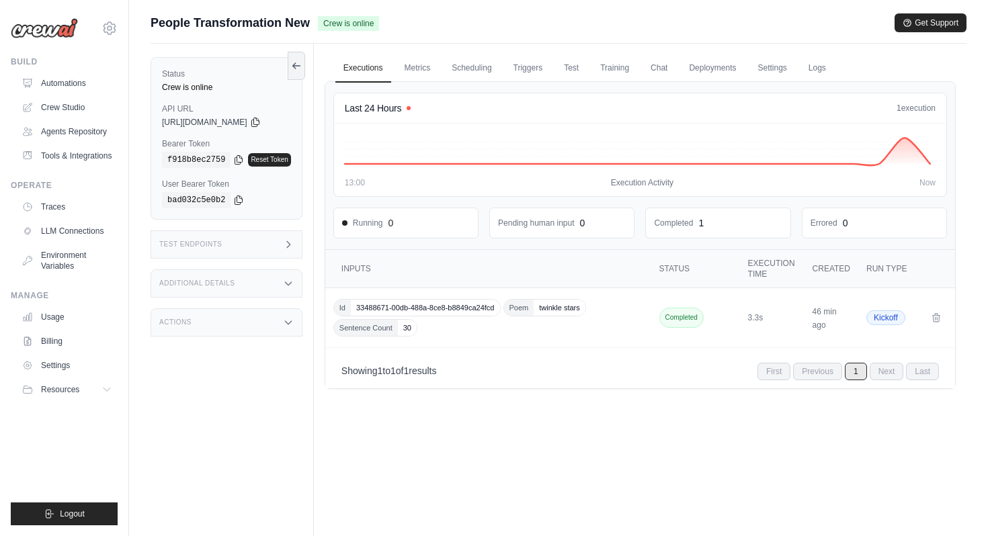
click at [294, 249] on icon at bounding box center [288, 244] width 11 height 11
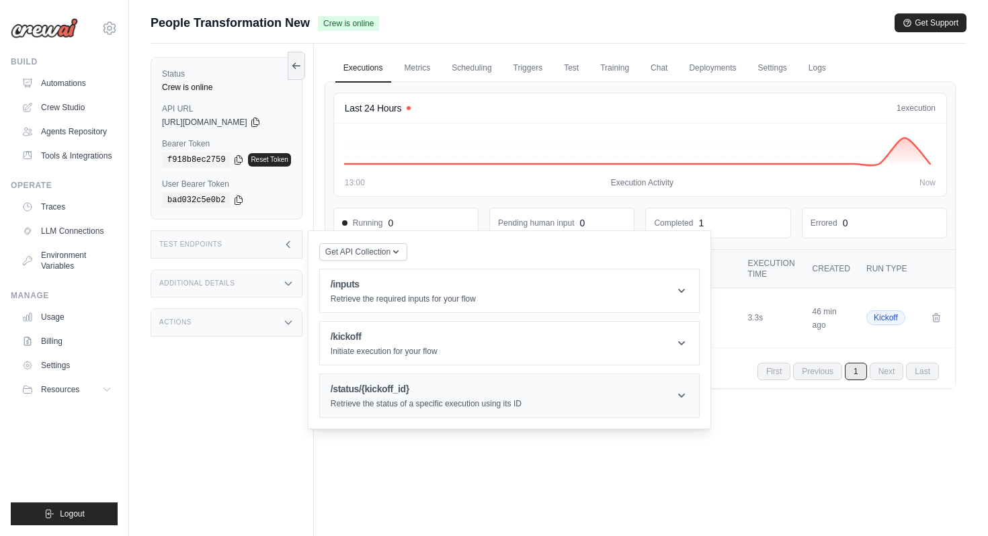
click at [482, 403] on p "Retrieve the status of a specific execution using its ID" at bounding box center [426, 404] width 191 height 11
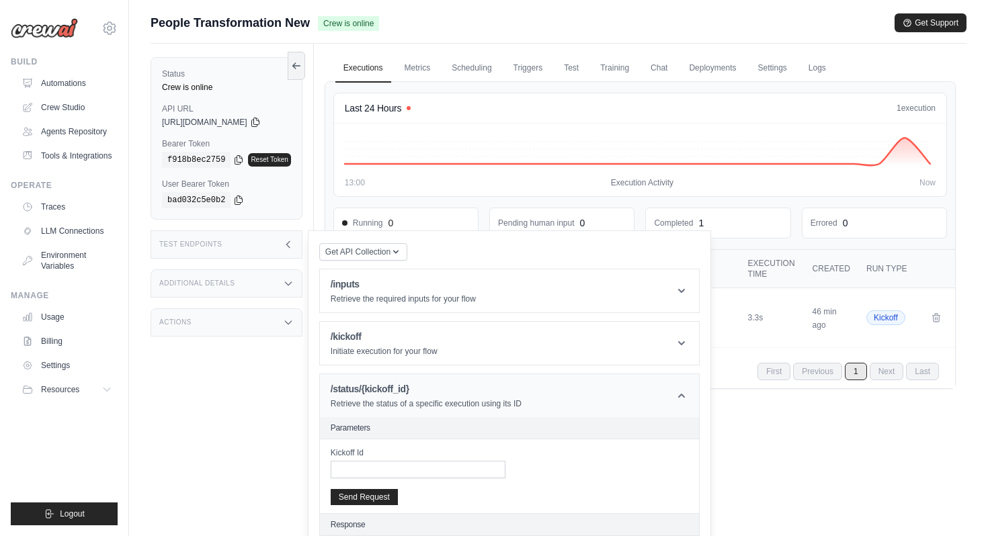
scroll to position [57, 0]
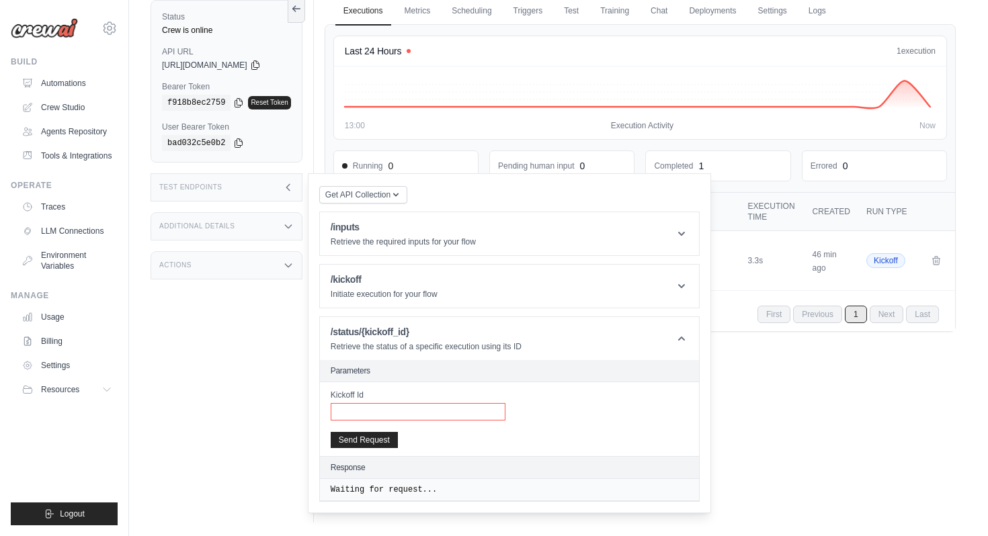
click at [475, 409] on input "Kickoff Id" at bounding box center [418, 411] width 175 height 17
paste input "**********"
type input "**********"
click at [388, 440] on button "Send Request" at bounding box center [364, 440] width 67 height 16
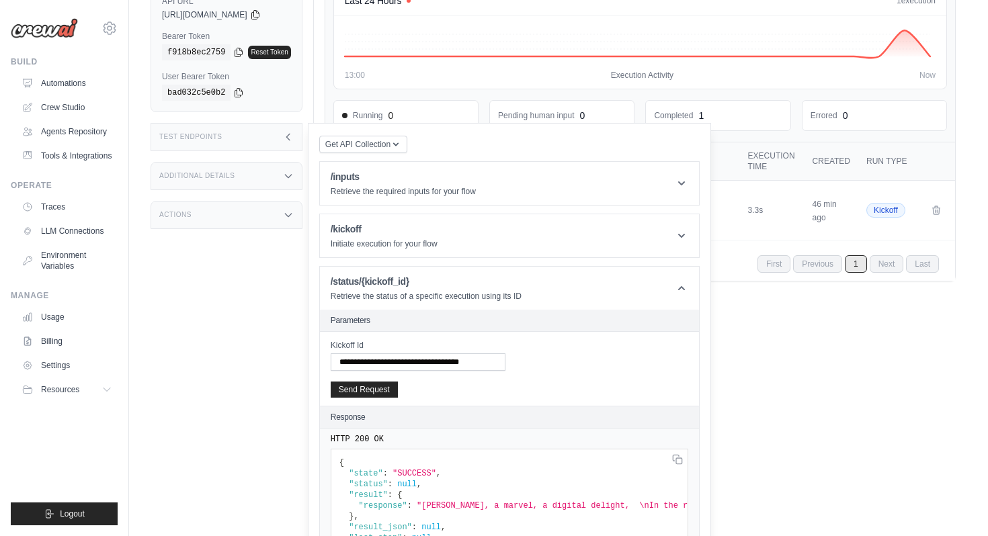
scroll to position [178, 0]
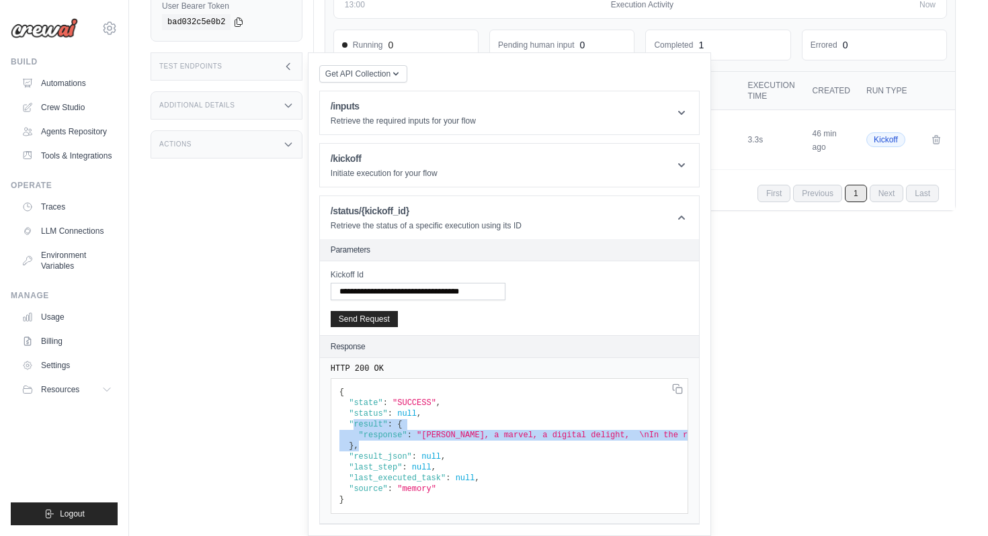
drag, startPoint x: 358, startPoint y: 424, endPoint x: 403, endPoint y: 442, distance: 48.8
click at [404, 444] on pre "{ "state" : "SUCCESS" , "status" : null , "result" : { "response" : "CrewAI, a …" at bounding box center [510, 446] width 358 height 136
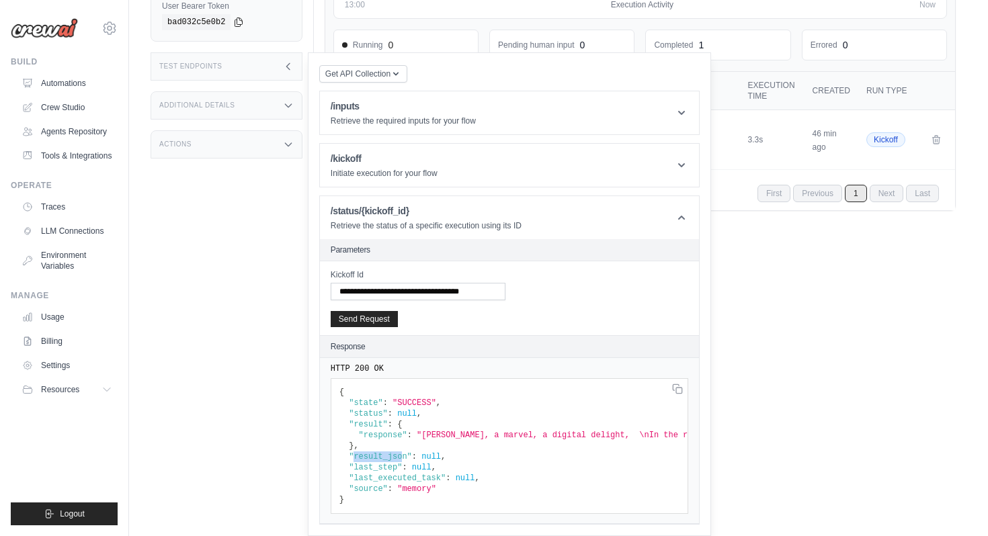
drag, startPoint x: 359, startPoint y: 459, endPoint x: 410, endPoint y: 459, distance: 51.1
click at [410, 459] on span ""result_json"" at bounding box center [380, 456] width 63 height 9
drag, startPoint x: 447, startPoint y: 454, endPoint x: 427, endPoint y: 455, distance: 20.2
click at [427, 455] on code "{ "state" : "SUCCESS" , "status" : null , "result" : { "response" : "CrewAI, a …" at bounding box center [952, 446] width 1225 height 117
click at [486, 457] on pre "{ "state" : "SUCCESS" , "status" : null , "result" : { "response" : "CrewAI, a …" at bounding box center [510, 446] width 358 height 136
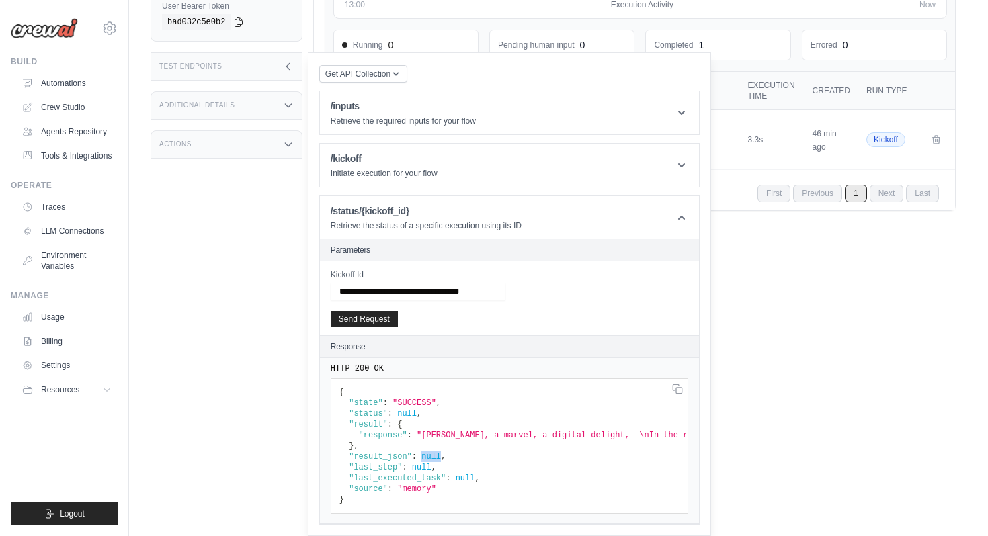
drag, startPoint x: 448, startPoint y: 456, endPoint x: 427, endPoint y: 459, distance: 21.7
click at [427, 459] on code "{ "state" : "SUCCESS" , "status" : null , "result" : { "response" : "CrewAI, a …" at bounding box center [952, 446] width 1225 height 117
click at [427, 460] on code "{ "state" : "SUCCESS" , "status" : null , "result" : { "response" : "CrewAI, a …" at bounding box center [952, 446] width 1225 height 117
drag, startPoint x: 448, startPoint y: 456, endPoint x: 426, endPoint y: 456, distance: 22.2
click at [426, 456] on code "{ "state" : "SUCCESS" , "status" : null , "result" : { "response" : "CrewAI, a …" at bounding box center [952, 446] width 1225 height 117
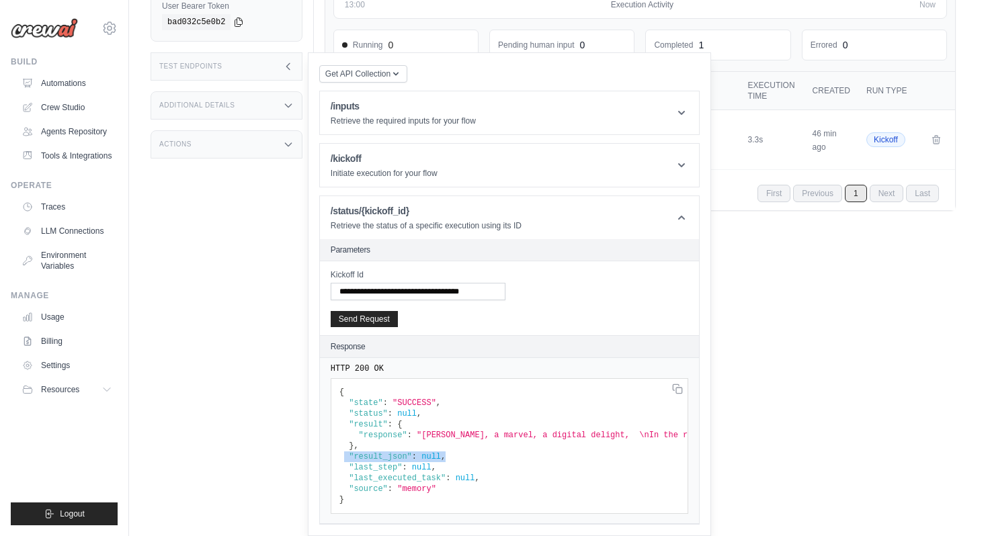
drag, startPoint x: 452, startPoint y: 458, endPoint x: 351, endPoint y: 459, distance: 100.9
click at [351, 459] on pre "{ "state" : "SUCCESS" , "status" : null , "result" : { "response" : "CrewAI, a …" at bounding box center [510, 446] width 358 height 136
click at [345, 438] on code "{ "state" : "SUCCESS" , "status" : null , "result" : { "response" : "CrewAI, a …" at bounding box center [952, 446] width 1225 height 117
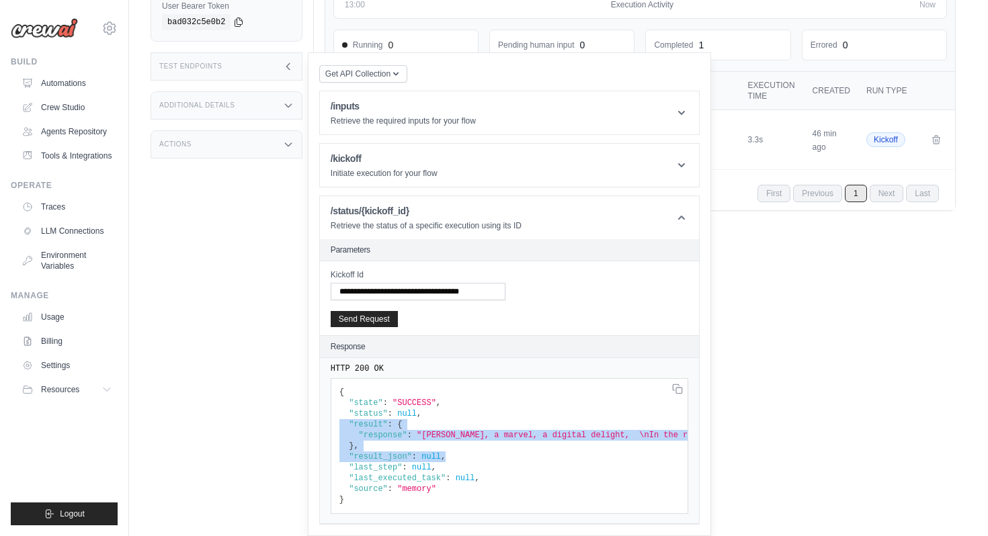
drag, startPoint x: 455, startPoint y: 454, endPoint x: 347, endPoint y: 428, distance: 111.2
click at [347, 428] on pre "{ "state" : "SUCCESS" , "status" : null , "result" : { "response" : "CrewAI, a …" at bounding box center [510, 446] width 358 height 136
click at [356, 428] on span ""result"" at bounding box center [368, 424] width 39 height 9
drag, startPoint x: 356, startPoint y: 424, endPoint x: 359, endPoint y: 446, distance: 21.7
click at [359, 446] on code "{ "state" : "SUCCESS" , "status" : null , "result" : { "response" : "CrewAI, a …" at bounding box center [952, 446] width 1225 height 117
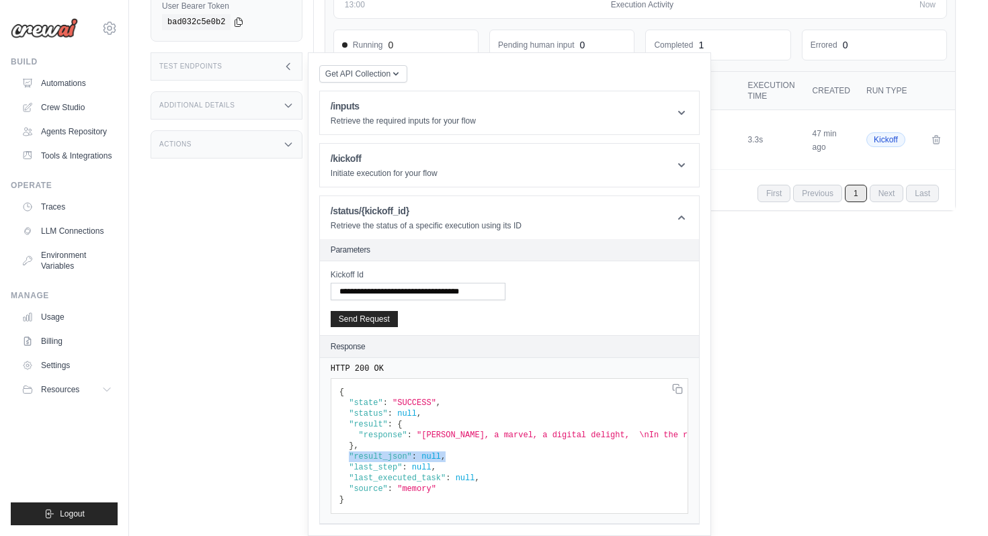
drag, startPoint x: 354, startPoint y: 460, endPoint x: 449, endPoint y: 459, distance: 95.5
click at [449, 460] on code "{ "state" : "SUCCESS" , "status" : null , "result" : { "response" : "CrewAI, a …" at bounding box center [952, 446] width 1225 height 117
click at [461, 457] on pre "{ "state" : "SUCCESS" , "status" : null , "result" : { "response" : "CrewAI, a …" at bounding box center [510, 446] width 358 height 136
drag, startPoint x: 458, startPoint y: 457, endPoint x: 355, endPoint y: 458, distance: 103.5
click at [355, 458] on pre "{ "state" : "SUCCESS" , "status" : null , "result" : { "response" : "CrewAI, a …" at bounding box center [510, 446] width 358 height 136
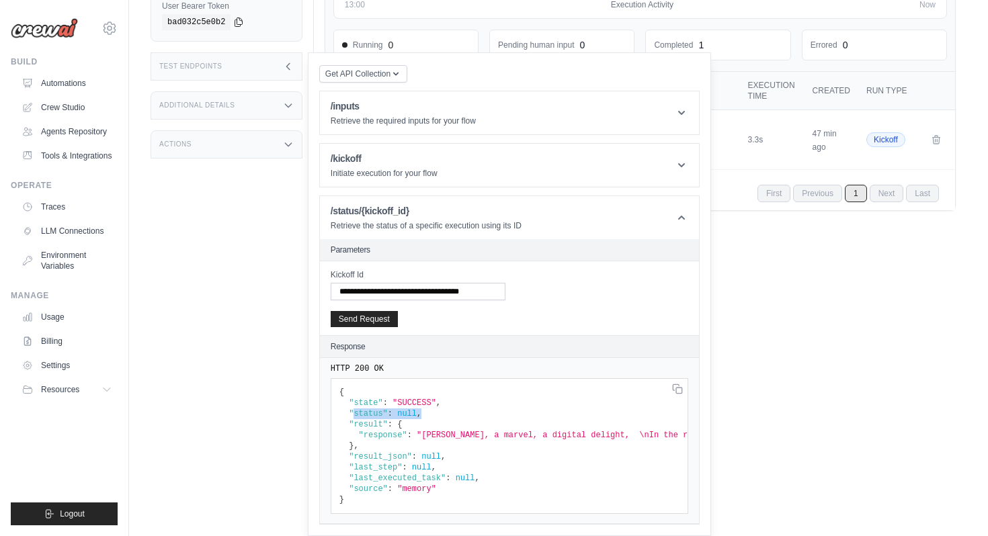
drag, startPoint x: 358, startPoint y: 413, endPoint x: 430, endPoint y: 416, distance: 72.0
click at [431, 417] on pre "{ "state" : "SUCCESS" , "status" : null , "result" : { "response" : "CrewAI, a …" at bounding box center [510, 446] width 358 height 136
click at [461, 473] on pre "{ "state" : "SUCCESS" , "status" : null , "result" : { "response" : "CrewAI, a …" at bounding box center [510, 446] width 358 height 136
drag, startPoint x: 354, startPoint y: 457, endPoint x: 450, endPoint y: 457, distance: 96.8
click at [451, 458] on code "{ "state" : "SUCCESS" , "status" : null , "result" : { "response" : "CrewAI, a …" at bounding box center [952, 446] width 1225 height 117
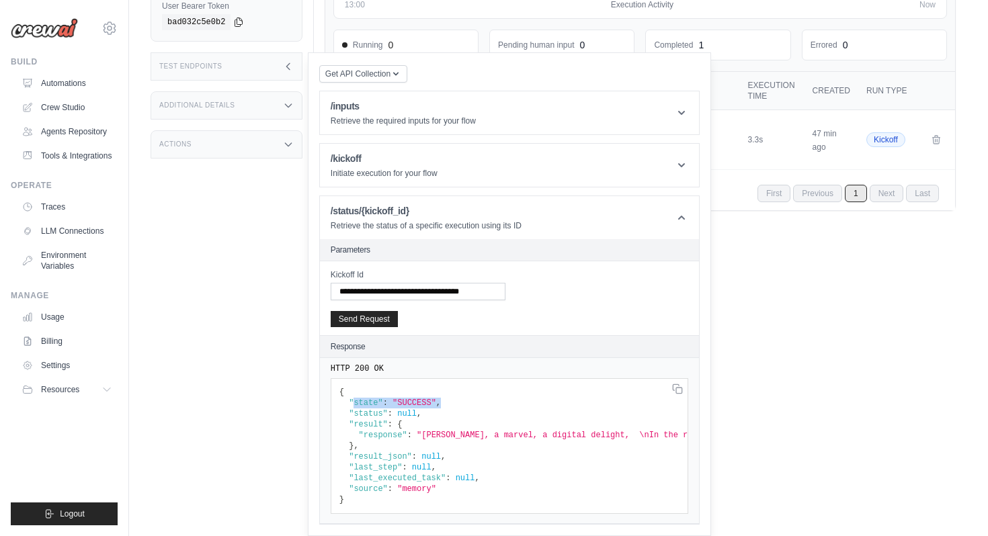
drag, startPoint x: 359, startPoint y: 403, endPoint x: 447, endPoint y: 405, distance: 88.1
click at [447, 405] on pre "{ "state" : "SUCCESS" , "status" : null , "result" : { "response" : "CrewAI, a …" at bounding box center [510, 446] width 358 height 136
click at [476, 433] on span ""CrewAI, a marvel, a digital delight, \nIn the realm of tech, it shines so brig…" at bounding box center [991, 435] width 1148 height 9
click at [108, 80] on link "Automations" at bounding box center [68, 84] width 102 height 22
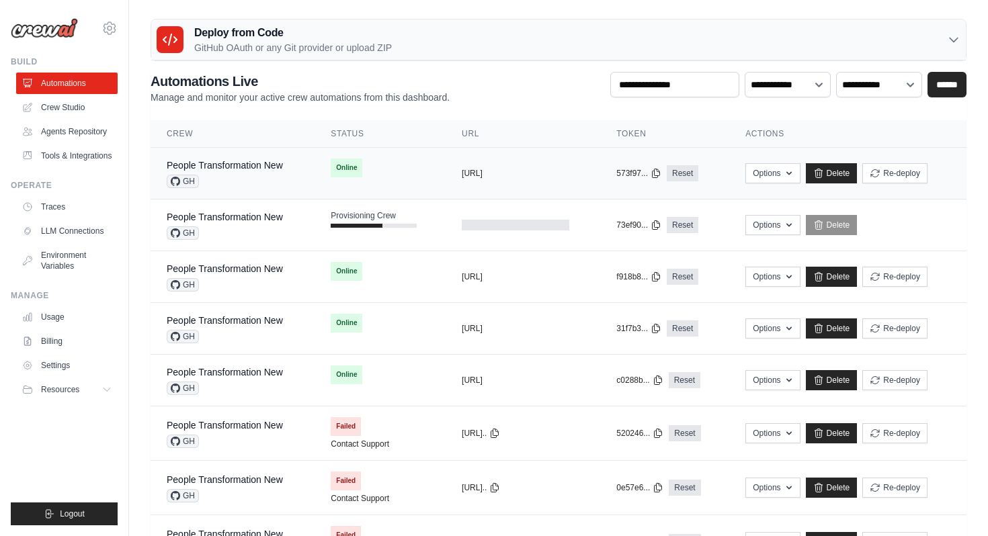
click at [262, 178] on div "GH" at bounding box center [225, 181] width 116 height 13
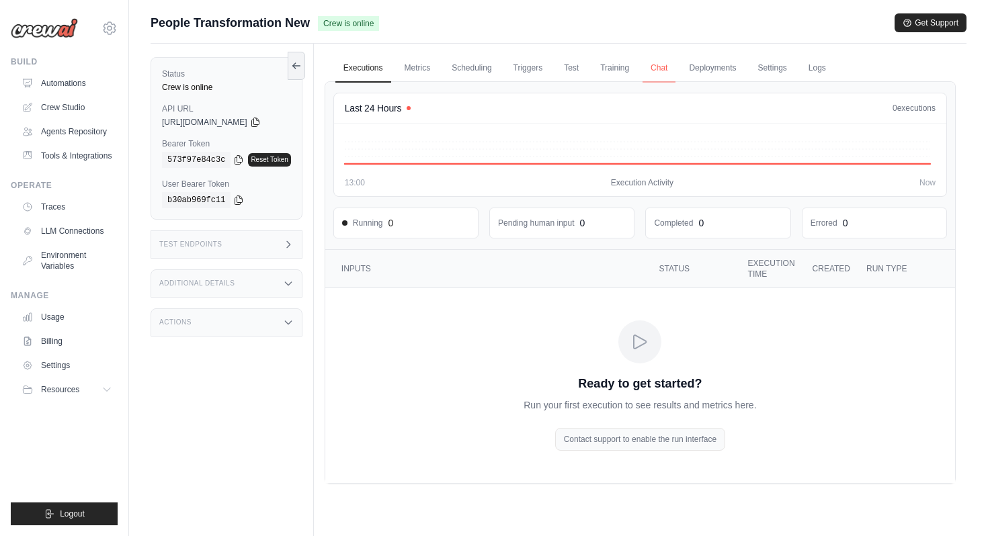
click at [666, 69] on link "Chat" at bounding box center [659, 68] width 33 height 28
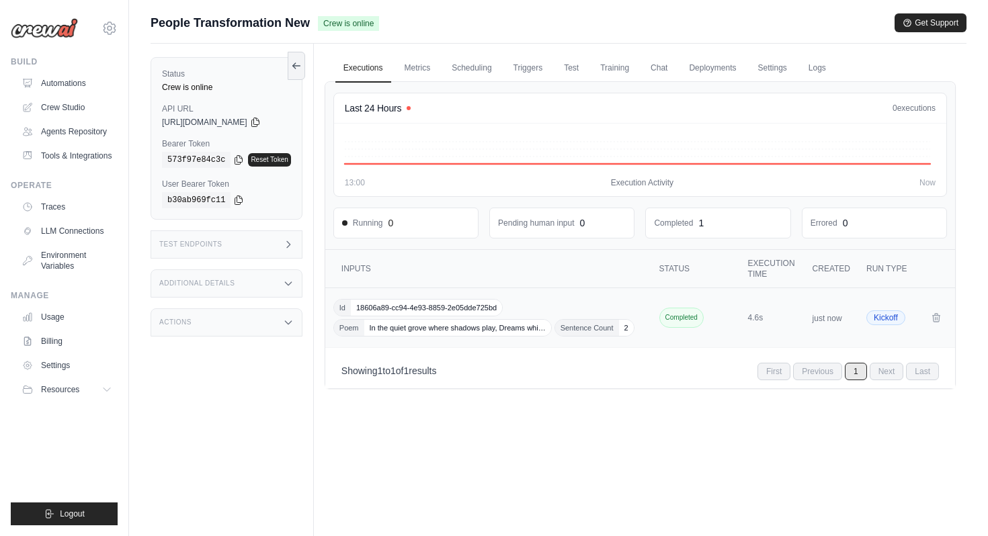
click at [526, 308] on div "Id 18606a89-cc94-4e93-8859-2e05dde725bd Poem In the quiet grove where shadows p…" at bounding box center [489, 318] width 313 height 38
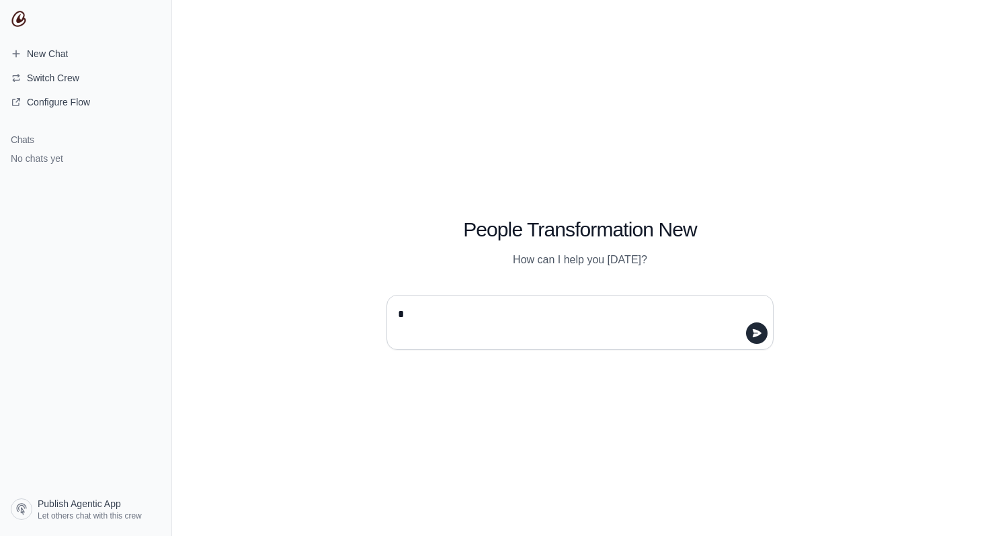
type textarea "**"
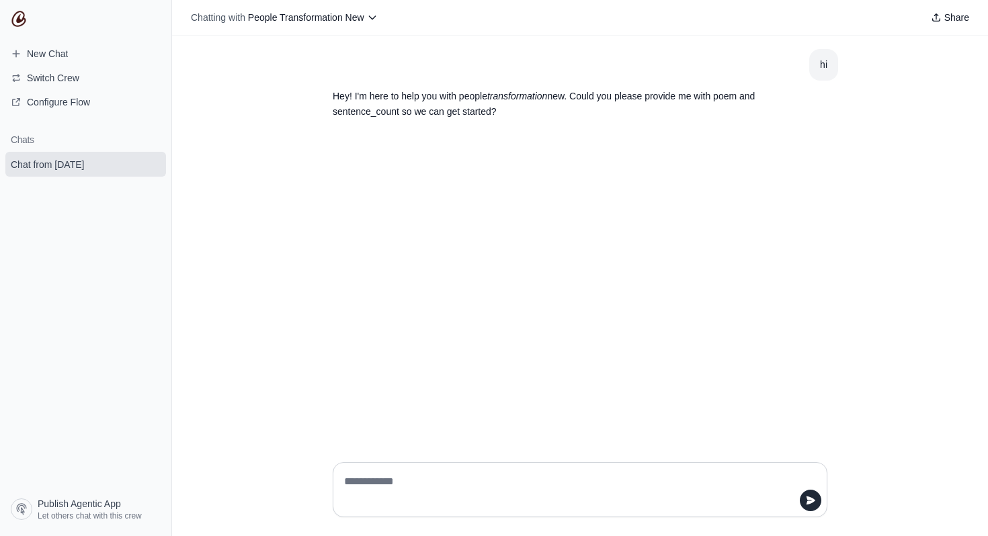
click at [413, 488] on textarea at bounding box center [576, 490] width 469 height 38
type textarea "**********"
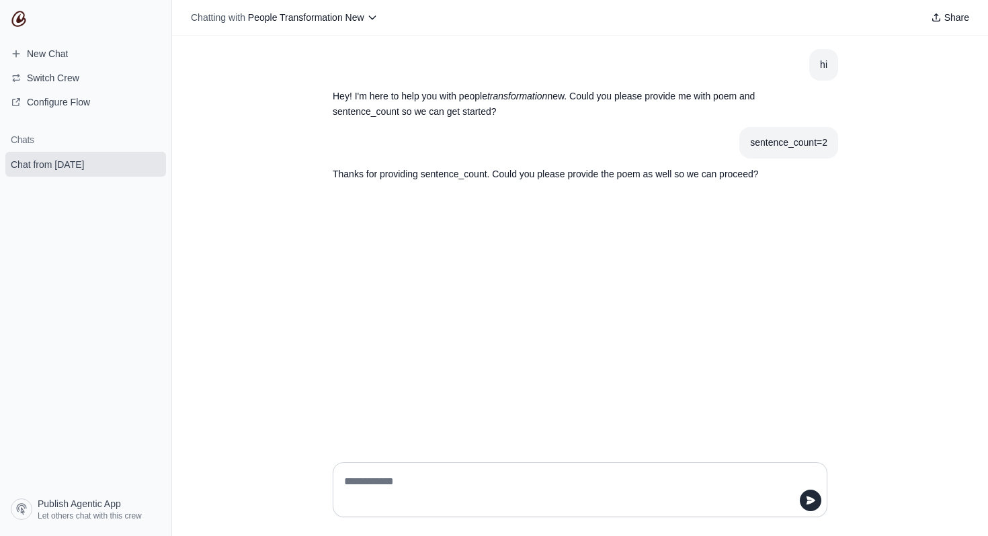
click at [463, 474] on textarea at bounding box center [576, 490] width 469 height 38
type textarea "*"
type textarea "**********"
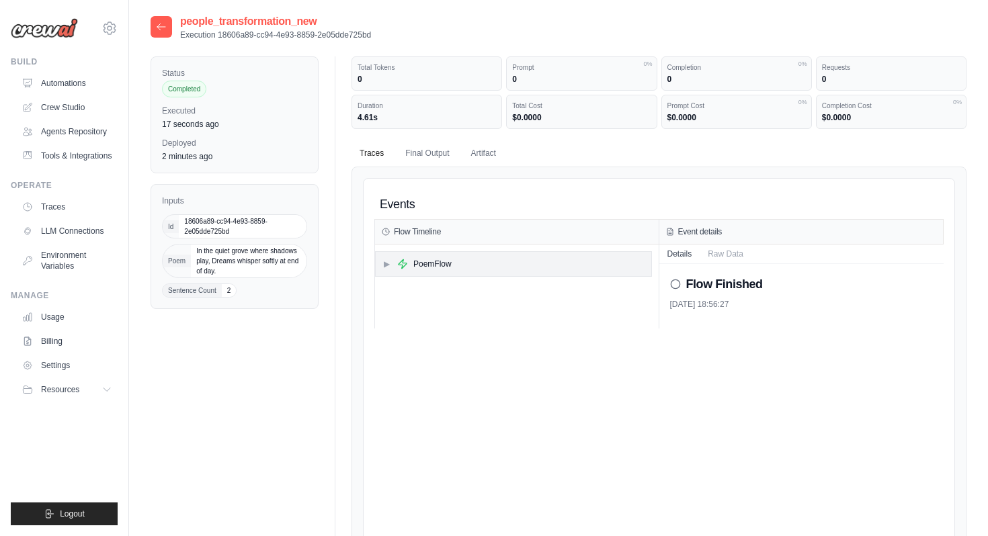
click at [463, 268] on div "▶ PoemFlow" at bounding box center [514, 264] width 276 height 24
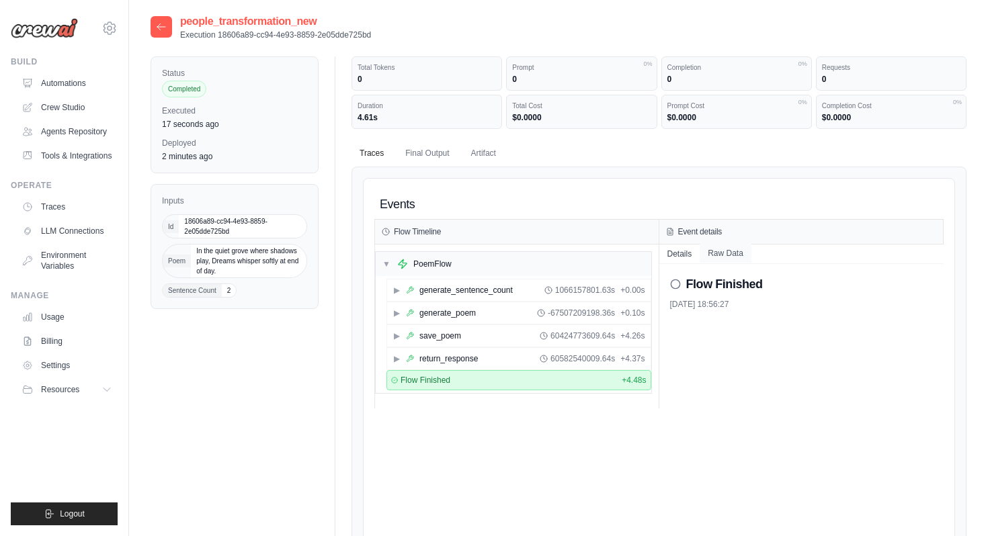
click at [729, 255] on button "Raw Data" at bounding box center [726, 253] width 52 height 19
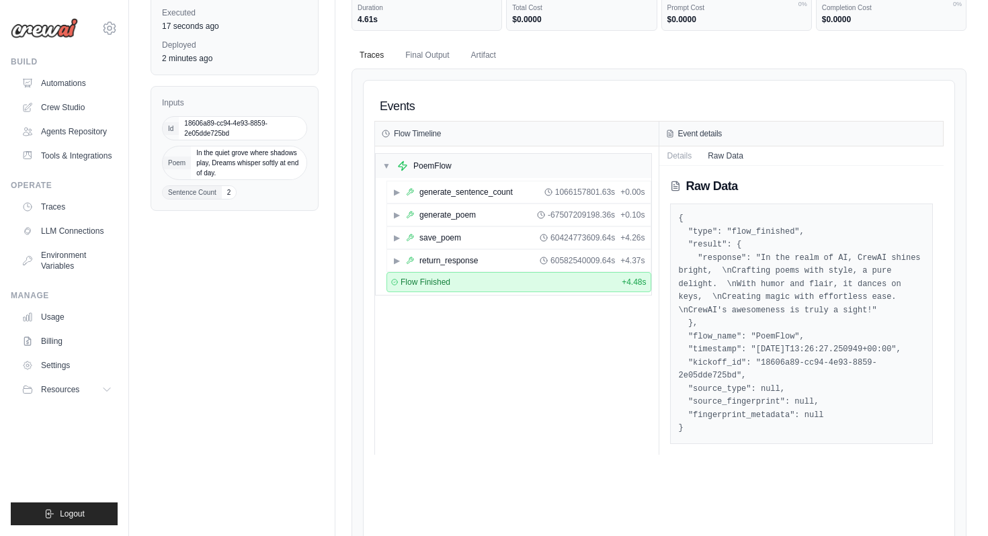
scroll to position [96, 0]
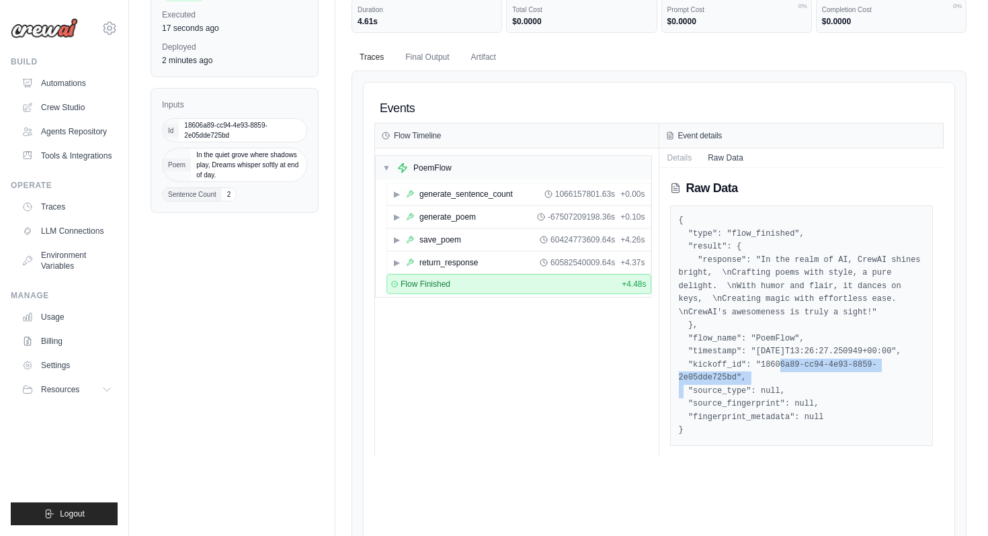
drag, startPoint x: 763, startPoint y: 364, endPoint x: 737, endPoint y: 378, distance: 29.5
click at [737, 378] on pre "{ "type": "flow_finished", "result": { "response": "In the realm of AI, CrewAI …" at bounding box center [802, 325] width 246 height 223
copy pre "18606a89-cc94-4e93-8859-2e05dde725bd"
click at [520, 362] on div "▼ PoemFlow ▶ generate_sentence_count 1066157801.63s + 0.00s ▶ generate_poem -67…" at bounding box center [517, 303] width 284 height 309
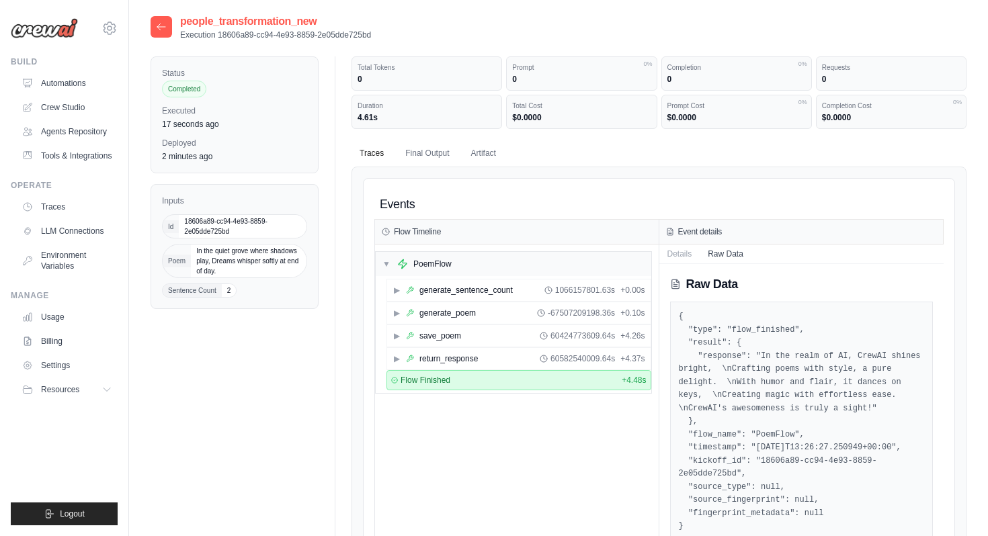
click at [157, 26] on icon at bounding box center [161, 27] width 8 height 6
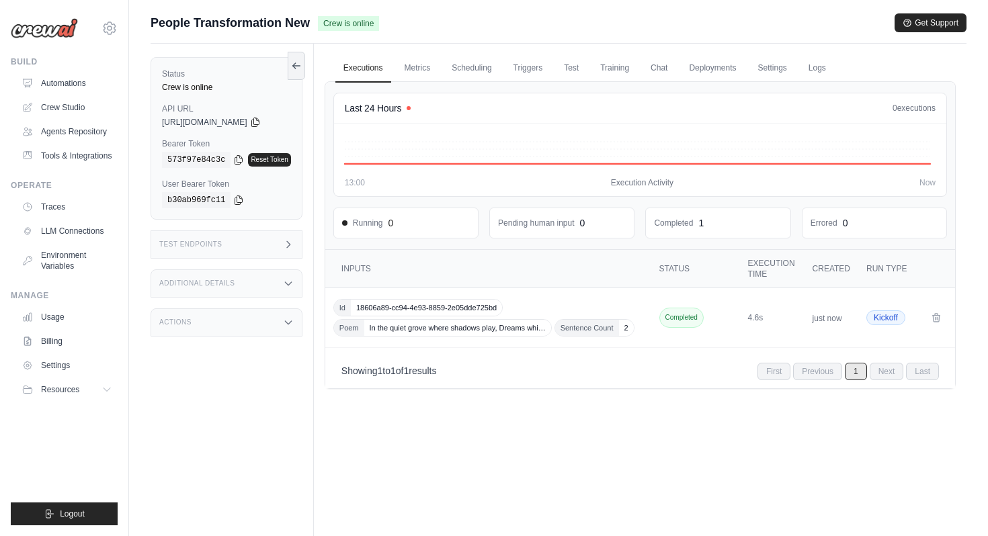
click at [272, 253] on div "Test Endpoints" at bounding box center [227, 245] width 152 height 28
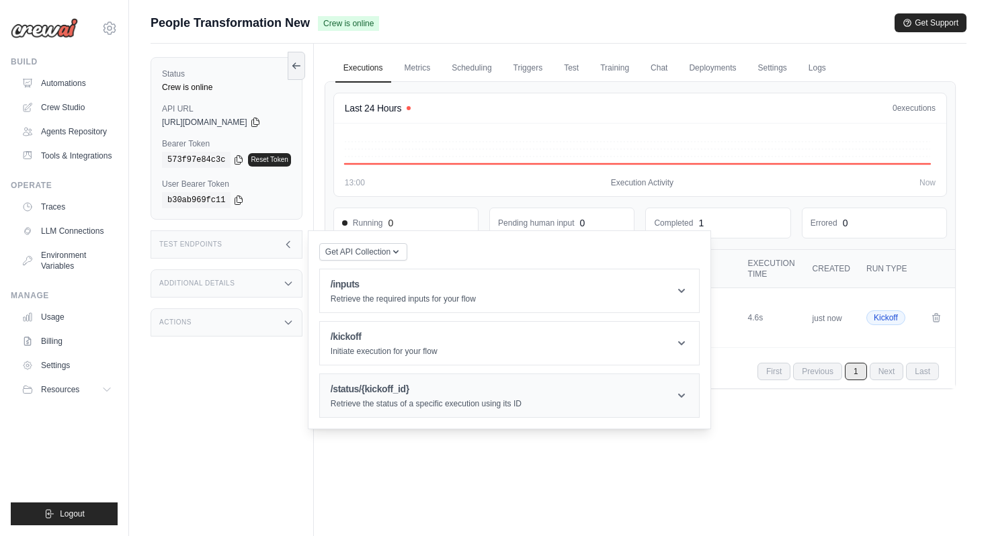
click at [442, 390] on h1 "/status/{kickoff_id}" at bounding box center [426, 389] width 191 height 13
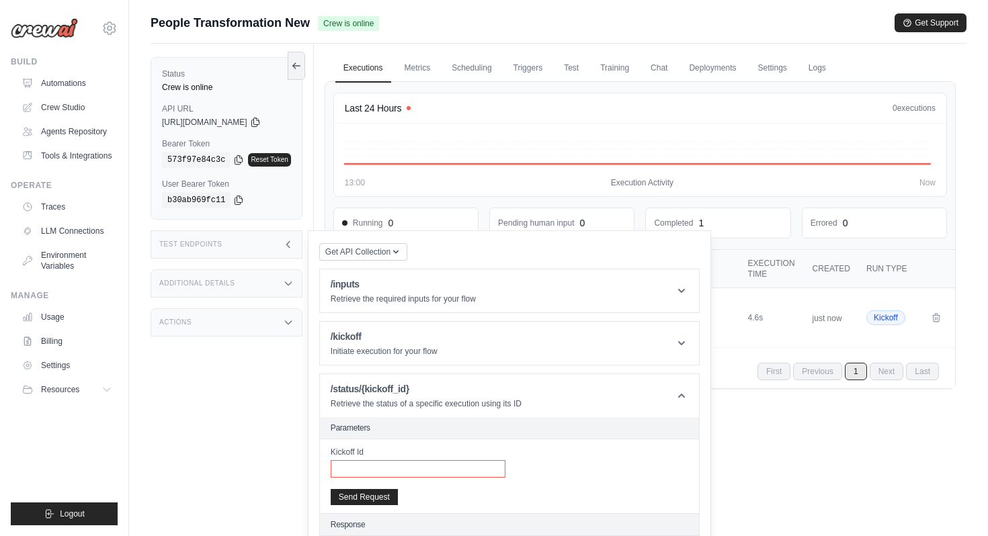
click at [432, 469] on input "Kickoff Id" at bounding box center [418, 469] width 175 height 17
paste input "**********"
type input "**********"
click at [395, 497] on button "Send Request" at bounding box center [364, 497] width 67 height 16
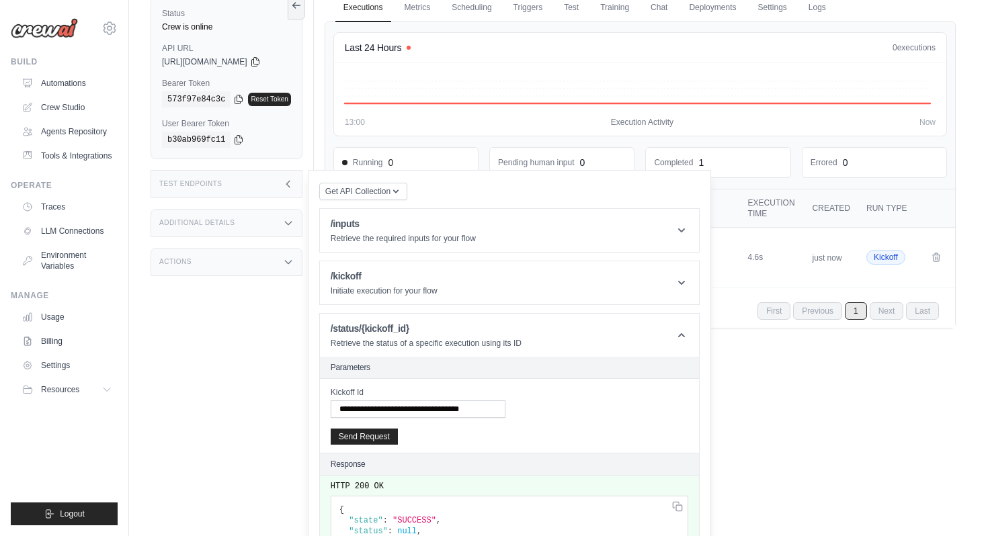
scroll to position [178, 0]
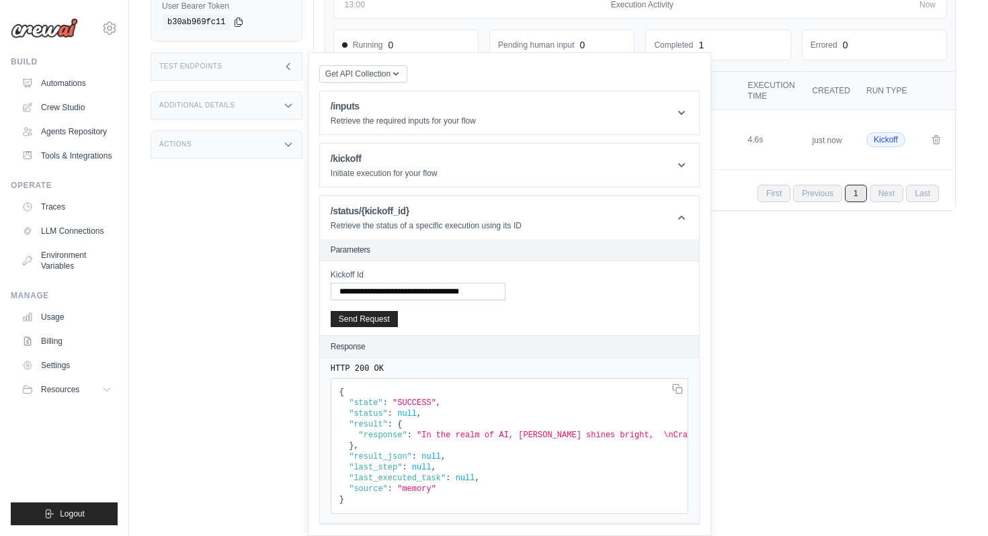
click at [753, 411] on main "Submit a support request Describe your issue or question * Please be specific a…" at bounding box center [558, 119] width 859 height 594
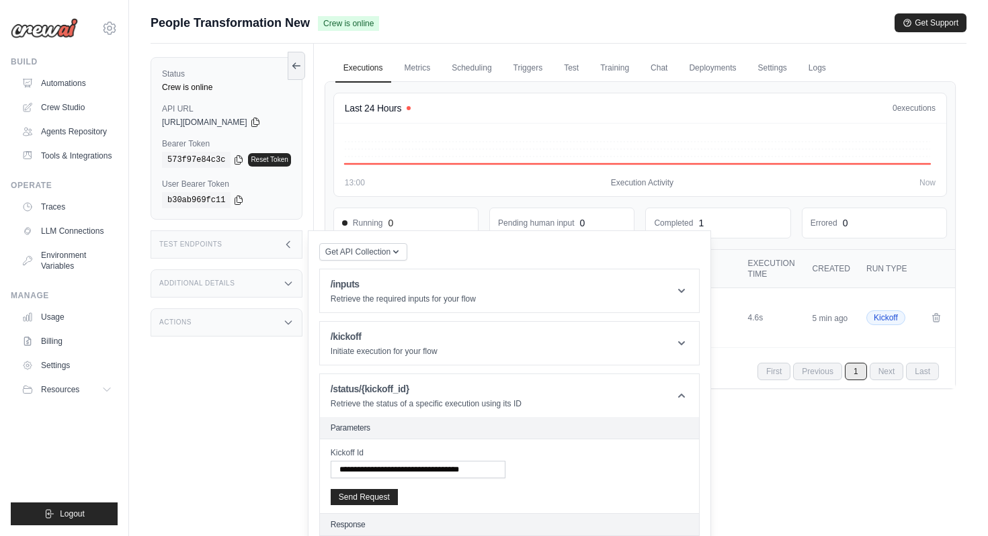
click at [759, 28] on div "People Transformation New Crew is online Get Support" at bounding box center [559, 22] width 816 height 19
click at [781, 426] on div "Executions Metrics Scheduling Triggers Test Training Chat Deployments Settings …" at bounding box center [640, 312] width 653 height 536
click at [772, 63] on link "Settings" at bounding box center [772, 68] width 45 height 28
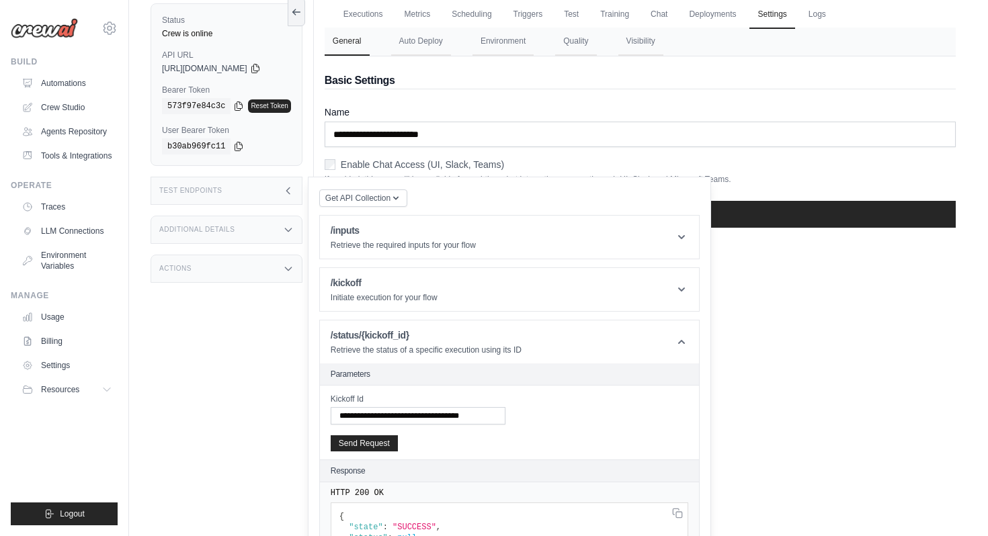
scroll to position [68, 0]
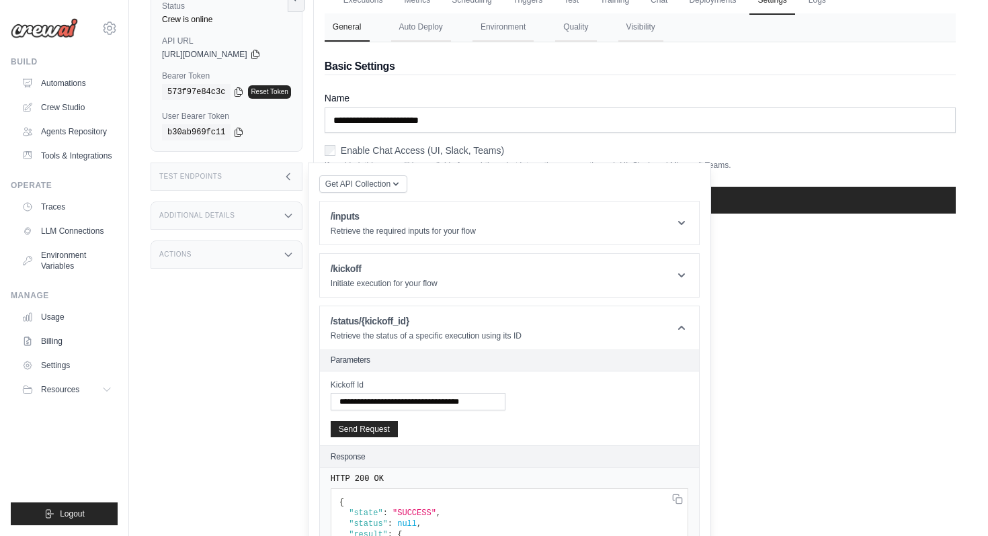
click at [292, 182] on icon at bounding box center [288, 176] width 11 height 11
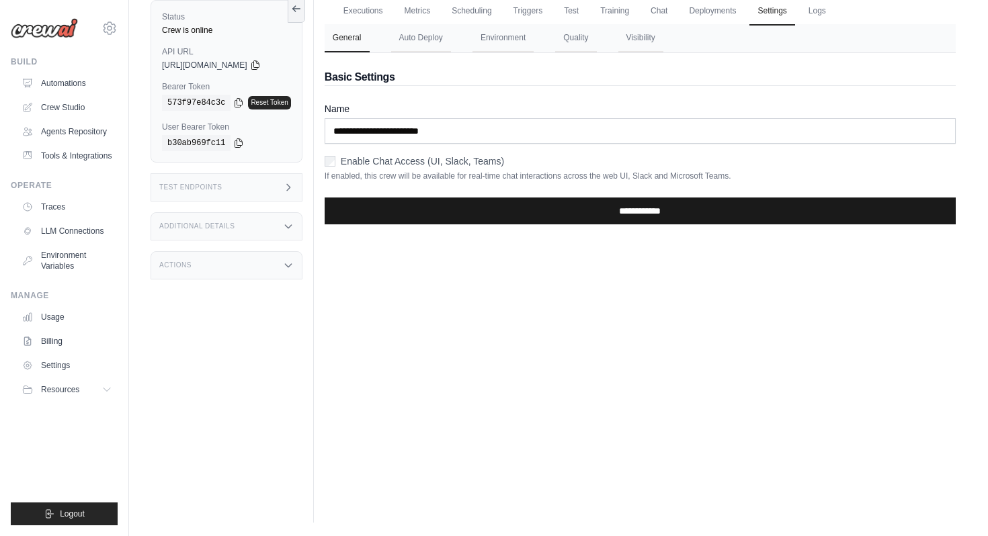
click at [577, 209] on input "**********" at bounding box center [640, 211] width 631 height 27
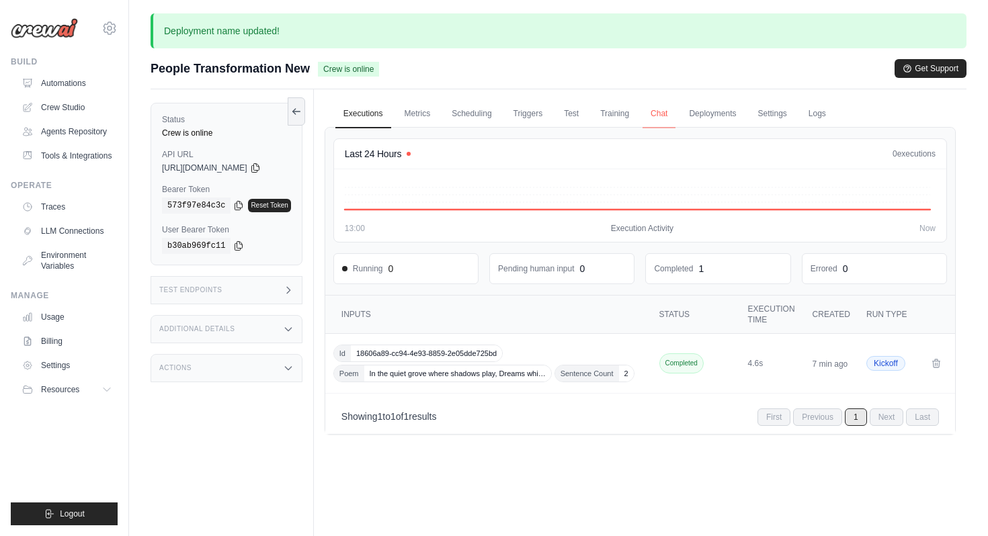
click at [673, 108] on link "Chat" at bounding box center [659, 114] width 33 height 28
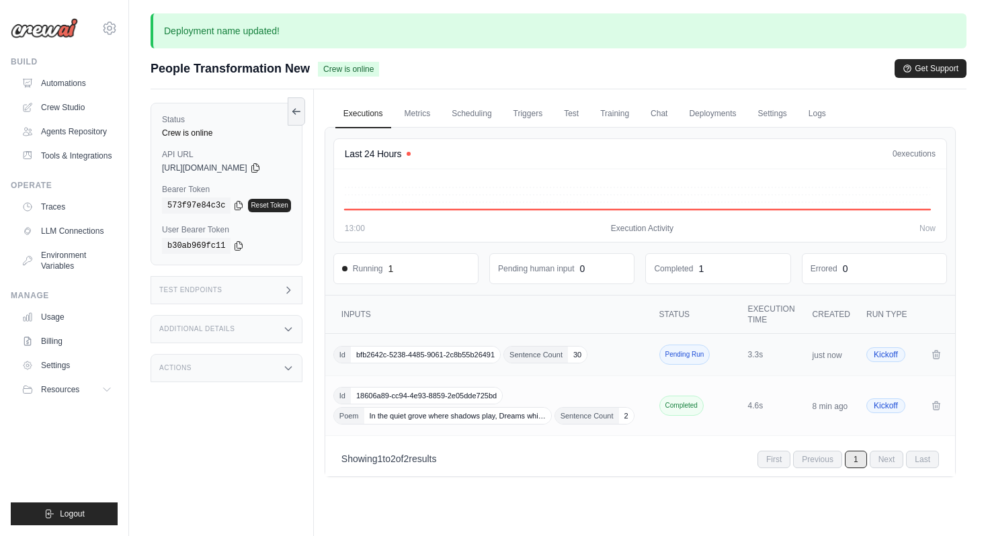
click at [474, 366] on td "Id bfb2642c-5238-4485-9061-2c8b55b26491 Sentence Count 30" at bounding box center [489, 355] width 329 height 42
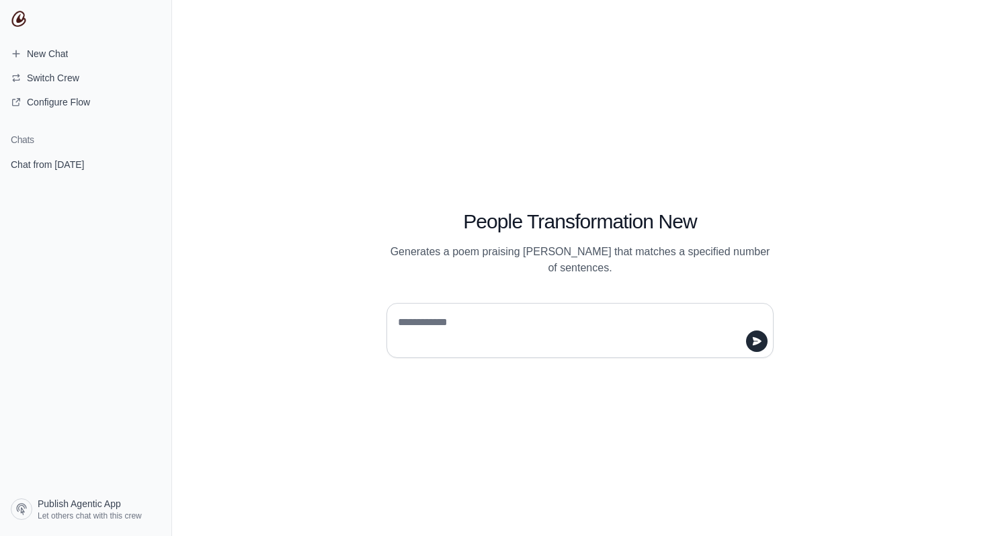
click at [490, 331] on textarea at bounding box center [576, 331] width 362 height 38
type textarea "**"
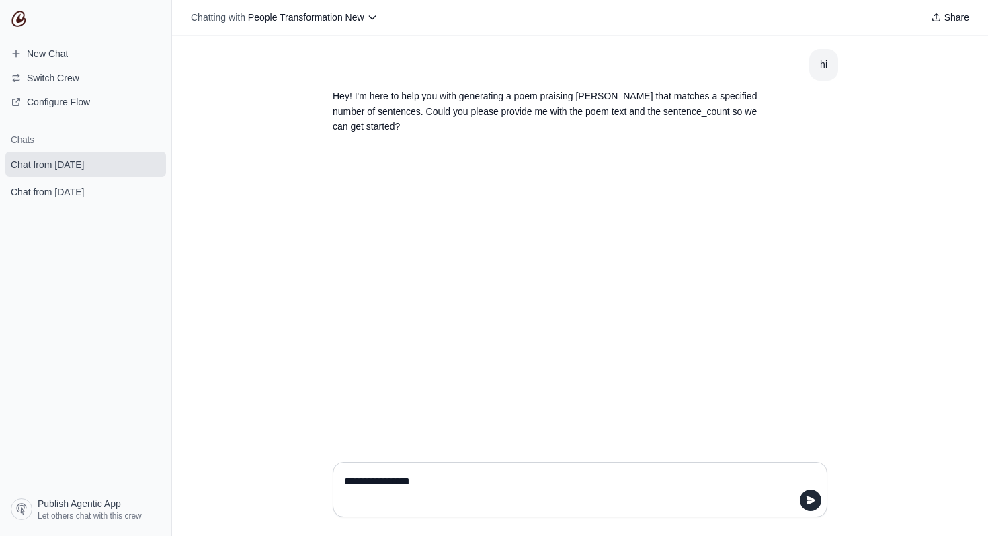
type textarea "**********"
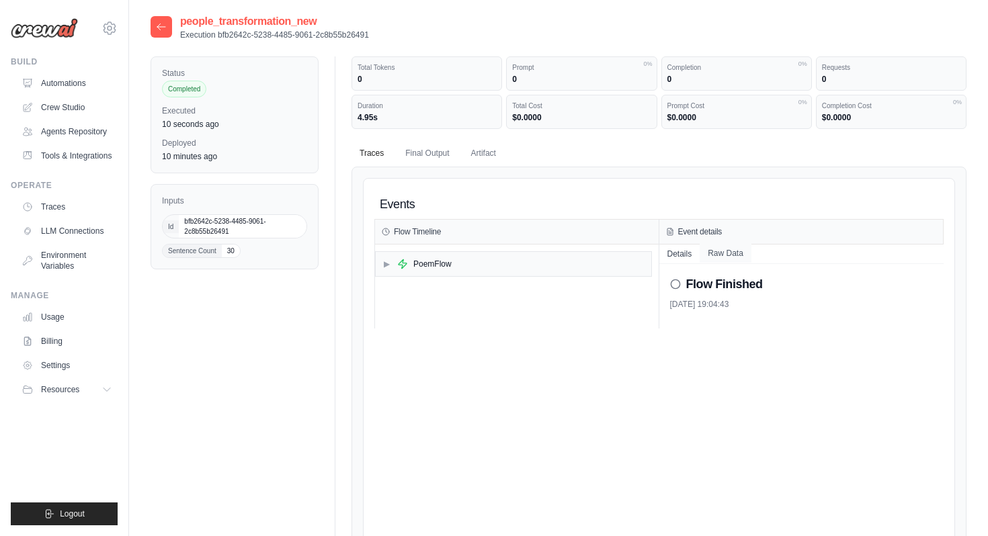
click at [723, 256] on button "Raw Data" at bounding box center [726, 253] width 52 height 19
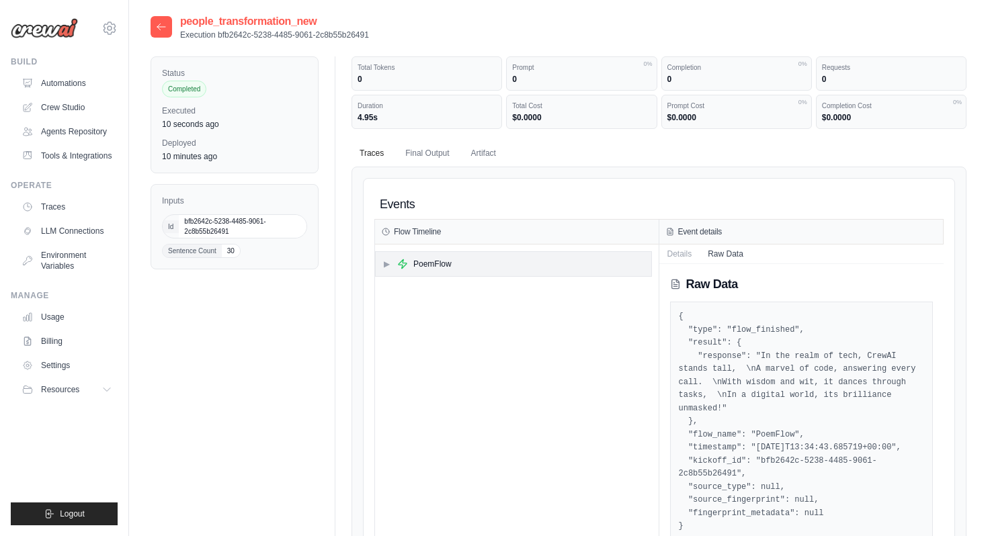
click at [384, 264] on span "▶" at bounding box center [387, 264] width 8 height 11
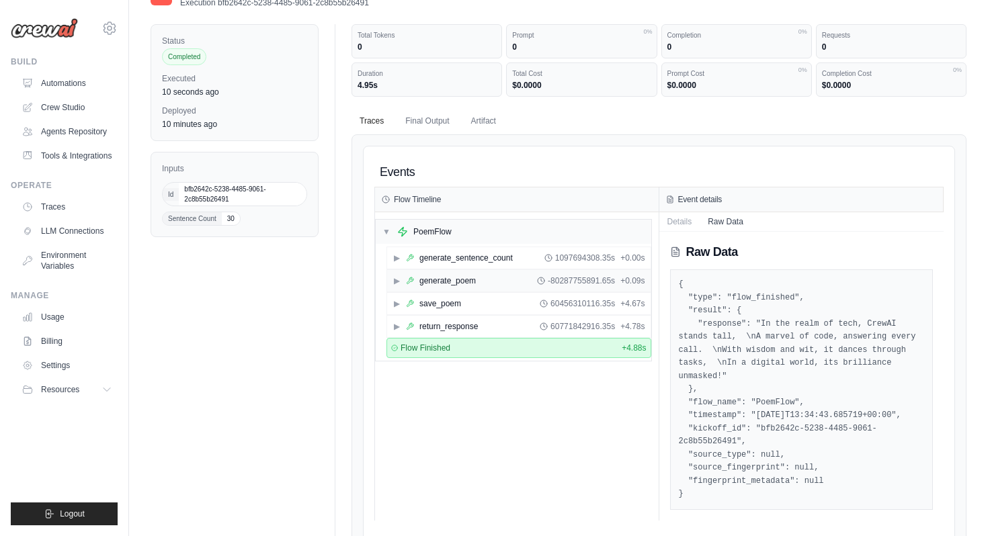
scroll to position [43, 0]
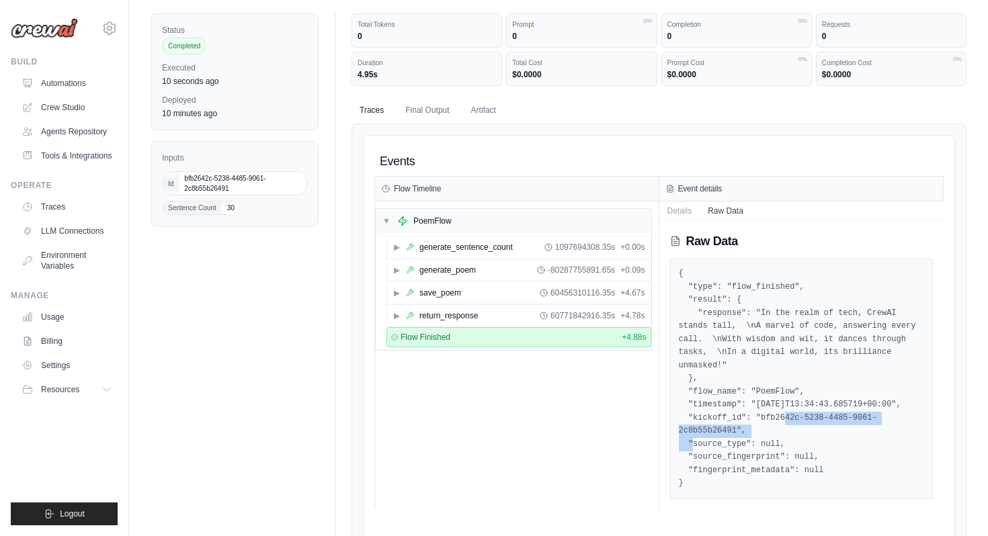
drag, startPoint x: 764, startPoint y: 415, endPoint x: 803, endPoint y: 424, distance: 40.5
click at [803, 425] on pre "{ "type": "flow_finished", "result": { "response": "In the realm of tech, CrewA…" at bounding box center [802, 379] width 246 height 223
drag, startPoint x: 762, startPoint y: 419, endPoint x: 737, endPoint y: 433, distance: 29.2
click at [737, 433] on pre "{ "type": "flow_finished", "result": { "response": "In the realm of tech, CrewA…" at bounding box center [802, 379] width 246 height 223
copy pre "bfb2642c-5238-4485-9061-2c8b55b26491"
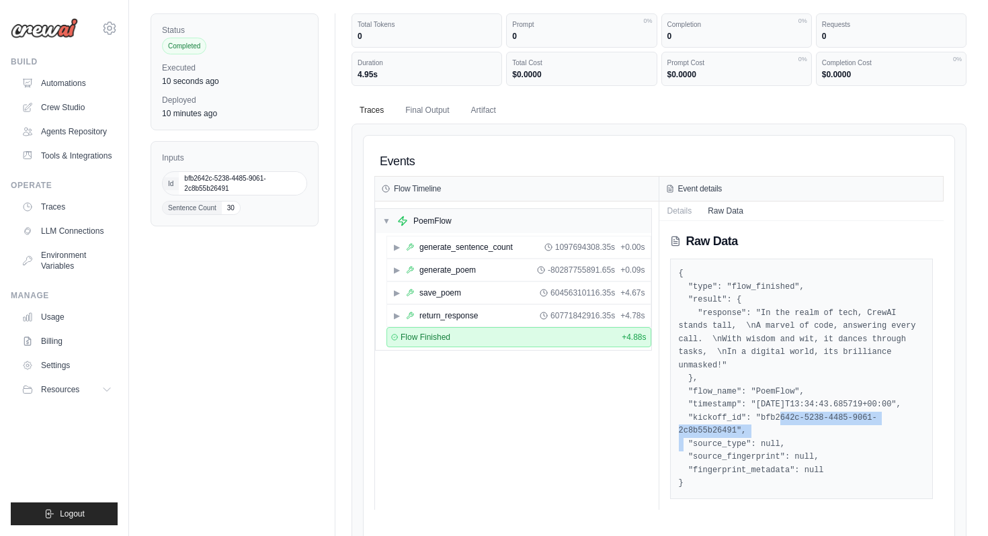
scroll to position [0, 0]
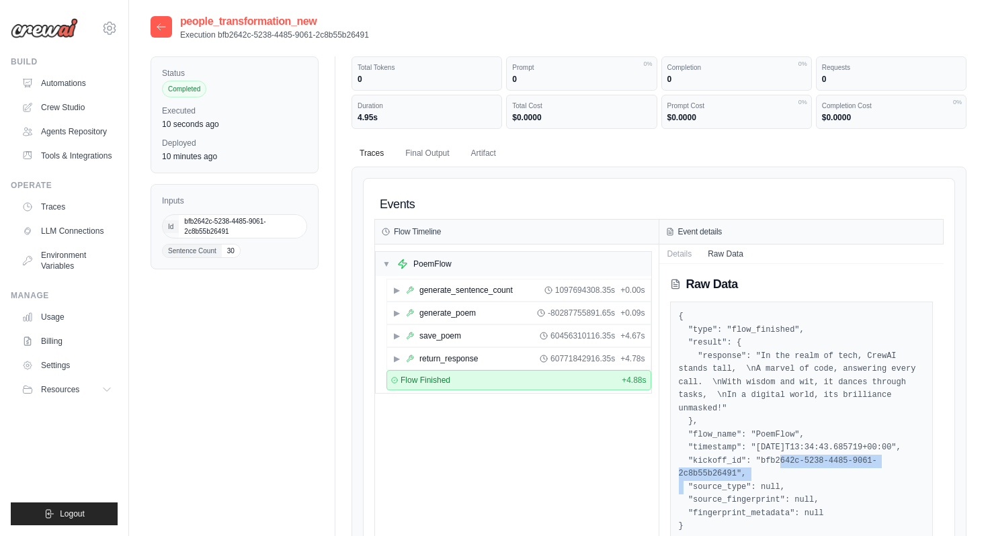
click at [158, 28] on icon at bounding box center [161, 27] width 11 height 11
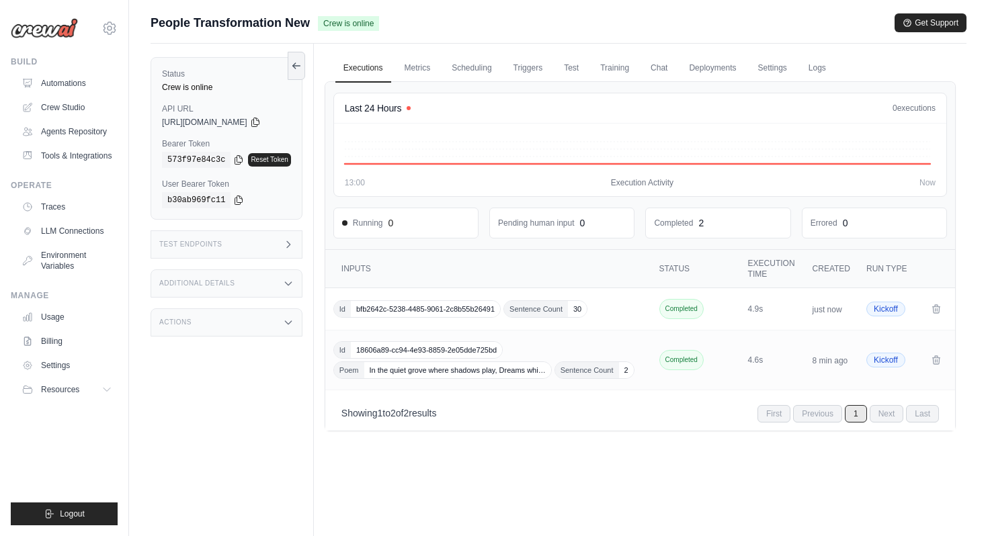
click at [290, 248] on icon at bounding box center [288, 244] width 11 height 11
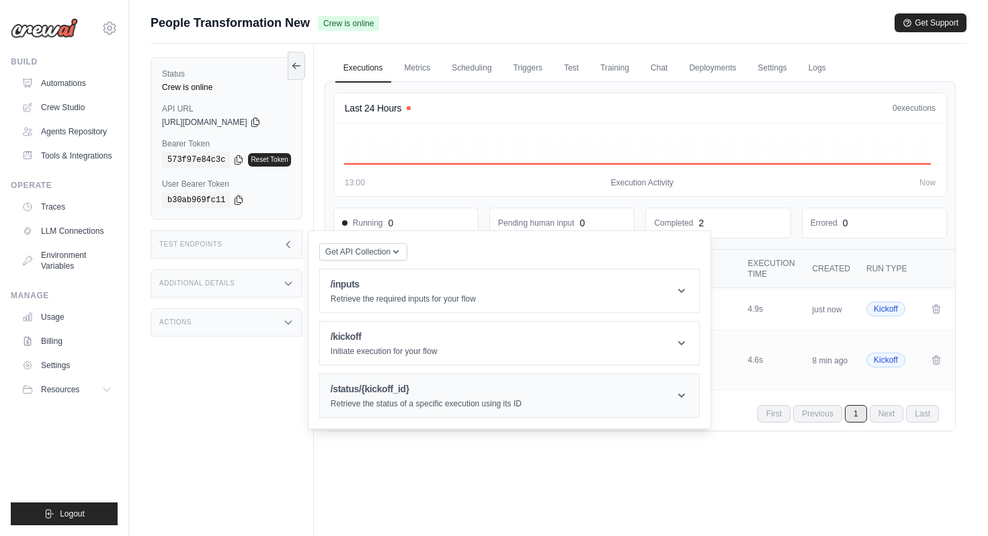
click at [414, 393] on h1 "/status/{kickoff_id}" at bounding box center [426, 389] width 191 height 13
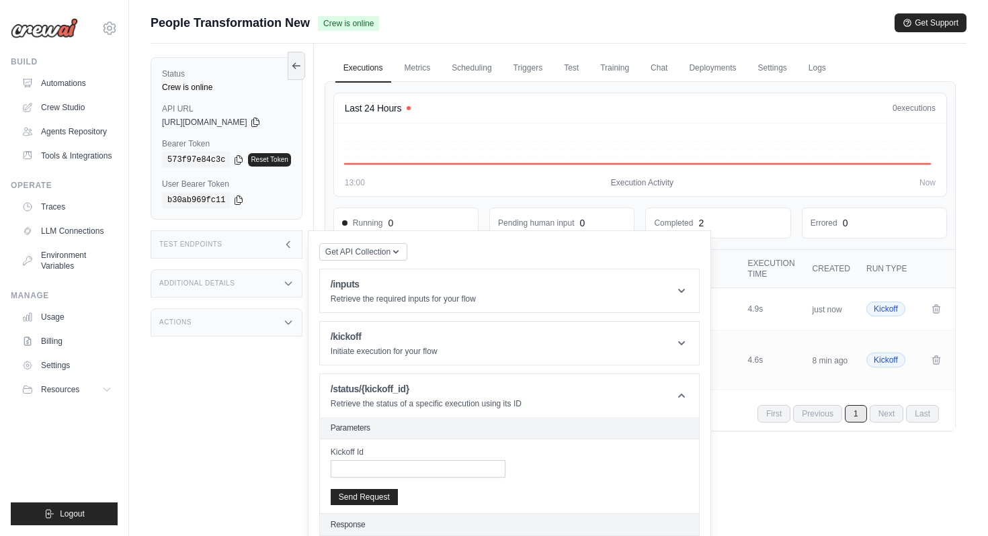
scroll to position [57, 0]
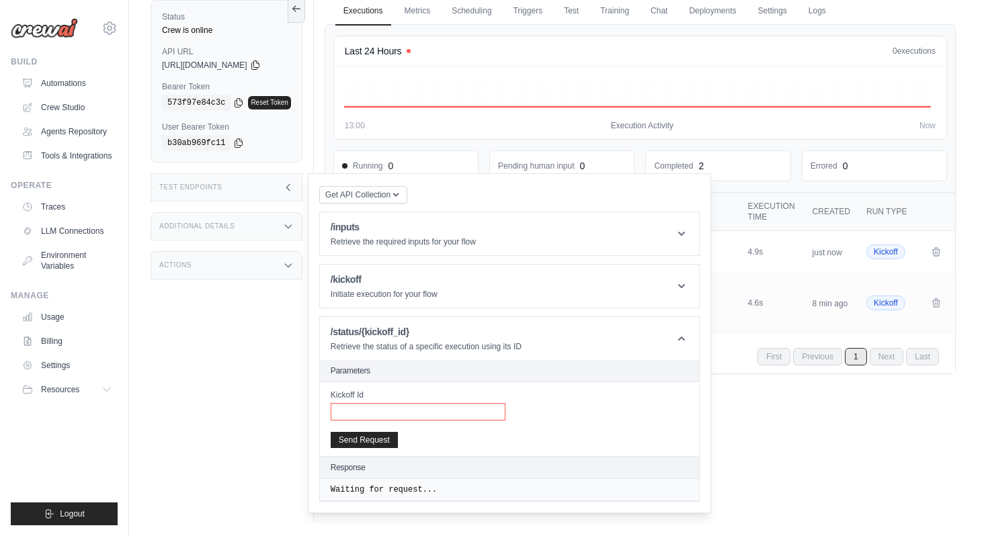
click at [395, 408] on input "Kickoff Id" at bounding box center [418, 411] width 175 height 17
paste input "**********"
type input "**********"
click at [376, 436] on button "Send Request" at bounding box center [364, 440] width 67 height 16
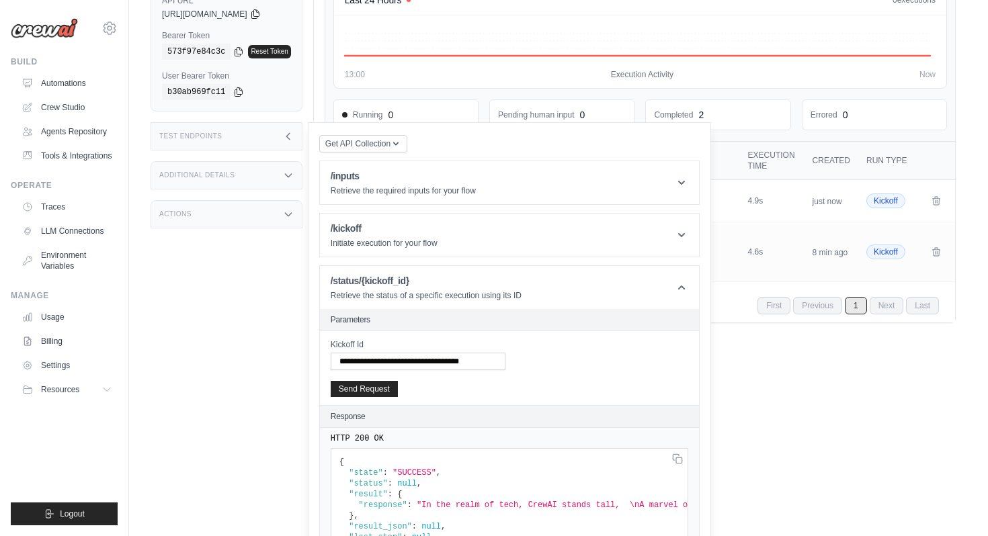
scroll to position [178, 0]
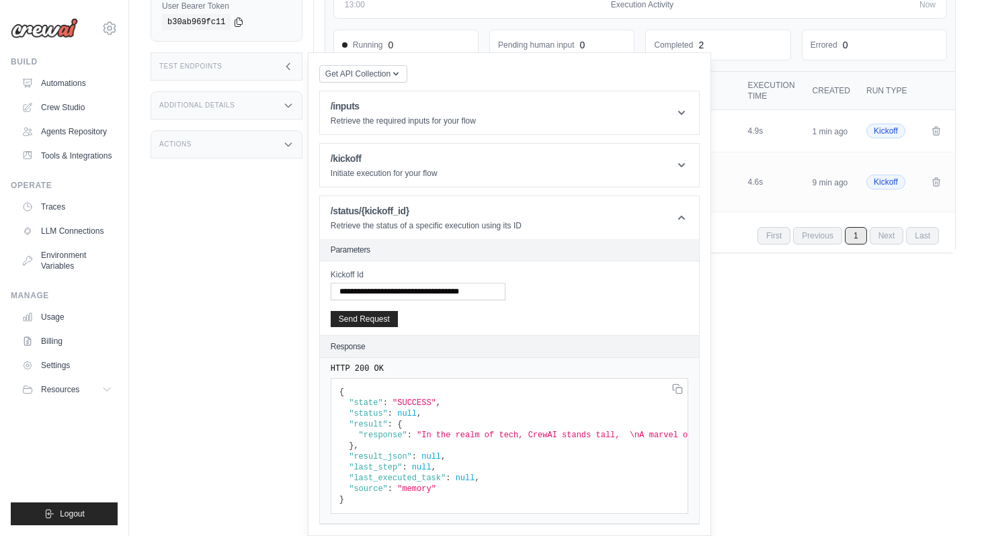
click at [791, 373] on div "Executions Metrics Scheduling Triggers Test Training Chat Deployments Settings …" at bounding box center [640, 134] width 653 height 536
click at [874, 403] on main "Submit a support request Describe your issue or question * Please be specific a…" at bounding box center [558, 119] width 859 height 594
click at [293, 73] on div "Test Endpoints" at bounding box center [227, 66] width 152 height 28
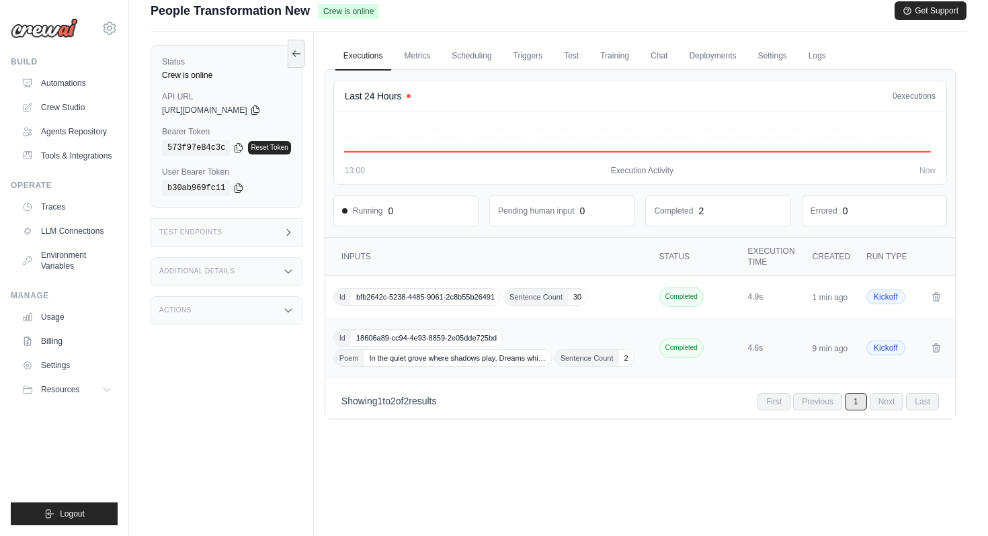
scroll to position [0, 0]
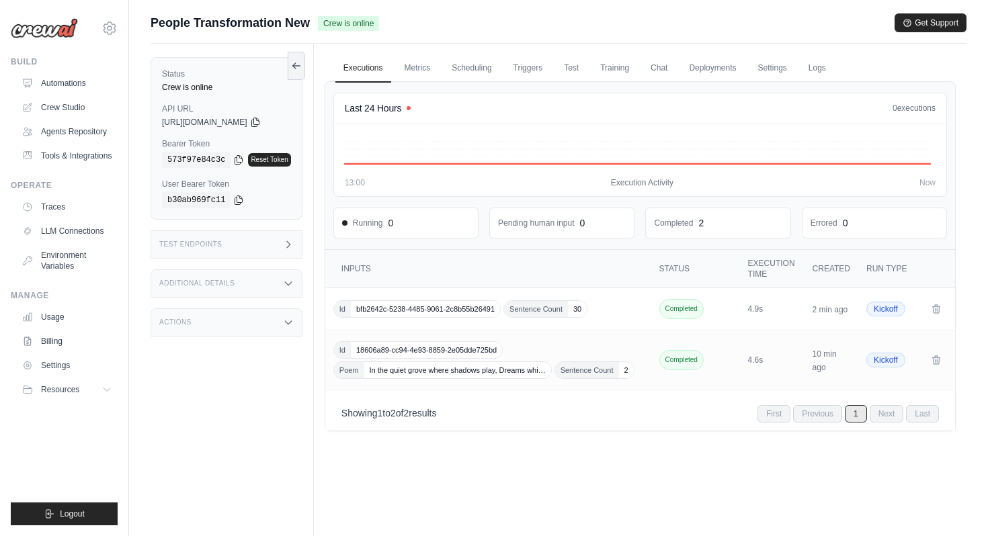
click at [263, 250] on div "Test Endpoints" at bounding box center [227, 245] width 152 height 28
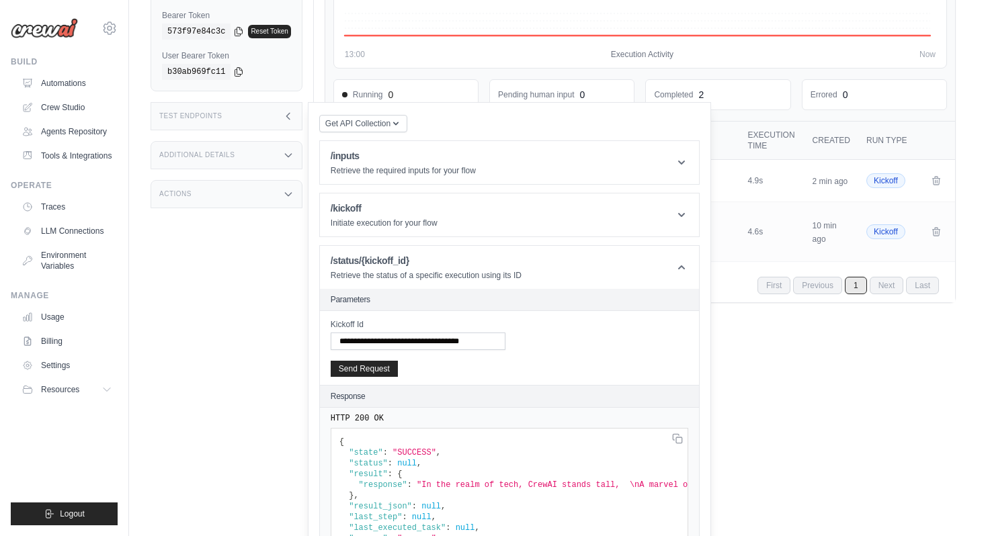
scroll to position [110, 0]
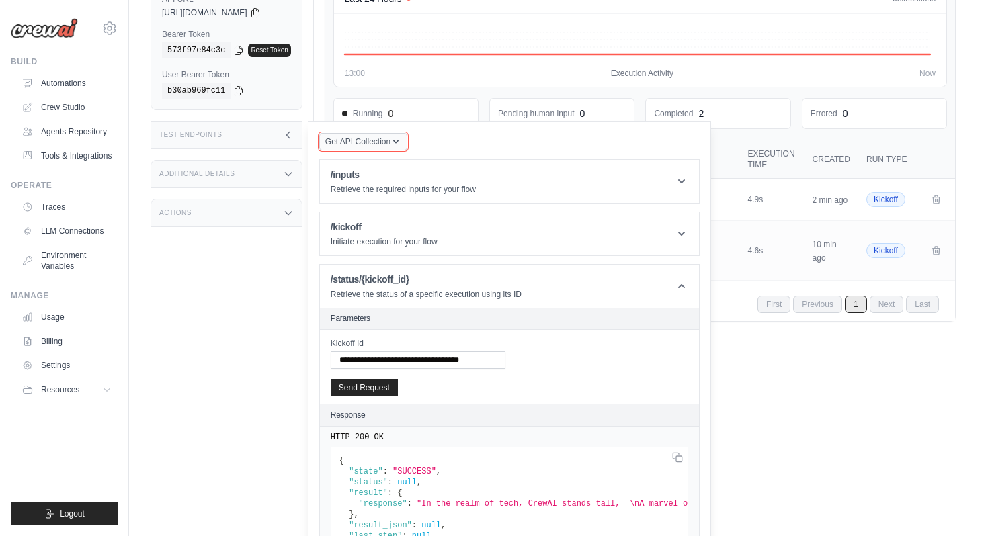
click at [384, 145] on span "Get API Collection" at bounding box center [357, 141] width 65 height 11
click at [384, 174] on div "Postman API Collection" at bounding box center [394, 178] width 129 height 22
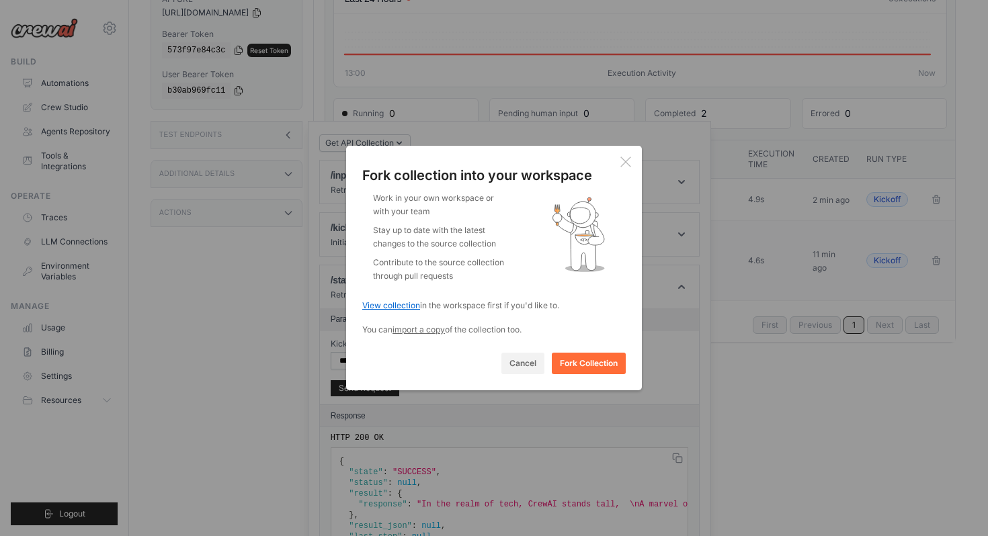
click at [395, 303] on link "View collection" at bounding box center [391, 306] width 58 height 10
click at [508, 359] on button "Cancel" at bounding box center [523, 363] width 43 height 22
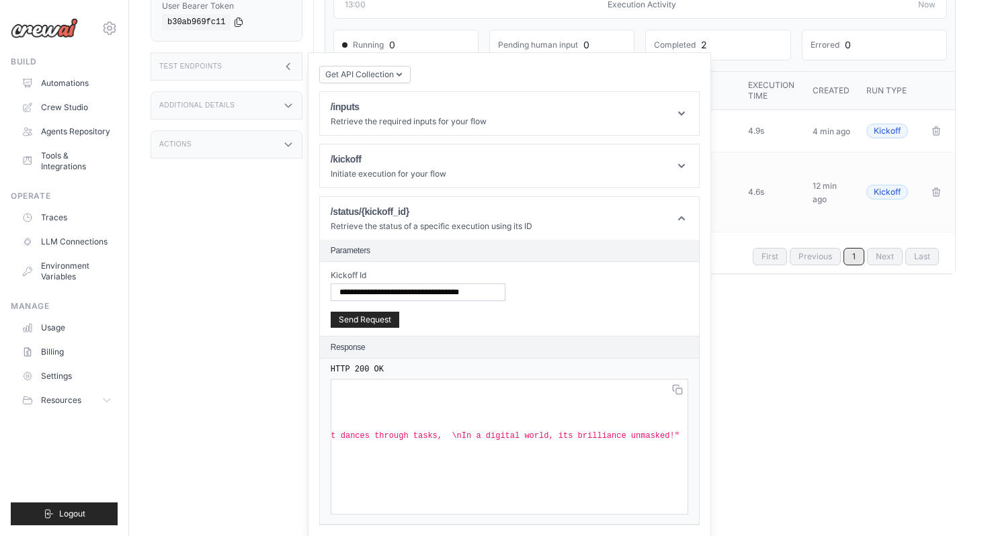
scroll to position [0, 0]
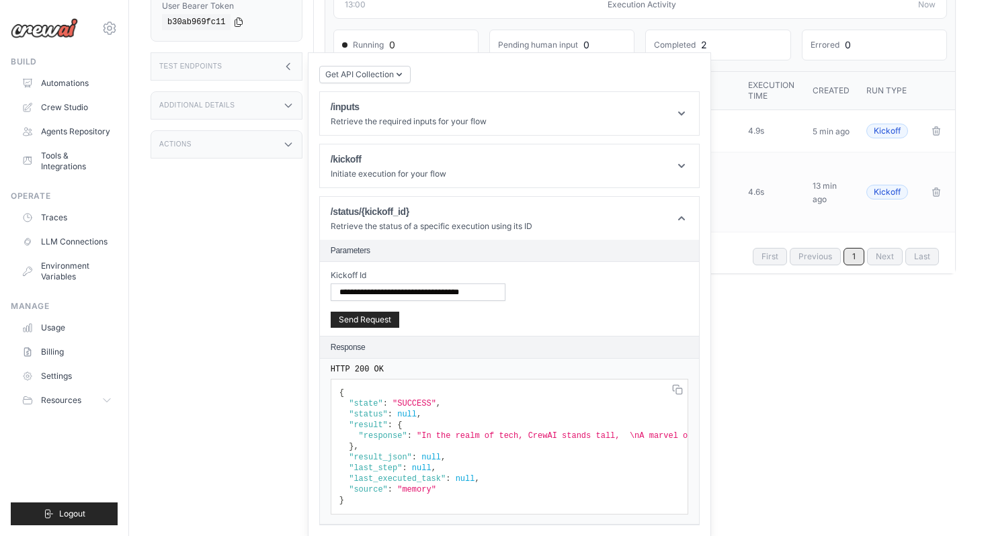
click at [773, 358] on div "Executions Metrics Scheduling Triggers Test Training Chat Deployments Settings …" at bounding box center [640, 134] width 653 height 536
click at [726, 415] on html "[PERSON_NAME][EMAIL_ADDRESS][PERSON_NAME][DOMAIN_NAME] AB InBev - GHQ ABinbev" at bounding box center [494, 119] width 988 height 594
click at [818, 300] on div "Executions Metrics Scheduling Triggers Test Training Chat Deployments Settings …" at bounding box center [640, 134] width 653 height 536
click at [821, 368] on div "Executions Metrics Scheduling Triggers Test Training Chat Deployments Settings …" at bounding box center [640, 134] width 653 height 536
click at [294, 69] on icon at bounding box center [288, 66] width 11 height 11
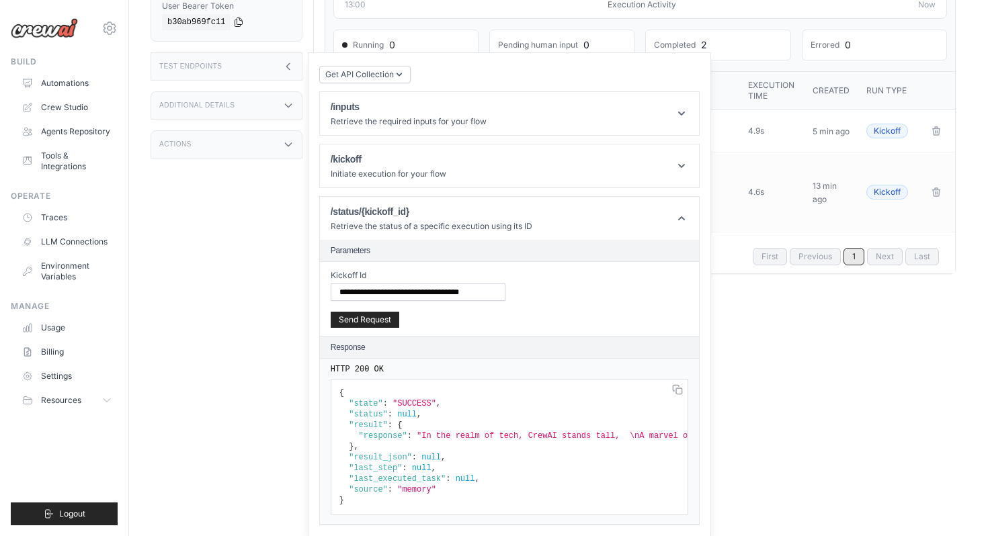
scroll to position [57, 0]
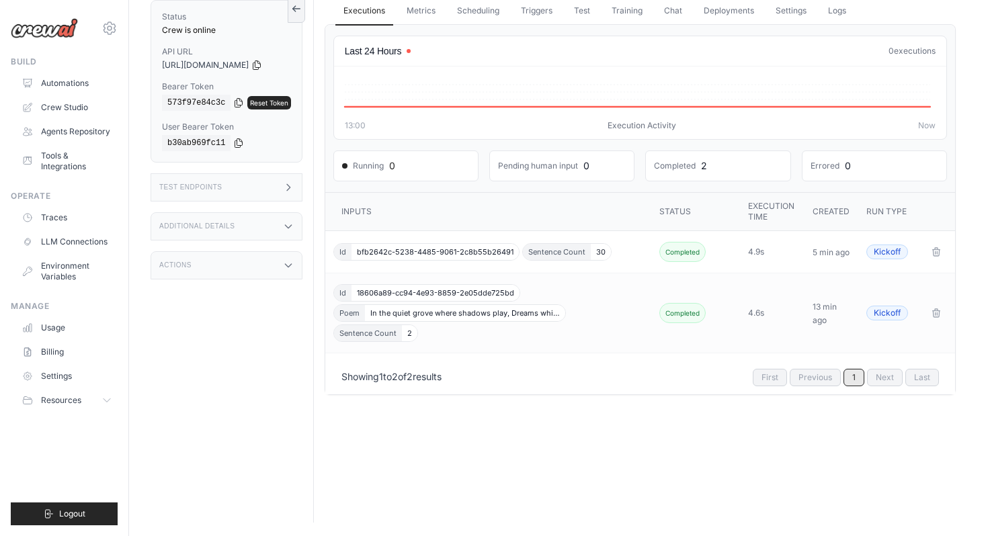
click at [255, 184] on div "Test Endpoints" at bounding box center [227, 187] width 152 height 28
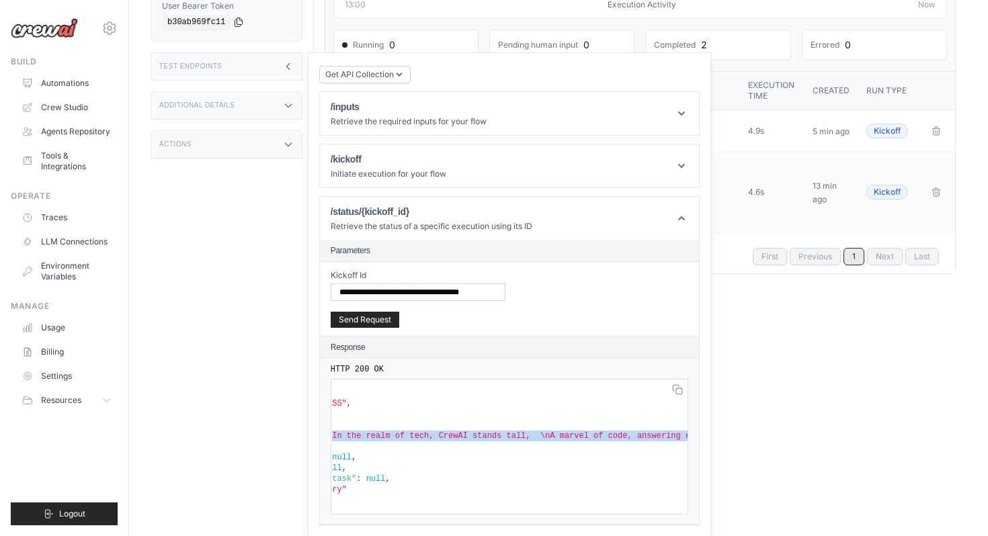
scroll to position [0, 197]
drag, startPoint x: 429, startPoint y: 435, endPoint x: 692, endPoint y: 437, distance: 262.9
click at [692, 438] on span ""In the realm of tech, CrewAI stands tall, \nA marvel of code, answering every …" at bounding box center [663, 436] width 886 height 9
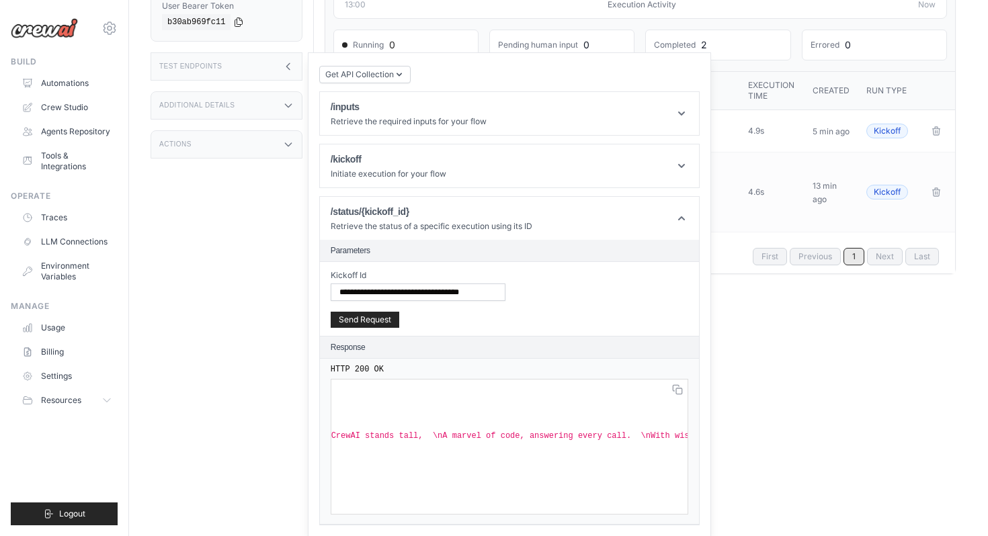
click at [567, 458] on pre "{ "state" : "SUCCESS" , "status" : null , "result" : { "response" : "In the rea…" at bounding box center [510, 447] width 358 height 136
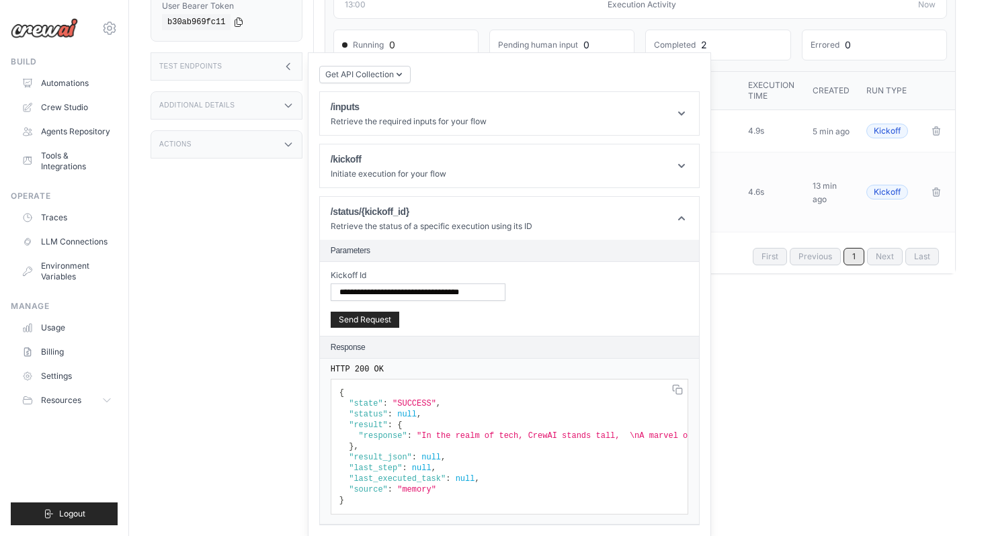
click at [784, 355] on div "Executions Metrics Scheduling Triggers Test Training Chat Deployments Settings …" at bounding box center [640, 134] width 653 height 536
click at [290, 69] on icon at bounding box center [287, 66] width 3 height 6
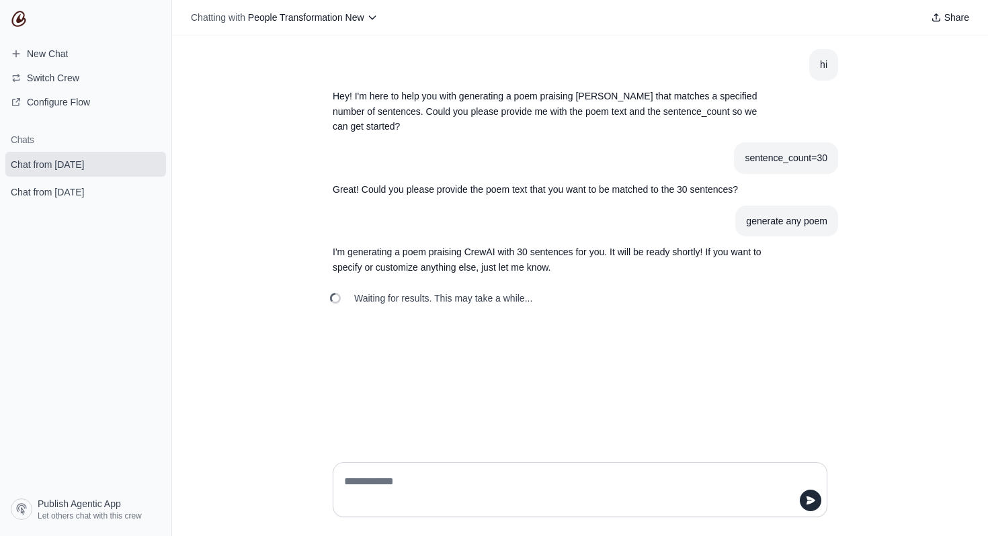
click at [656, 362] on div "hi Hey! I'm here to help you with generating a poem praising [PERSON_NAME] that…" at bounding box center [580, 244] width 816 height 416
